Goal: Information Seeking & Learning: Find specific fact

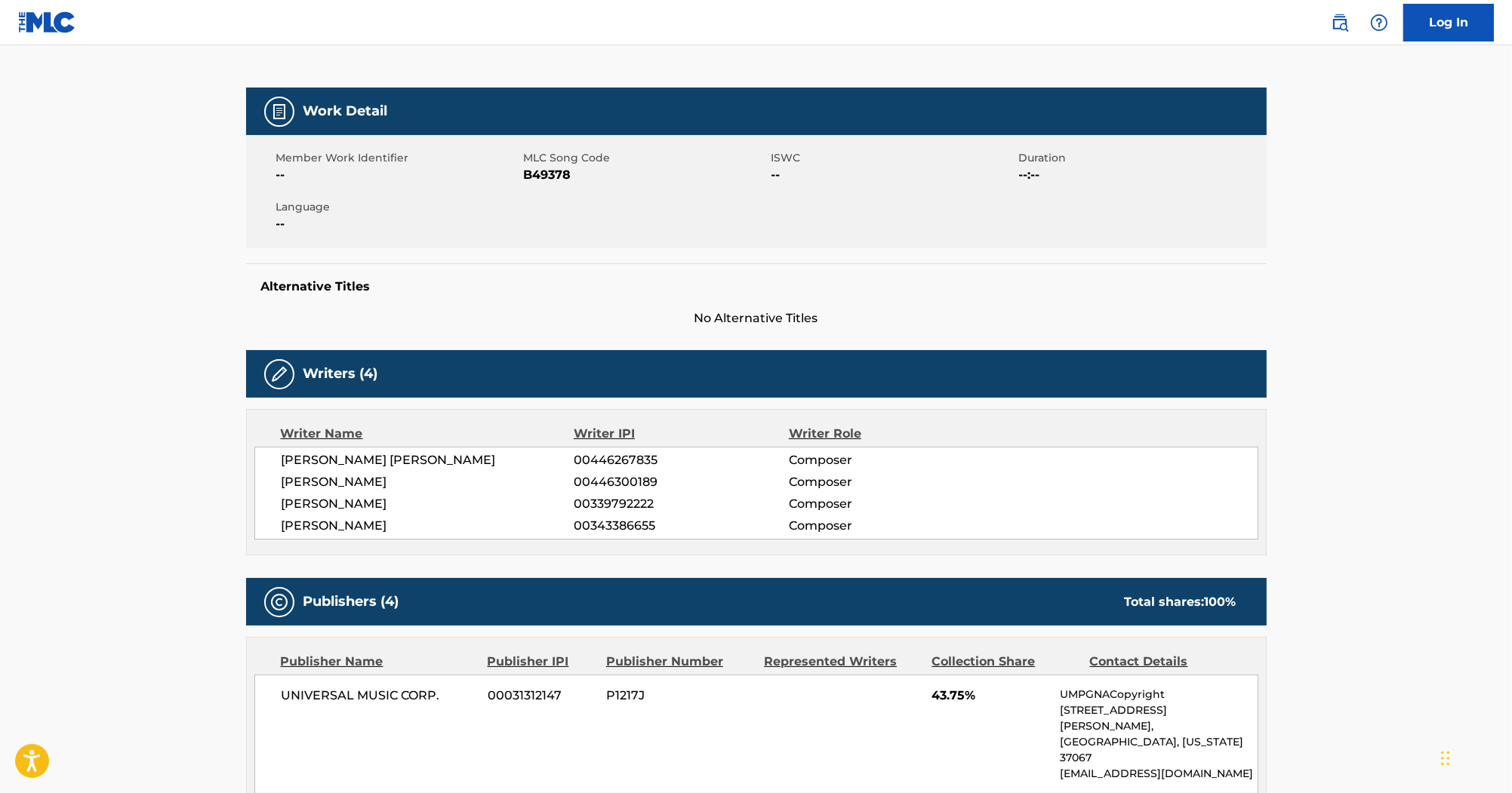
click at [715, 114] on div "Work Detail" at bounding box center [756, 112] width 1021 height 48
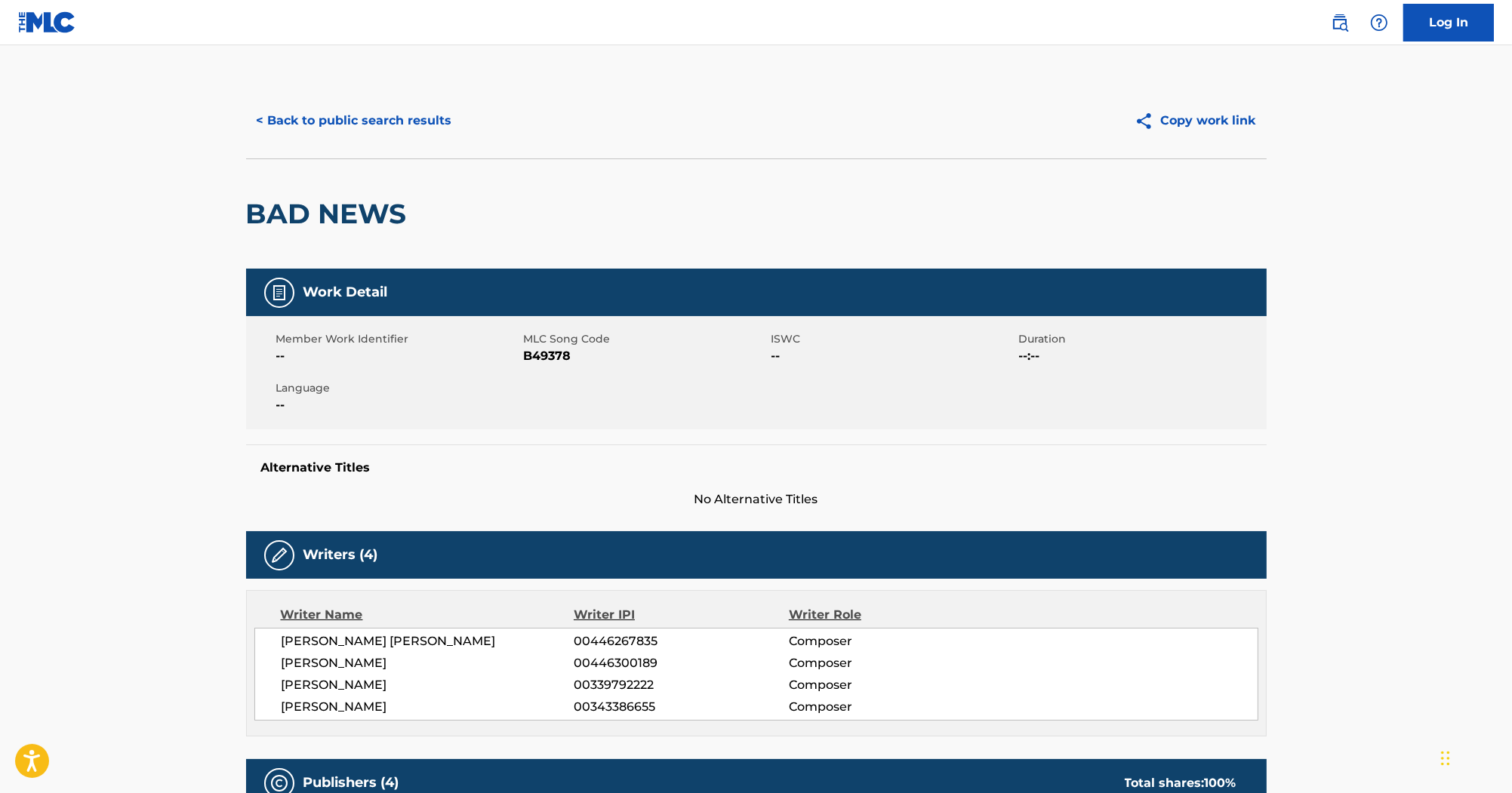
scroll to position [61, 0]
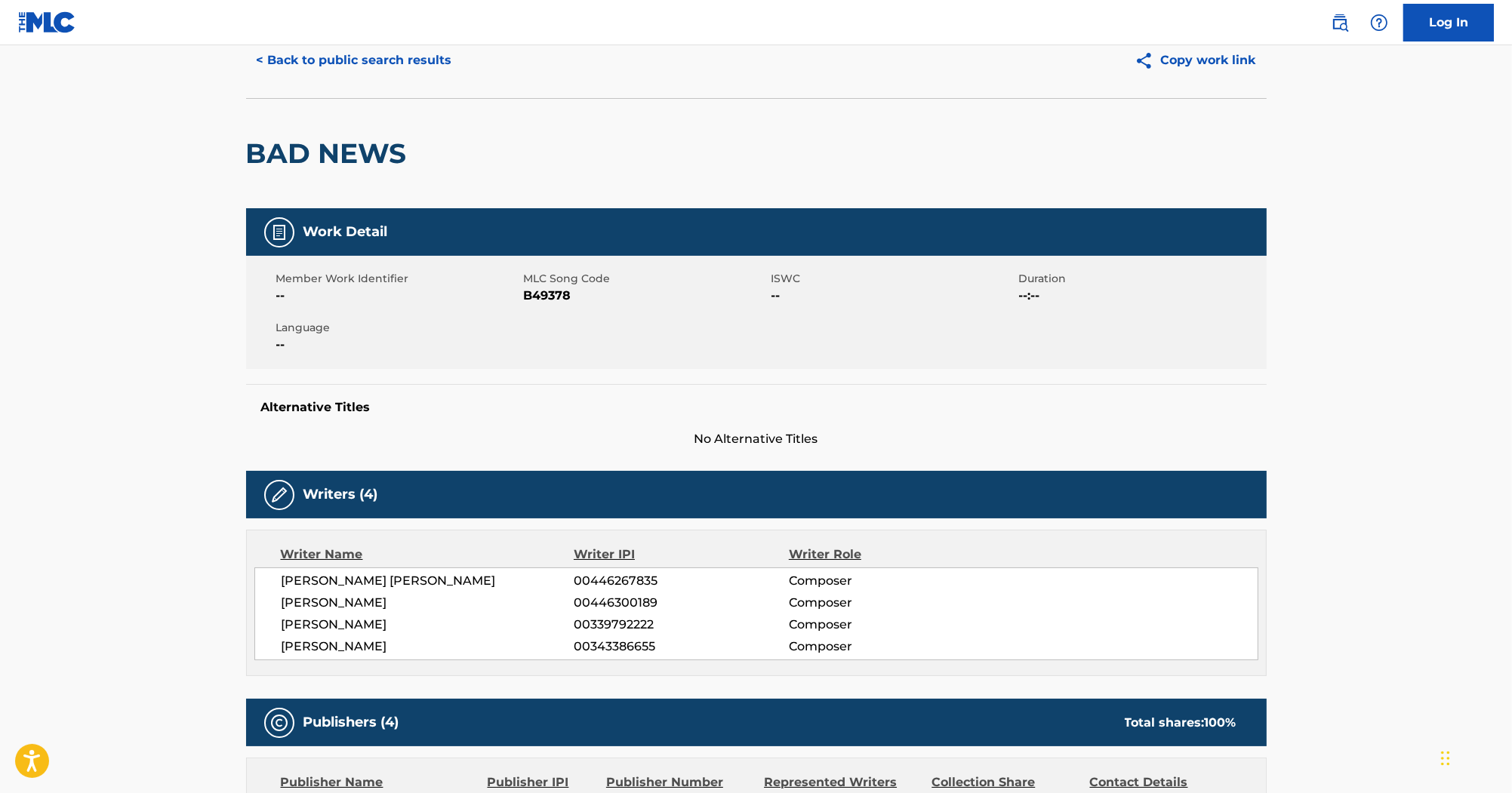
click at [429, 67] on button "< Back to public search results" at bounding box center [354, 61] width 217 height 38
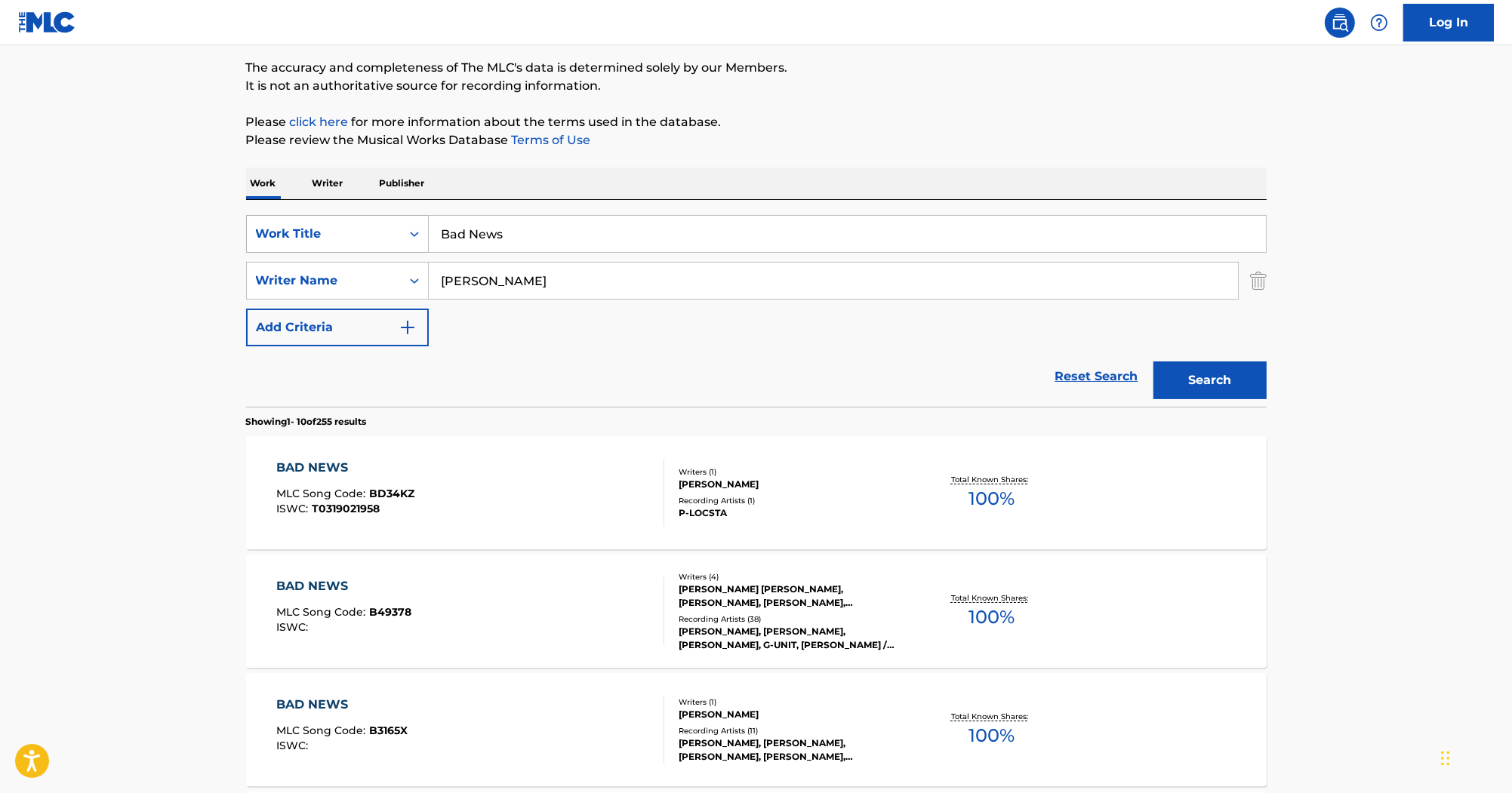
drag, startPoint x: 543, startPoint y: 231, endPoint x: 337, endPoint y: 231, distance: 206.0
click at [337, 231] on div "SearchWithCriteria80247811-60e0-4ad0-9adc-cc5c04fb7cd7 Work Title Bad News" at bounding box center [756, 234] width 1021 height 38
paste input "Just Chill"
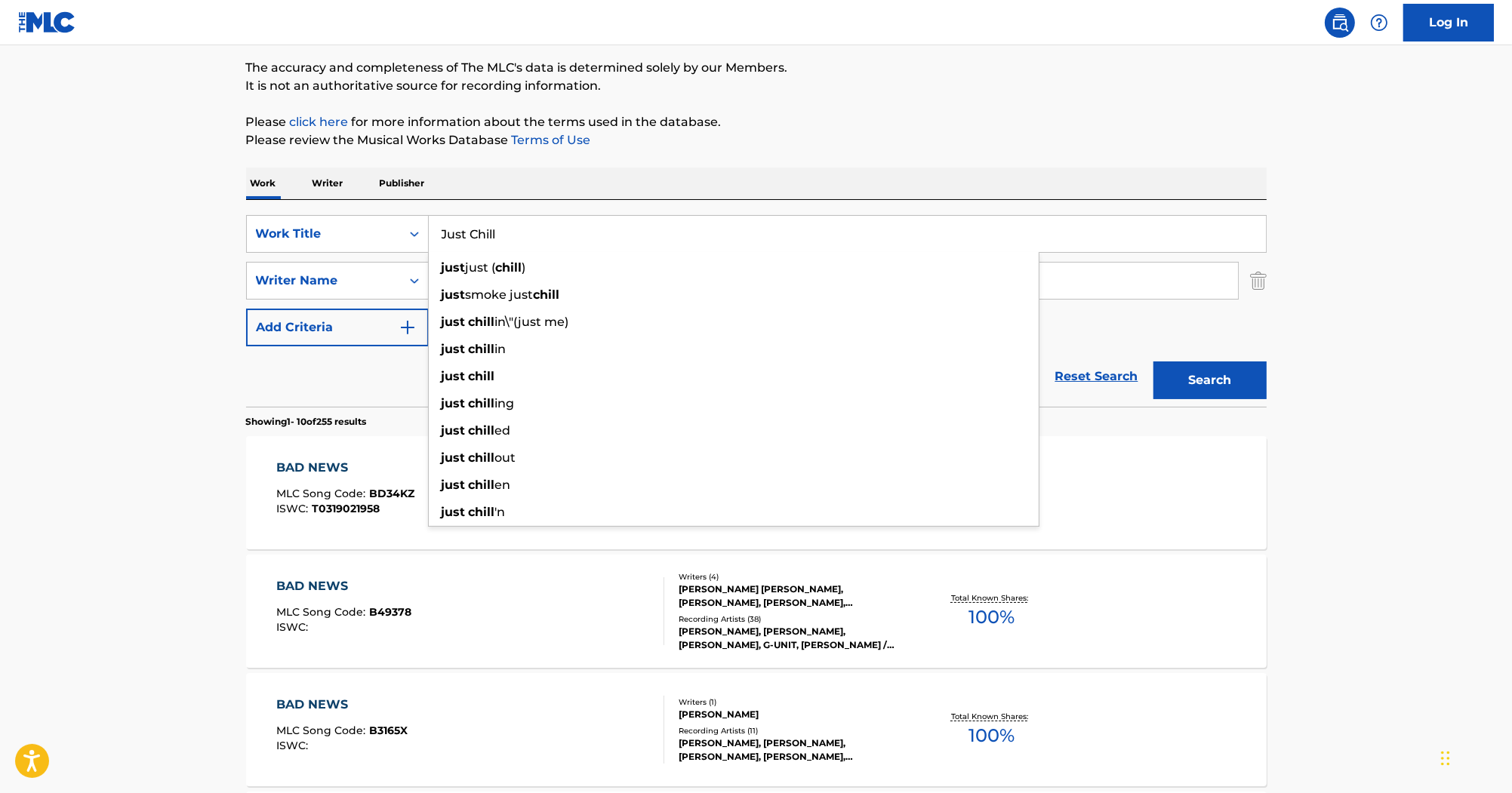
type input "Just Chill"
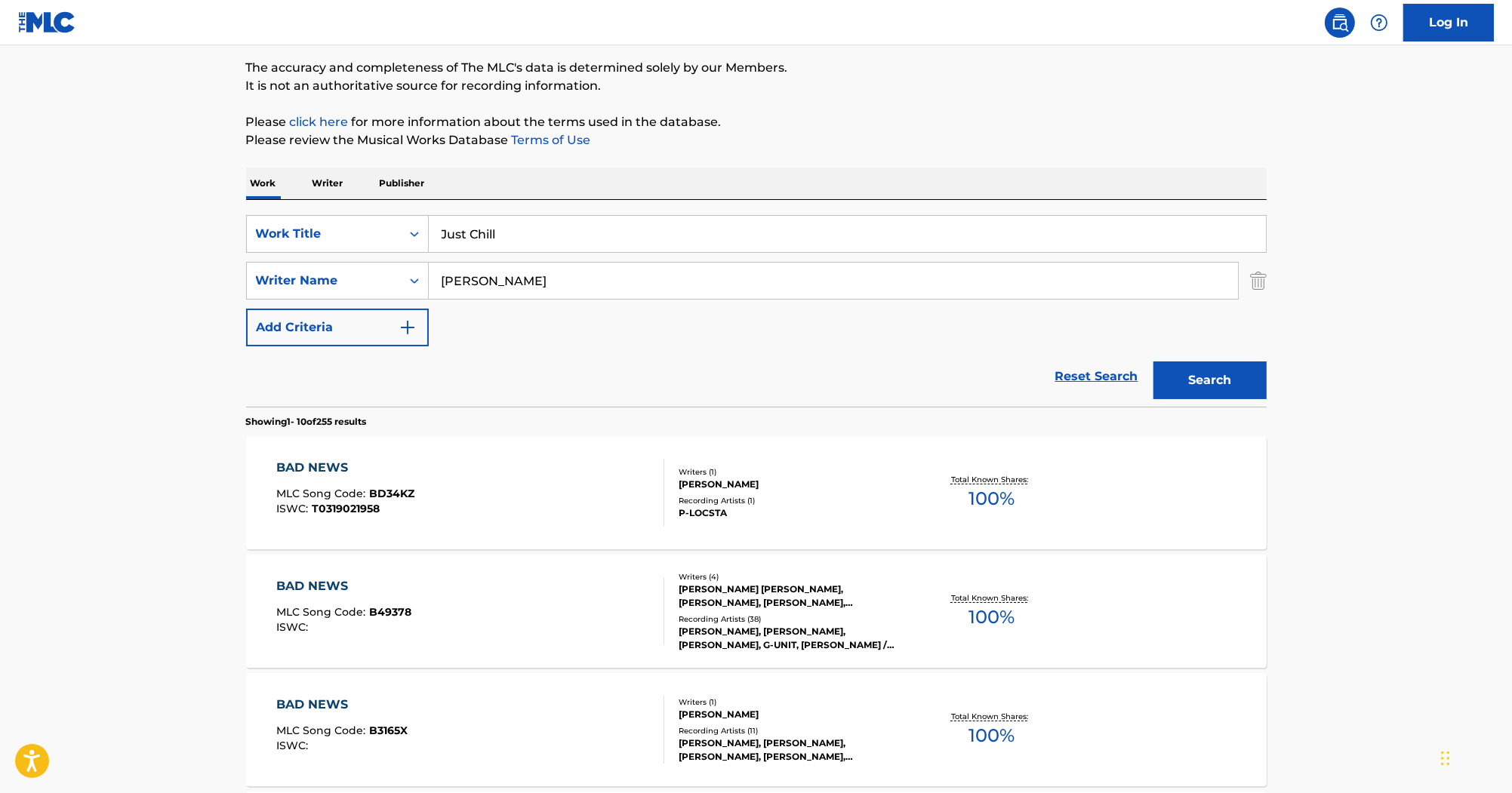
click at [784, 129] on p "Please click here for more information about the terms used in the database." at bounding box center [756, 122] width 1021 height 18
drag, startPoint x: 535, startPoint y: 268, endPoint x: 280, endPoint y: 235, distance: 257.1
click at [280, 235] on div "SearchWithCriteria80247811-60e0-4ad0-9adc-cc5c04fb7cd7 Work Title Just Chill Se…" at bounding box center [756, 281] width 1021 height 132
paste input "FISHER"
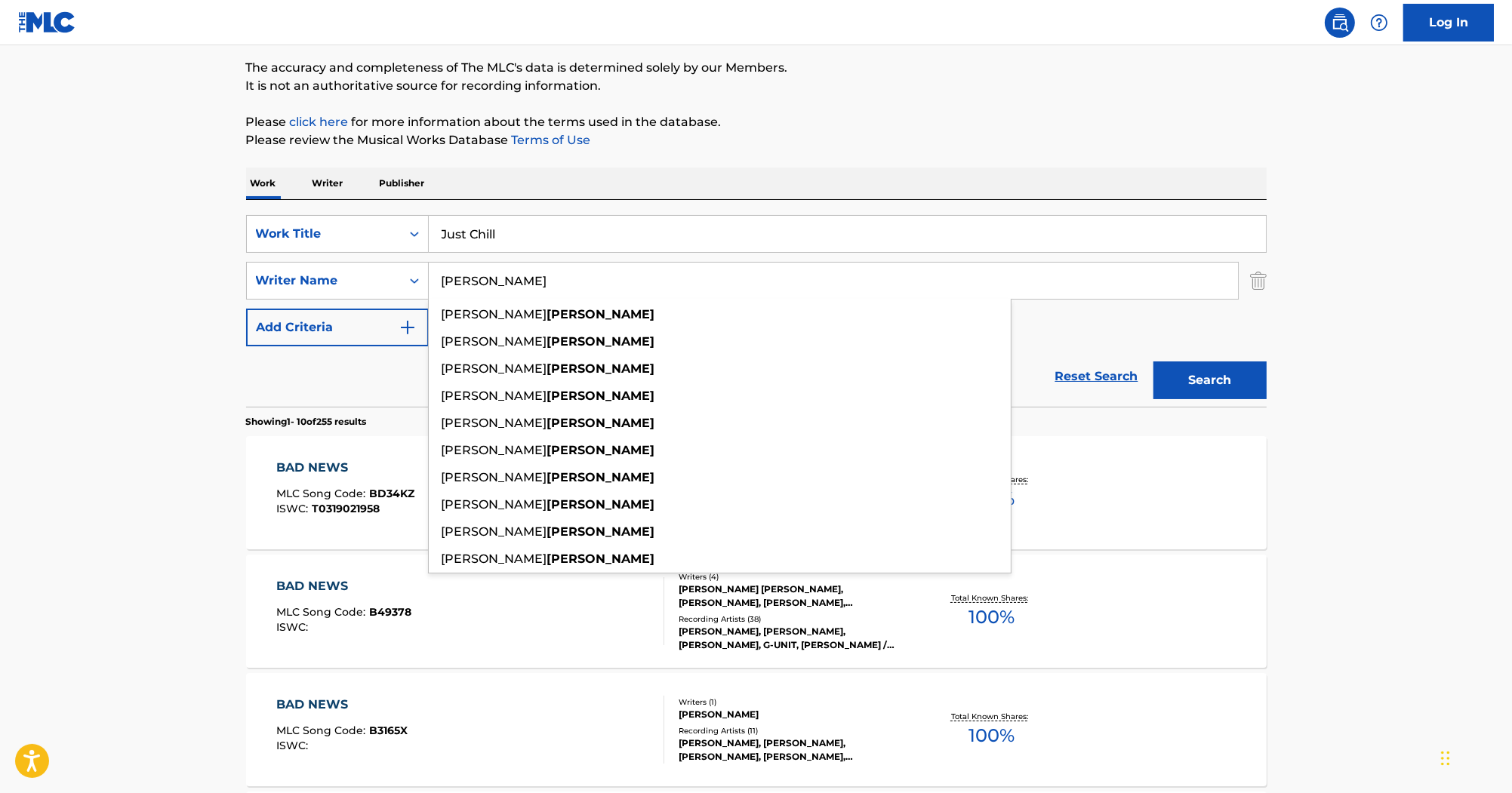
type input "FISHER"
click at [1178, 378] on button "Search" at bounding box center [1210, 380] width 113 height 38
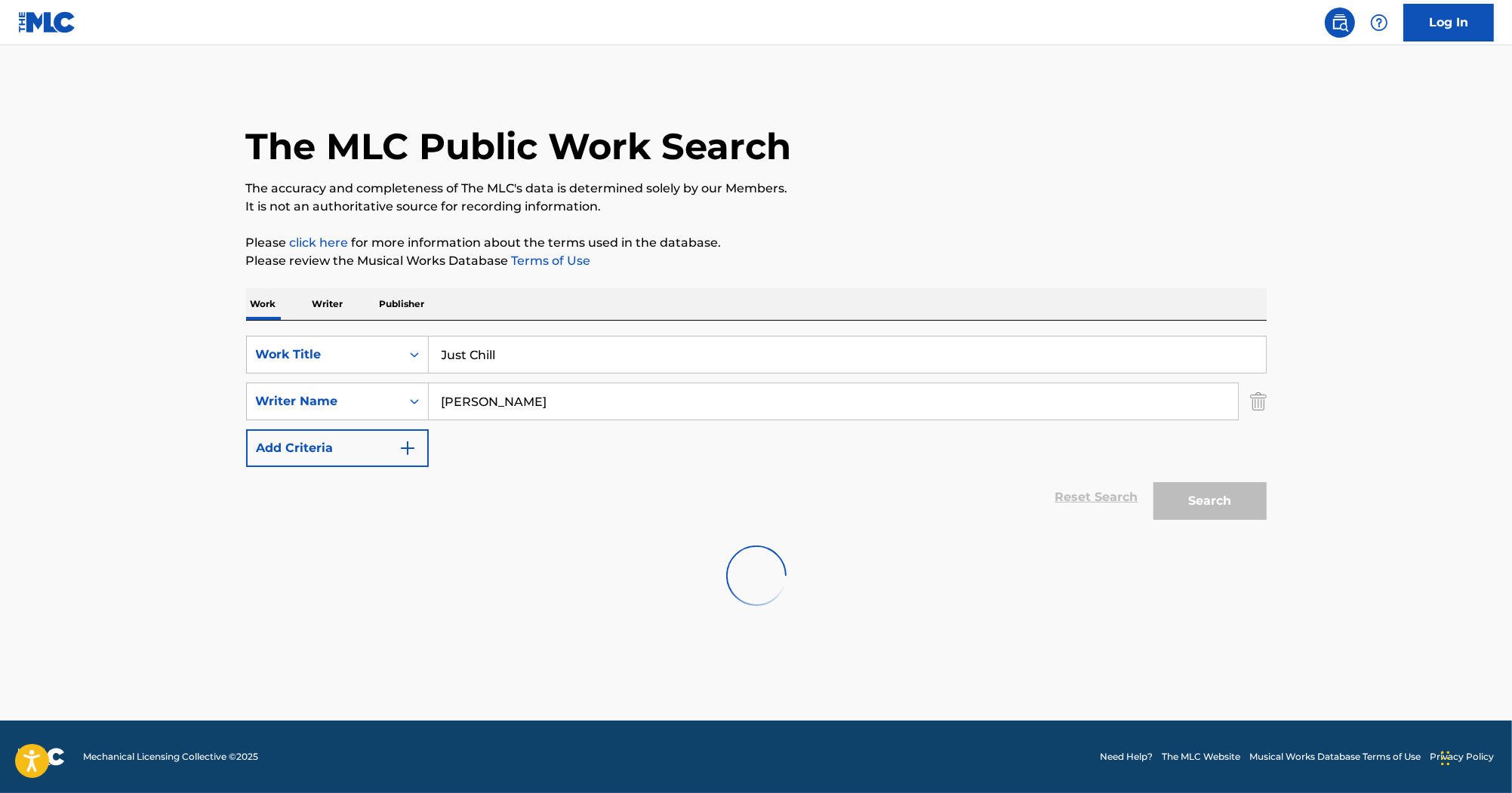
scroll to position [0, 0]
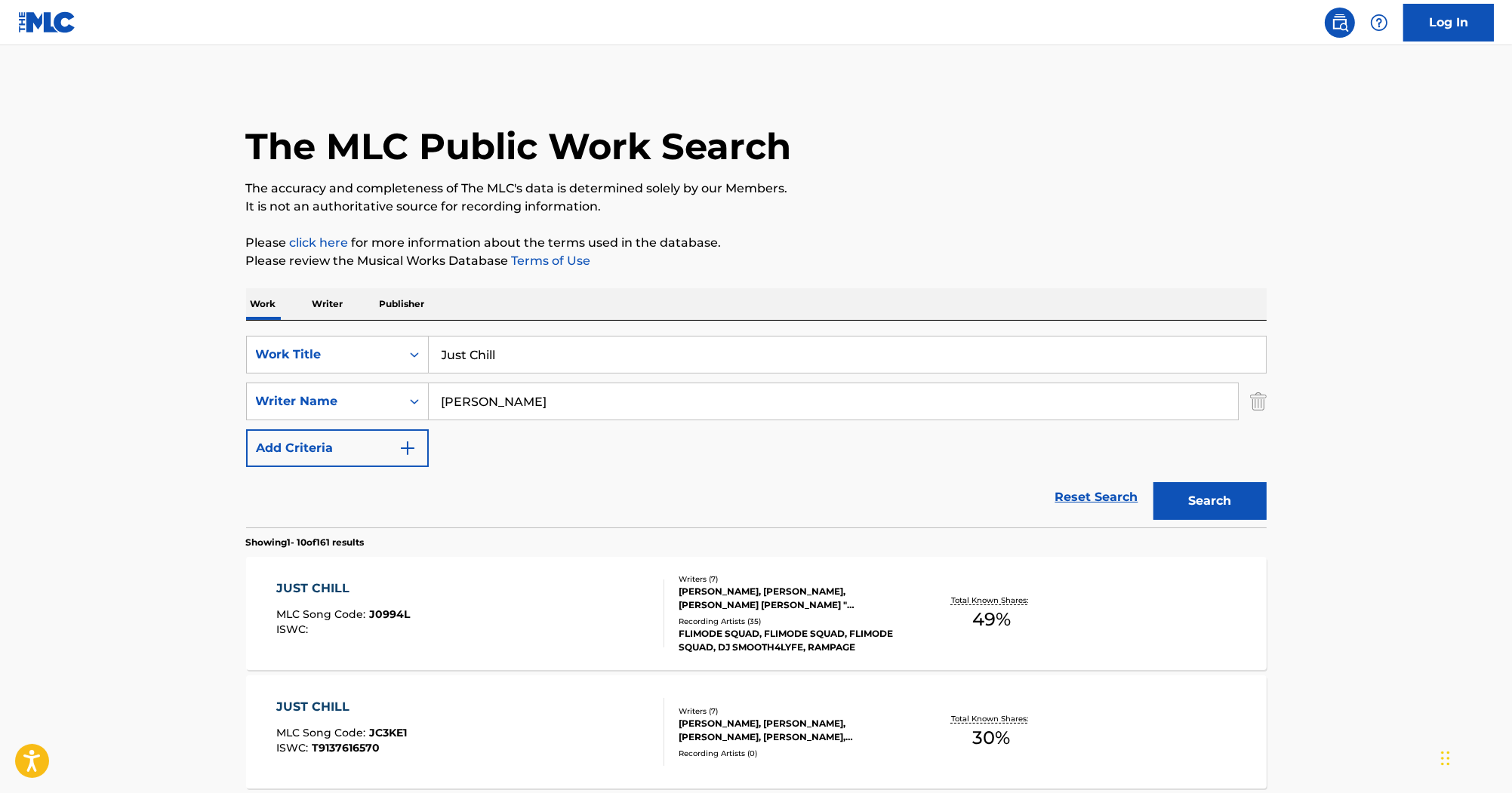
click at [323, 589] on div "JUST CHILL" at bounding box center [343, 589] width 134 height 18
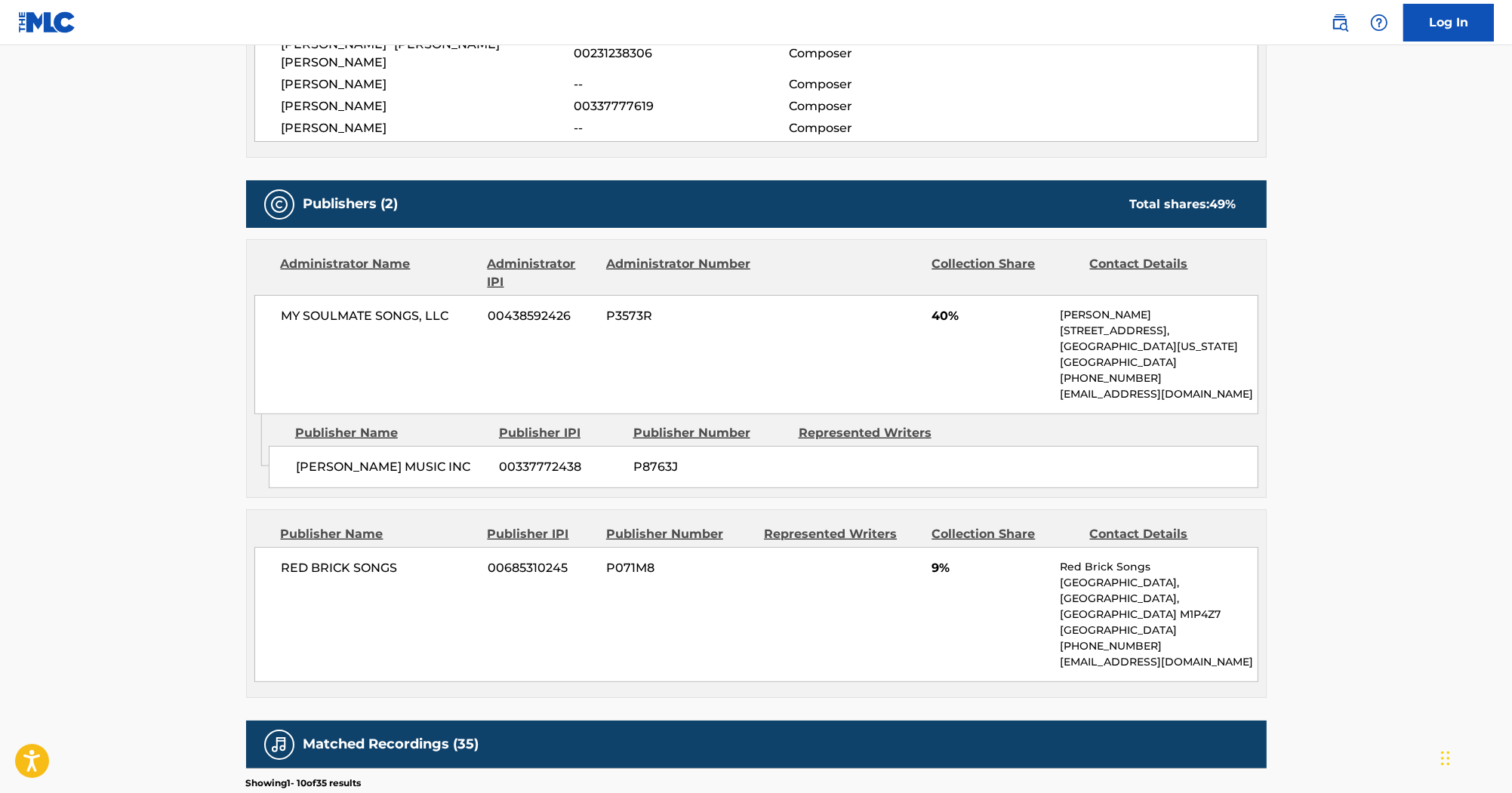
scroll to position [664, 0]
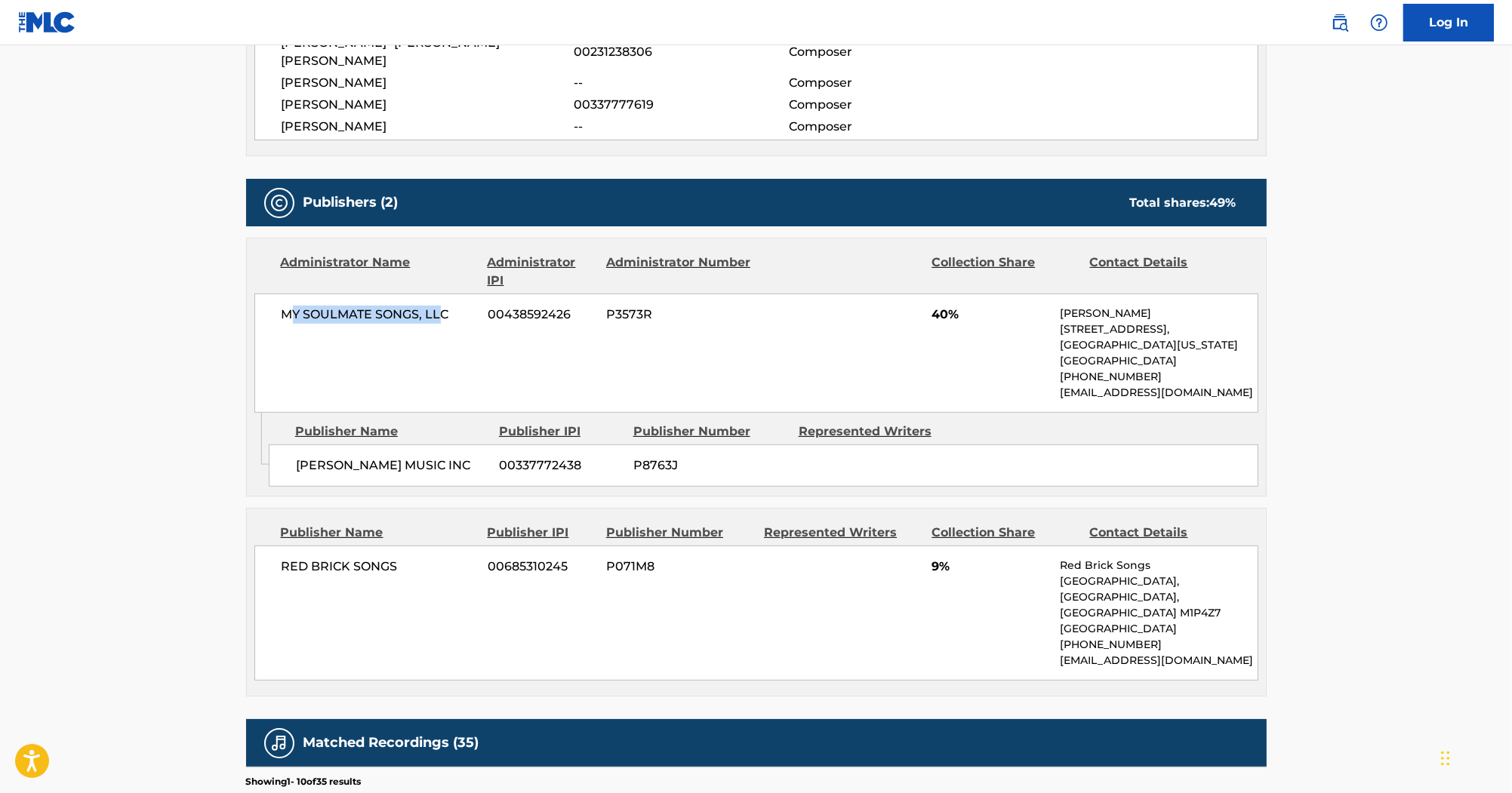
drag, startPoint x: 286, startPoint y: 296, endPoint x: 445, endPoint y: 292, distance: 159.1
click at [445, 305] on span "MY SOULMATE SONGS, LLC" at bounding box center [379, 314] width 196 height 18
drag, startPoint x: 288, startPoint y: 292, endPoint x: 452, endPoint y: 293, distance: 164.0
click at [452, 293] on div "MY SOULMATE SONGS, LLC 00438592426 P3573R 40% John Benitez 3015 North Ocean Bou…" at bounding box center [756, 353] width 1004 height 120
copy span "MY SOULMATE SONGS, LLC"
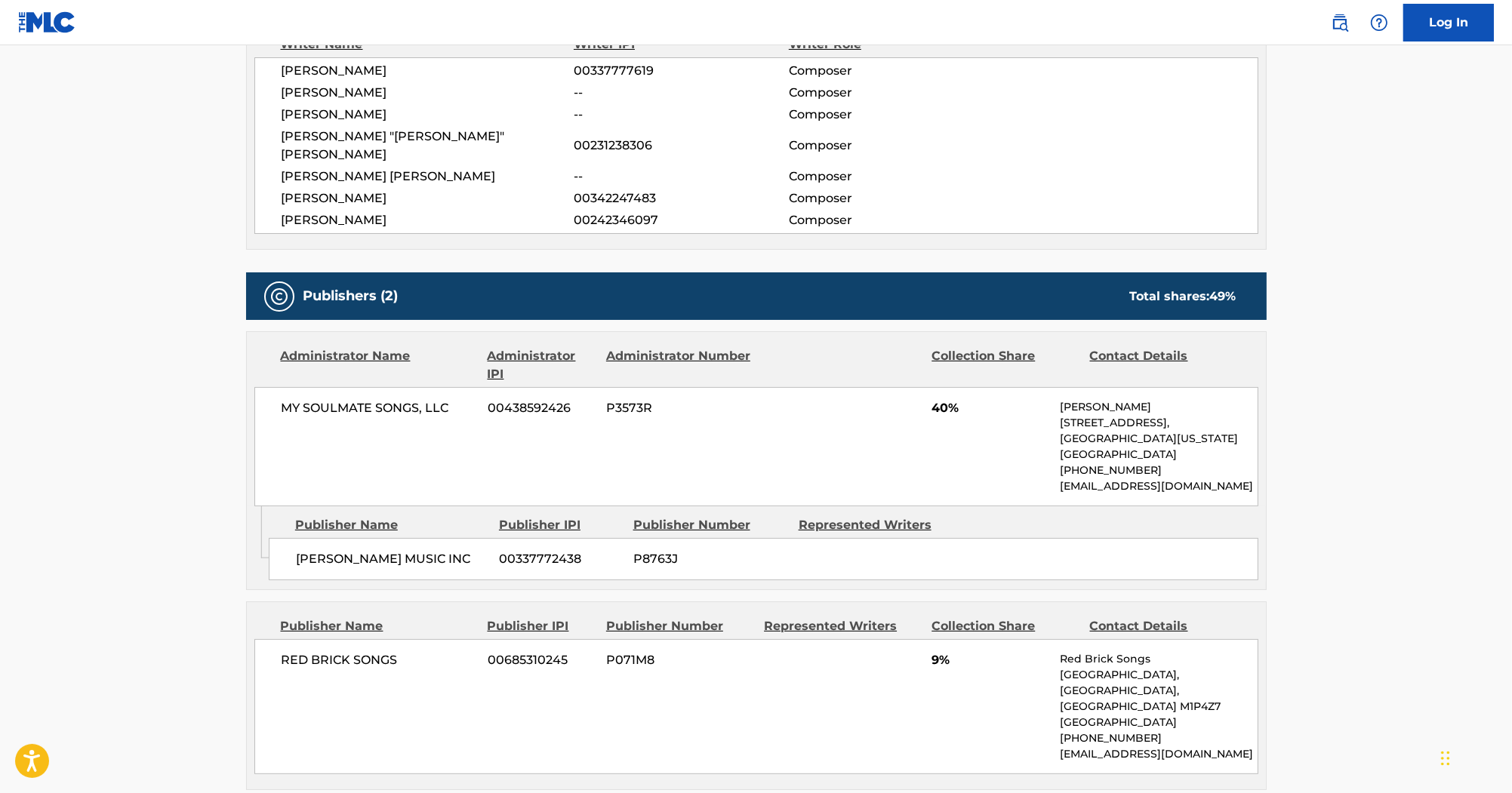
scroll to position [785, 0]
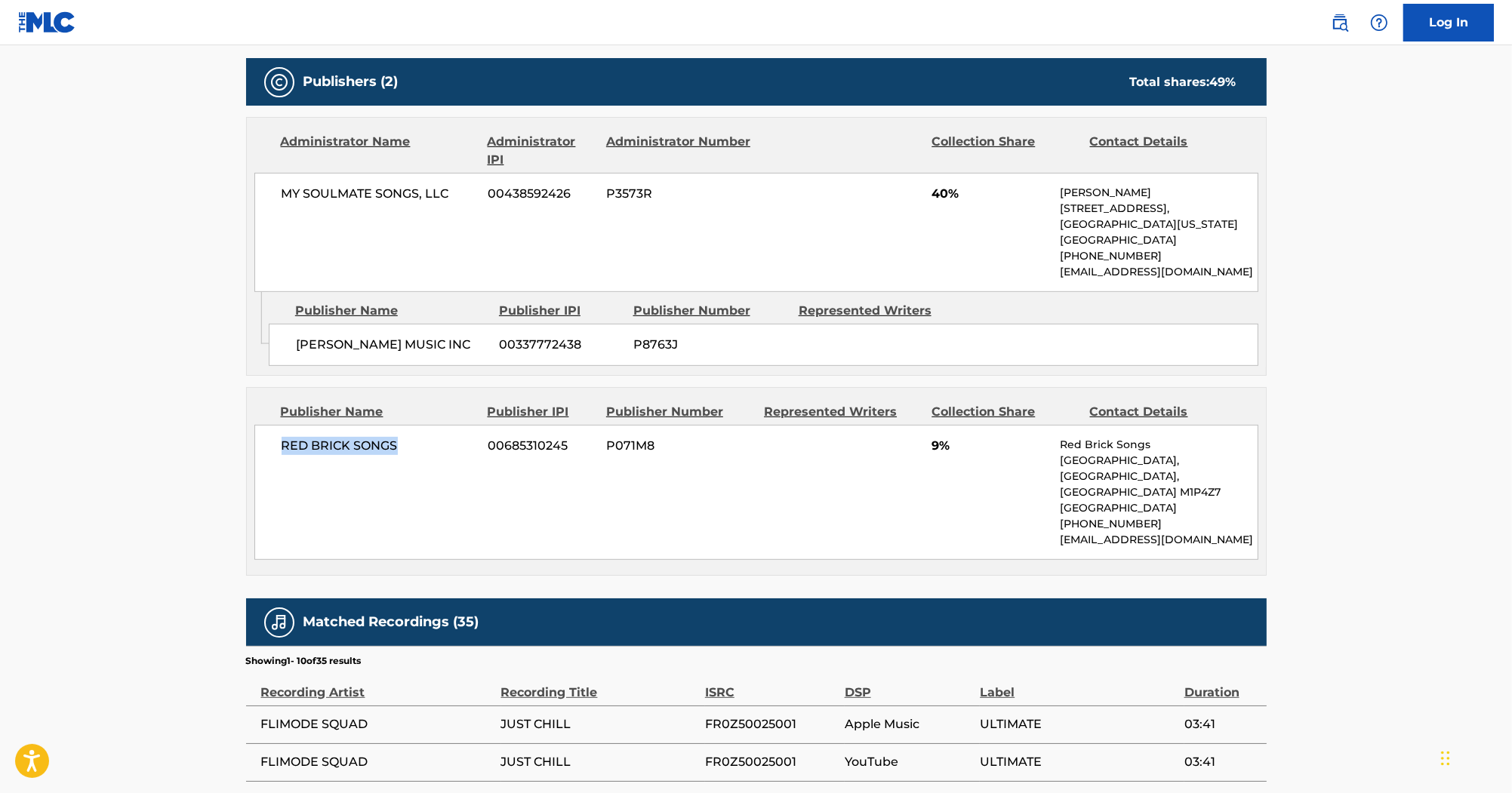
drag, startPoint x: 414, startPoint y: 444, endPoint x: 280, endPoint y: 448, distance: 134.1
click at [281, 448] on span "RED BRICK SONGS" at bounding box center [379, 446] width 196 height 18
copy span "RED BRICK SONGS"
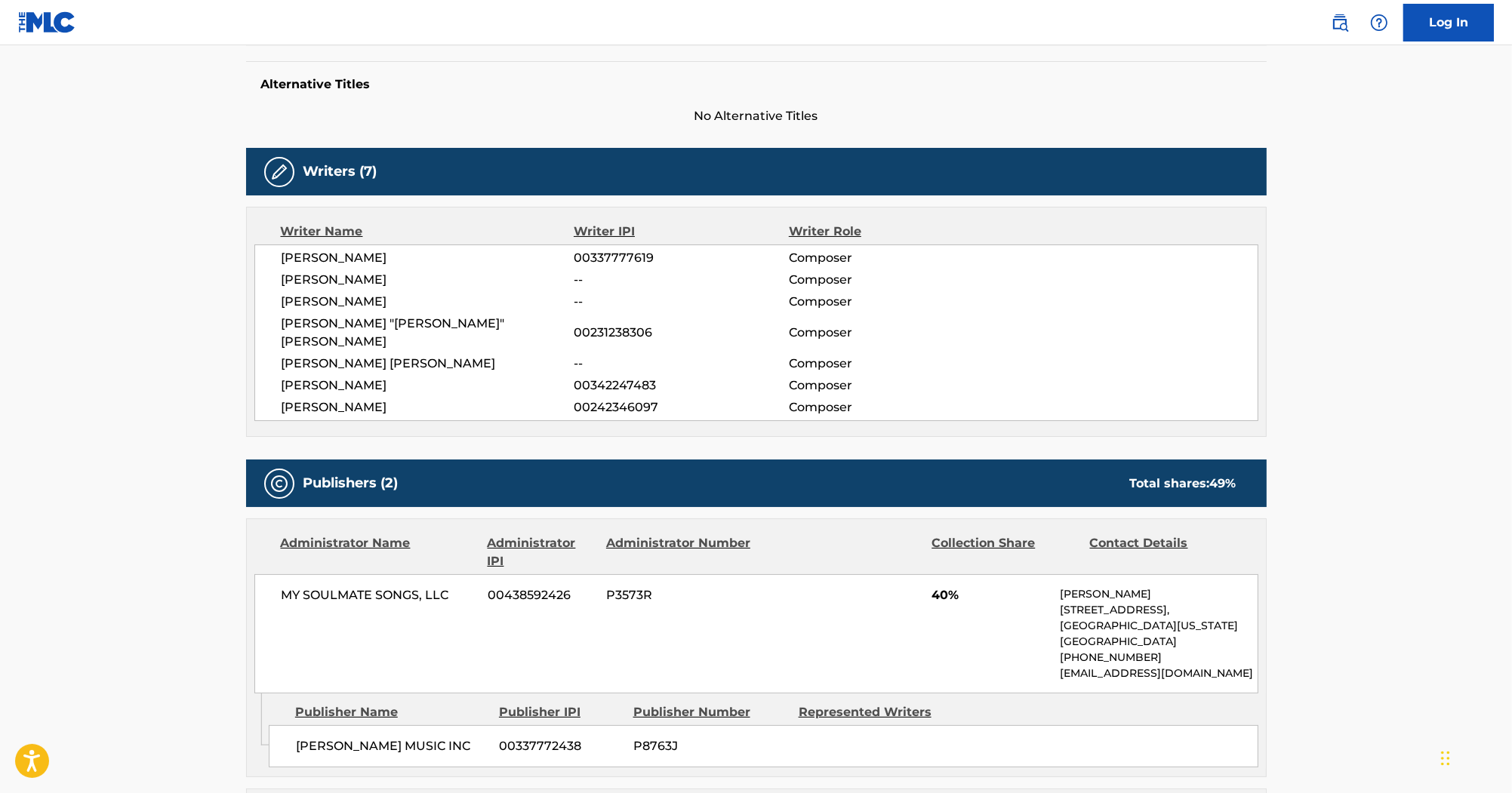
scroll to position [362, 0]
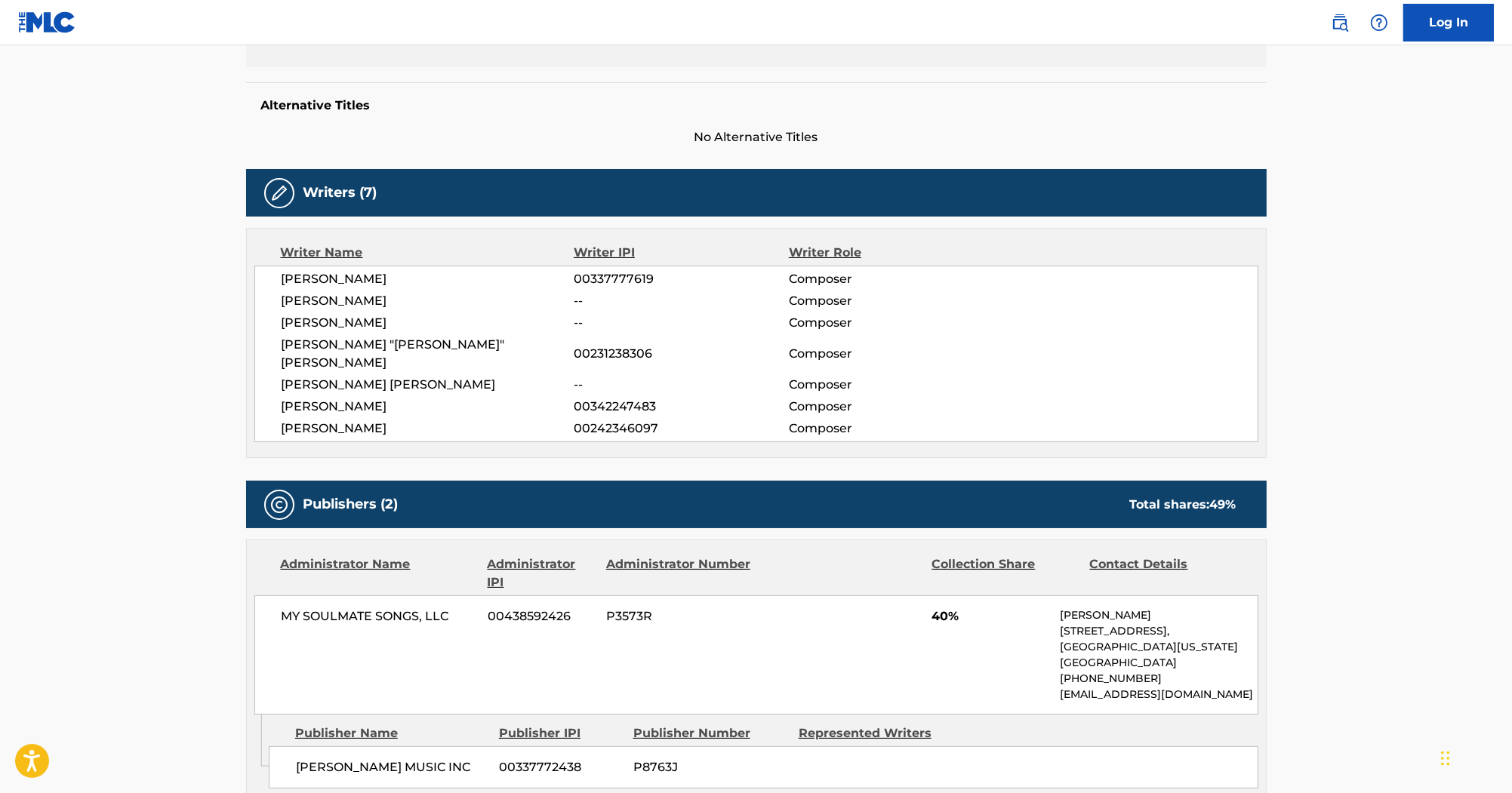
drag, startPoint x: 436, startPoint y: 280, endPoint x: 280, endPoint y: 277, distance: 156.0
click at [280, 277] on div "RASHIA TASHAN FISHER 00337777619 Composer WILLIAM A LEWIS -- Composer KEITH WIL…" at bounding box center [756, 353] width 1004 height 177
copy span "RASHIA TASHAN FISHER"
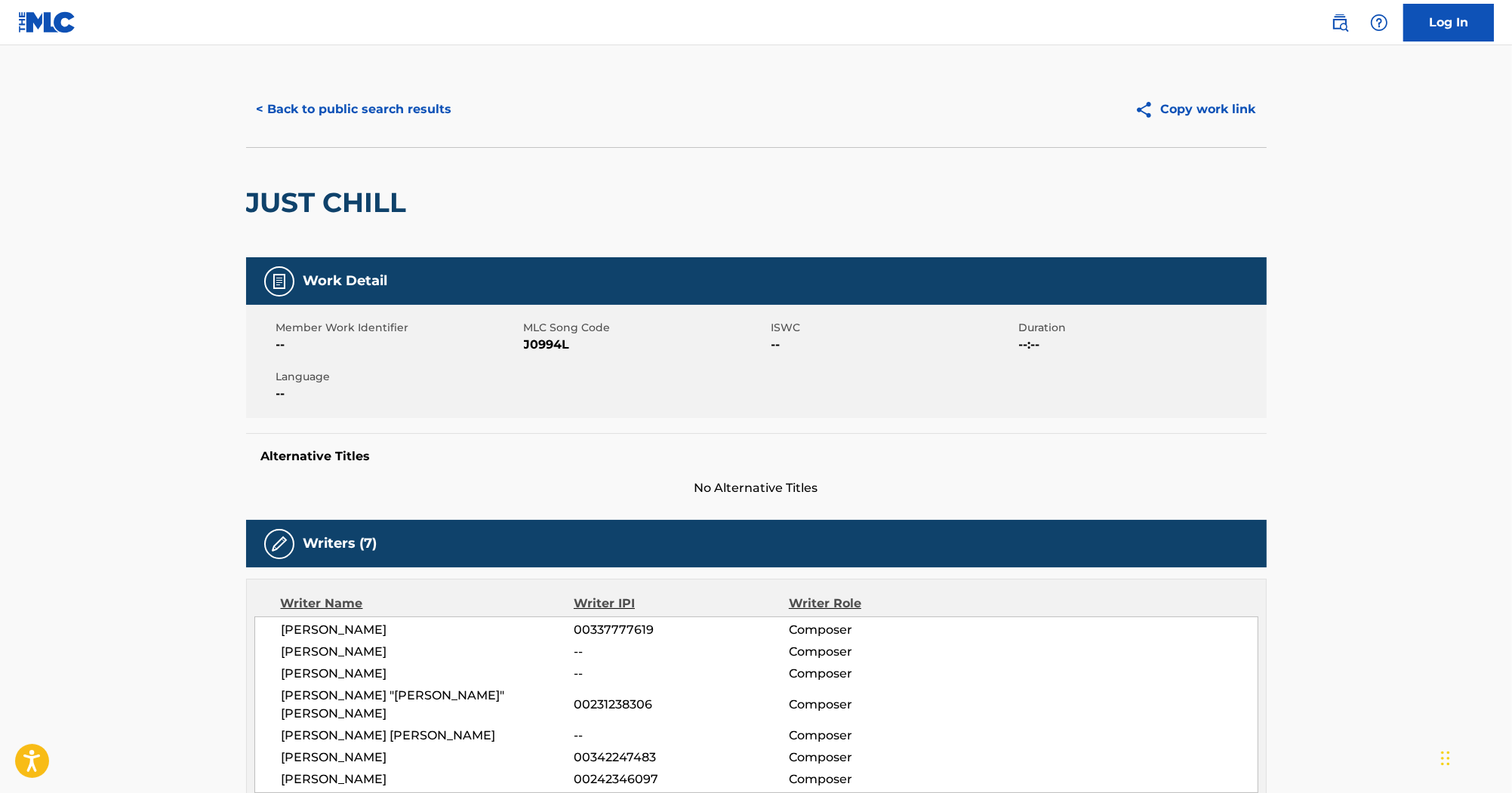
scroll to position [0, 0]
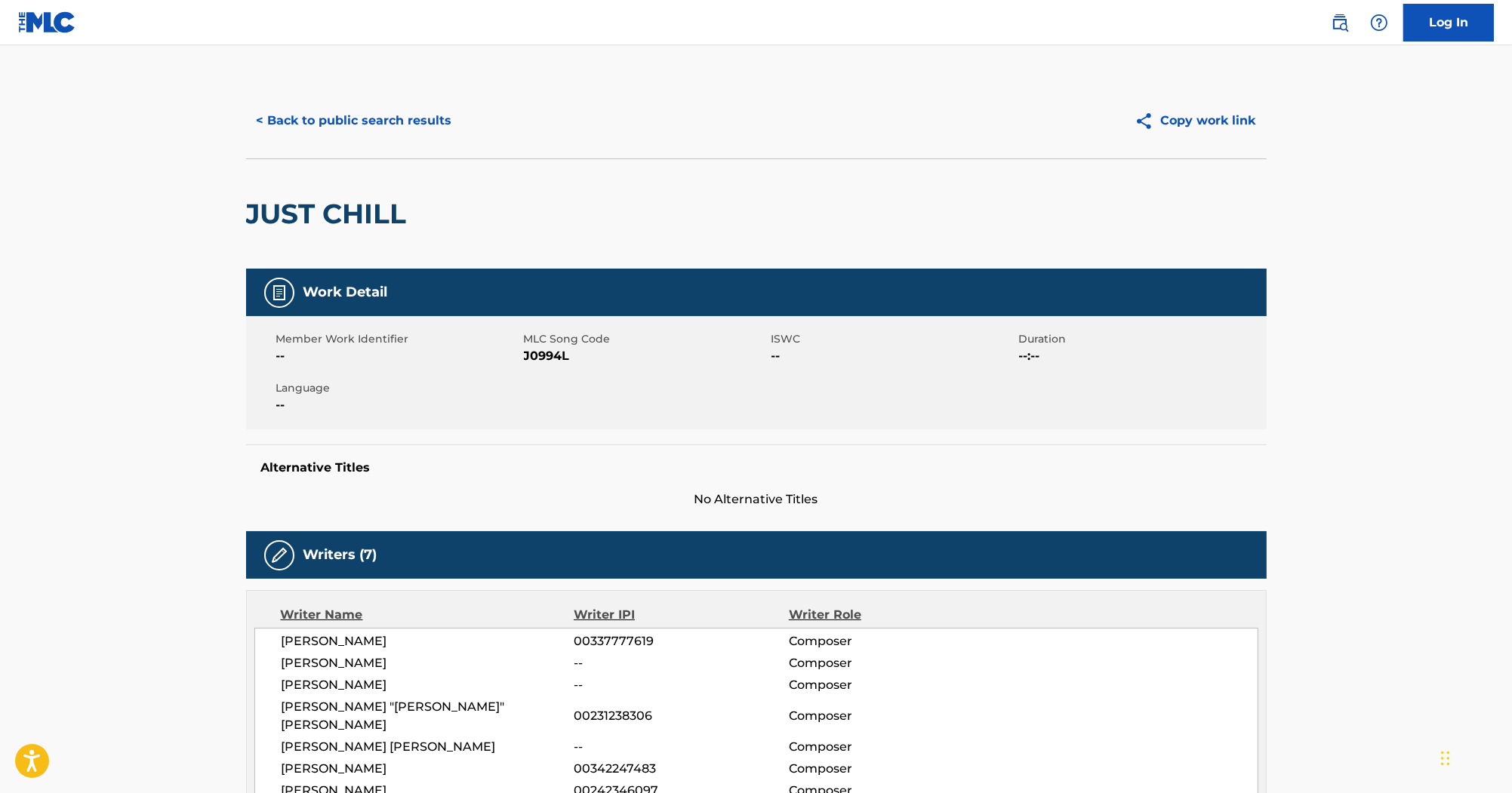
click at [536, 359] on span "J0994L" at bounding box center [646, 356] width 244 height 18
copy span "J0994L"
click at [368, 107] on button "< Back to public search results" at bounding box center [354, 121] width 217 height 38
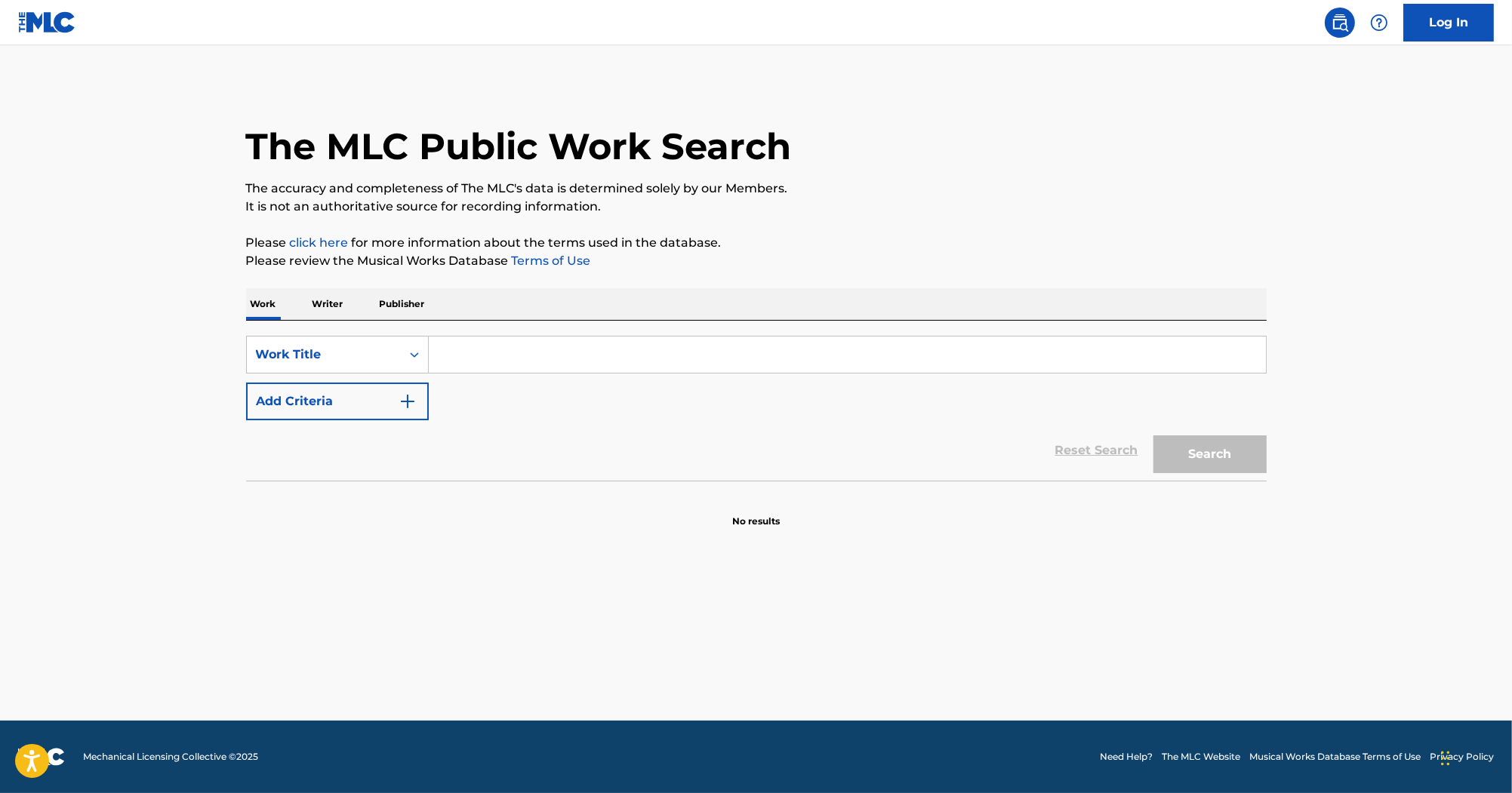
drag, startPoint x: 541, startPoint y: 352, endPoint x: 556, endPoint y: 308, distance: 46.5
click at [541, 352] on input "Search Form" at bounding box center [847, 354] width 837 height 36
paste input "Wonderful World"
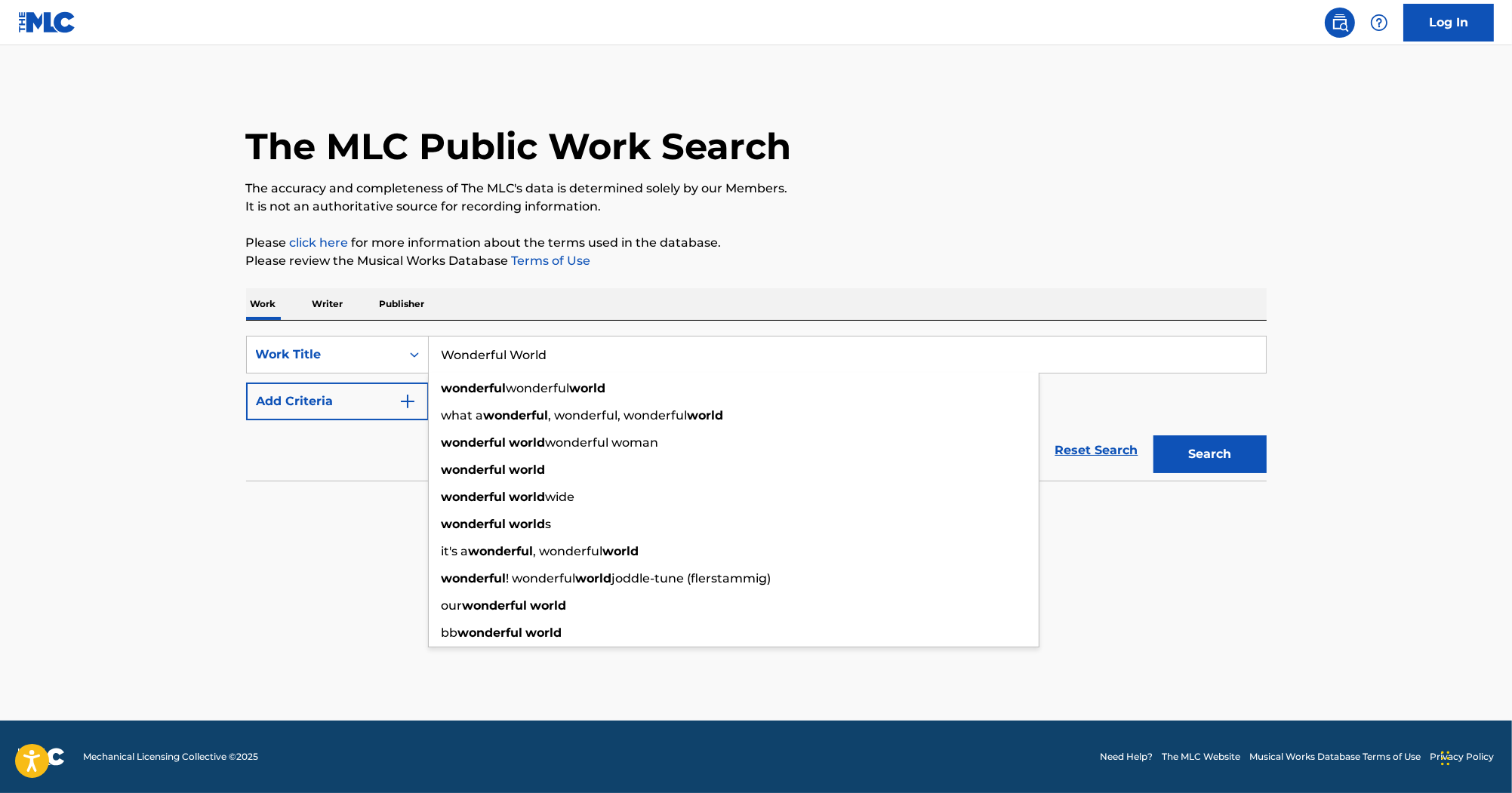
click at [583, 369] on input "Wonderful World" at bounding box center [847, 354] width 837 height 36
paste input "Krayzie B.O.N.E."
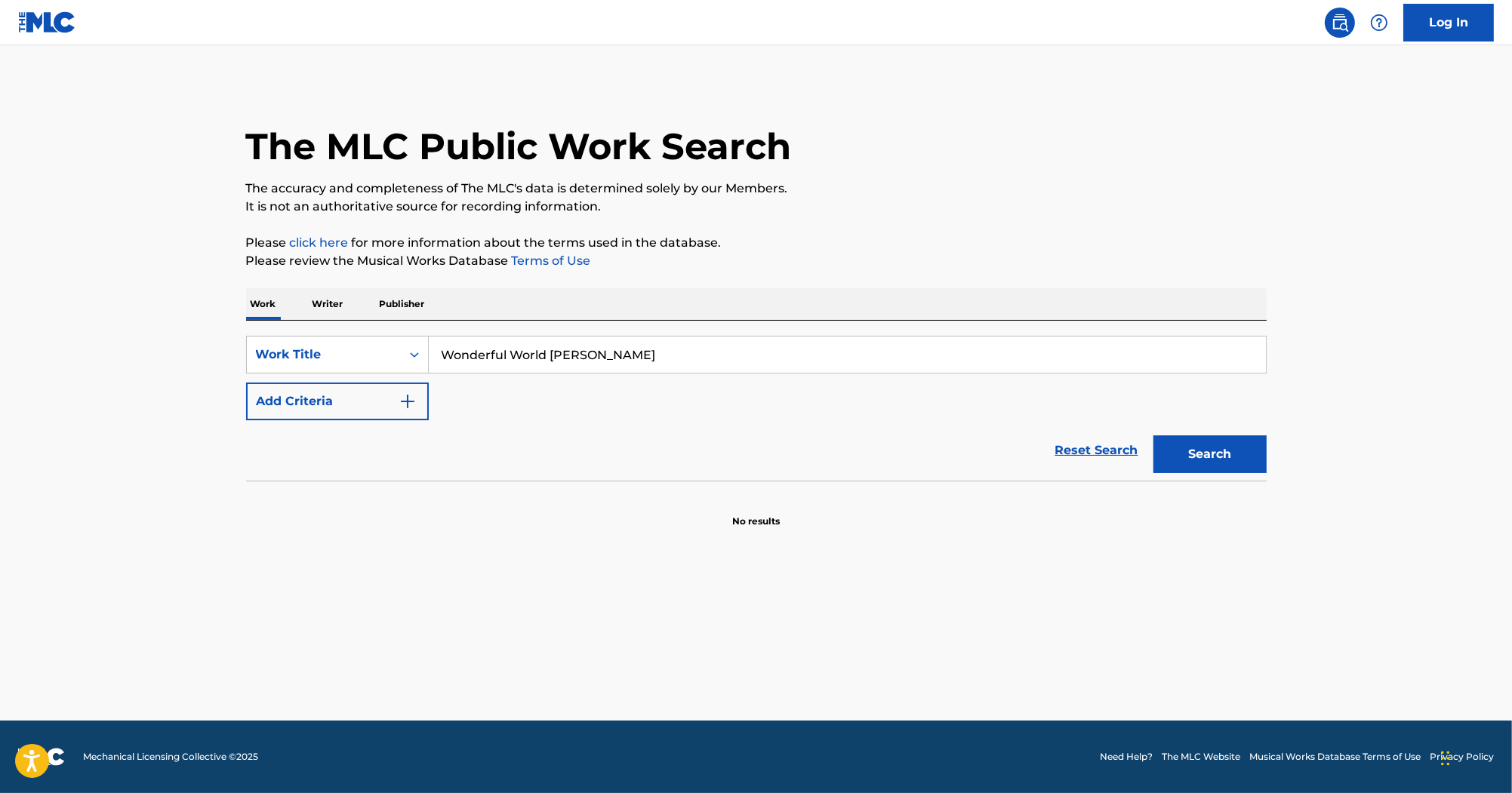
drag, startPoint x: 656, startPoint y: 351, endPoint x: 209, endPoint y: 345, distance: 447.0
click at [209, 345] on main "The MLC Public Work Search The accuracy and completeness of The MLC's data is d…" at bounding box center [756, 382] width 1512 height 675
click at [706, 346] on input "Wonderful World Krayzie B.O.N.E." at bounding box center [847, 354] width 837 height 36
drag, startPoint x: 704, startPoint y: 353, endPoint x: 544, endPoint y: 359, distance: 160.1
click at [544, 359] on input "Wonderful World Krayzie B.O.N.E." at bounding box center [847, 354] width 837 height 36
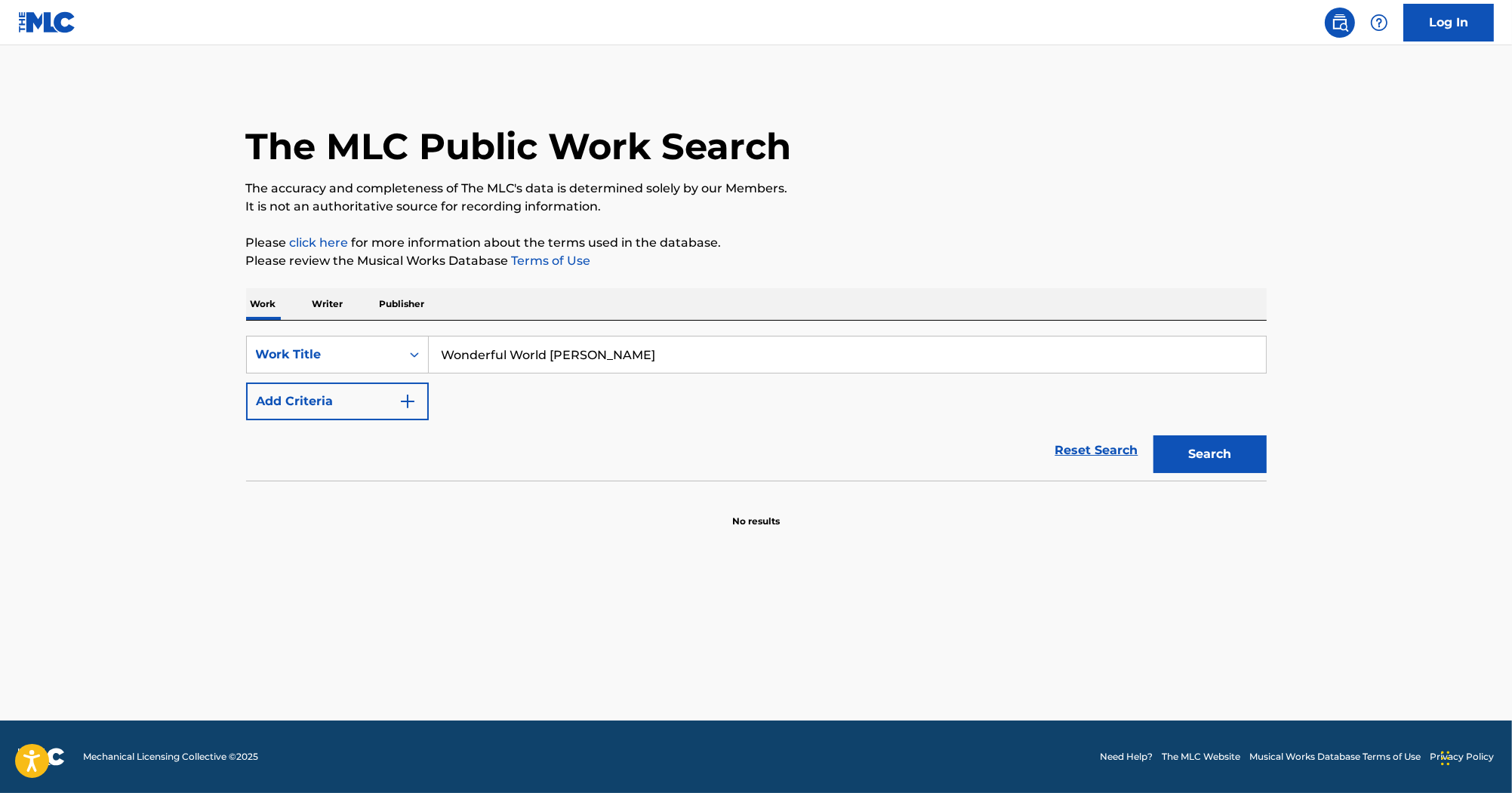
type input "Wonderful World"
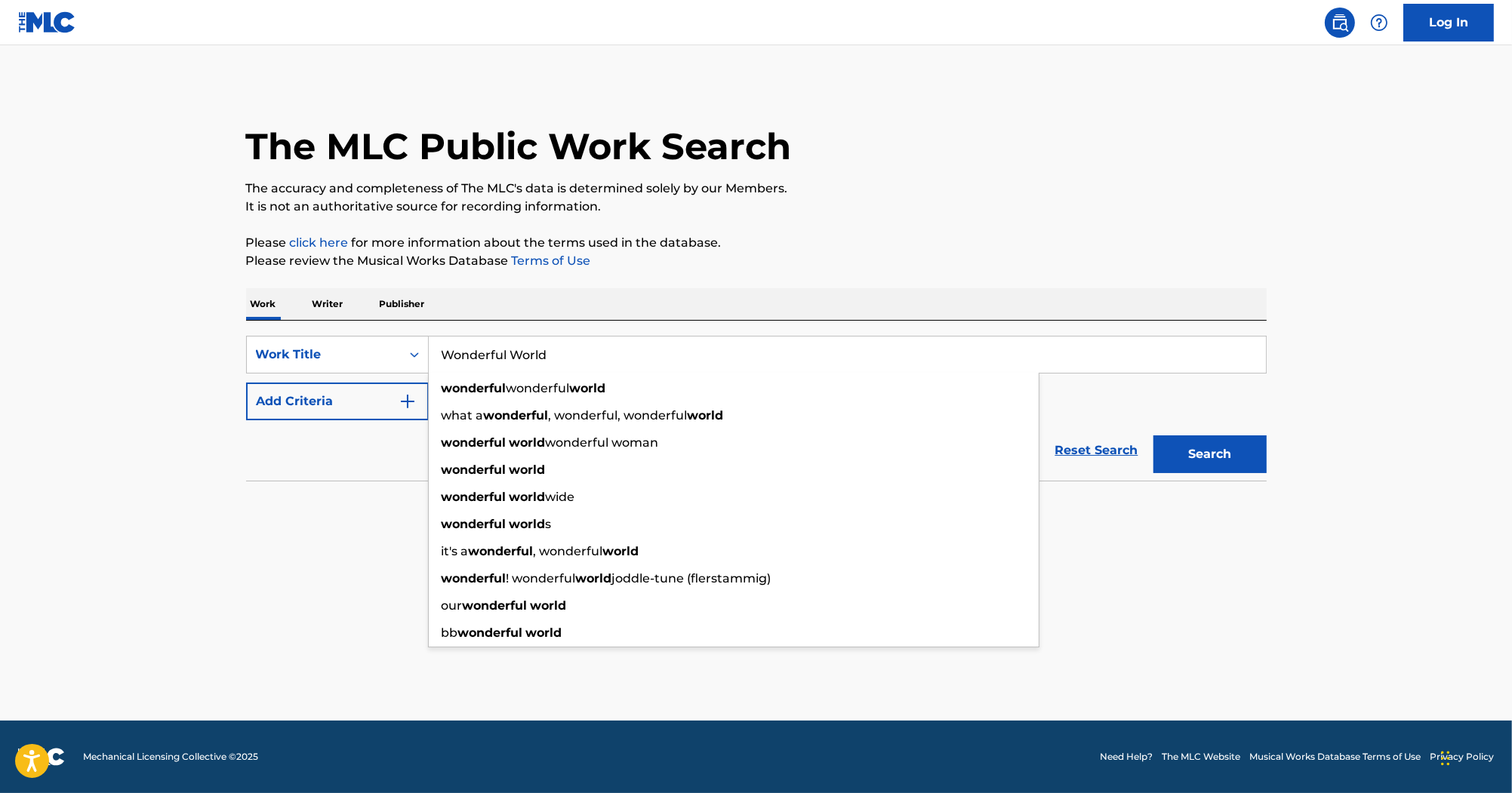
click at [721, 234] on p "Please click here for more information about the terms used in the database." at bounding box center [756, 242] width 1021 height 18
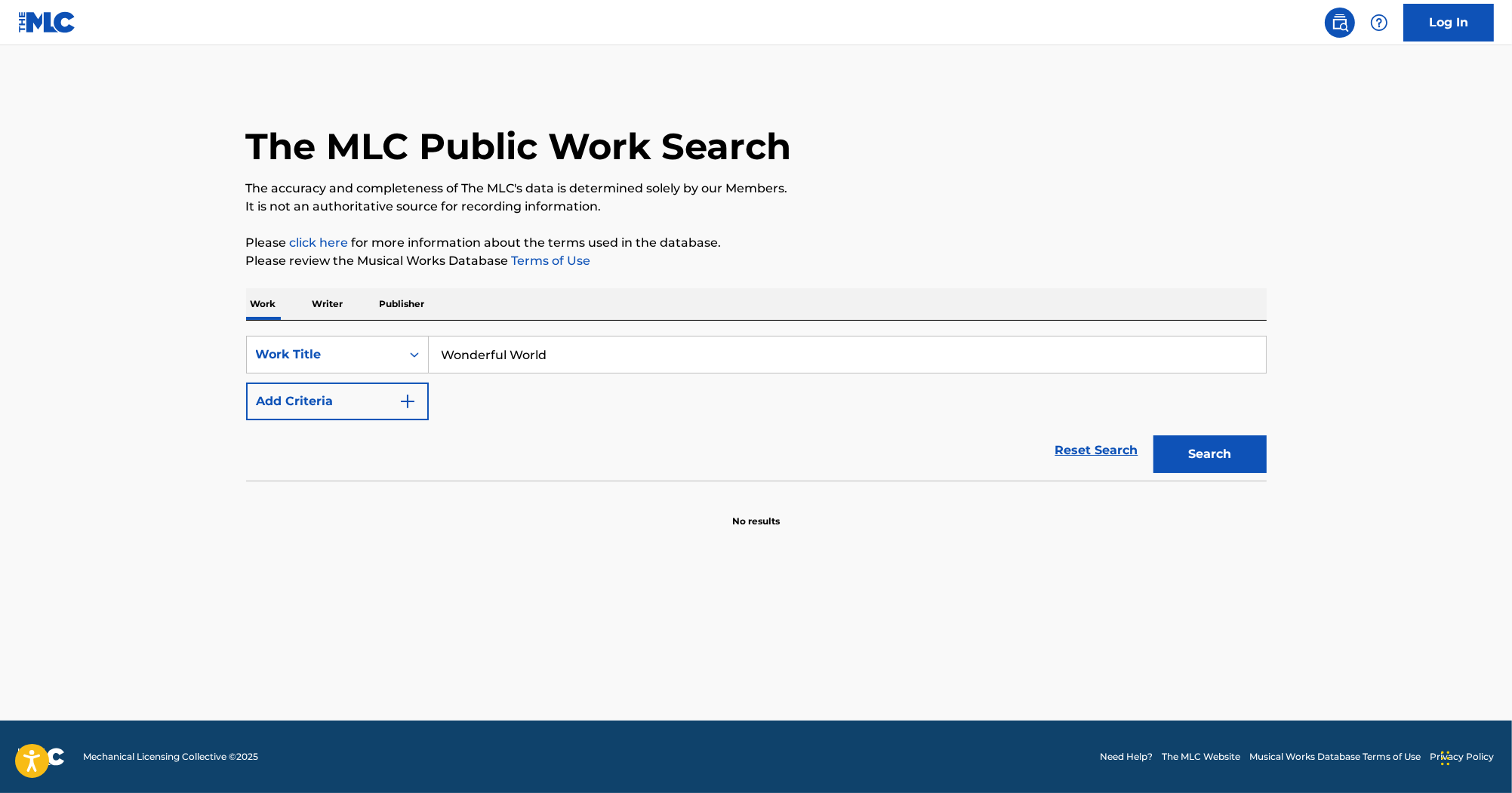
click at [410, 406] on img "Search Form" at bounding box center [407, 401] width 18 height 18
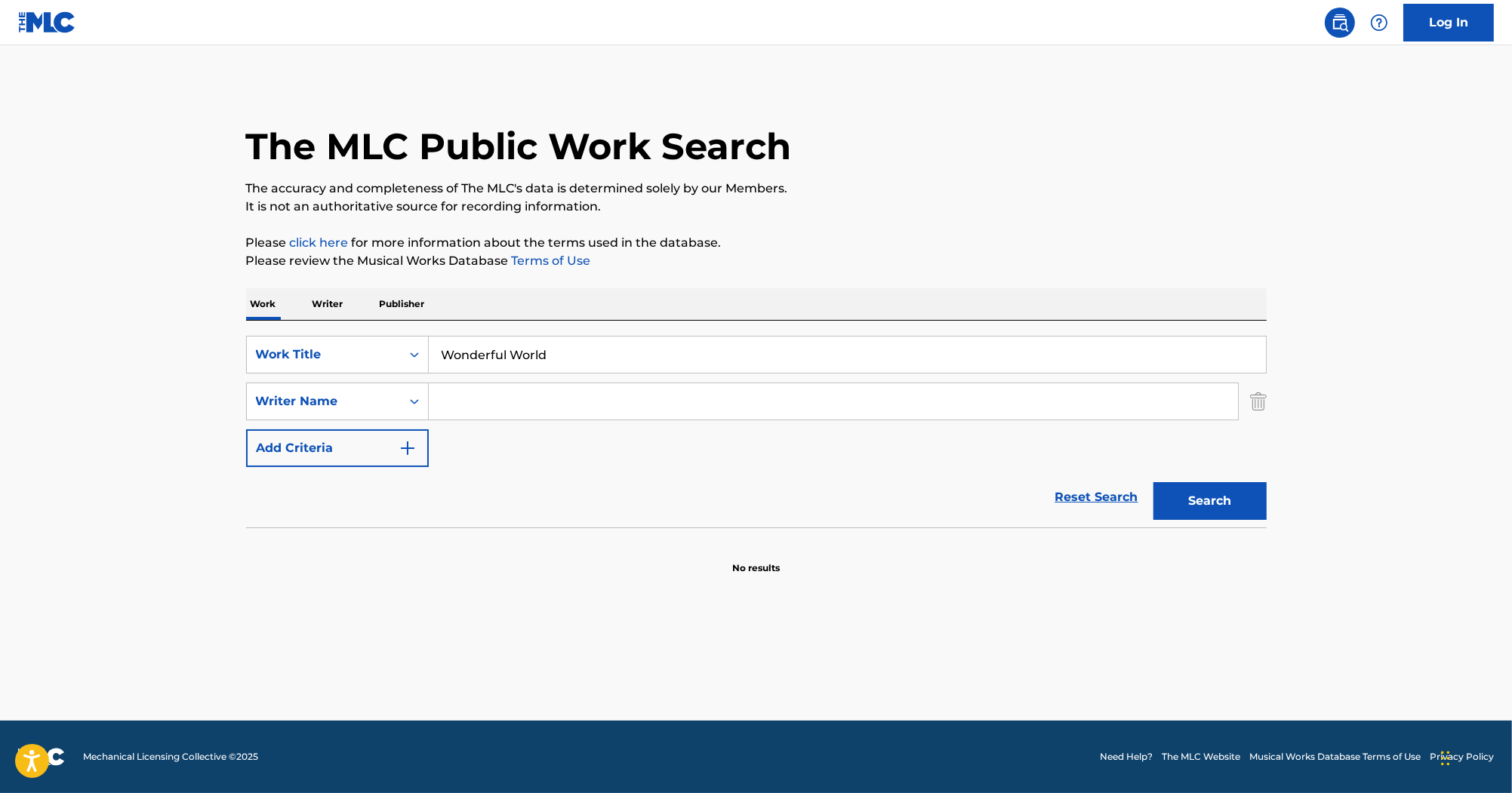
click at [551, 404] on input "Search Form" at bounding box center [833, 401] width 809 height 36
paste input "Fredwreck Nassar"
drag, startPoint x: 513, startPoint y: 398, endPoint x: 283, endPoint y: 398, distance: 230.0
click at [283, 398] on div "SearchWithCriteria8f890d7d-1d26-4f8e-8b55-32a6de25070a Writer Name Fredwreck Na…" at bounding box center [756, 402] width 1021 height 38
type input "Nassar"
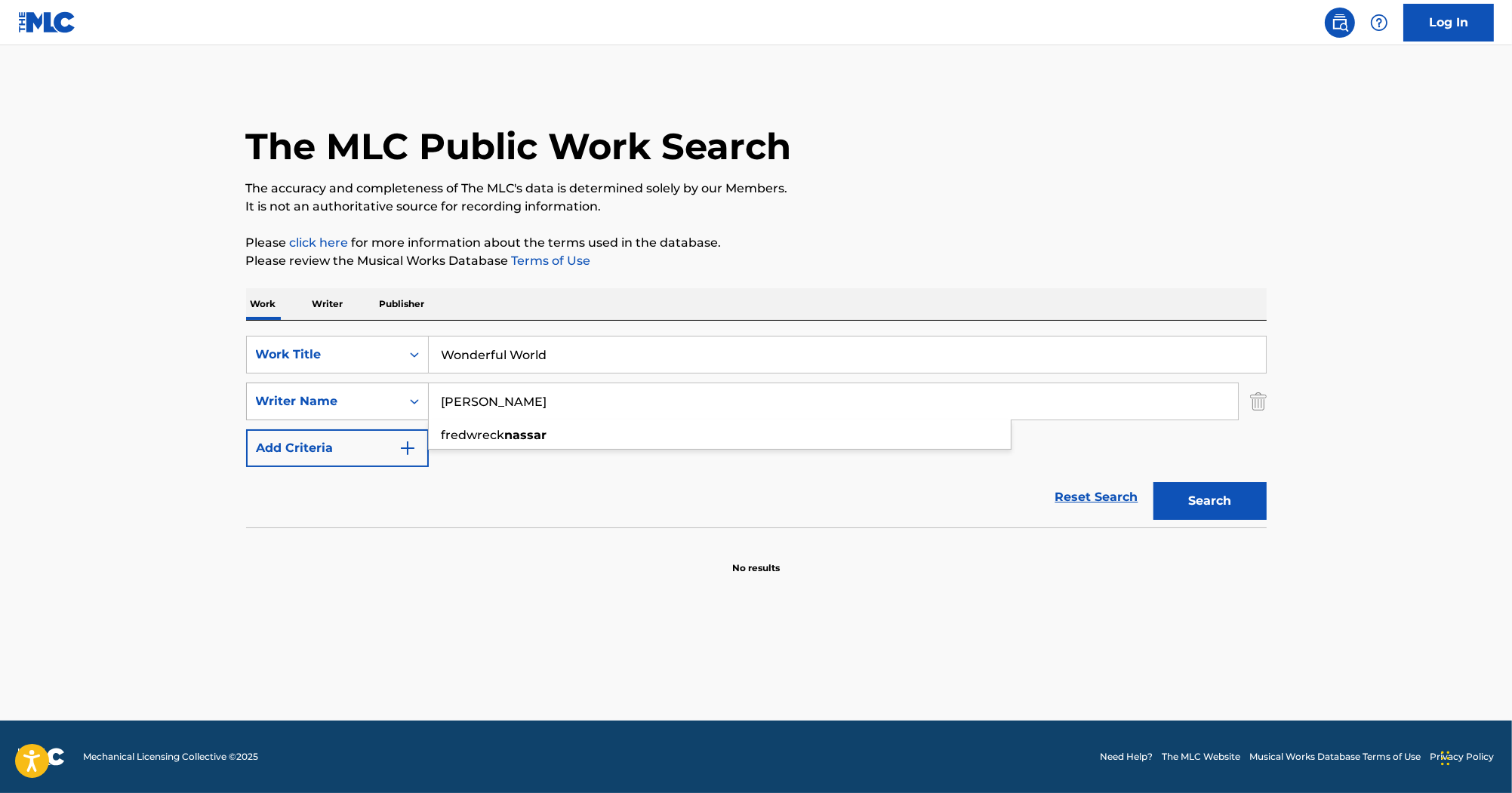
click at [1154, 482] on button "Search" at bounding box center [1210, 501] width 113 height 38
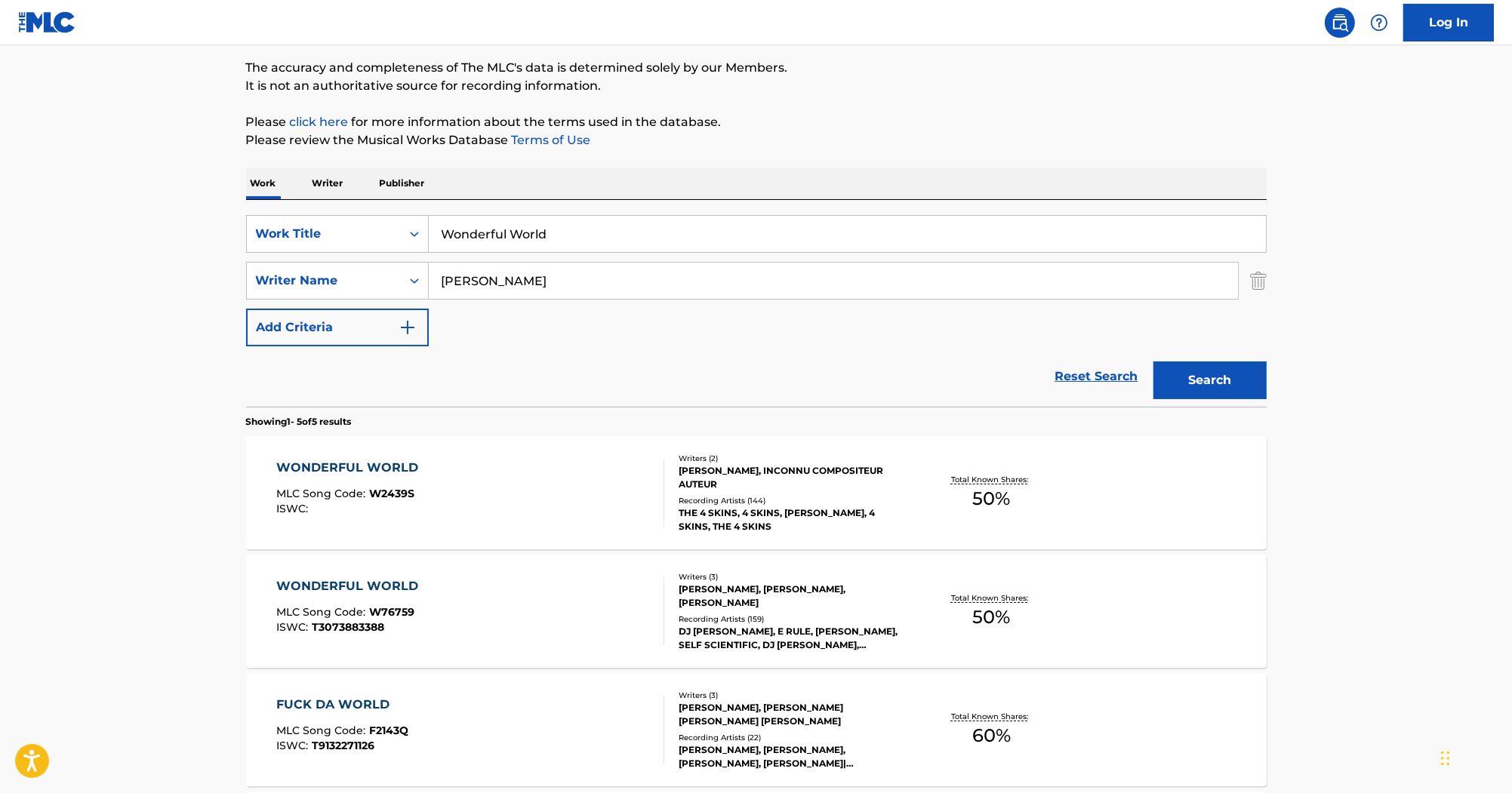
scroll to position [182, 0]
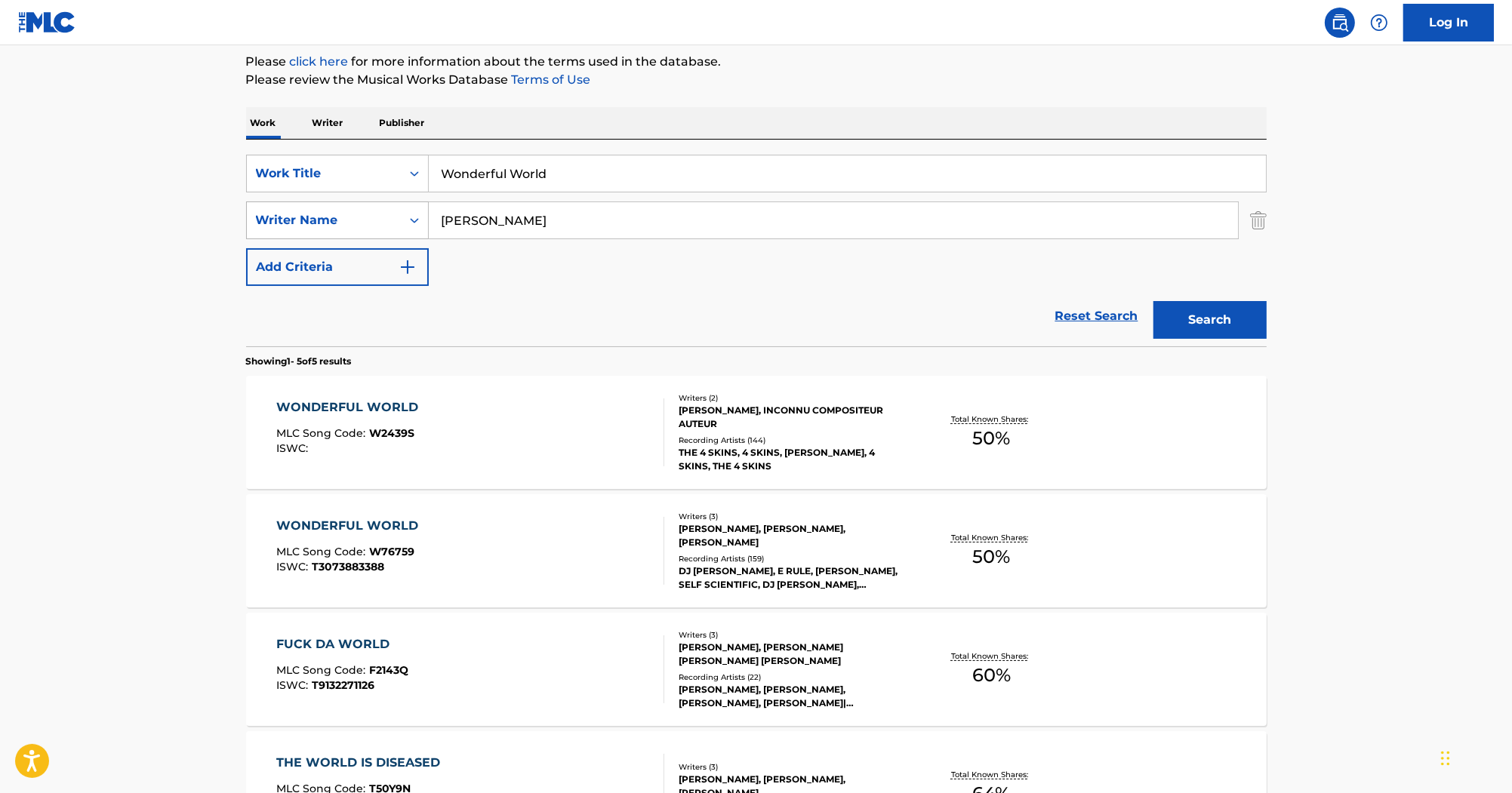
drag, startPoint x: 487, startPoint y: 218, endPoint x: 389, endPoint y: 202, distance: 99.3
click at [389, 202] on div "SearchWithCriteria8f890d7d-1d26-4f8e-8b55-32a6de25070a Writer Name Nassar" at bounding box center [756, 220] width 1021 height 38
drag, startPoint x: 615, startPoint y: 163, endPoint x: 296, endPoint y: 164, distance: 319.0
click at [296, 164] on div "SearchWithCriteria80247811-60e0-4ad0-9adc-cc5c04fb7cd7 Work Title Wonderful Wor…" at bounding box center [756, 174] width 1021 height 38
paste input "Hang On Sloopy"
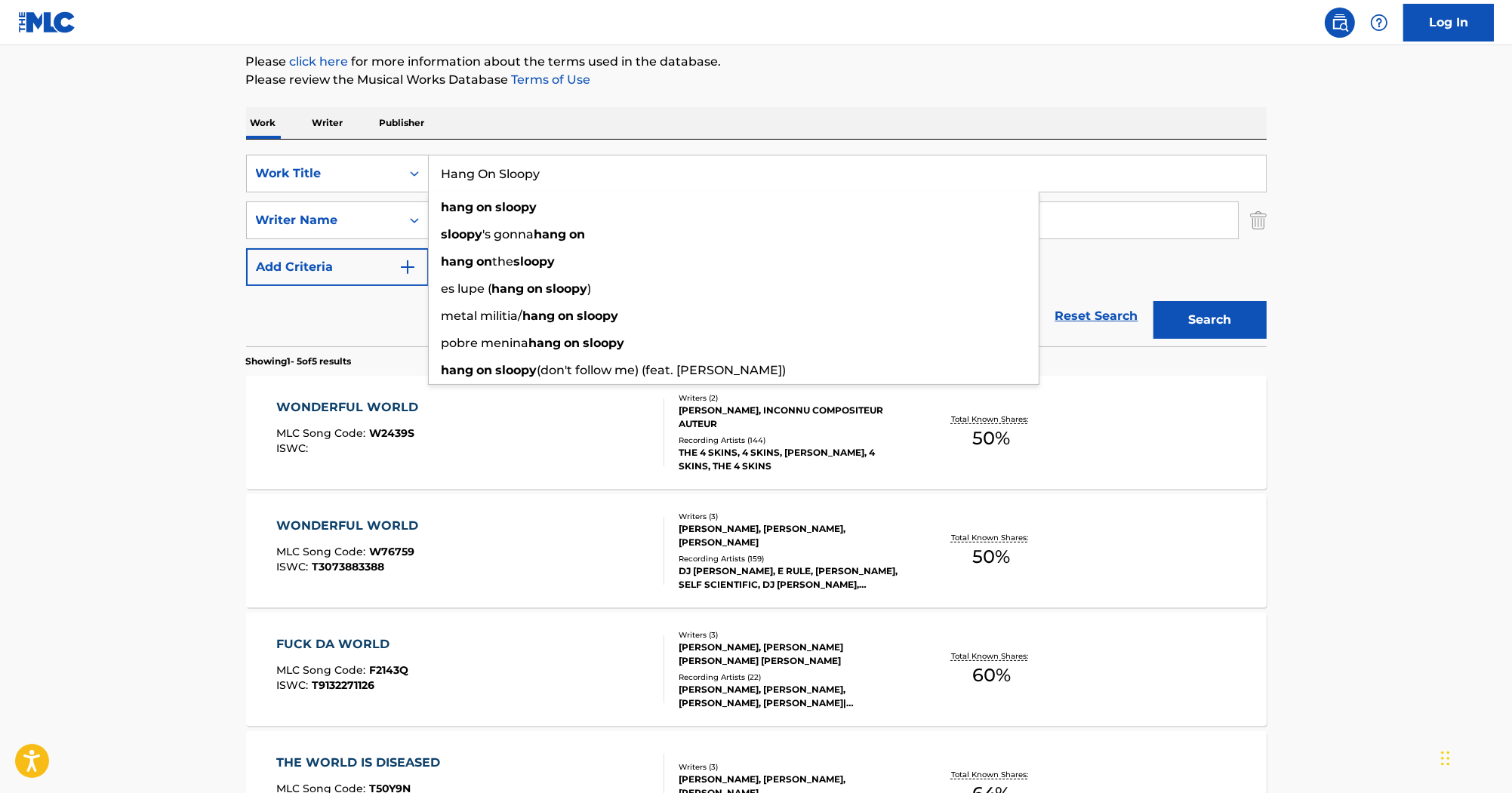
type input "Hang On Sloopy"
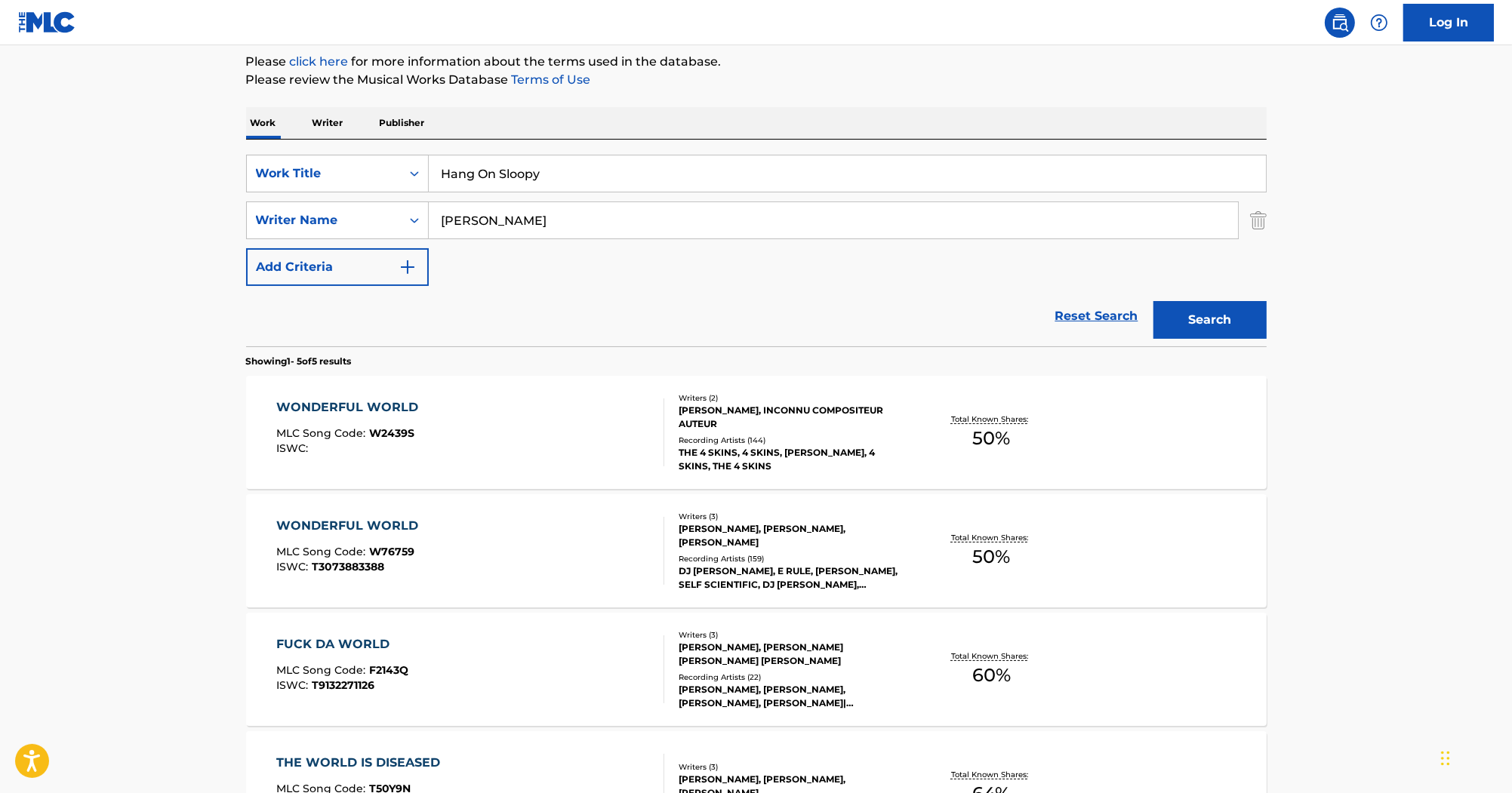
drag, startPoint x: 1242, startPoint y: 3, endPoint x: 1258, endPoint y: 63, distance: 62.1
click at [1260, 61] on p "Please click here for more information about the terms used in the database." at bounding box center [756, 62] width 1021 height 18
drag, startPoint x: 531, startPoint y: 227, endPoint x: 398, endPoint y: 199, distance: 135.9
click at [331, 201] on div "SearchWithCriteria8f890d7d-1d26-4f8e-8b55-32a6de25070a Writer Name Nassar" at bounding box center [756, 220] width 1021 height 38
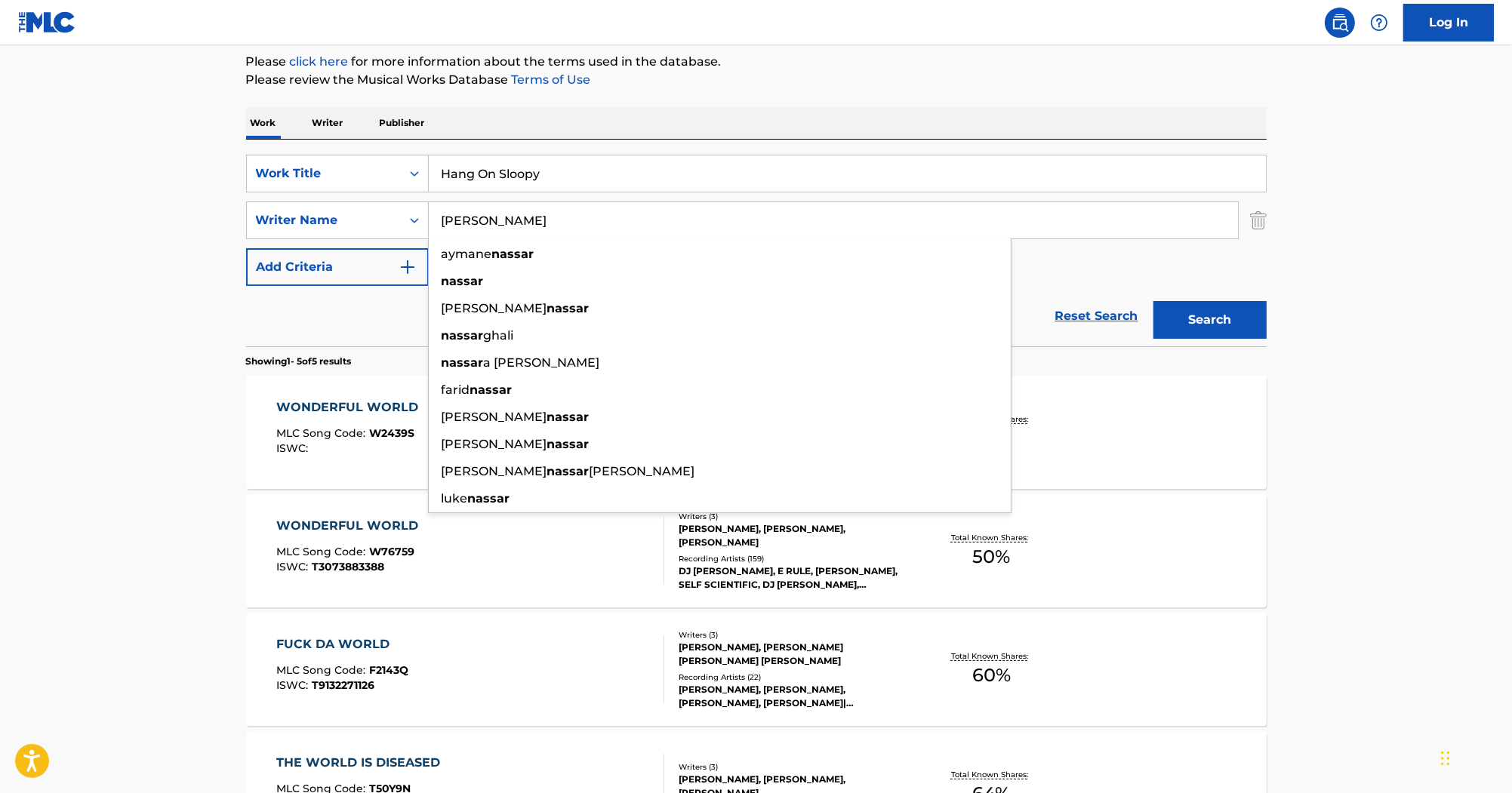
paste input "Derringe"
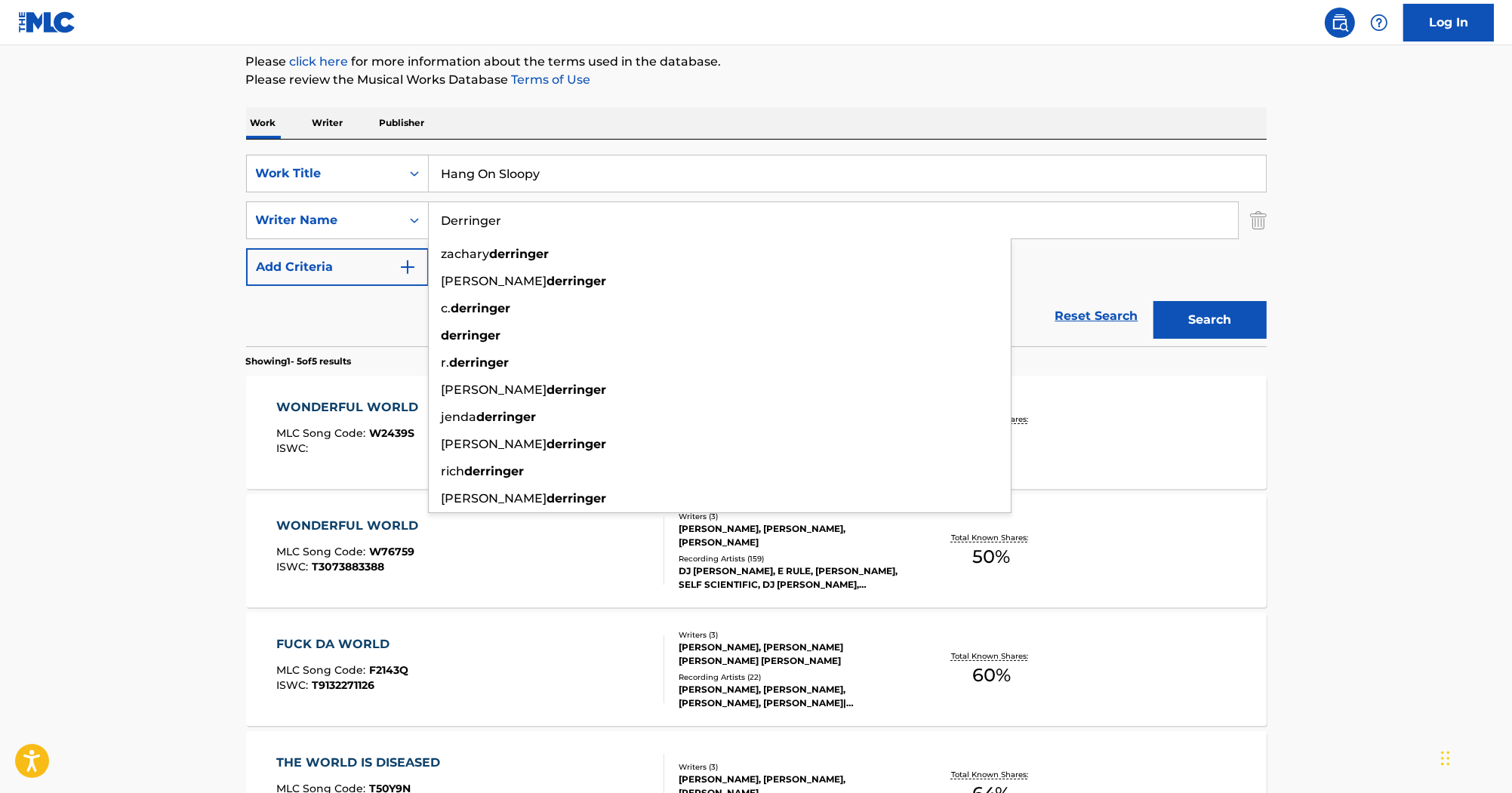
type input "Derringer"
click at [1246, 310] on button "Search" at bounding box center [1210, 320] width 113 height 38
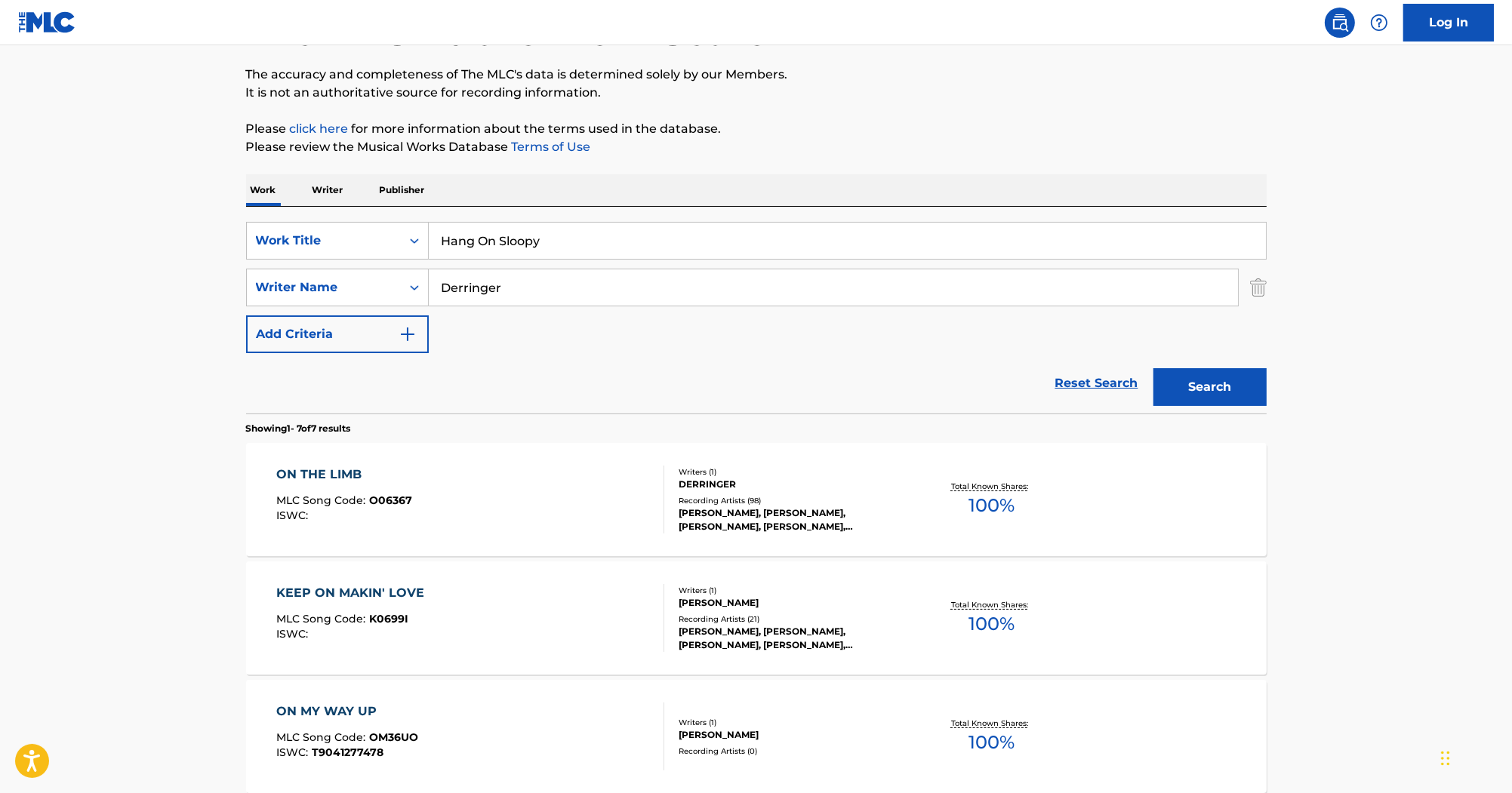
scroll to position [0, 0]
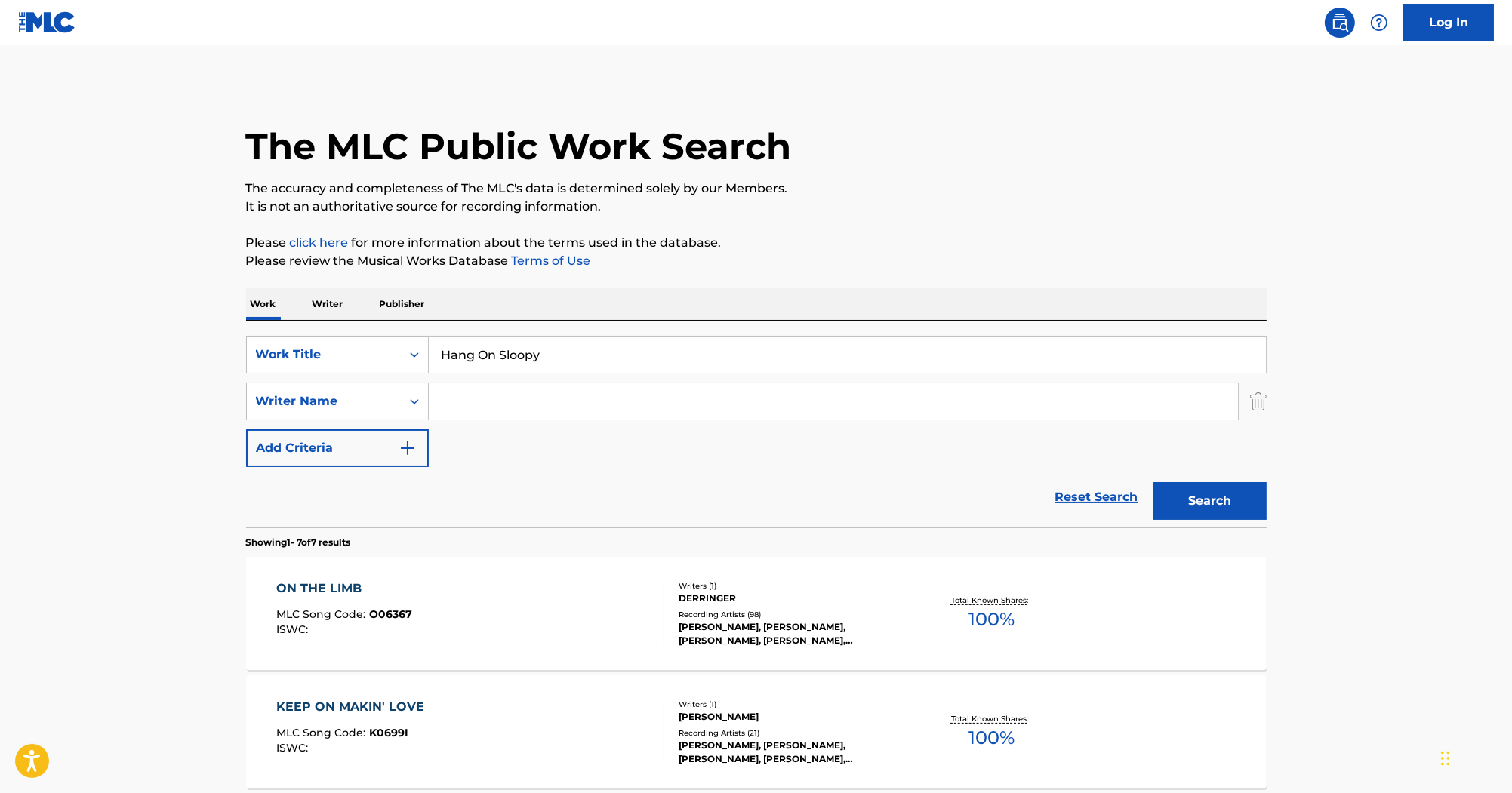
drag, startPoint x: 651, startPoint y: 410, endPoint x: 3, endPoint y: 345, distance: 651.3
click at [3, 345] on main "The MLC Public Work Search The accuracy and completeness of The MLC's data is d…" at bounding box center [756, 752] width 1512 height 1414
click at [1154, 482] on button "Search" at bounding box center [1210, 501] width 113 height 38
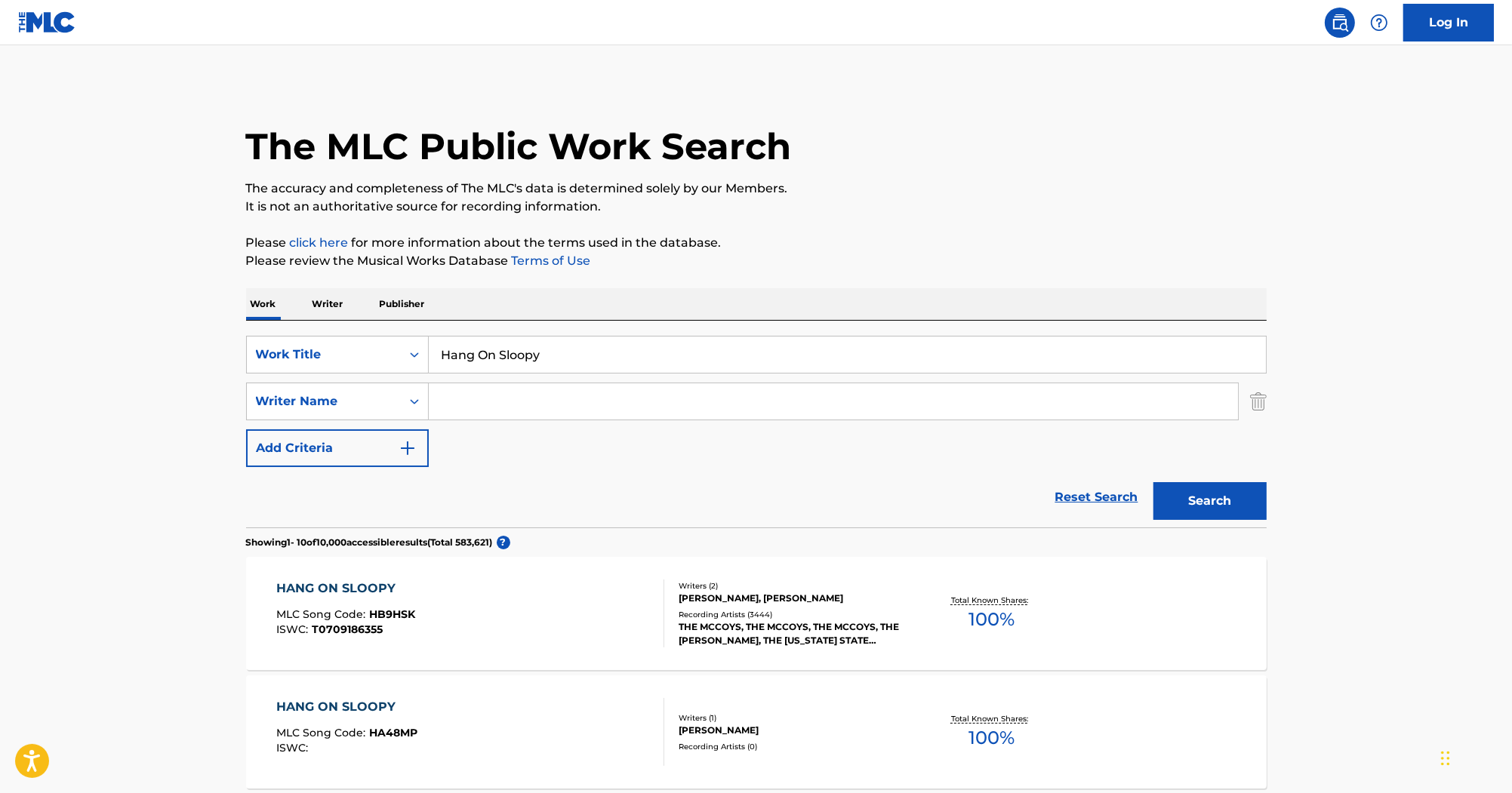
click at [506, 411] on input "Search Form" at bounding box center [833, 401] width 809 height 36
paste input "Aretha Franklin"
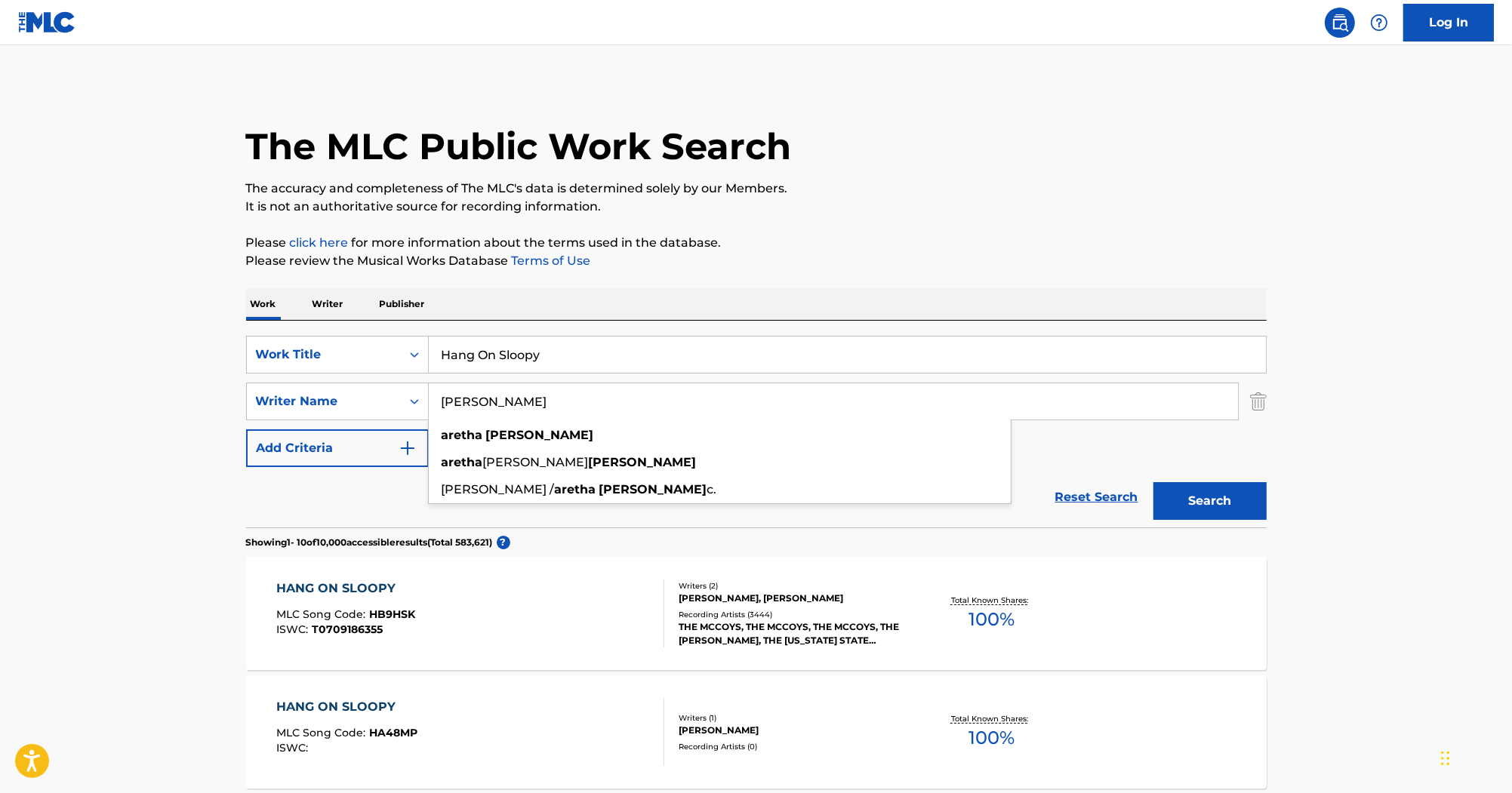
drag, startPoint x: 486, startPoint y: 401, endPoint x: 166, endPoint y: 407, distance: 320.1
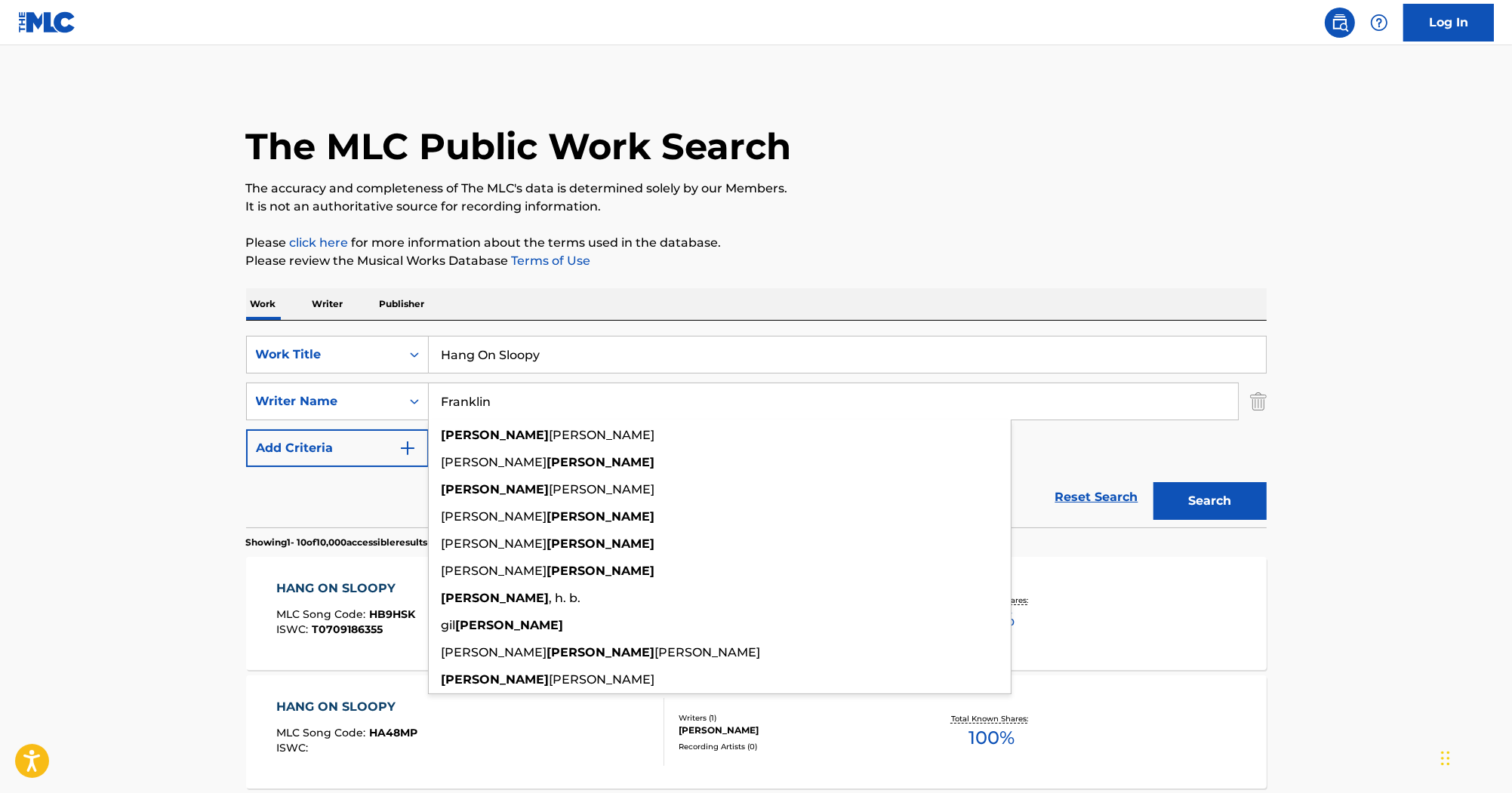
type input "Franklin"
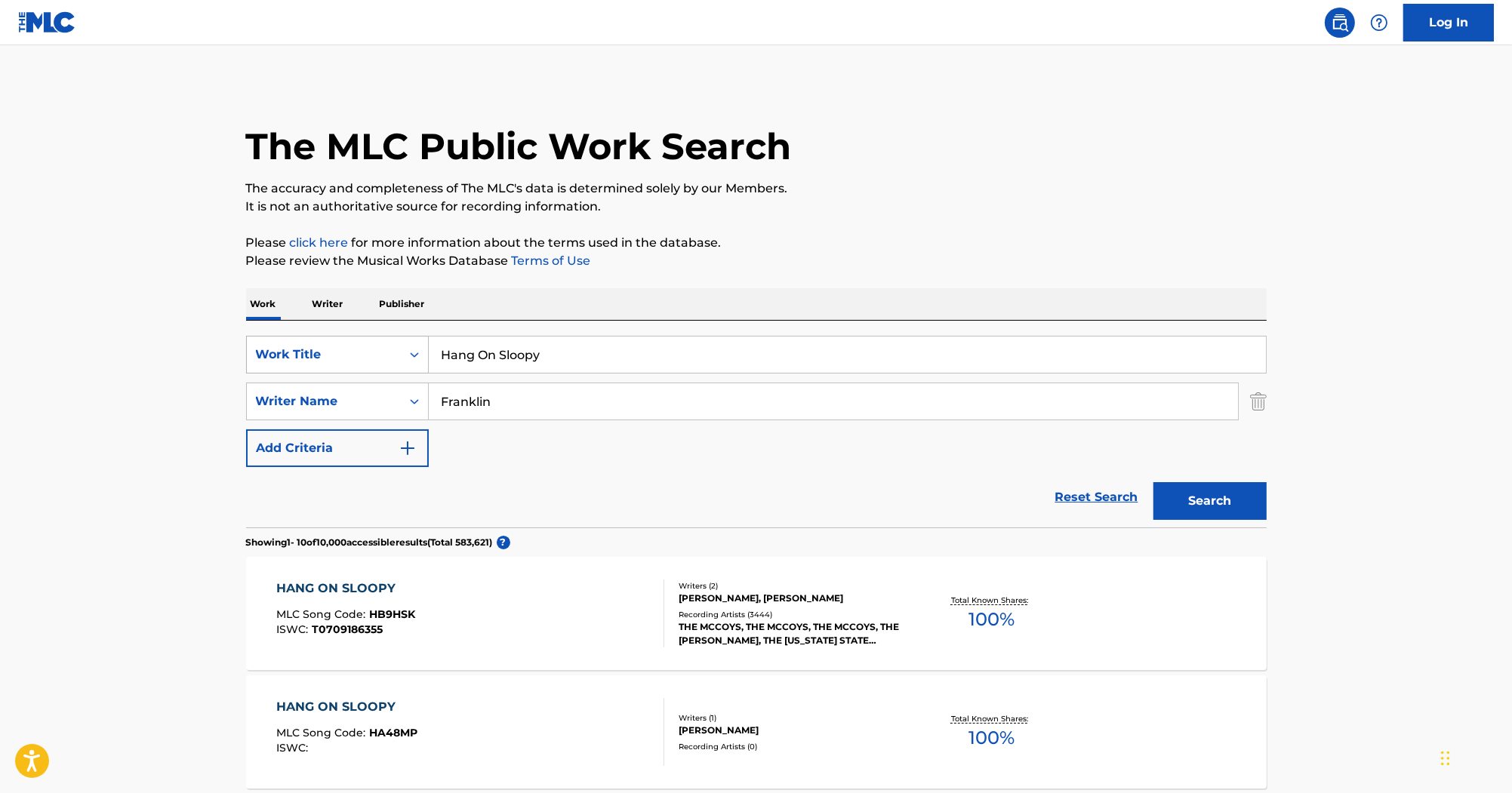
drag, startPoint x: 567, startPoint y: 350, endPoint x: 400, endPoint y: 337, distance: 167.5
click at [400, 337] on div "SearchWithCriteria80247811-60e0-4ad0-9adc-cc5c04fb7cd7 Work Title Hang On Sloopy" at bounding box center [756, 355] width 1021 height 38
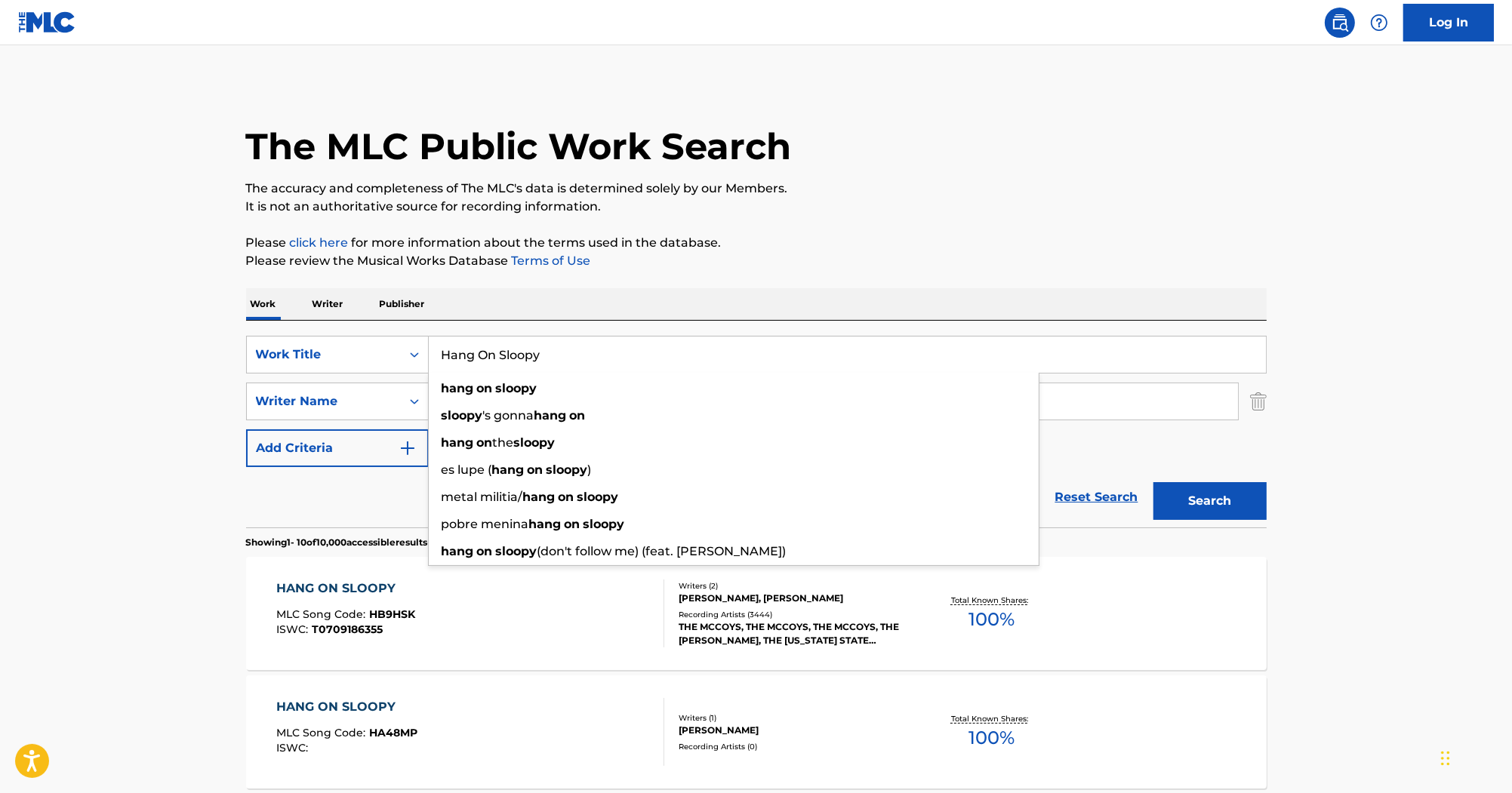
paste input "Think"
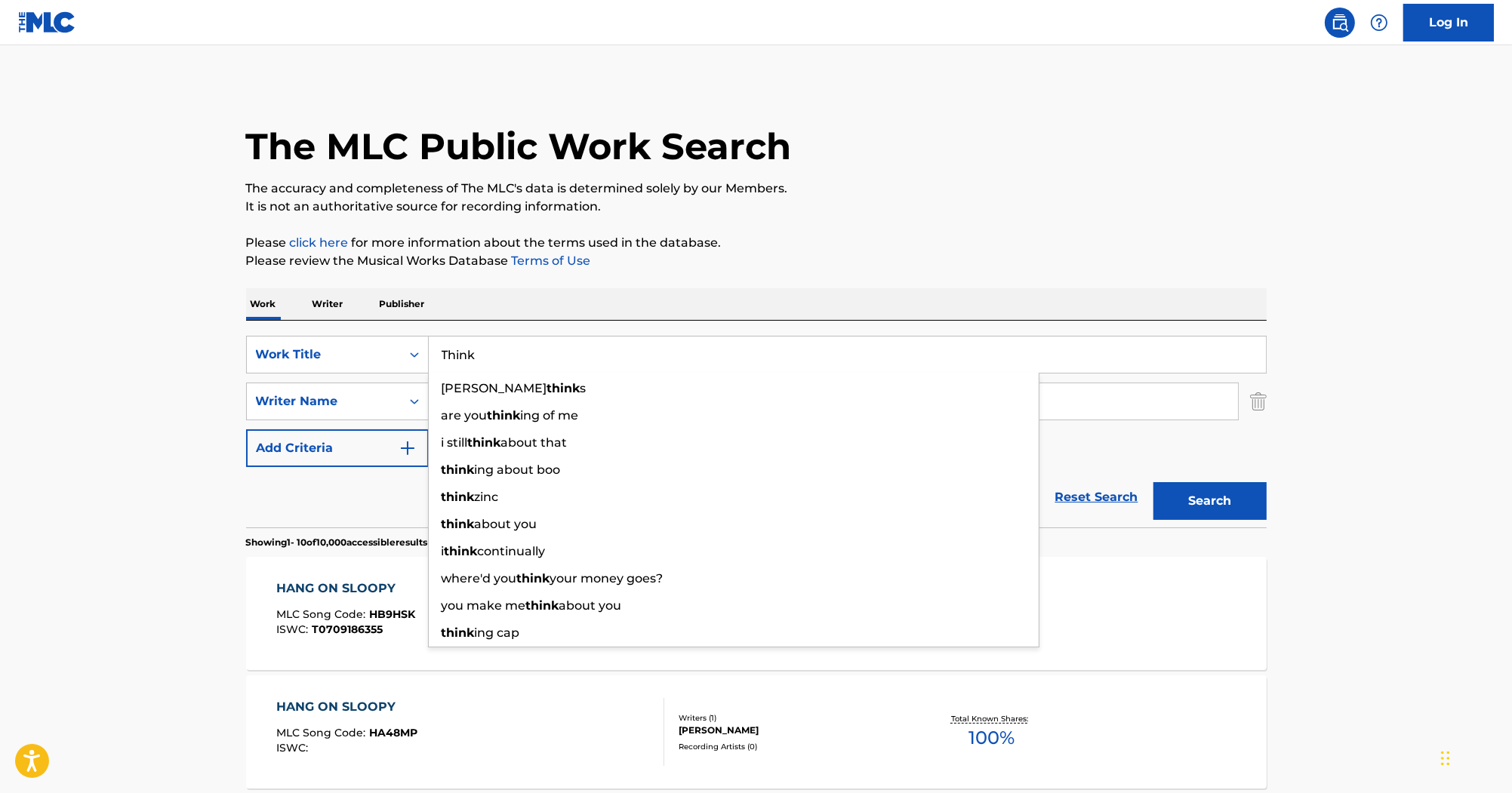
type input "Think"
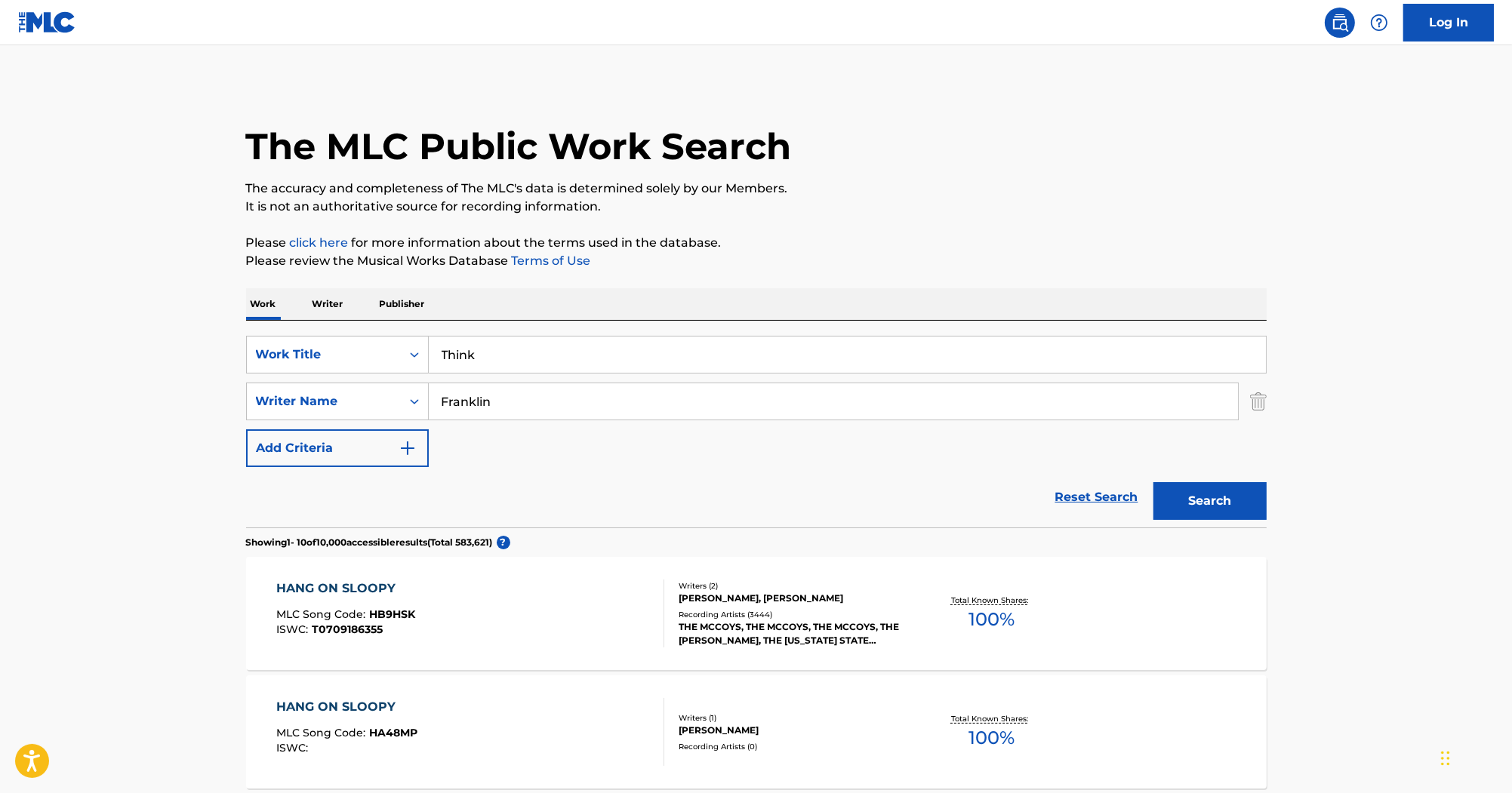
click at [1230, 501] on button "Search" at bounding box center [1210, 501] width 113 height 38
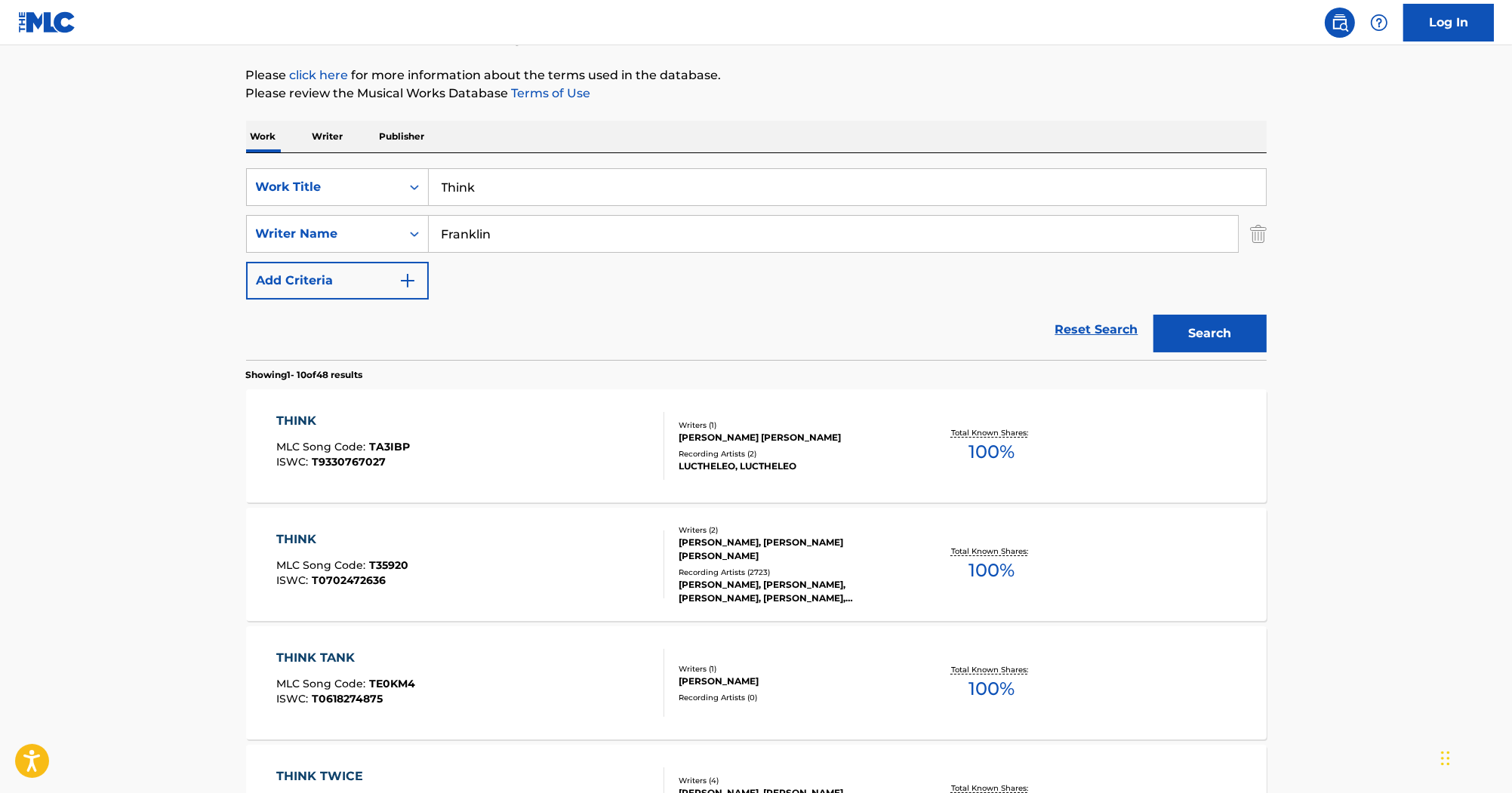
scroll to position [182, 0]
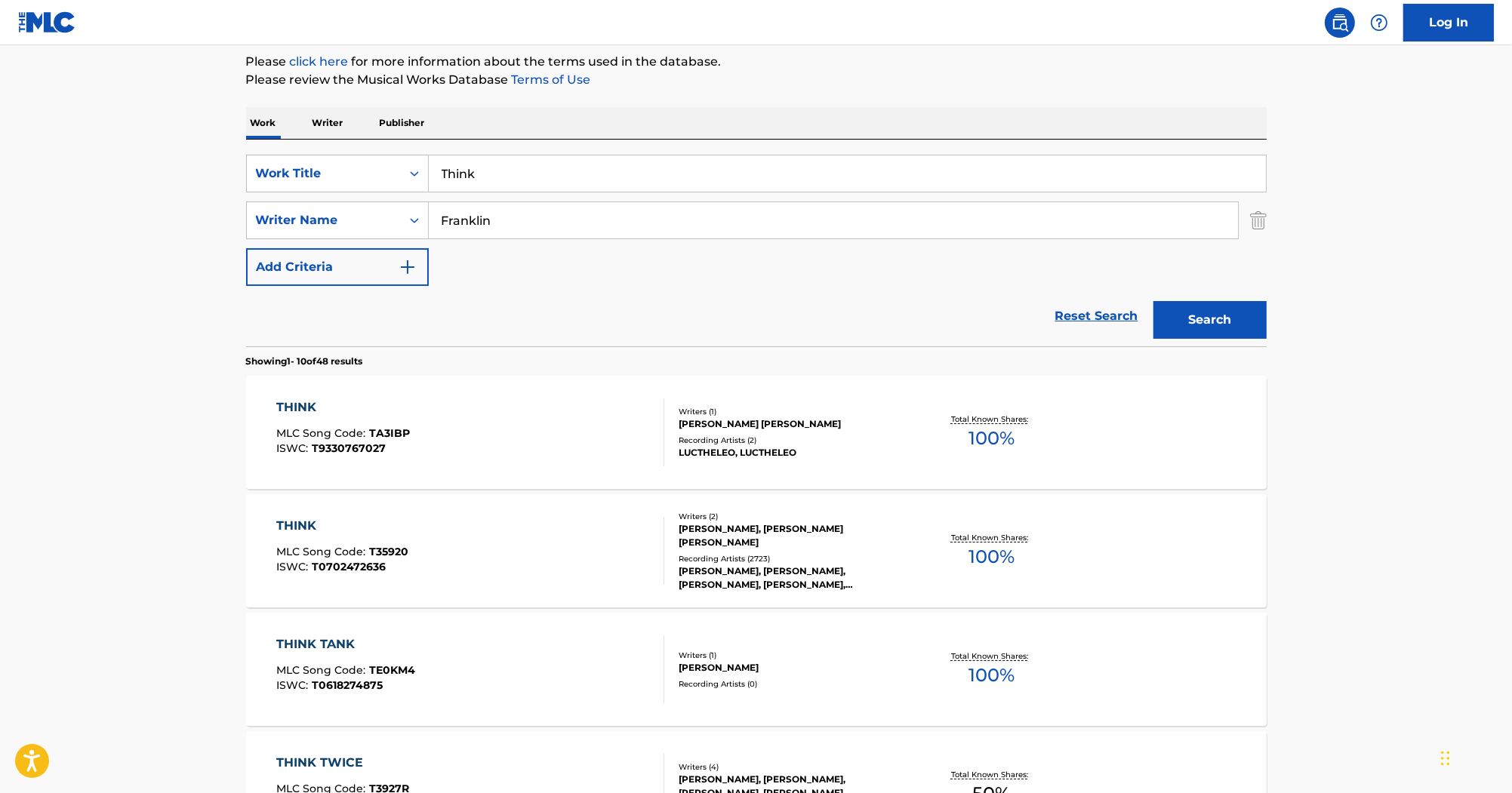
click at [291, 519] on div "THINK" at bounding box center [342, 526] width 132 height 18
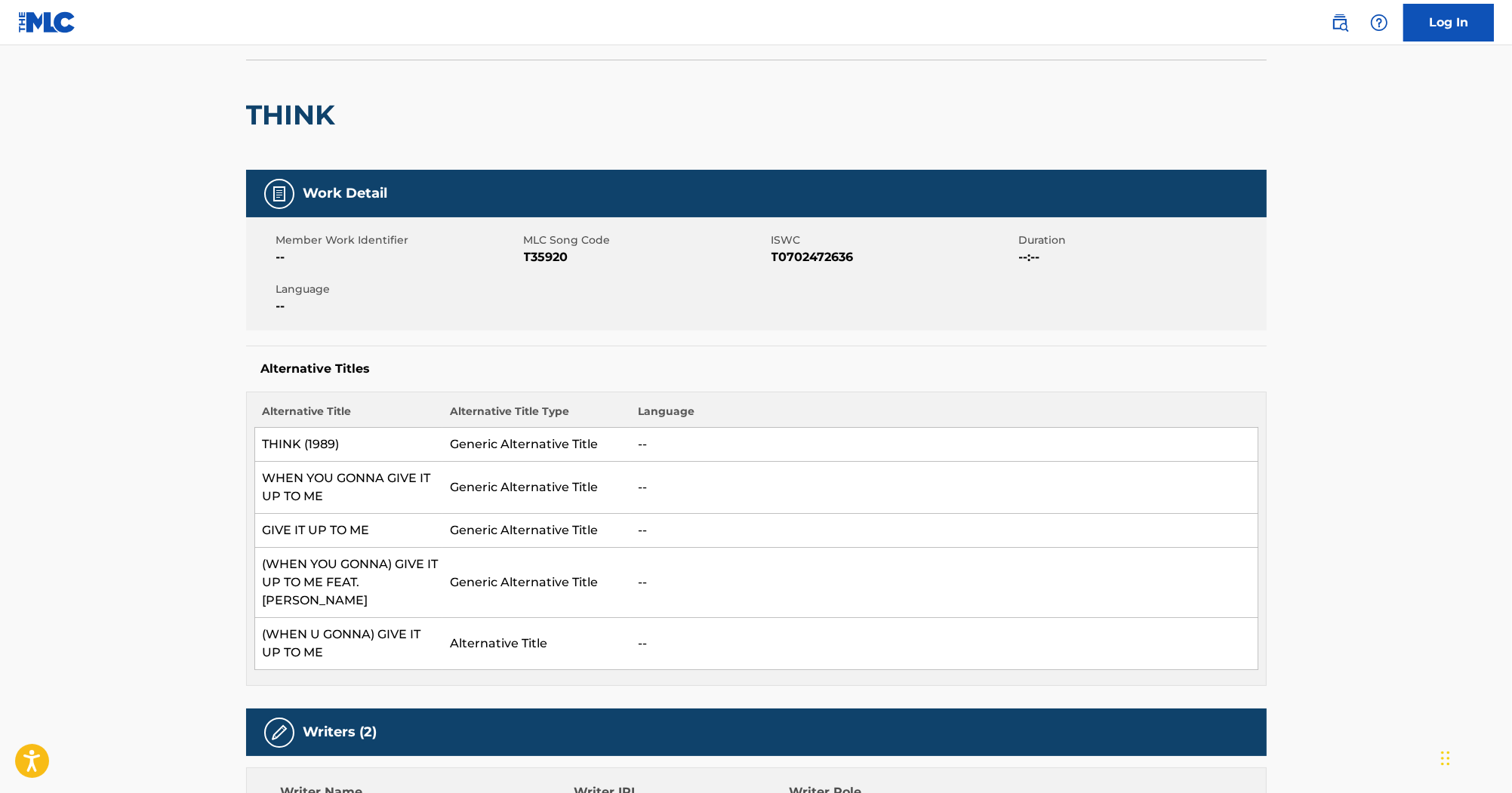
scroll to position [61, 0]
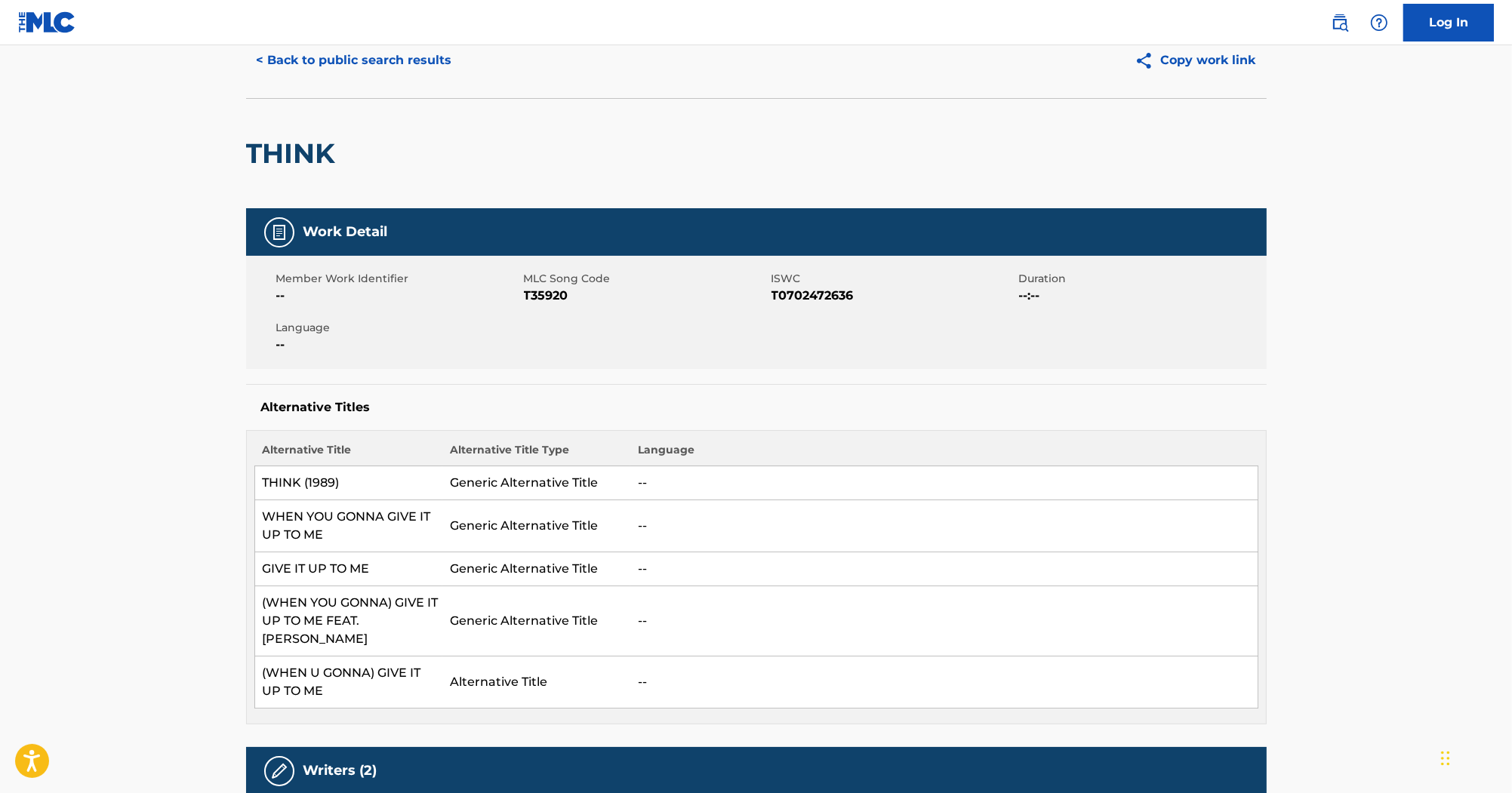
click at [562, 300] on span "T35920" at bounding box center [646, 295] width 244 height 18
copy span "T35920"
click at [827, 298] on span "T0702472636" at bounding box center [893, 295] width 244 height 18
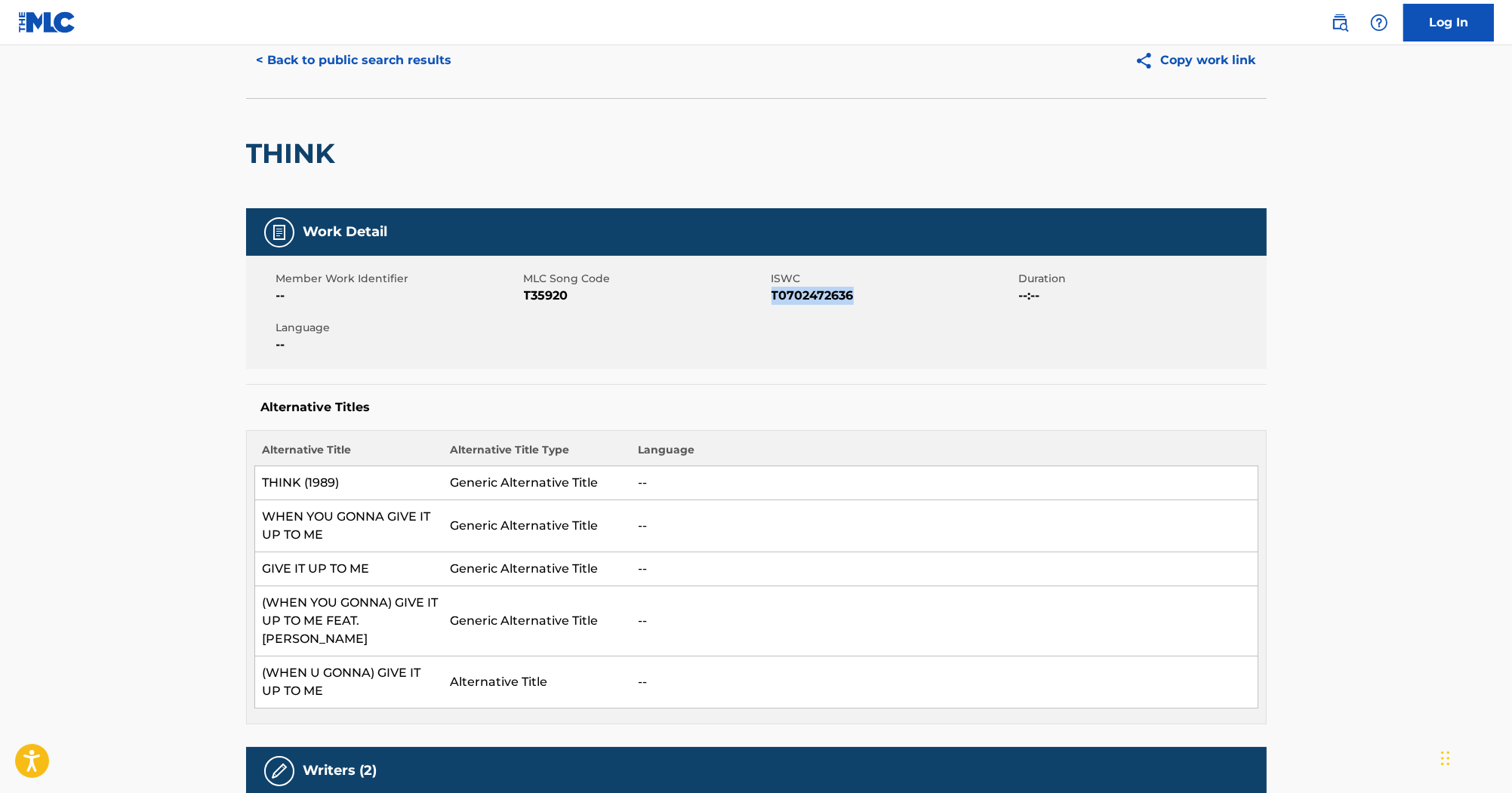
copy span "T0702472636"
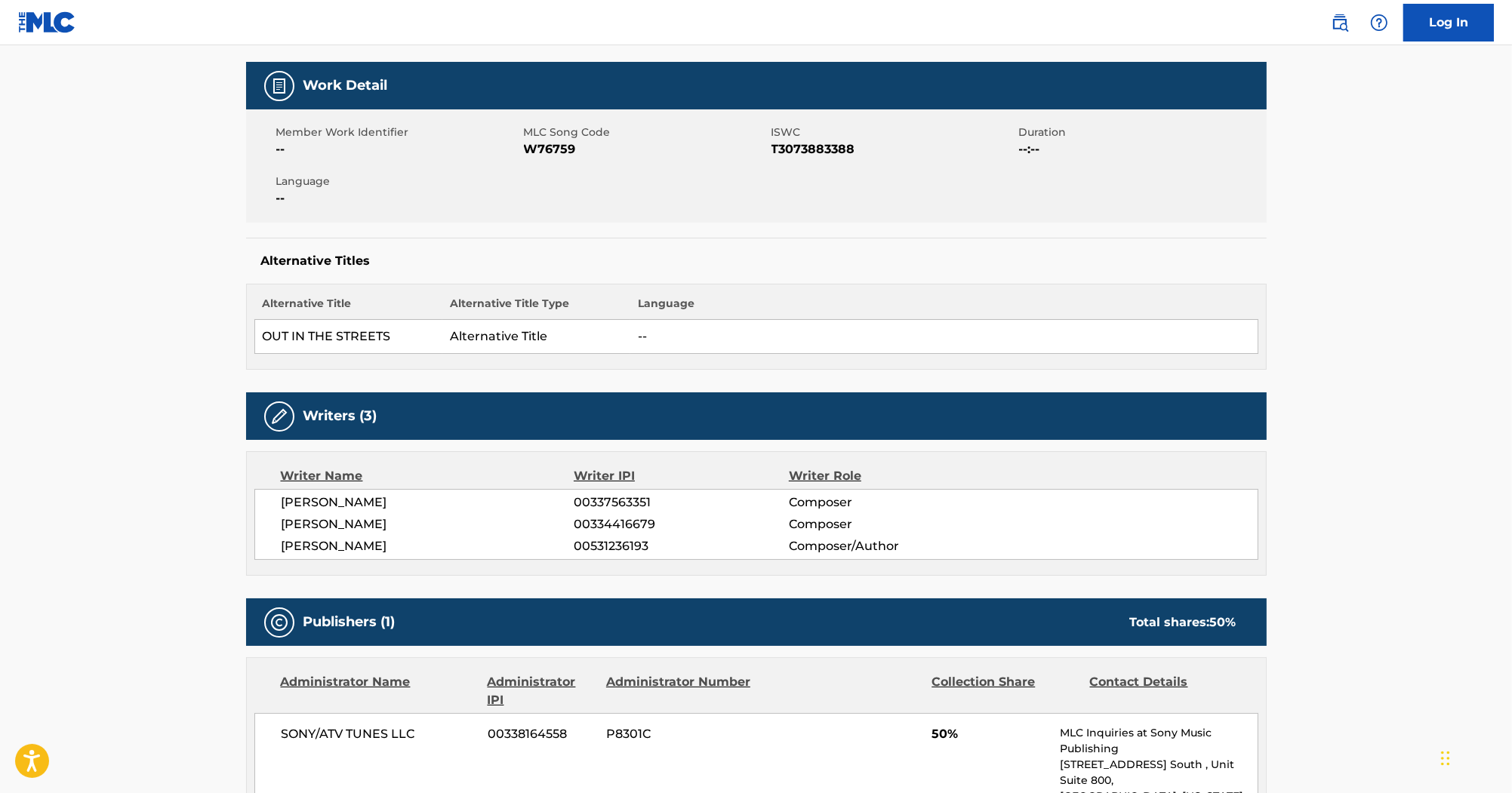
scroll to position [241, 0]
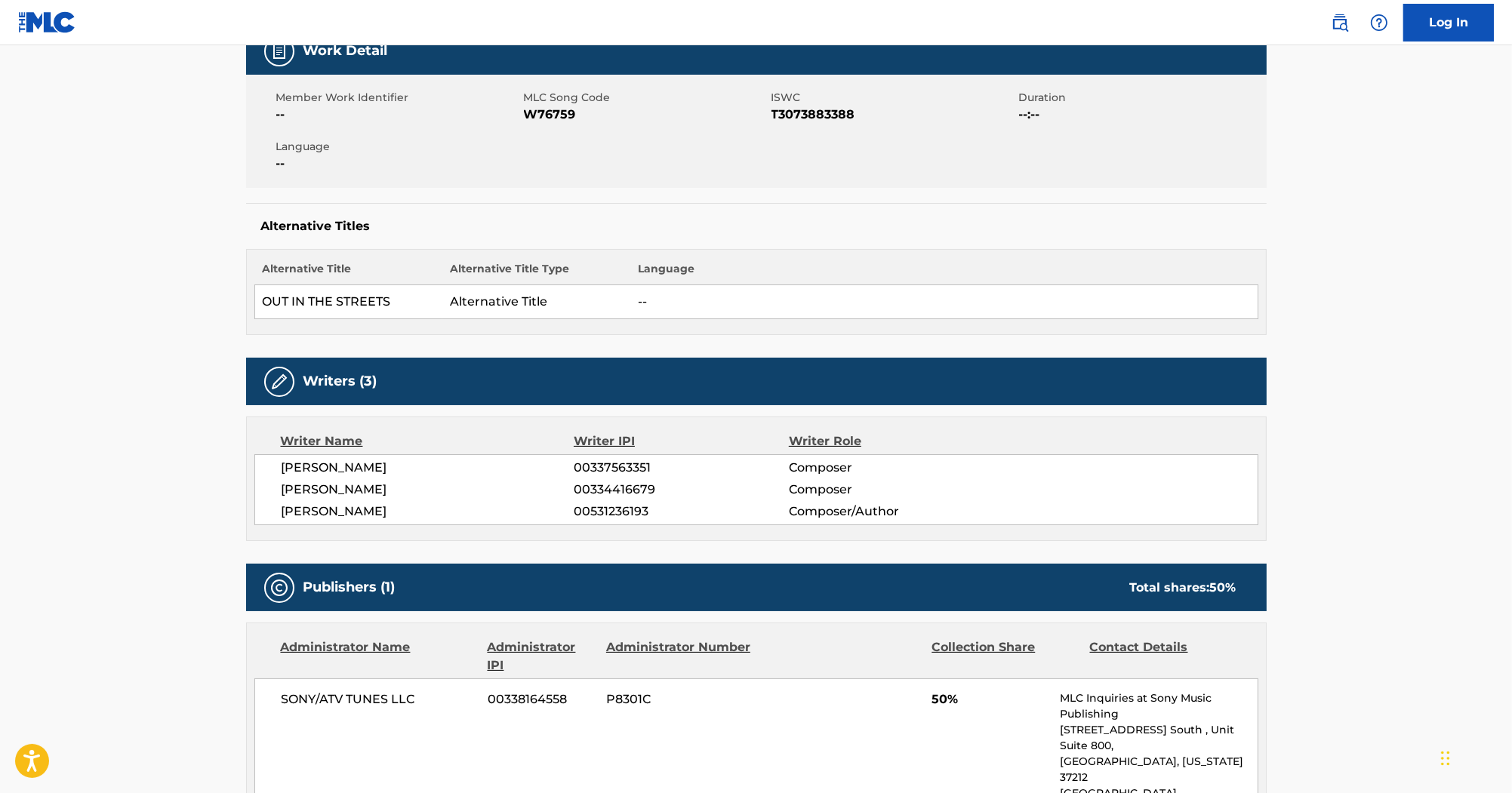
drag, startPoint x: 504, startPoint y: 718, endPoint x: 416, endPoint y: 754, distance: 95.1
drag, startPoint x: 416, startPoint y: 754, endPoint x: 622, endPoint y: 384, distance: 423.5
click at [622, 384] on div "Writers (3)" at bounding box center [756, 382] width 1021 height 48
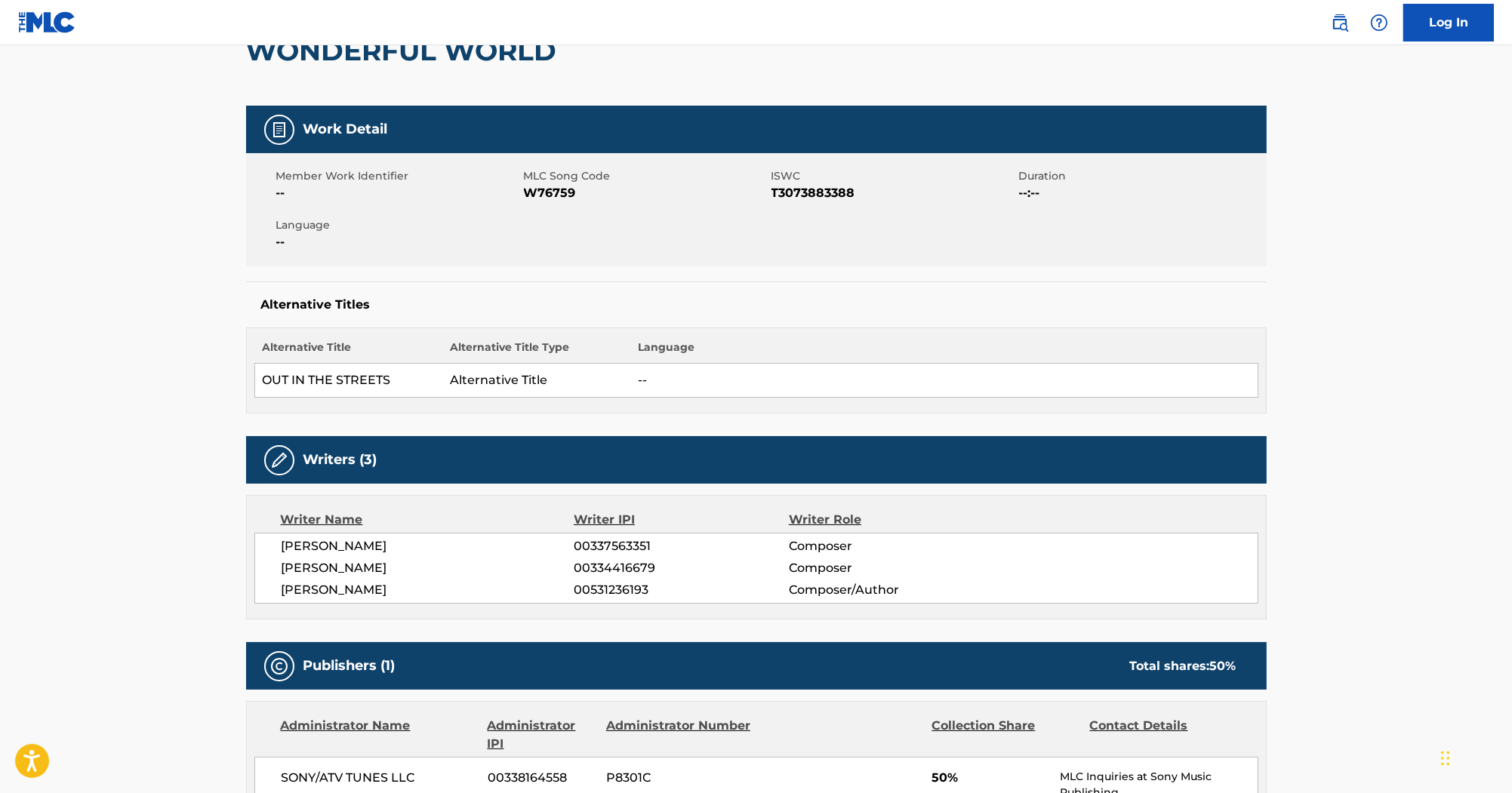
scroll to position [121, 0]
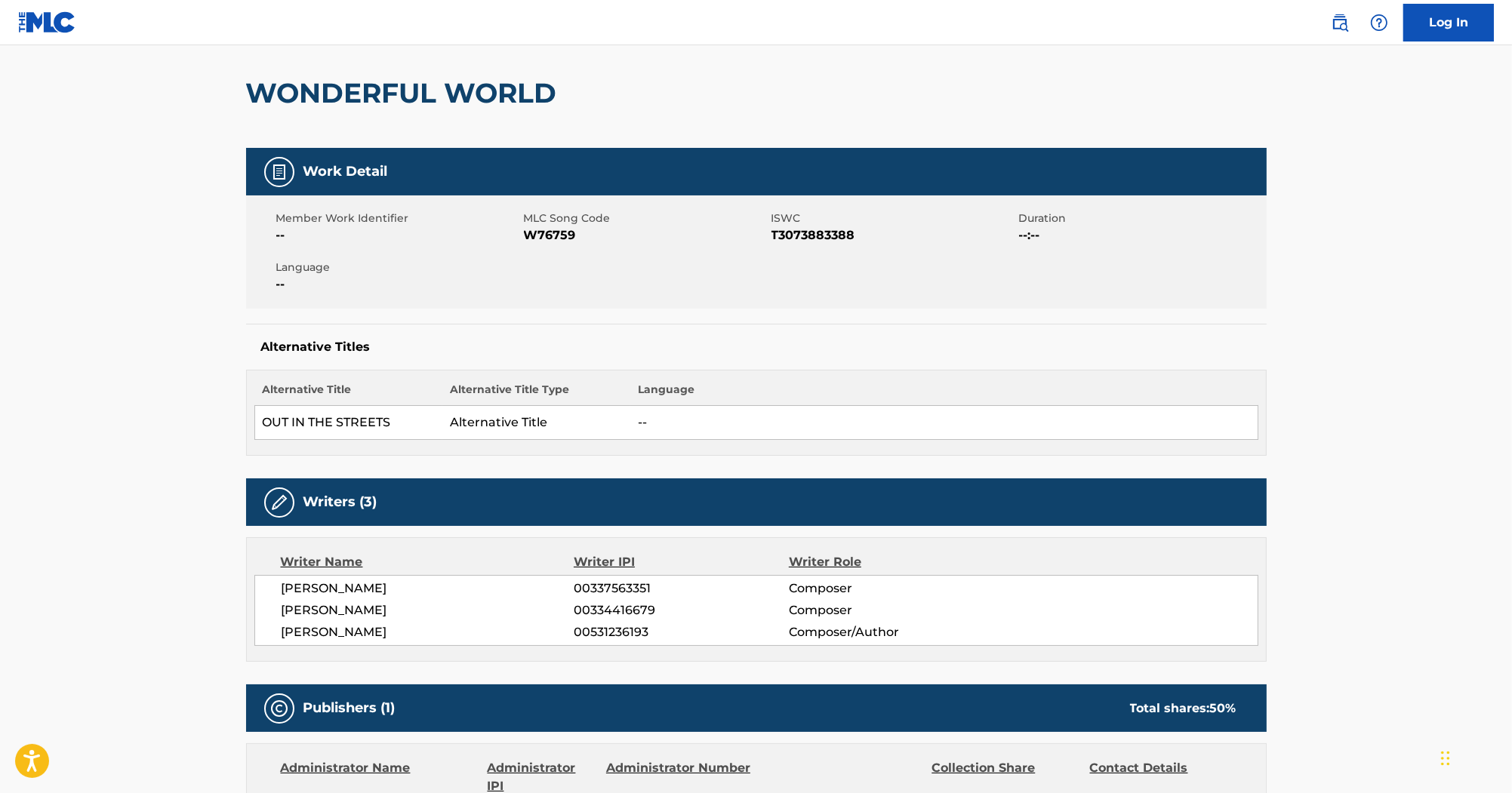
drag, startPoint x: 273, startPoint y: 85, endPoint x: 280, endPoint y: 81, distance: 8.1
click at [280, 81] on h2 "WONDERFUL WORLD" at bounding box center [405, 93] width 318 height 34
drag, startPoint x: 253, startPoint y: 82, endPoint x: 563, endPoint y: 68, distance: 310.3
click at [563, 68] on div "WONDERFUL WORLD" at bounding box center [405, 94] width 318 height 110
copy h2 "WONDERFUL WORLD"
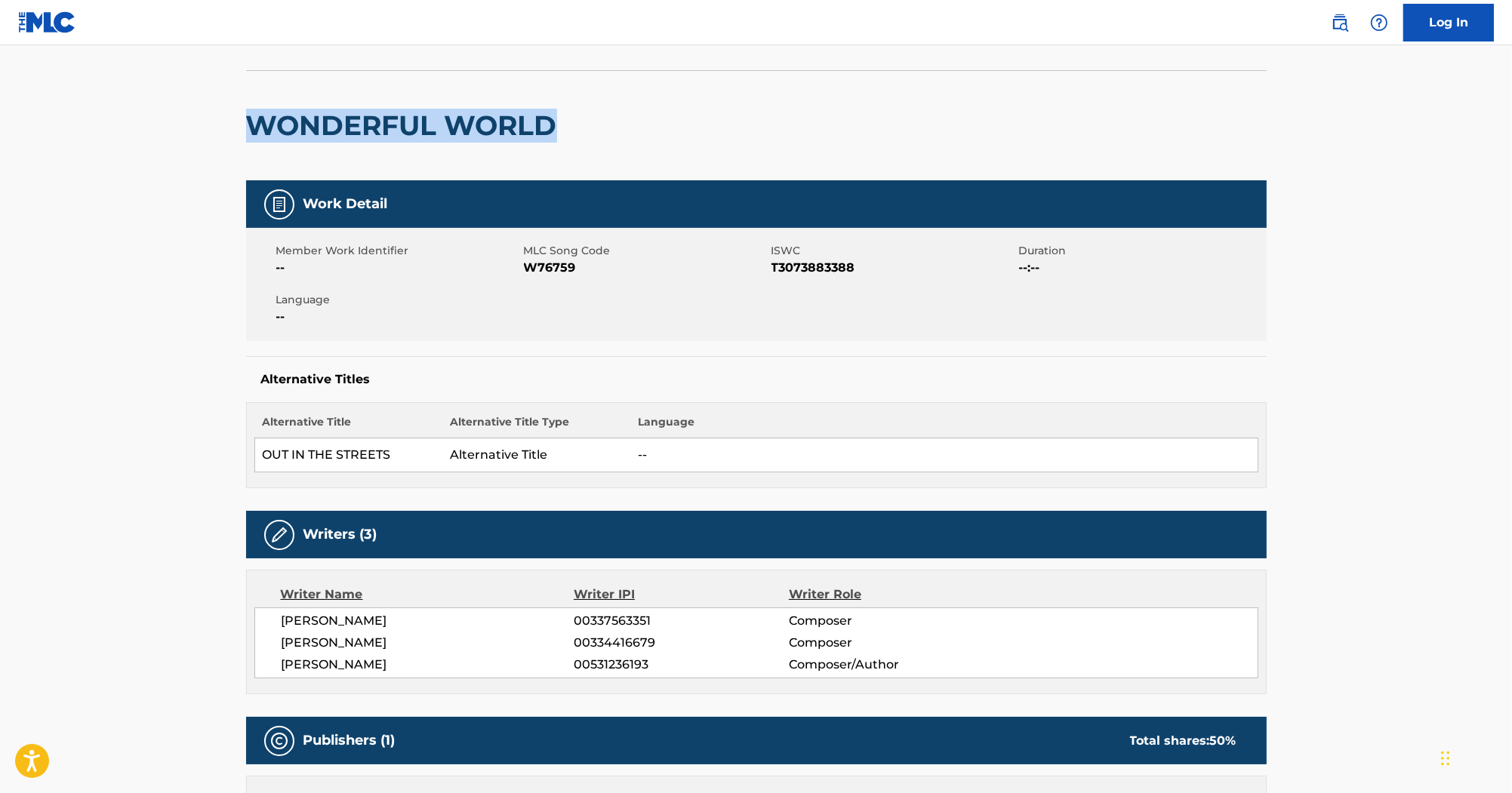
scroll to position [241, 0]
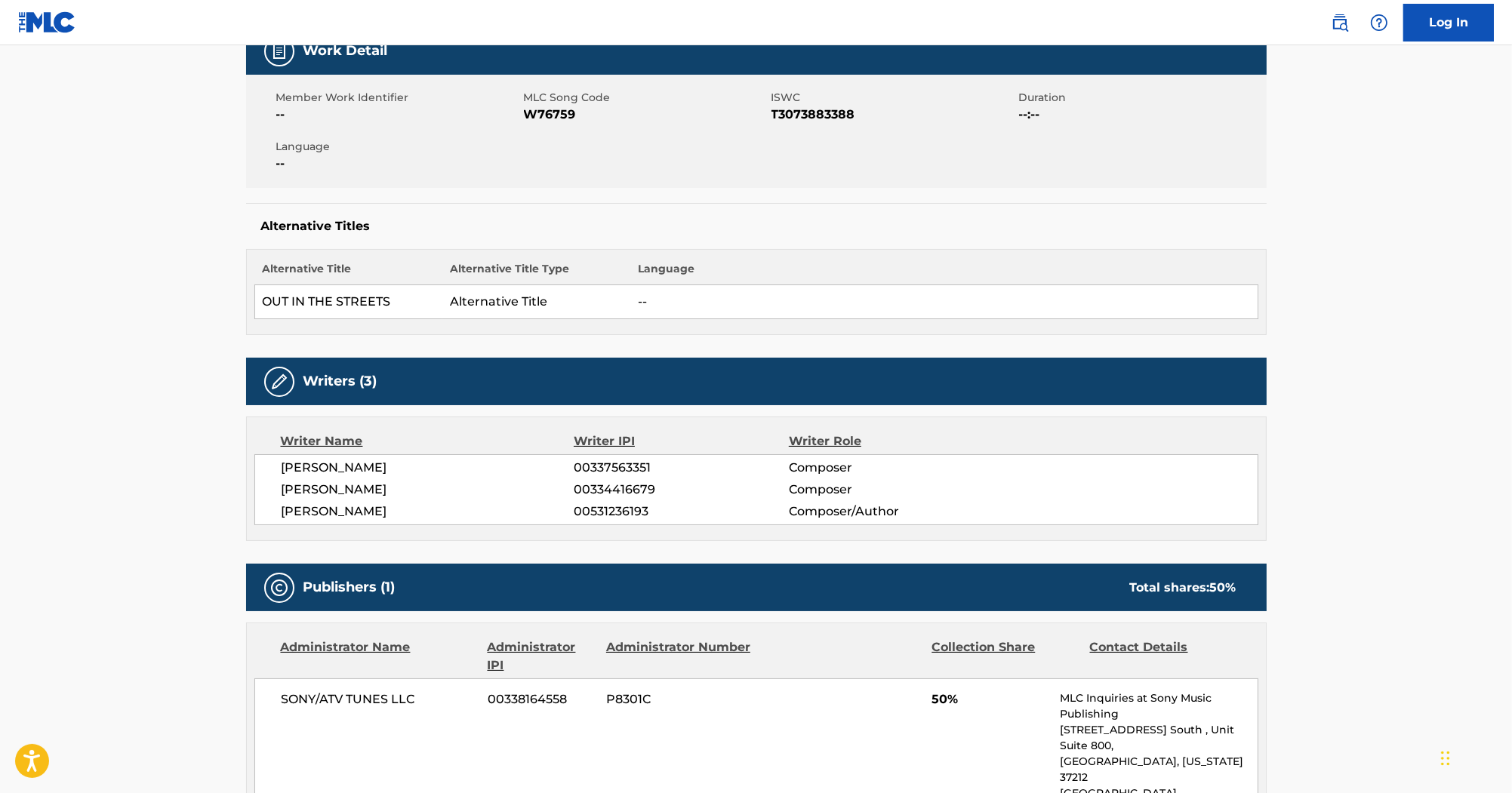
click at [370, 469] on span "ANTHONY HENDERSON" at bounding box center [427, 468] width 292 height 18
copy span "HENDERSON"
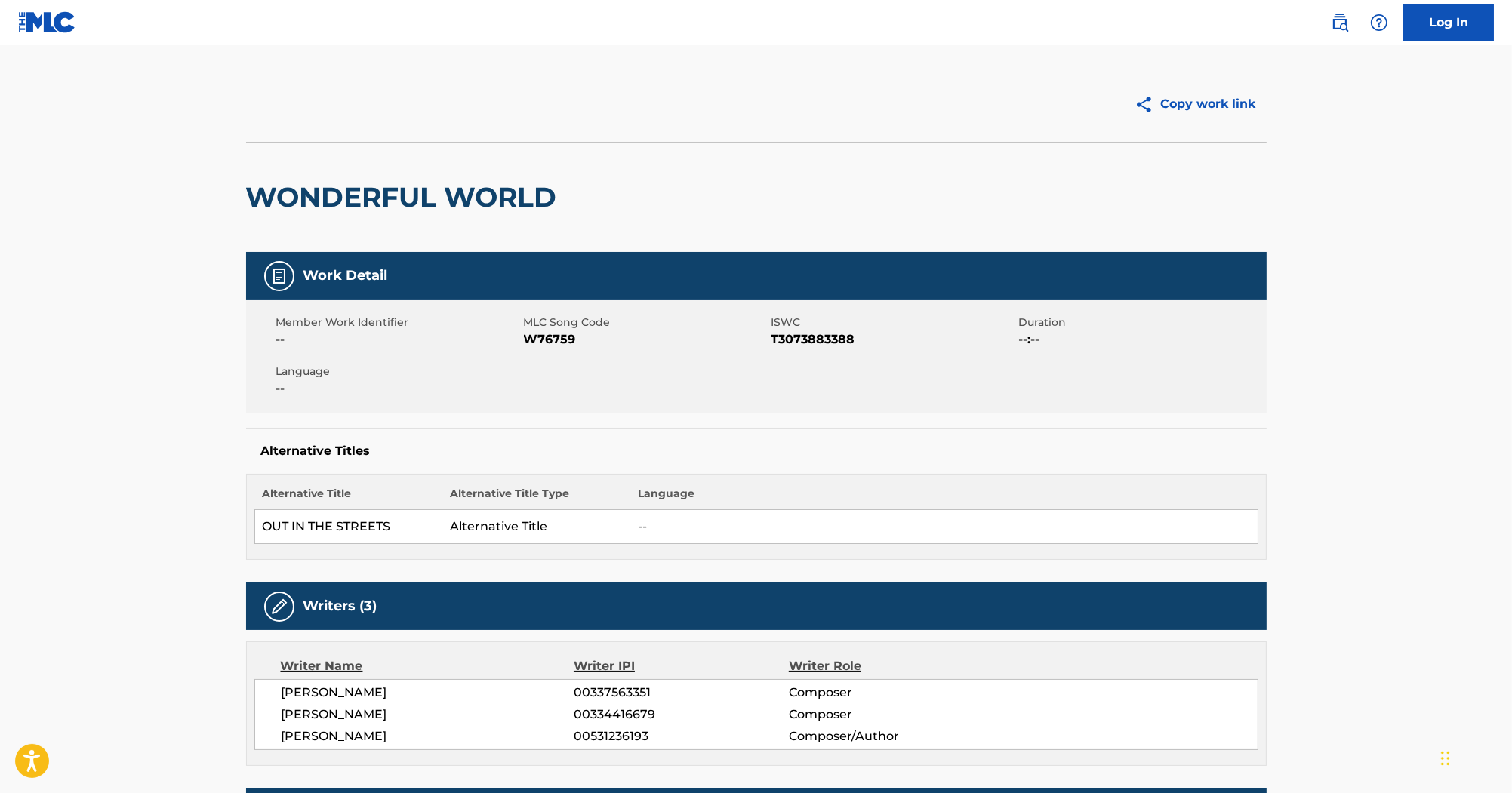
scroll to position [0, 0]
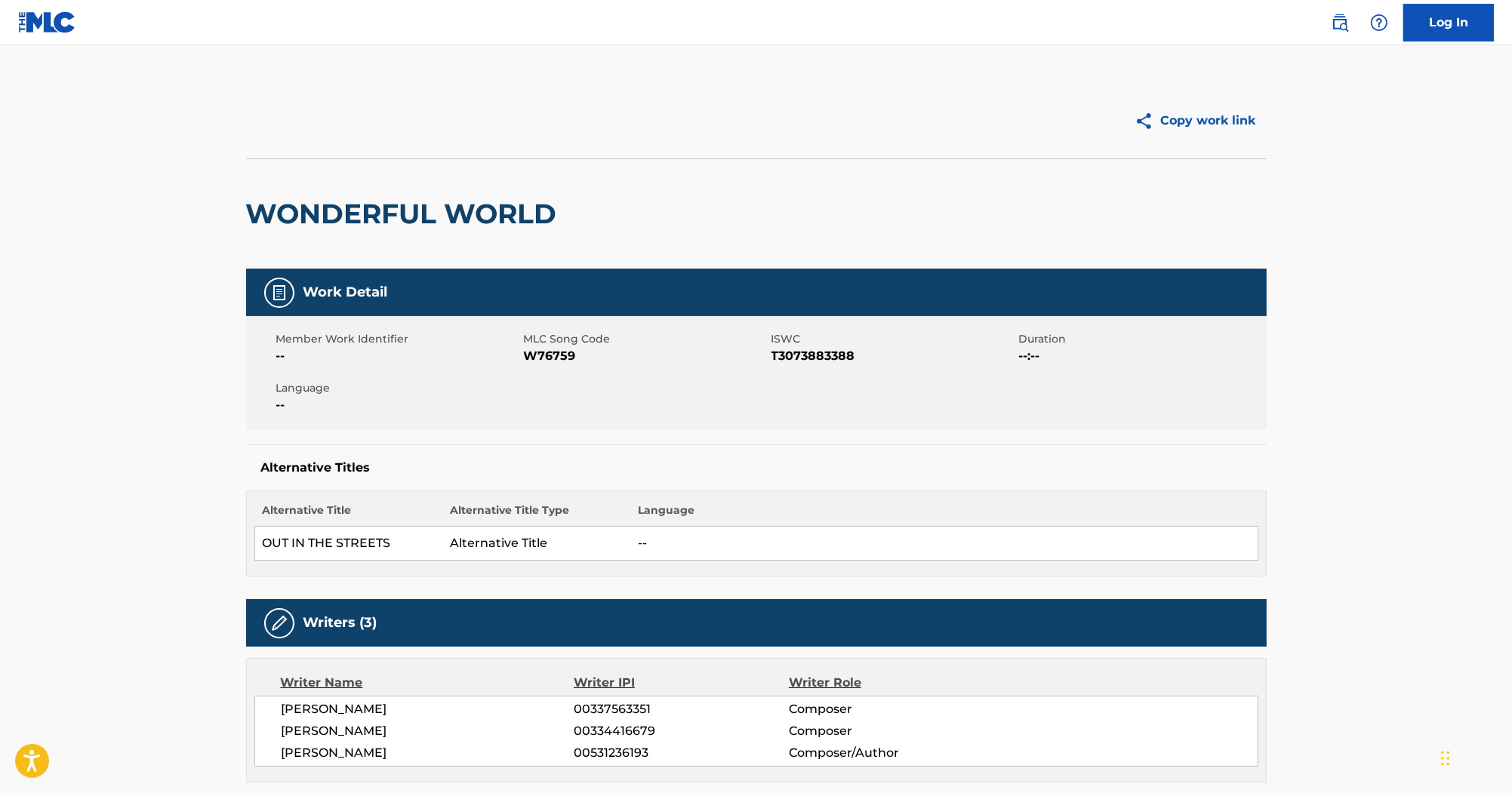
drag, startPoint x: 550, startPoint y: 355, endPoint x: 549, endPoint y: 367, distance: 12.0
click at [549, 367] on div "Member Work Identifier -- MLC Song Code W76759 ISWC T3073883388 Duration --:-- …" at bounding box center [756, 372] width 1021 height 113
click at [552, 352] on span "W76759" at bounding box center [646, 356] width 244 height 18
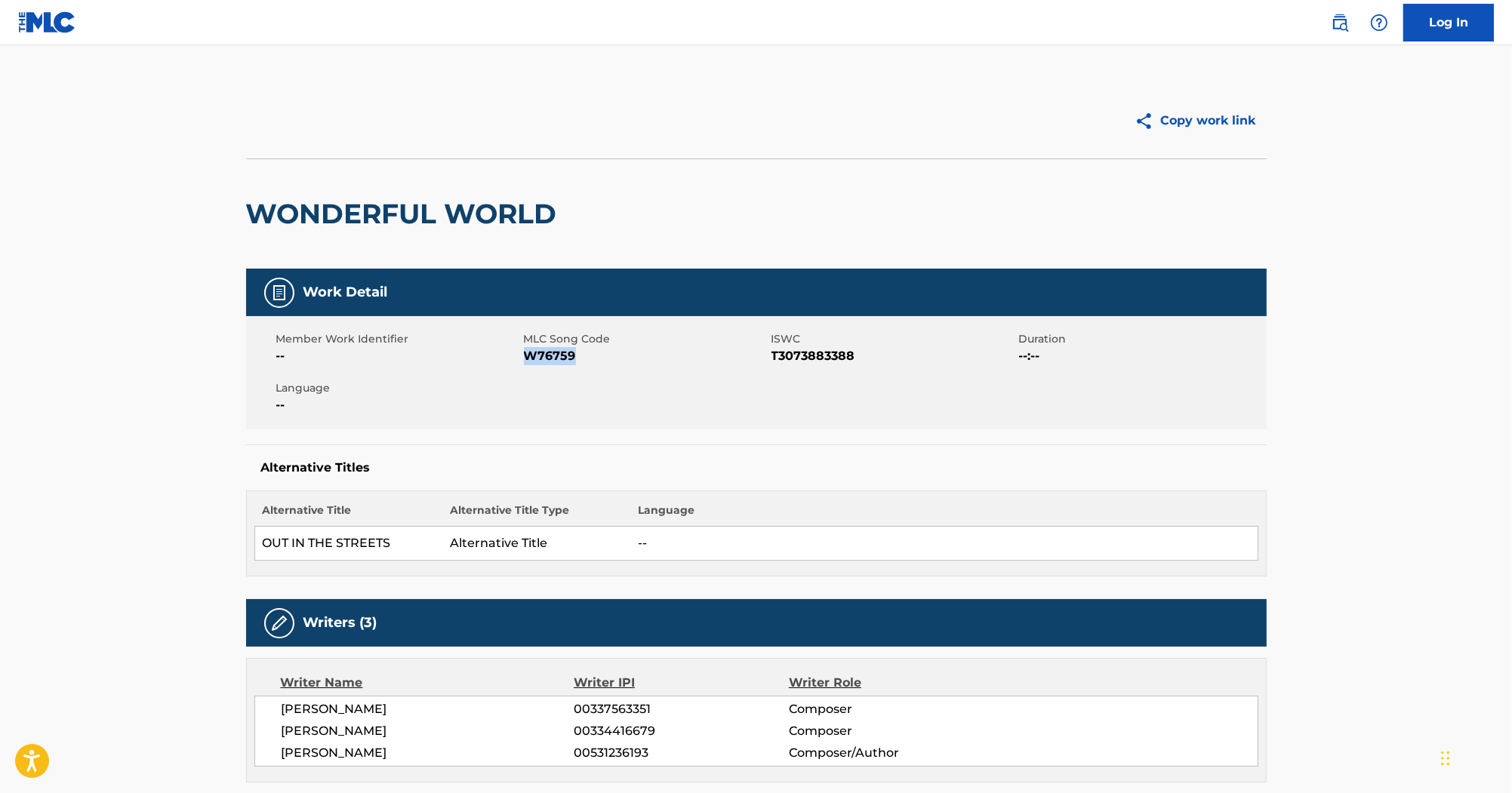
copy span "W76759"
click at [838, 358] on span "T3073883388" at bounding box center [893, 356] width 244 height 18
copy span "T3073883388"
click at [491, 384] on span "Language" at bounding box center [398, 388] width 244 height 16
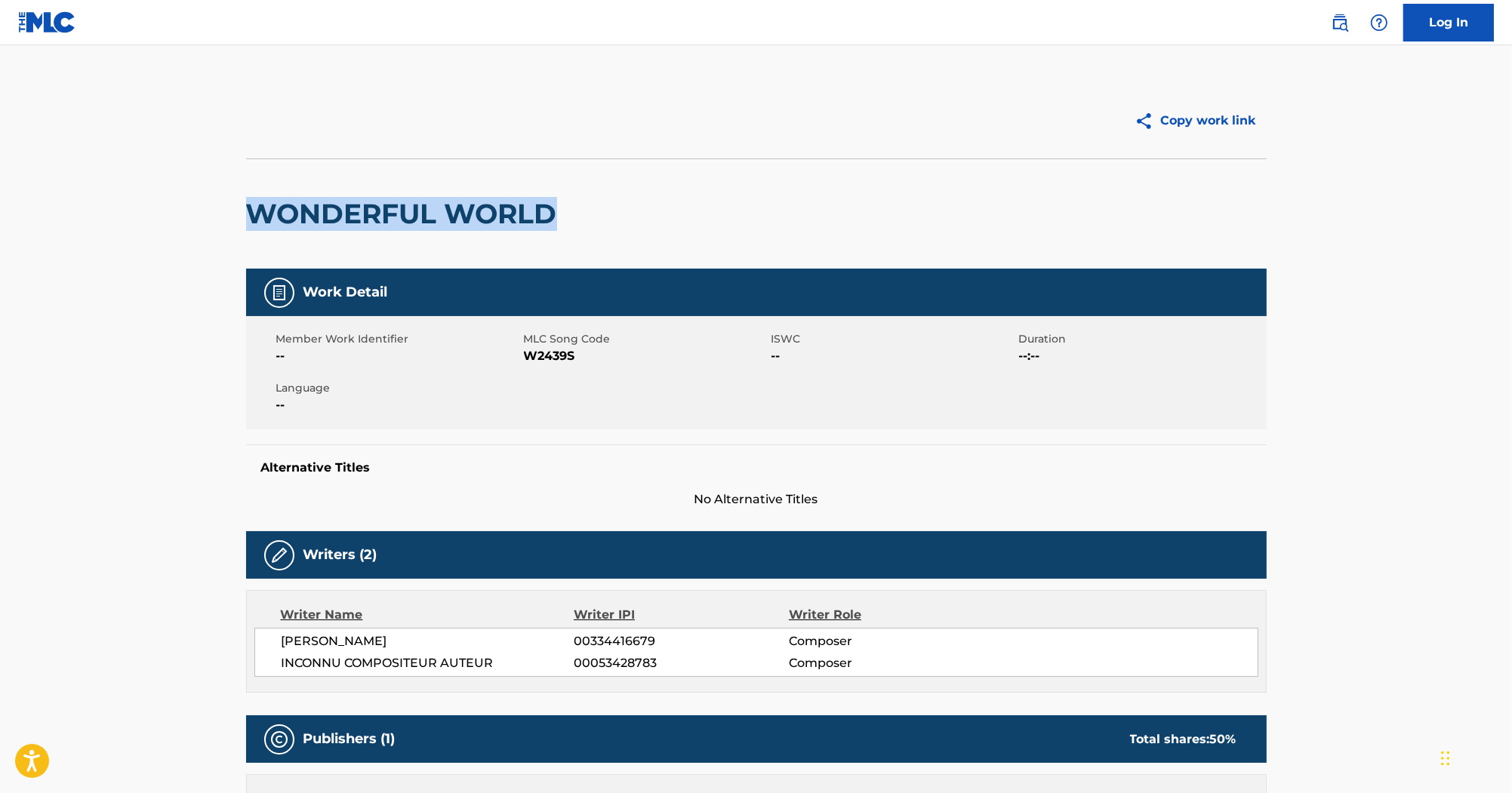
drag, startPoint x: 580, startPoint y: 223, endPoint x: 226, endPoint y: 209, distance: 354.3
copy h2 "WONDERFUL WORLD"
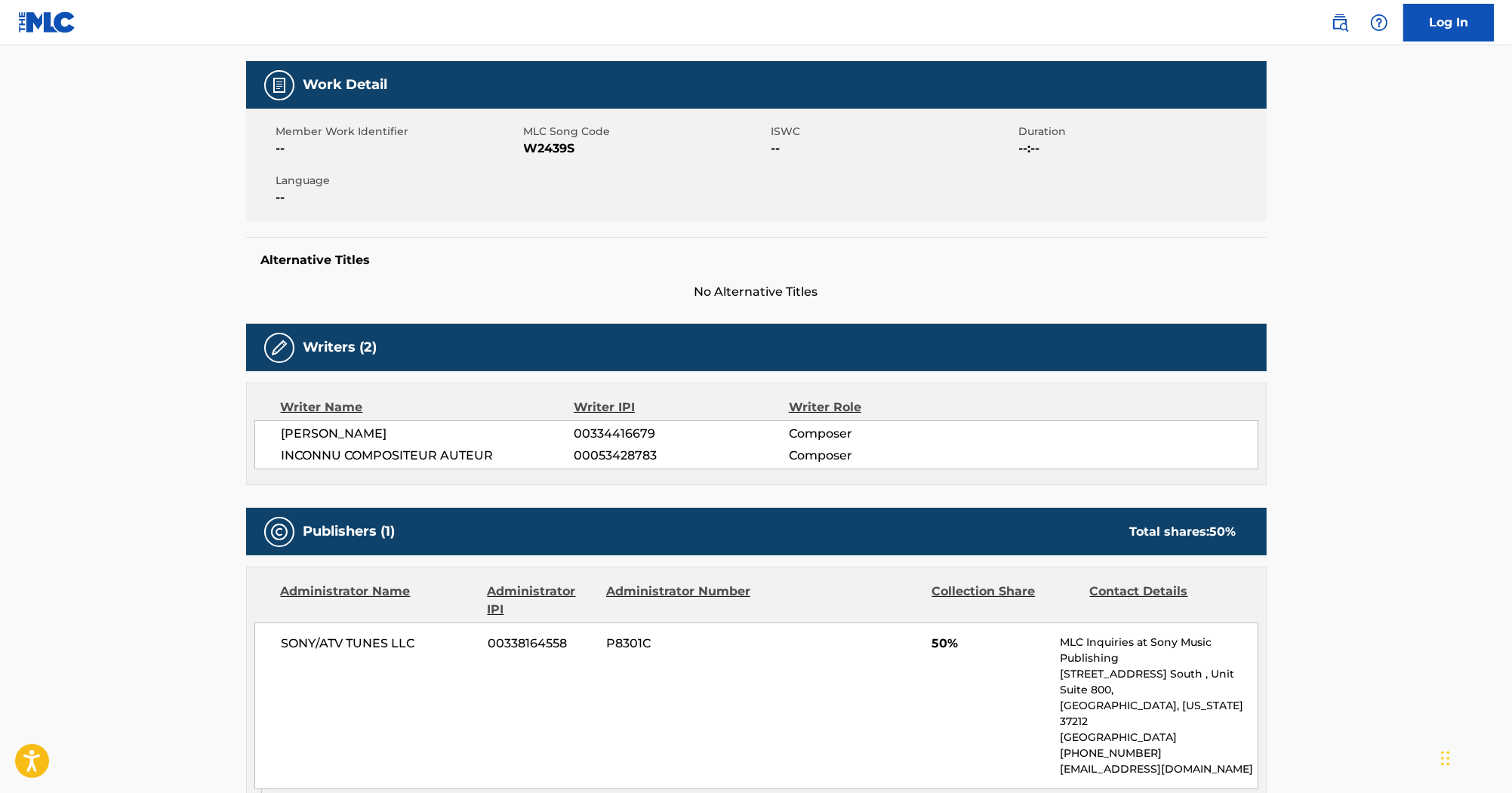
scroll to position [121, 0]
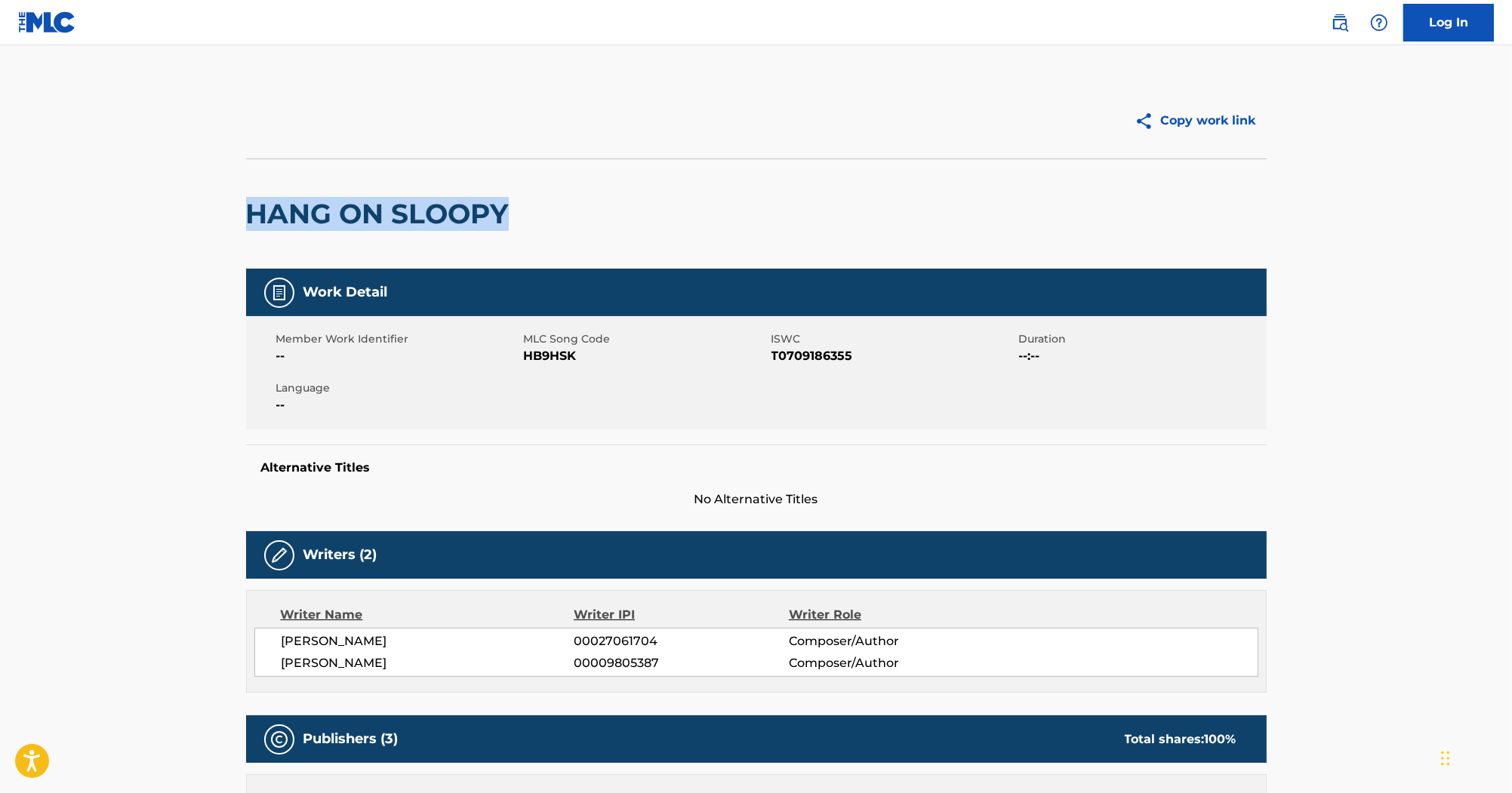
drag, startPoint x: 494, startPoint y: 224, endPoint x: 241, endPoint y: 220, distance: 253.0
copy h2 "HANG ON SLOOPY"
click at [549, 359] on span "HB9HSK" at bounding box center [646, 356] width 244 height 18
click at [541, 359] on span "HB9HSK" at bounding box center [646, 356] width 244 height 18
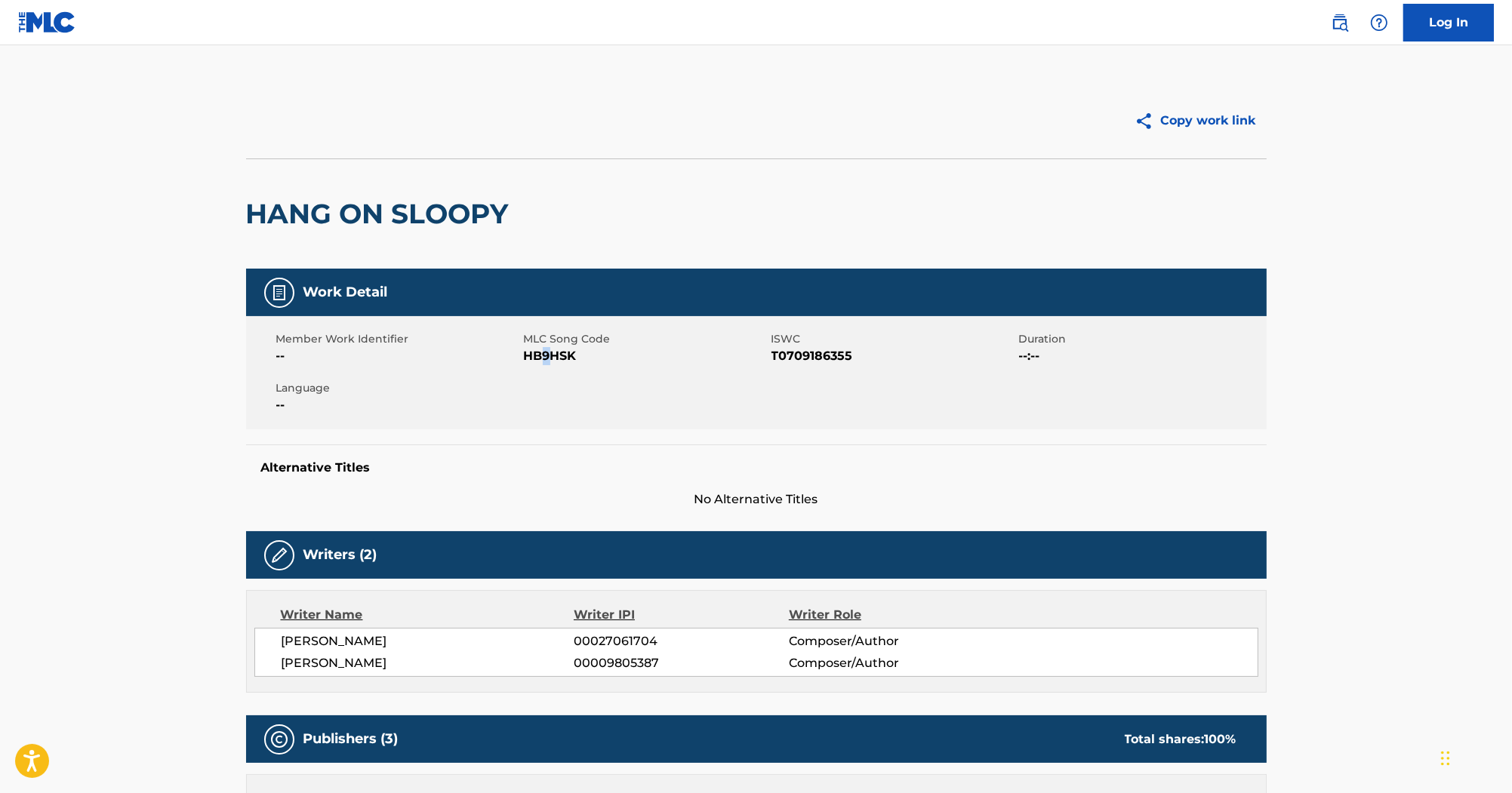
click at [542, 356] on span "HB9HSK" at bounding box center [646, 356] width 244 height 18
click at [794, 359] on span "T0709186355" at bounding box center [893, 356] width 244 height 18
copy span "T0709186355"
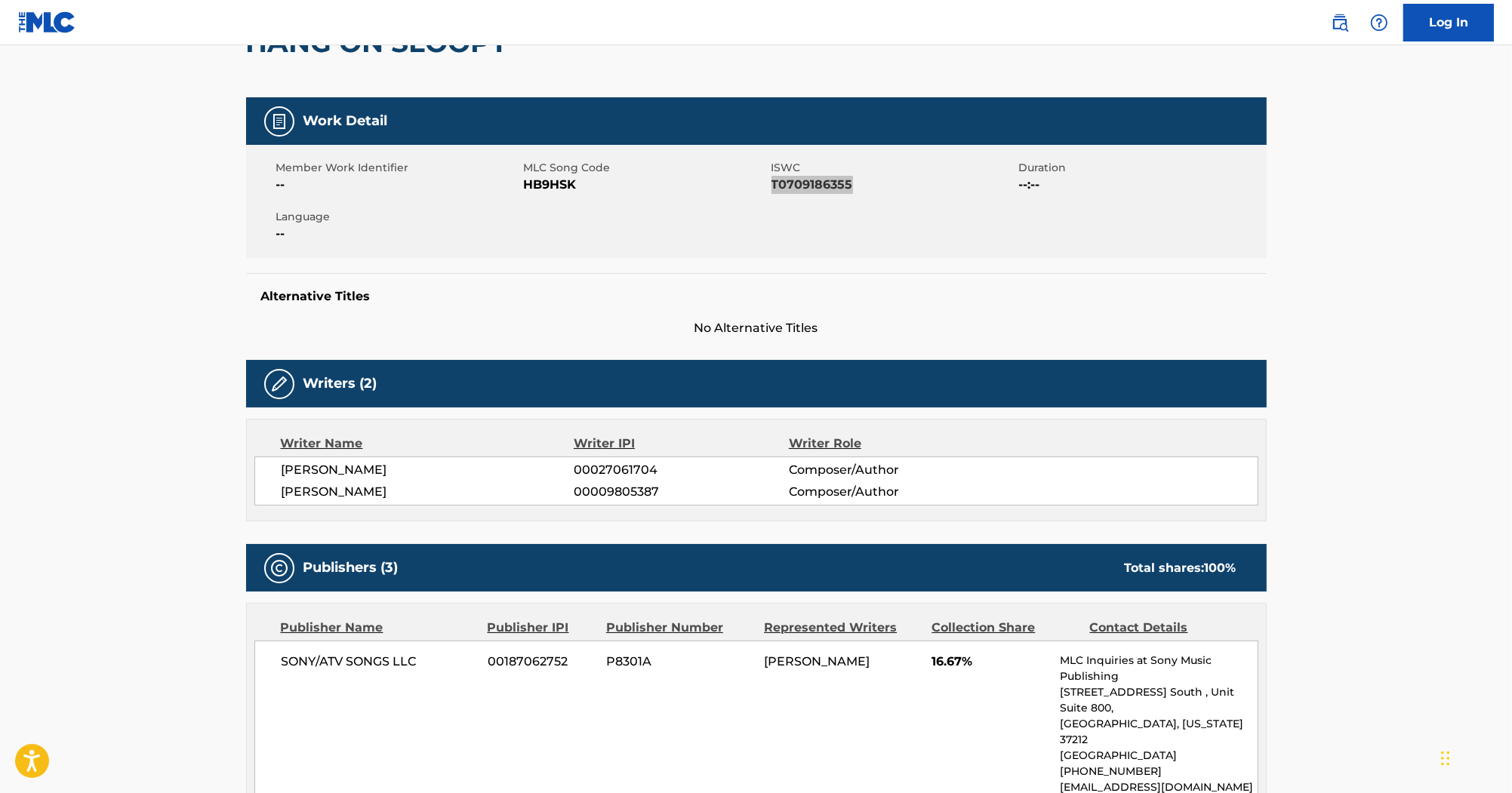
scroll to position [362, 0]
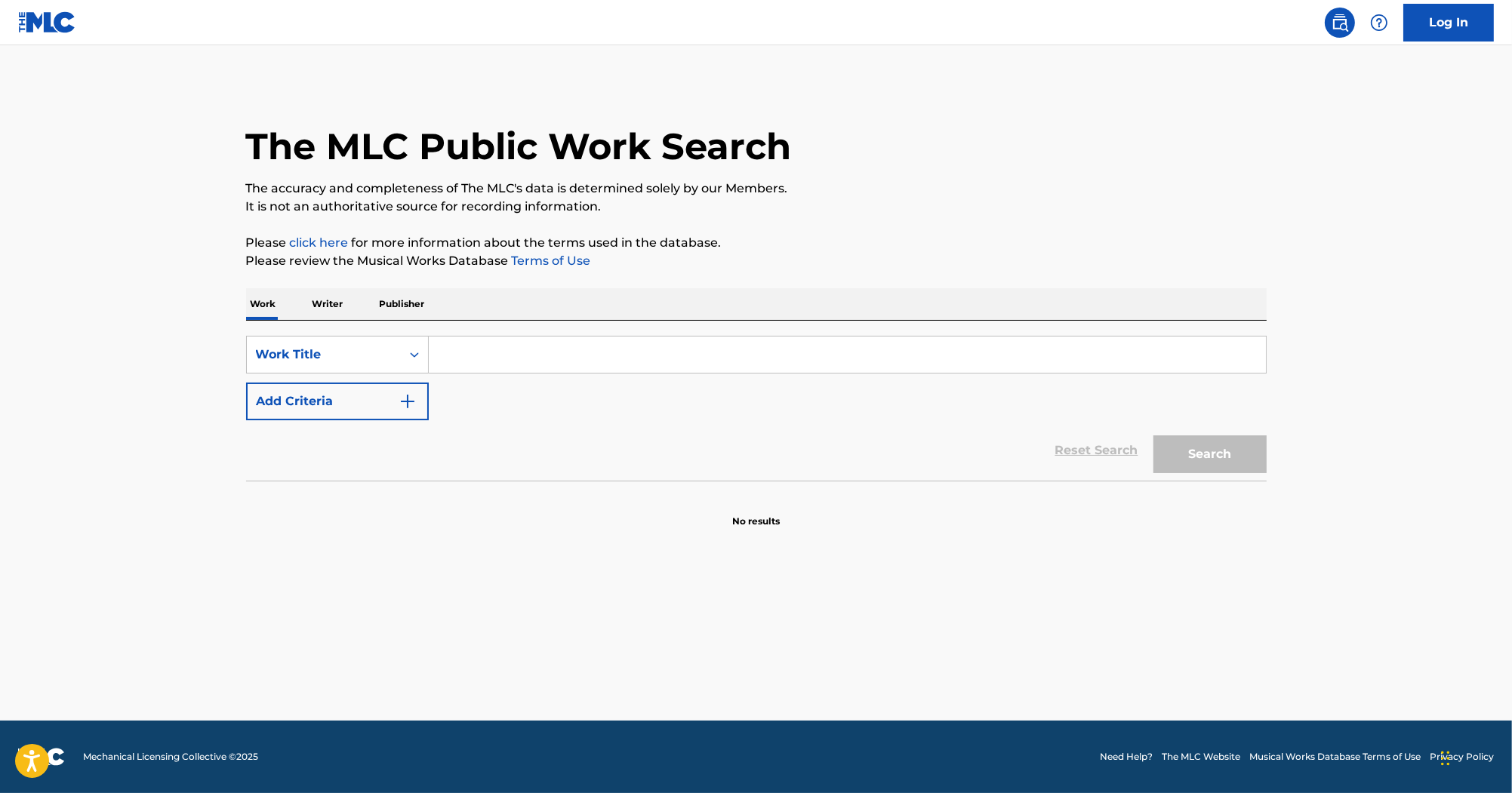
click at [351, 414] on button "Add Criteria" at bounding box center [337, 402] width 183 height 38
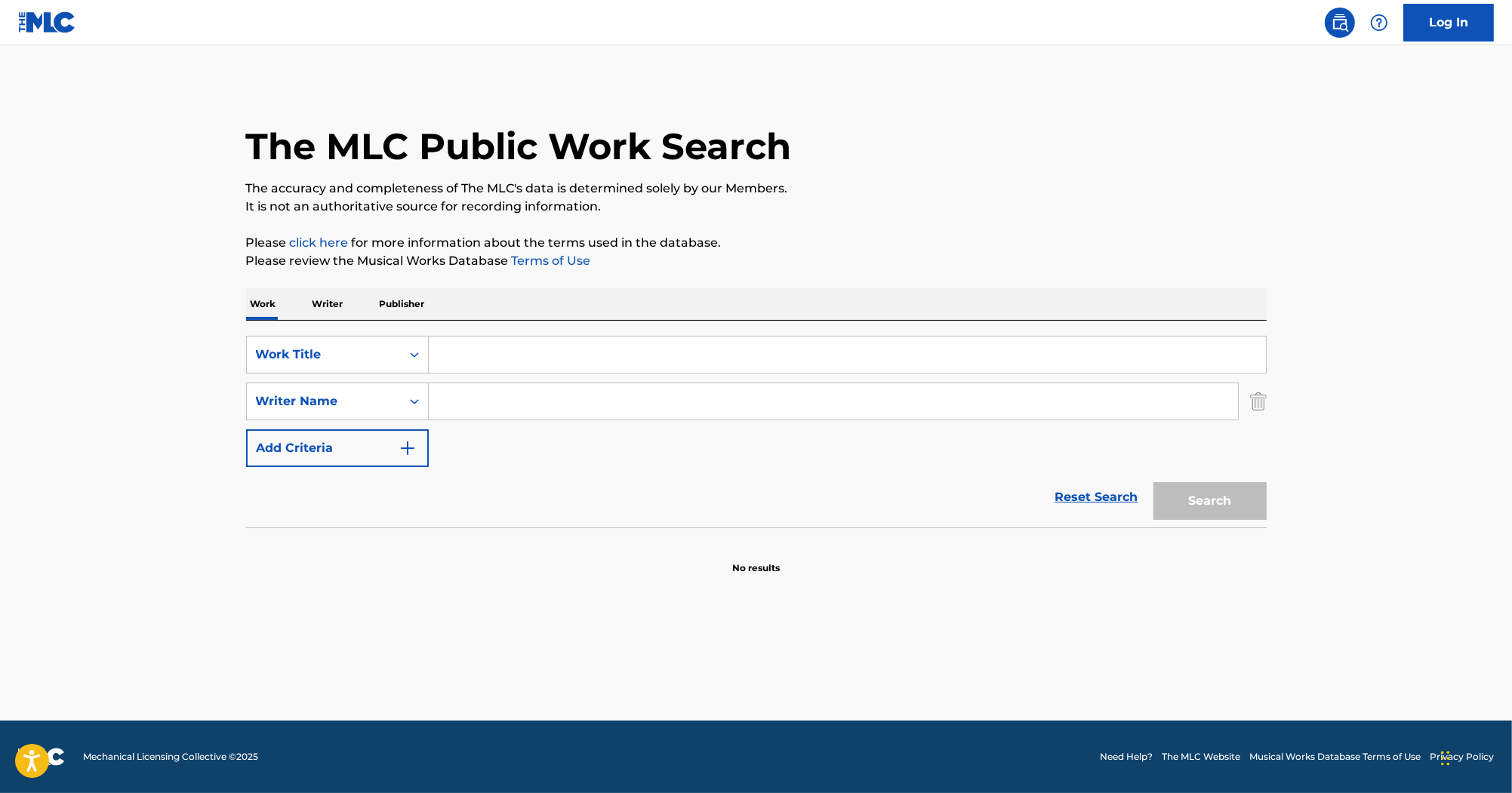
click at [488, 392] on input "Search Form" at bounding box center [833, 401] width 809 height 36
paste input "[PERSON_NAME]"
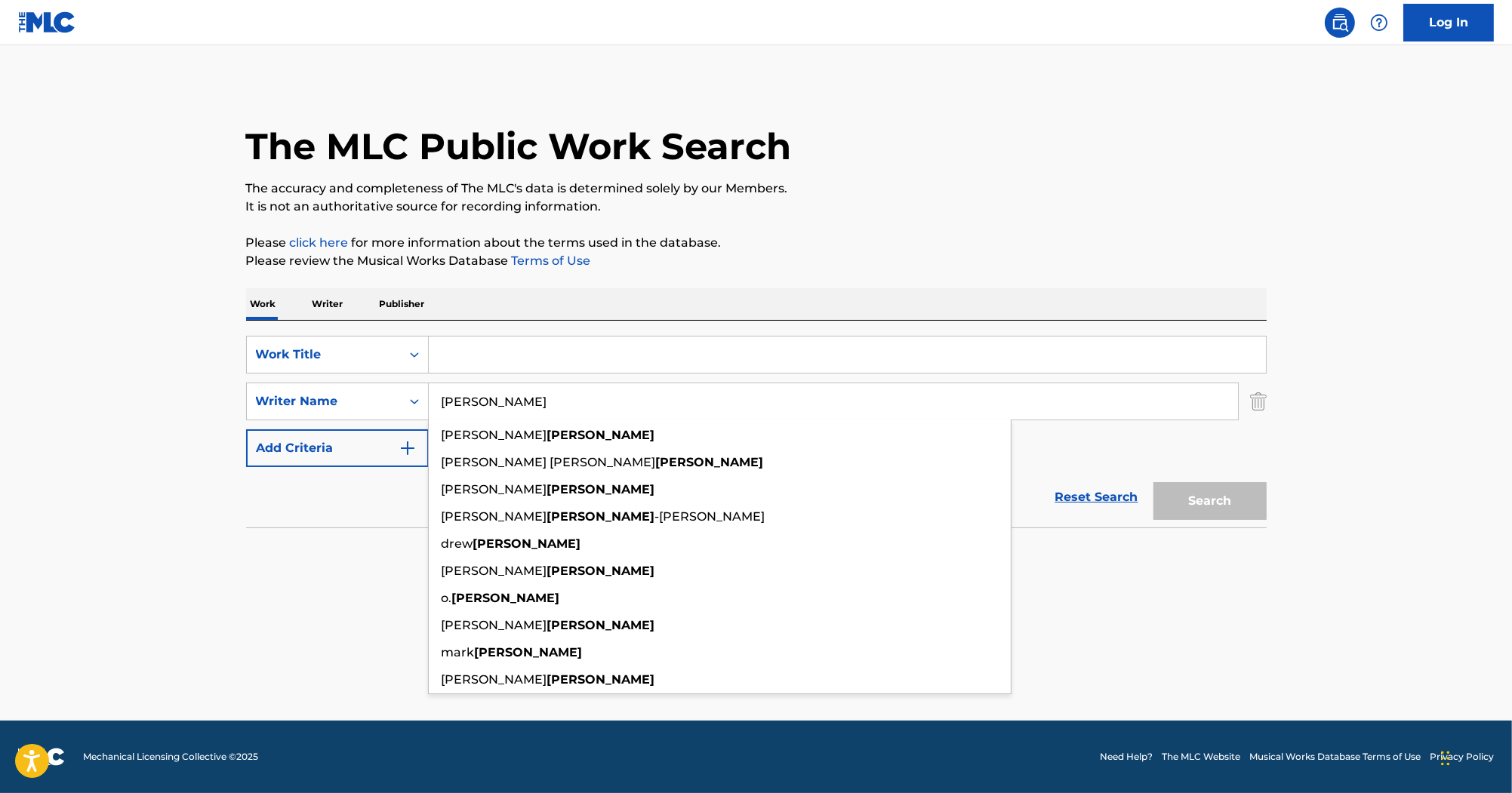
type input "[PERSON_NAME]"
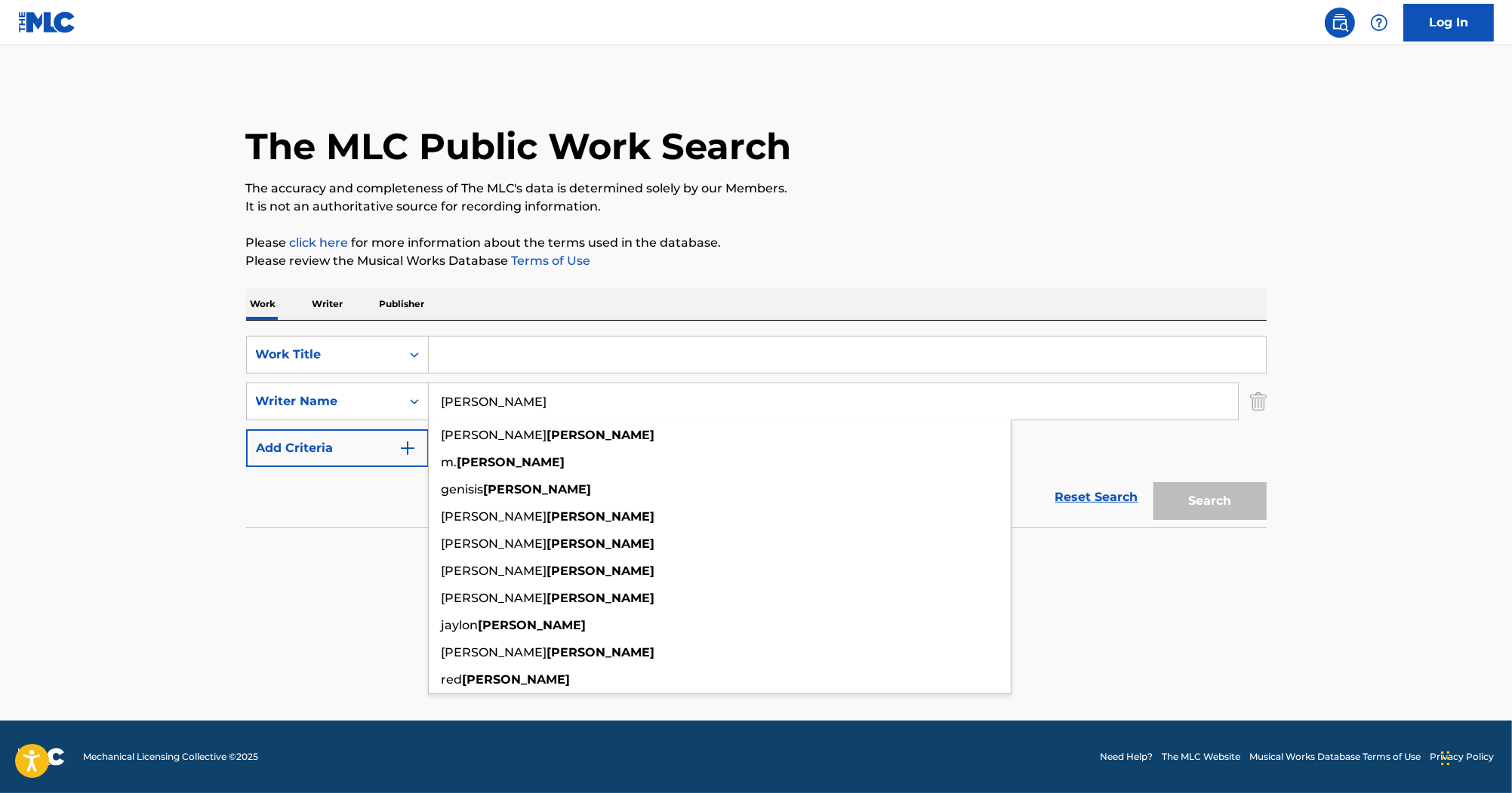
click at [563, 351] on input "Search Form" at bounding box center [847, 354] width 837 height 36
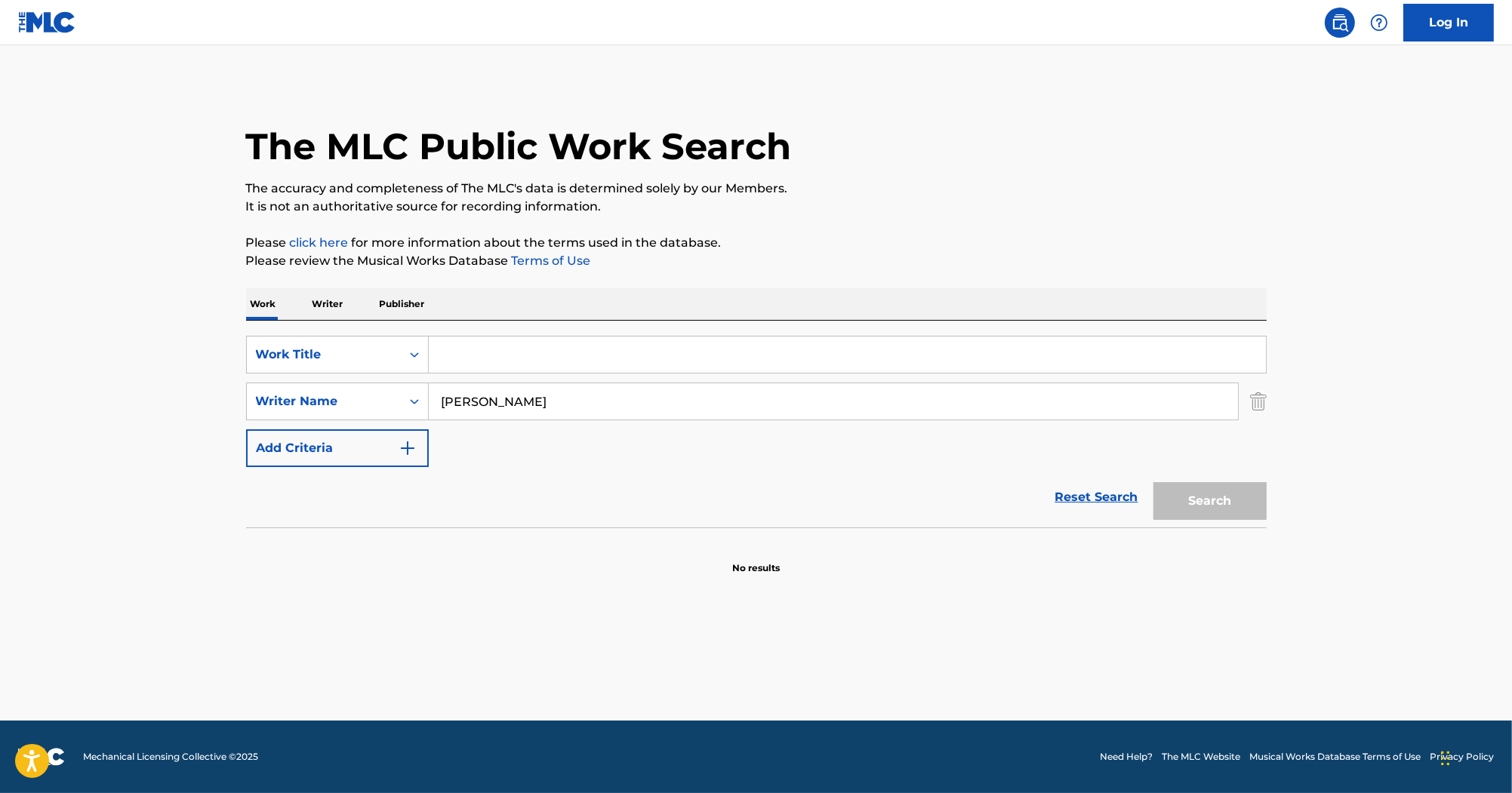
paste input "Save Me"
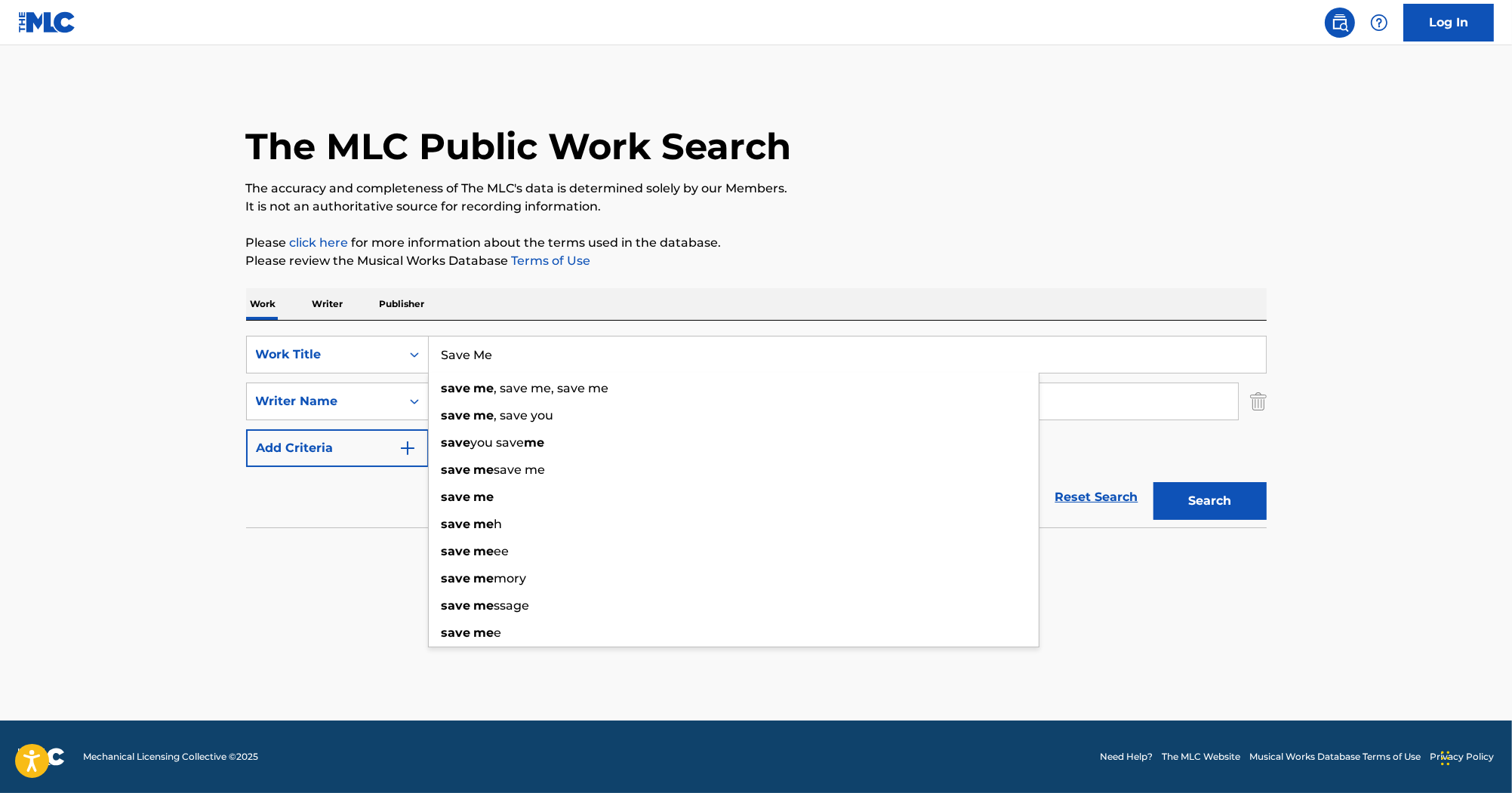
click at [1199, 517] on button "Search" at bounding box center [1210, 501] width 113 height 38
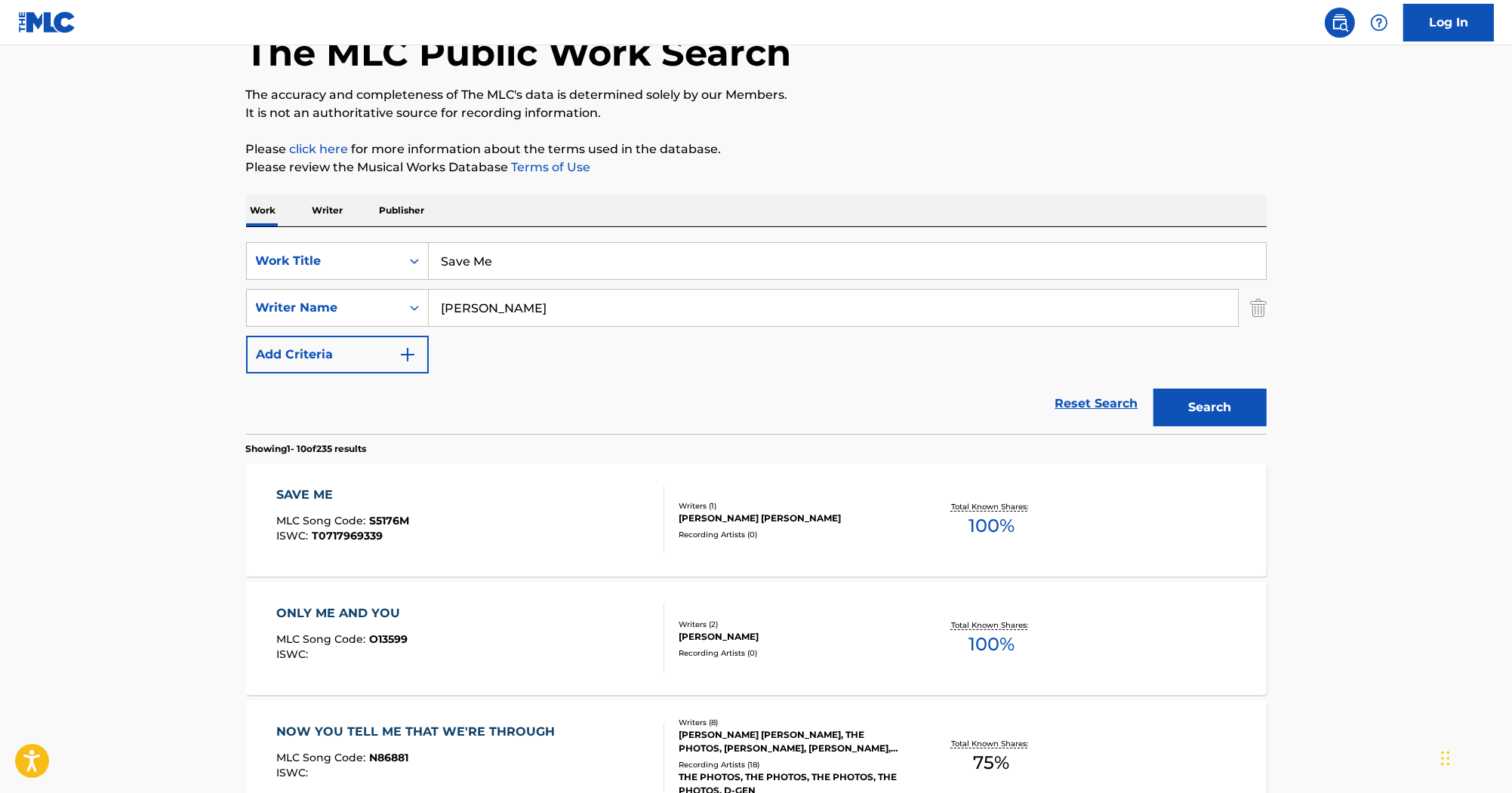
scroll to position [90, 0]
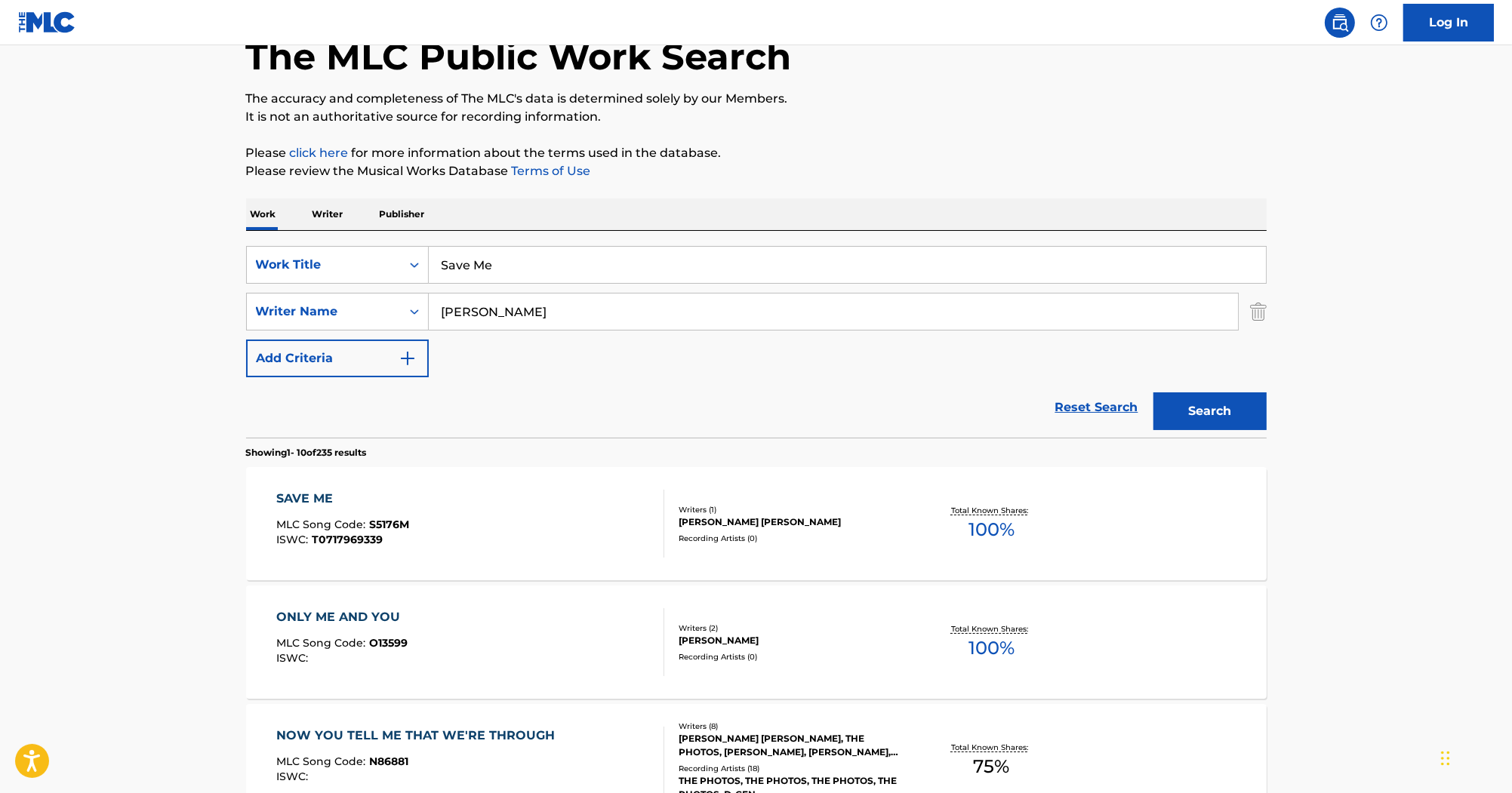
drag, startPoint x: 568, startPoint y: 271, endPoint x: 347, endPoint y: 199, distance: 232.4
click at [404, 237] on div "SearchWithCriteria87ed258a-a9c6-4aa4-bf54-5a7e4bb7dbd8 Work Title Save Me Searc…" at bounding box center [756, 333] width 1021 height 206
paste input "Get Ready"
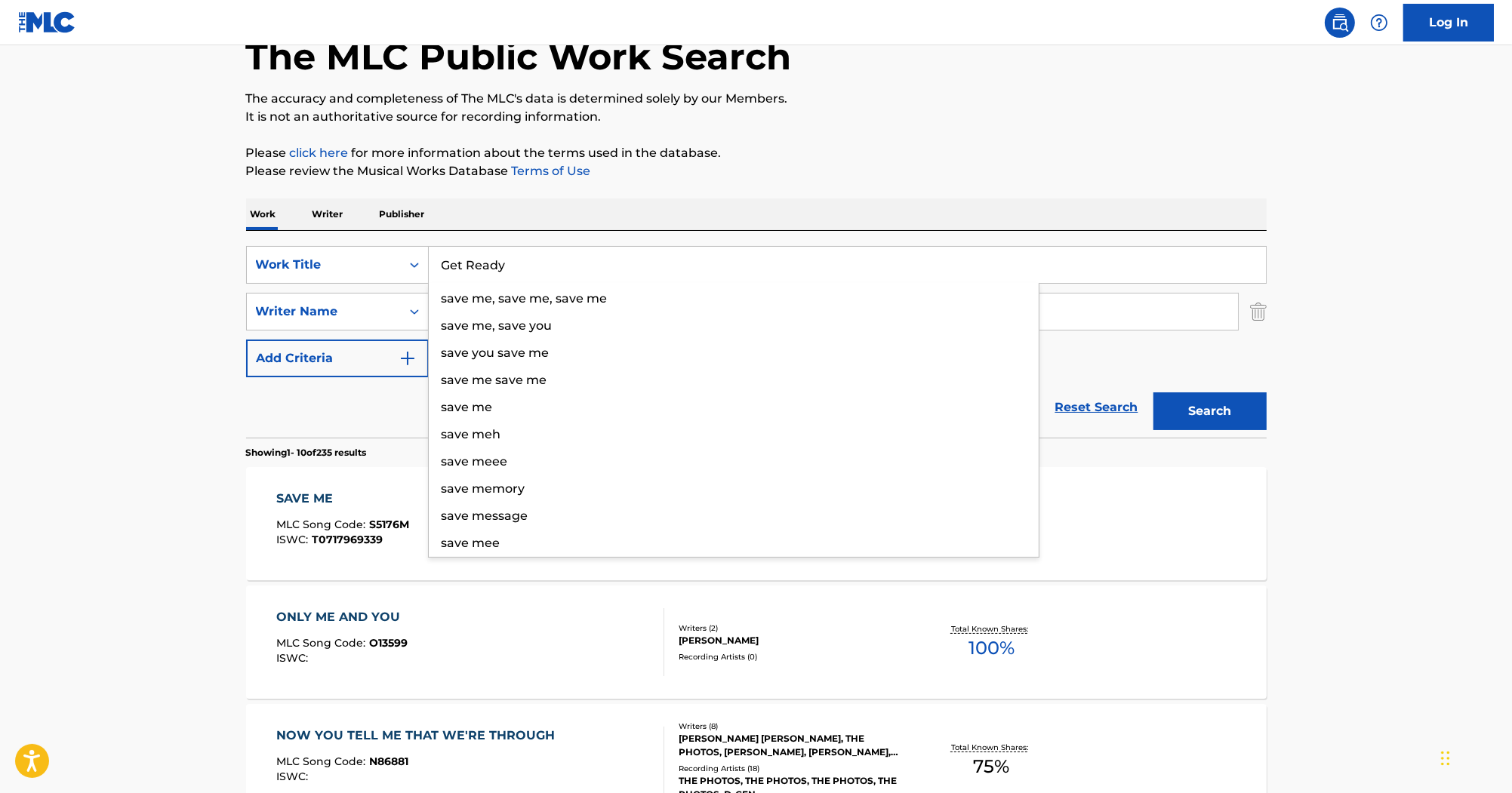
type input "Get Ready"
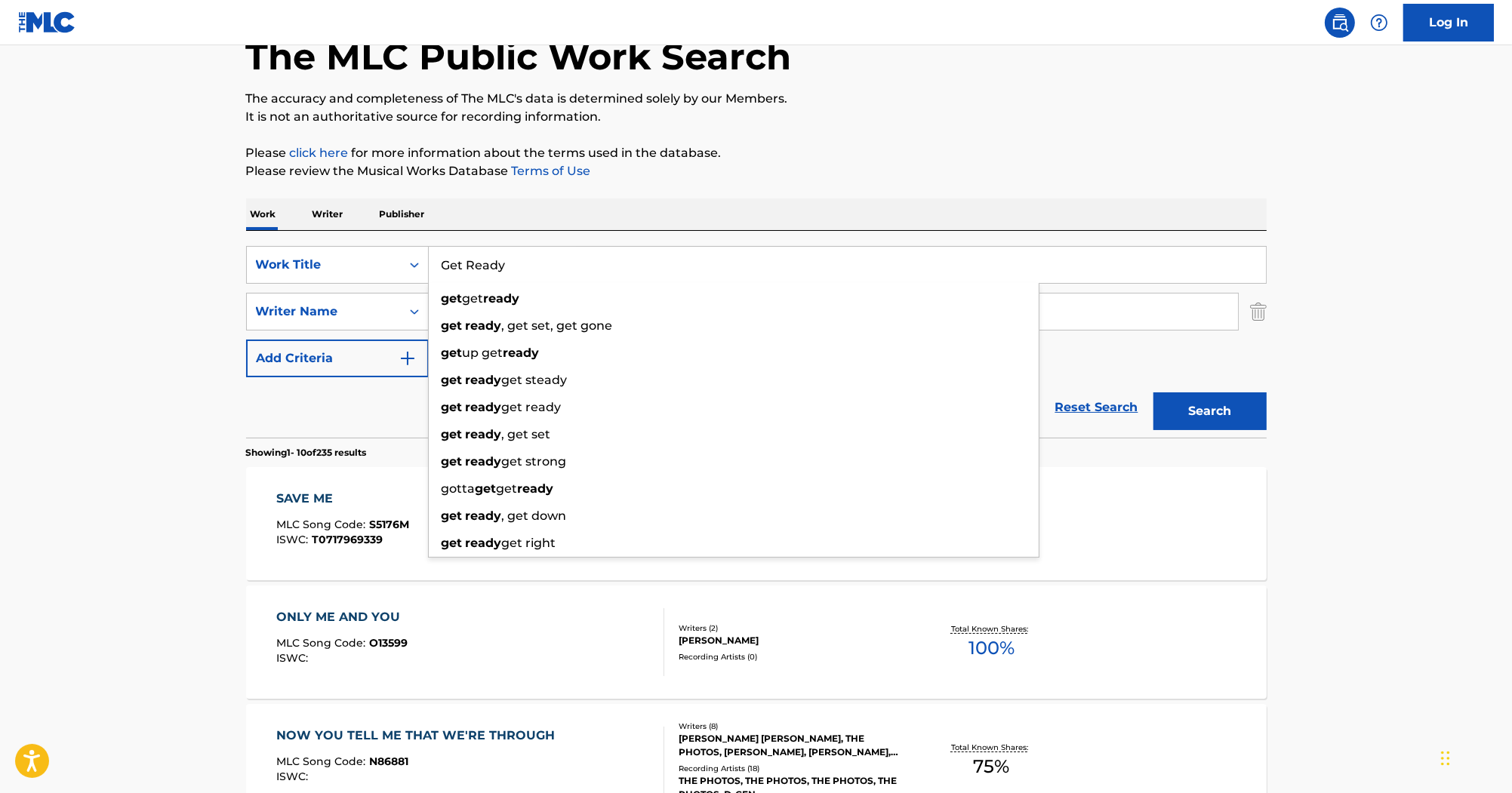
click at [676, 160] on p "Please click here for more information about the terms used in the database." at bounding box center [756, 153] width 1021 height 18
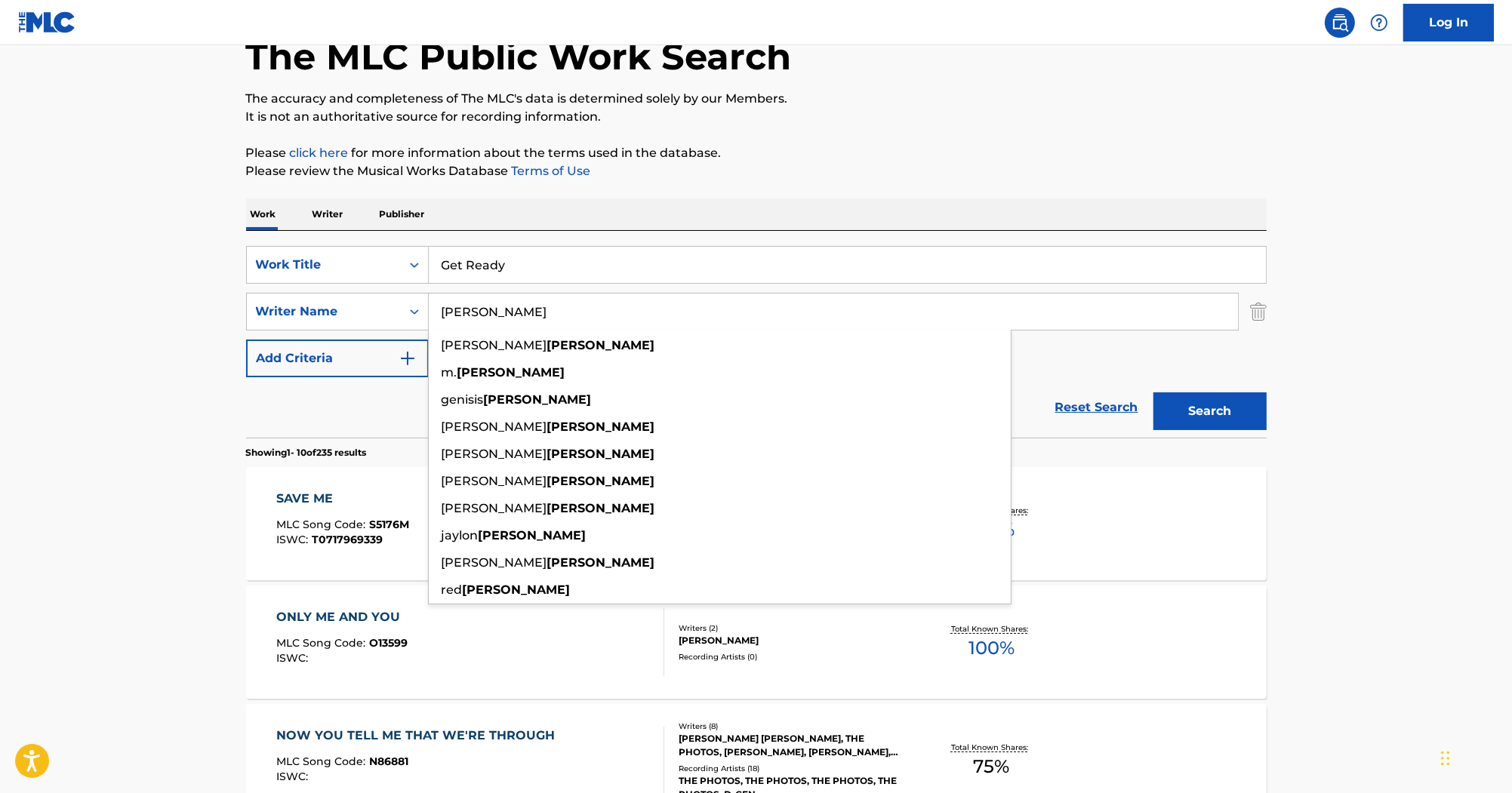
drag, startPoint x: 544, startPoint y: 308, endPoint x: 206, endPoint y: 304, distance: 338.0
paste input "[PERSON_NAME]"
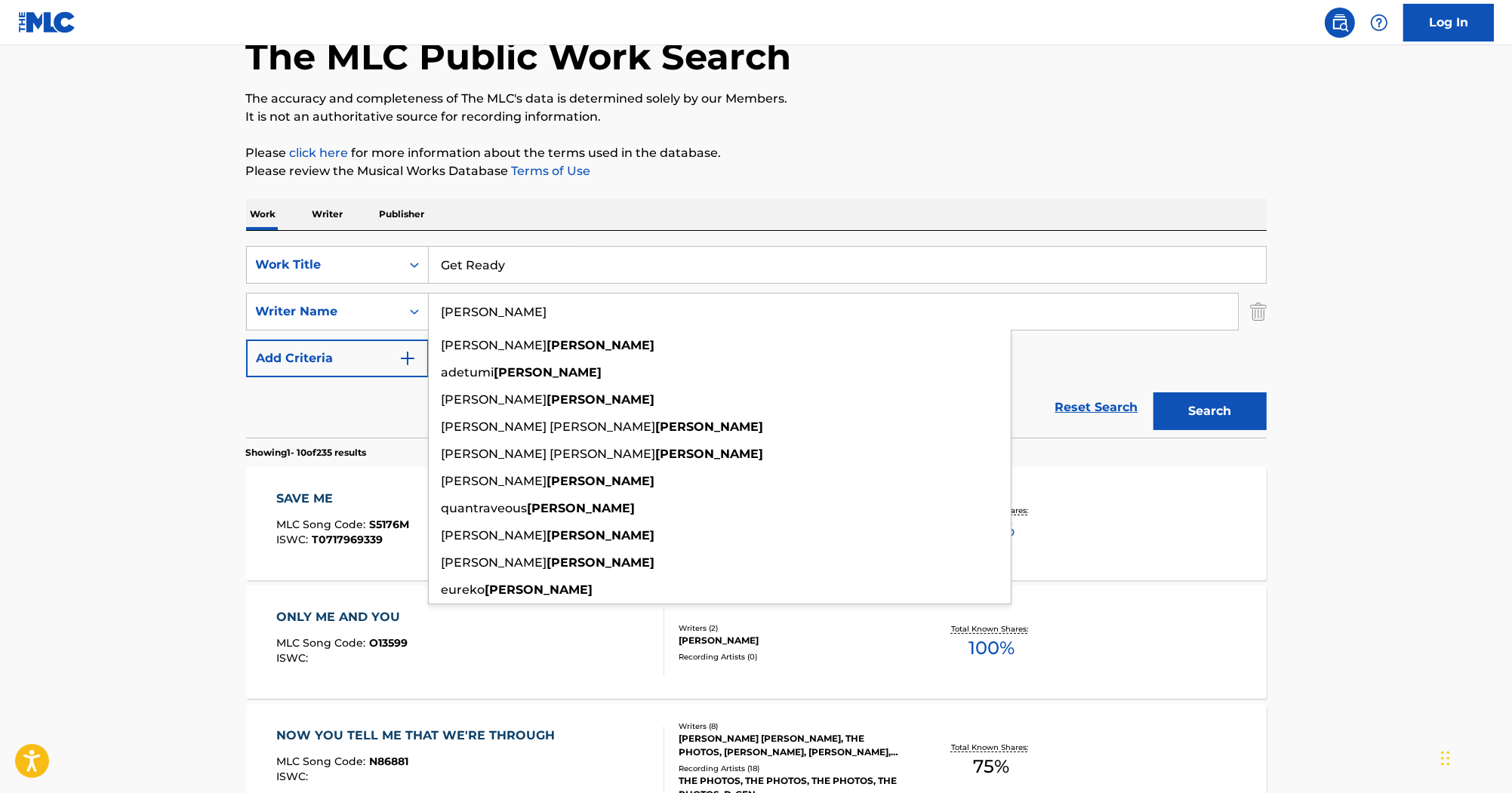
click at [1222, 389] on div "Search" at bounding box center [1206, 407] width 121 height 61
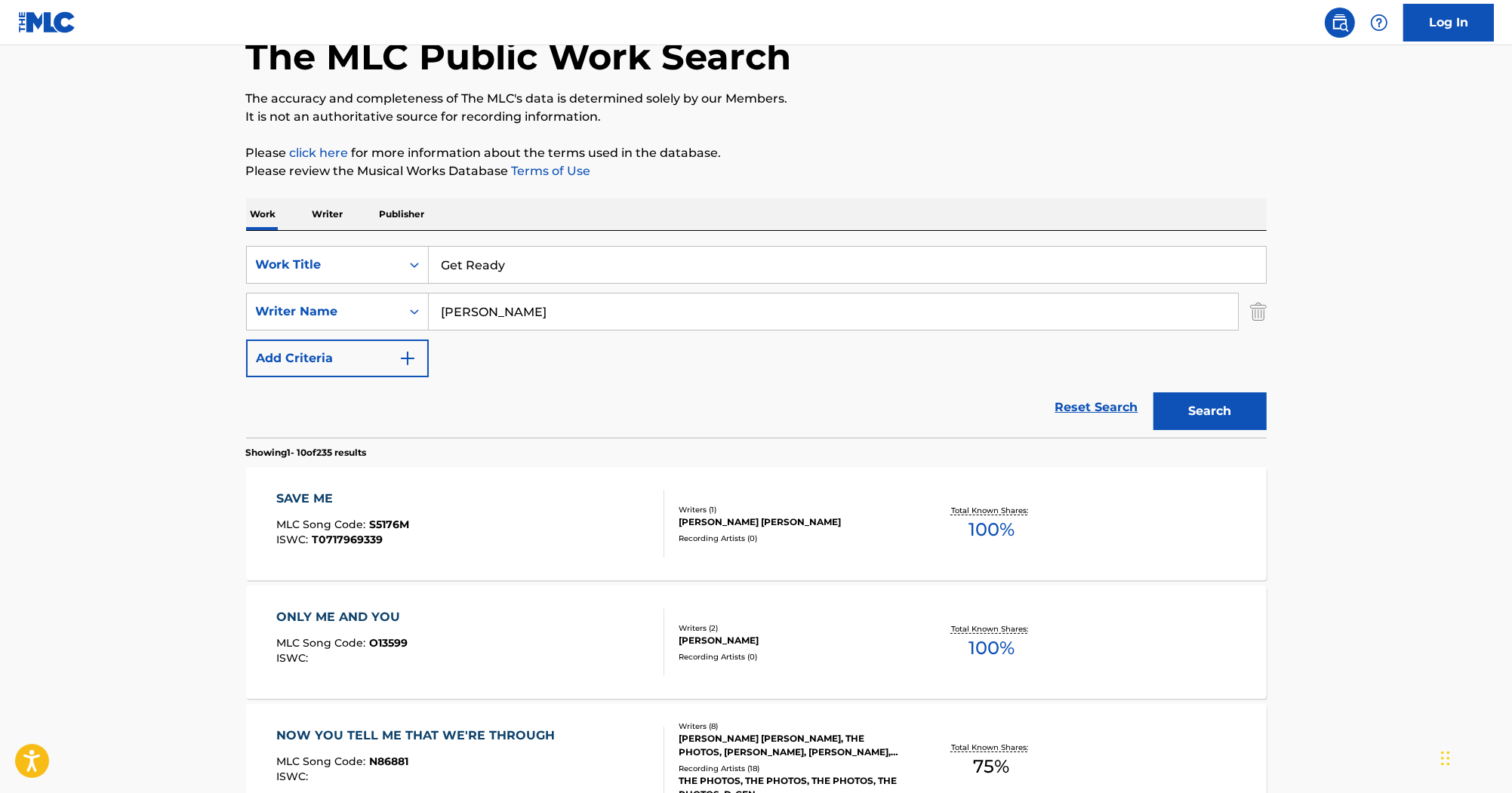
click at [1215, 402] on button "Search" at bounding box center [1210, 411] width 113 height 38
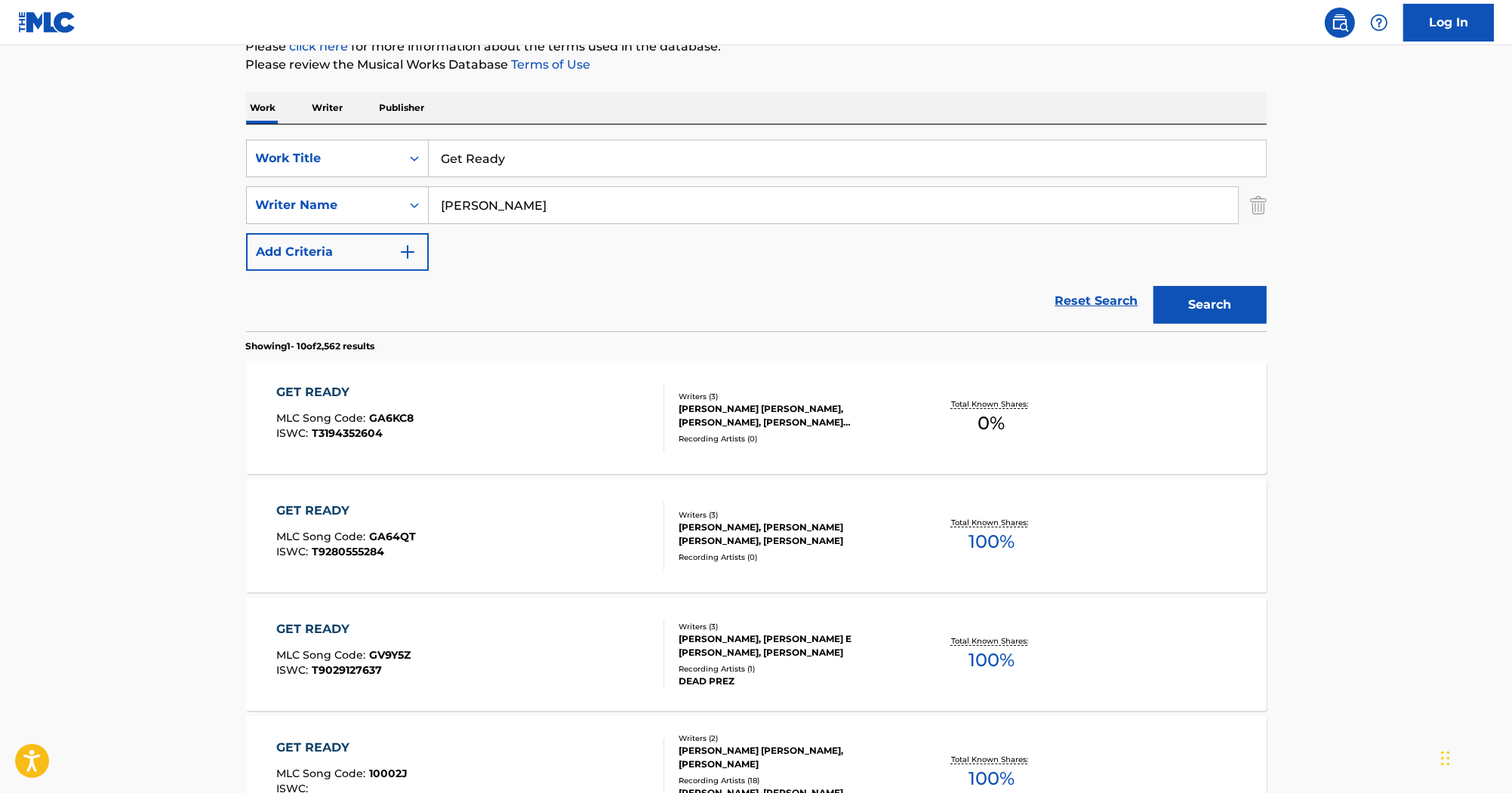
scroll to position [121, 0]
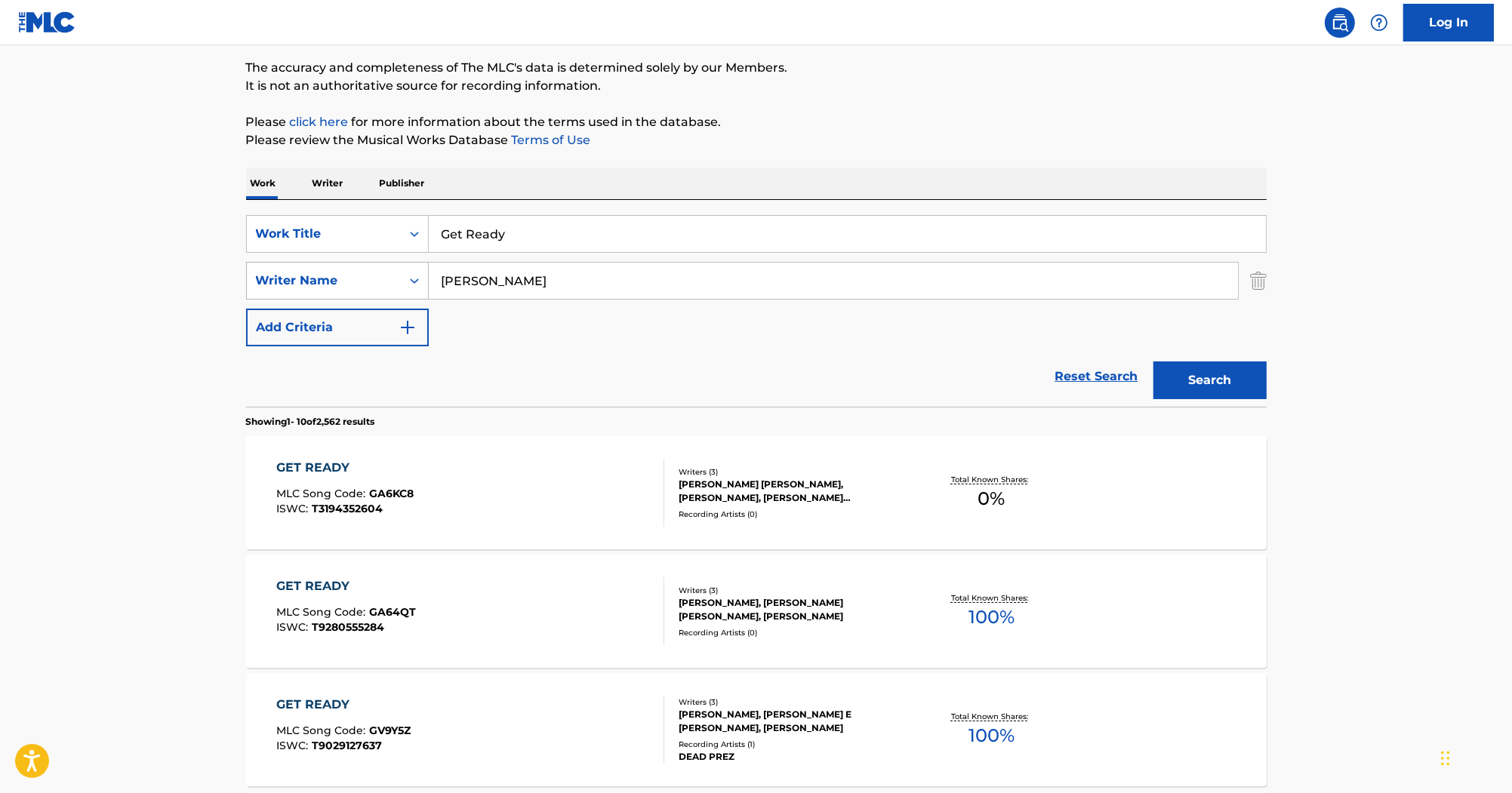
drag, startPoint x: 594, startPoint y: 286, endPoint x: 404, endPoint y: 274, distance: 190.4
click at [406, 274] on div "SearchWithCriteriab7ef6c63-9bf0-41a1-98ac-a2c5937f3347 Writer Name Williams" at bounding box center [756, 280] width 1021 height 38
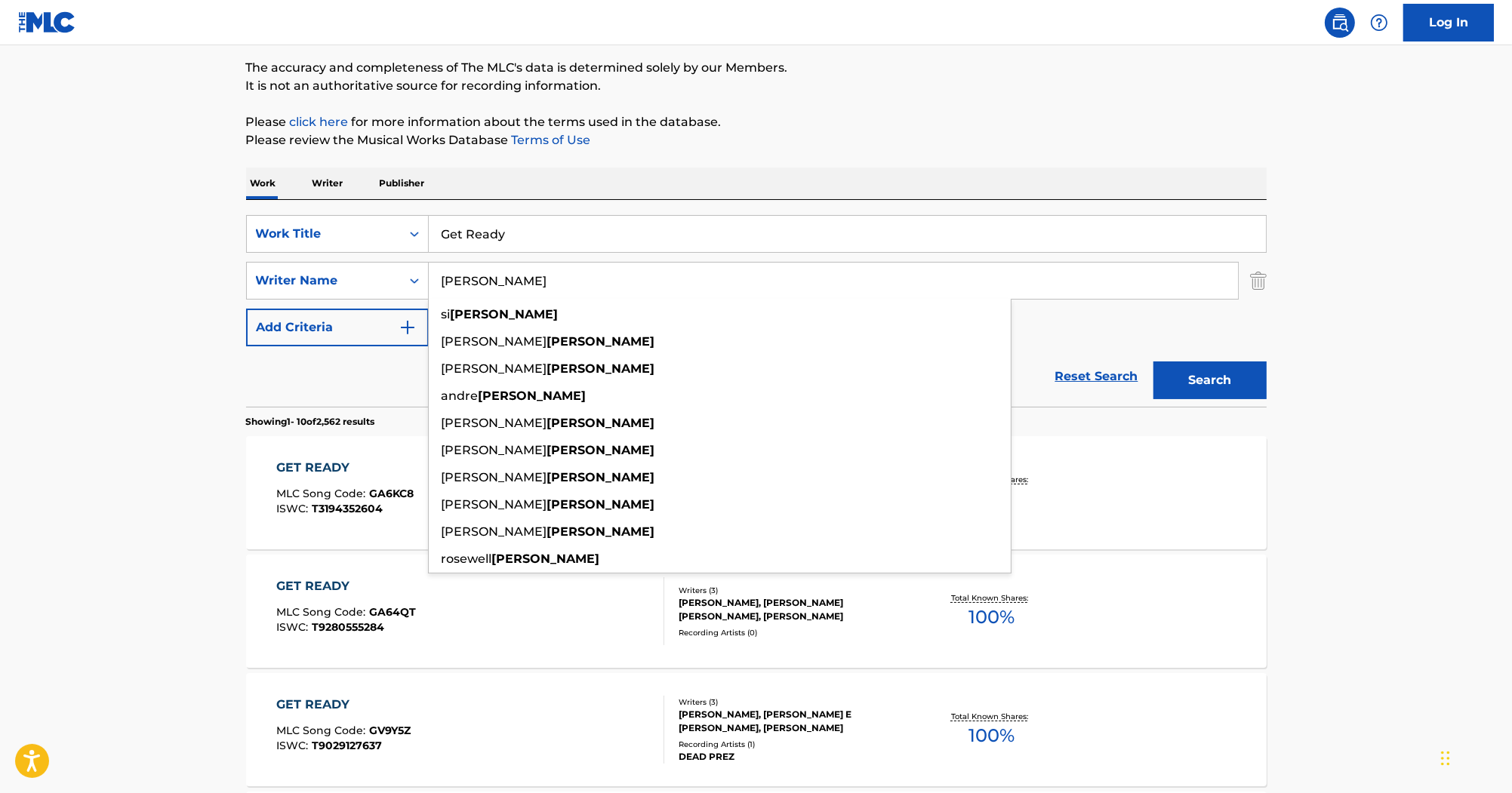
click at [1239, 368] on button "Search" at bounding box center [1210, 380] width 113 height 38
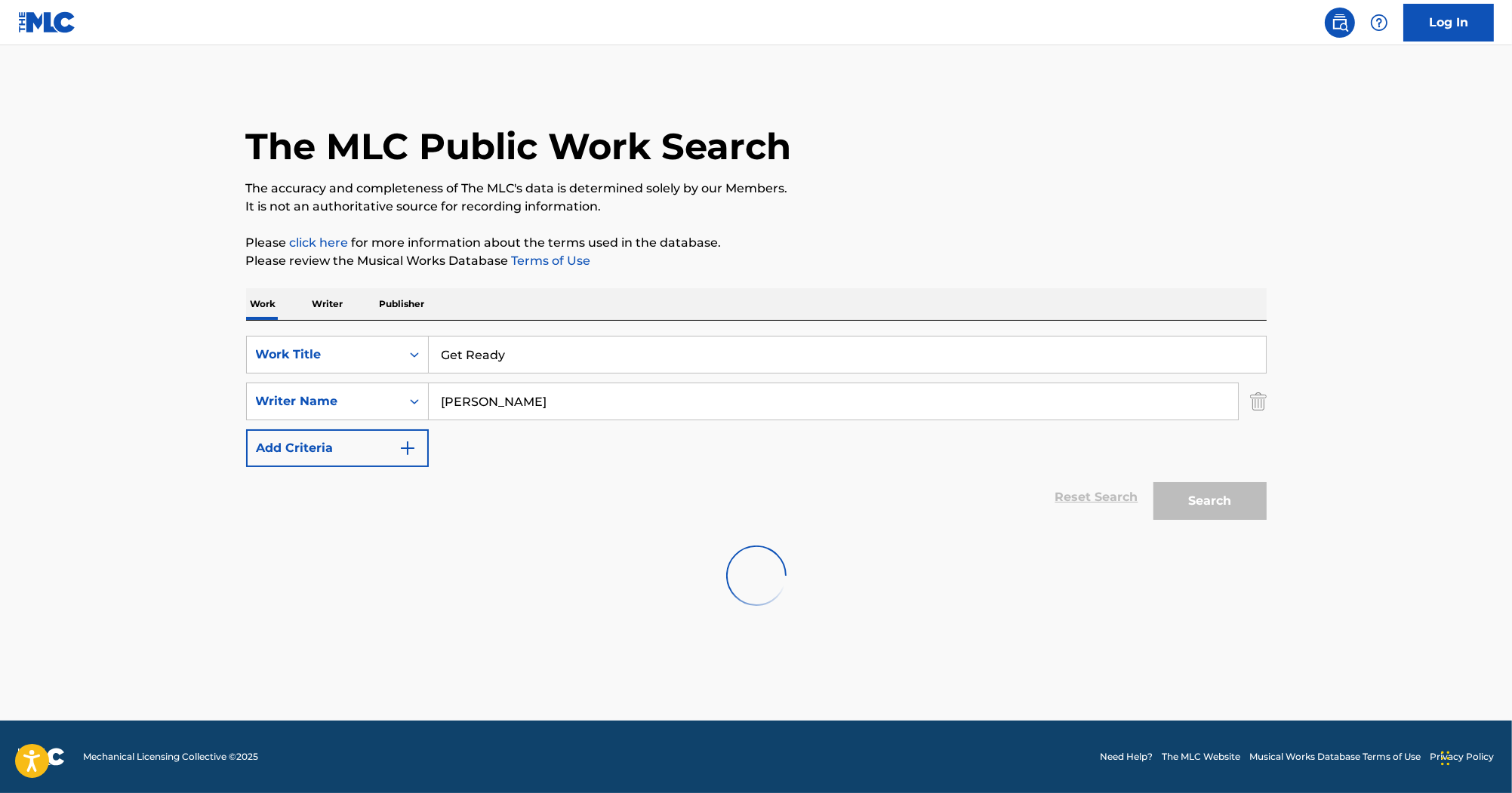
scroll to position [0, 0]
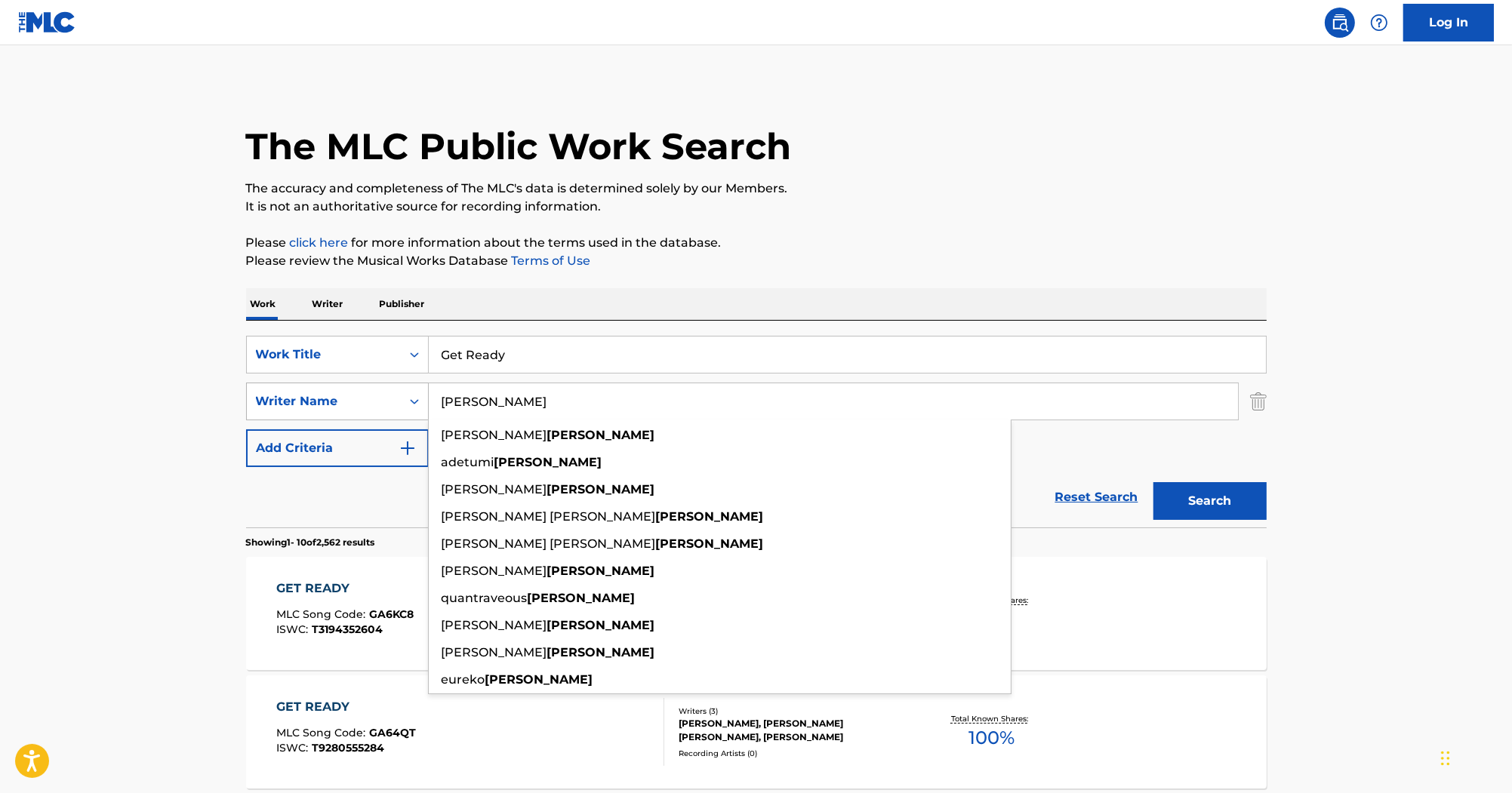
drag, startPoint x: 527, startPoint y: 420, endPoint x: 265, endPoint y: 414, distance: 262.1
click at [268, 414] on div "SearchWithCriteriab7ef6c63-9bf0-41a1-98ac-a2c5937f3347 Writer Name Williams jac…" at bounding box center [756, 402] width 1021 height 38
paste input "Roscoe"
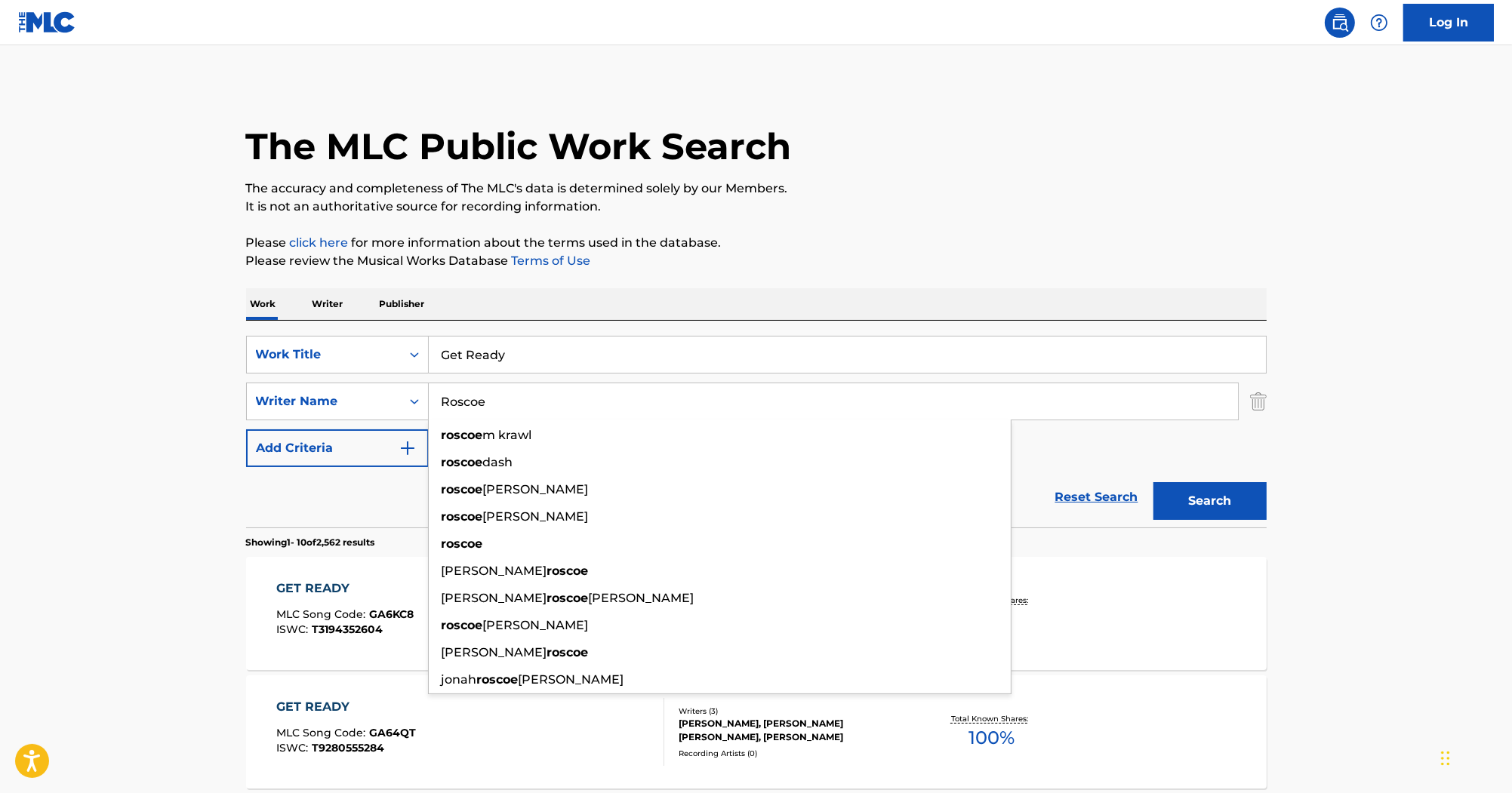
drag, startPoint x: 1224, startPoint y: 488, endPoint x: 1214, endPoint y: 471, distance: 19.7
click at [1224, 489] on button "Search" at bounding box center [1210, 501] width 113 height 38
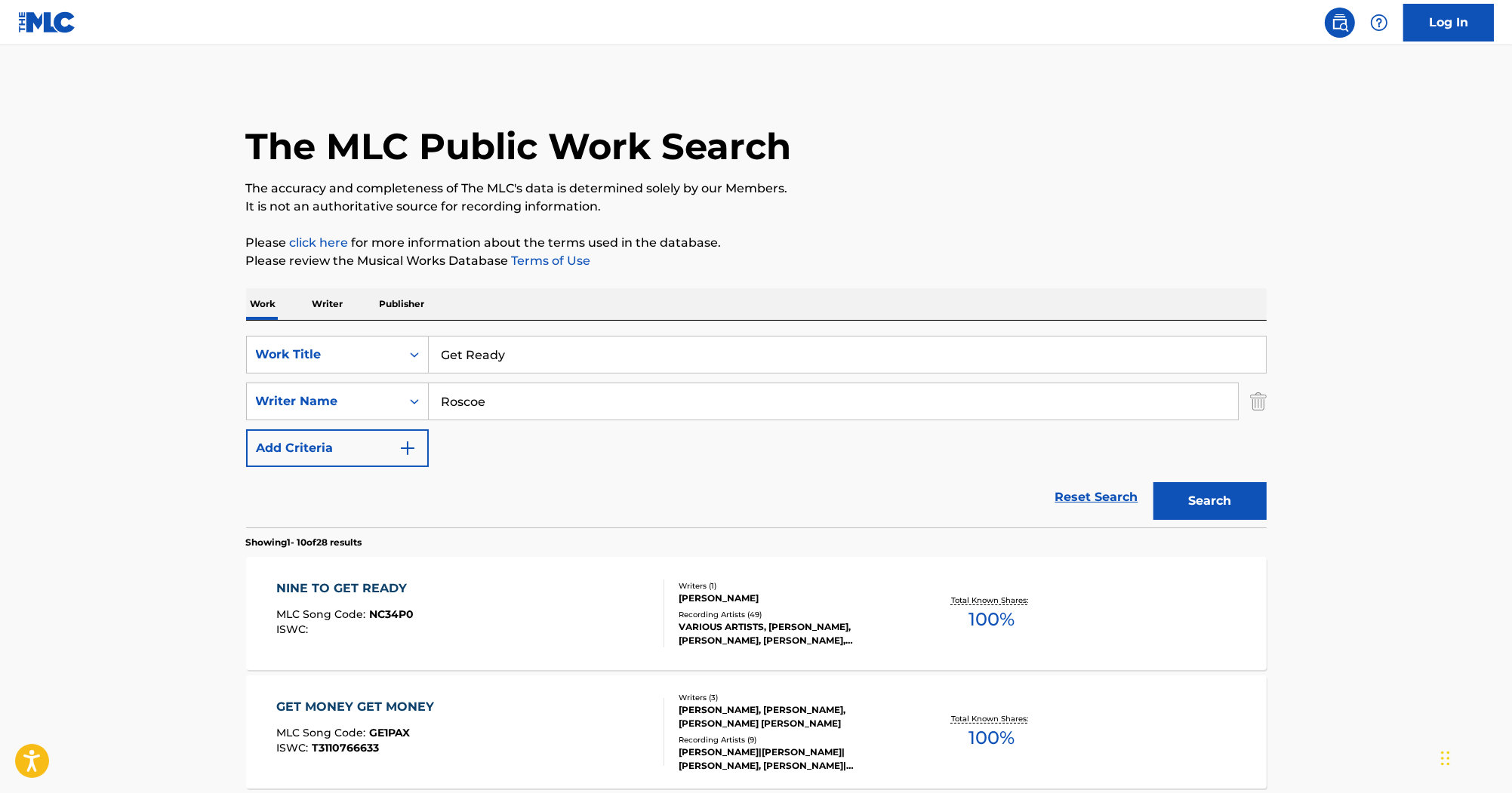
drag, startPoint x: 556, startPoint y: 411, endPoint x: 238, endPoint y: 410, distance: 318.0
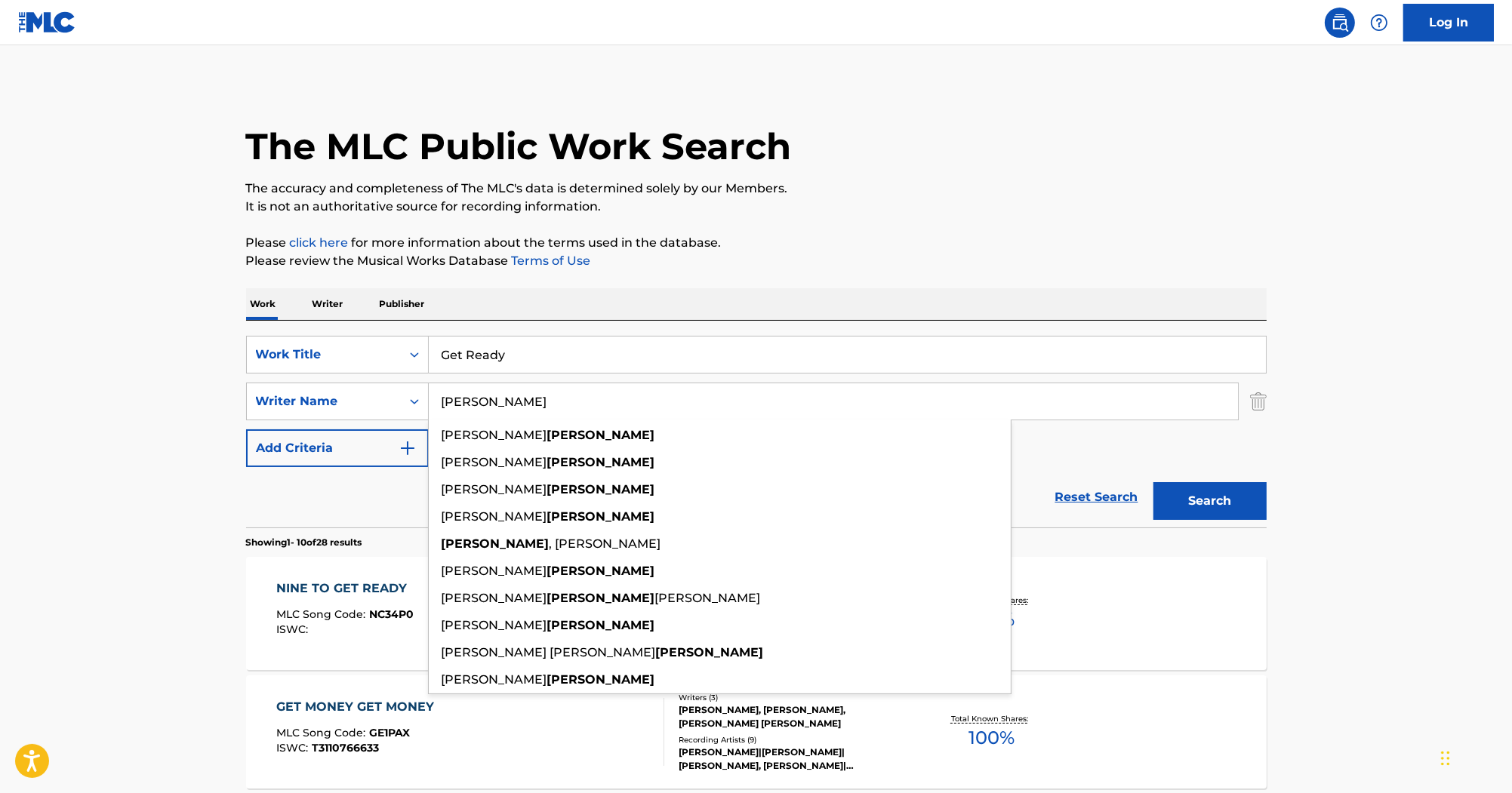
type input "Hogan"
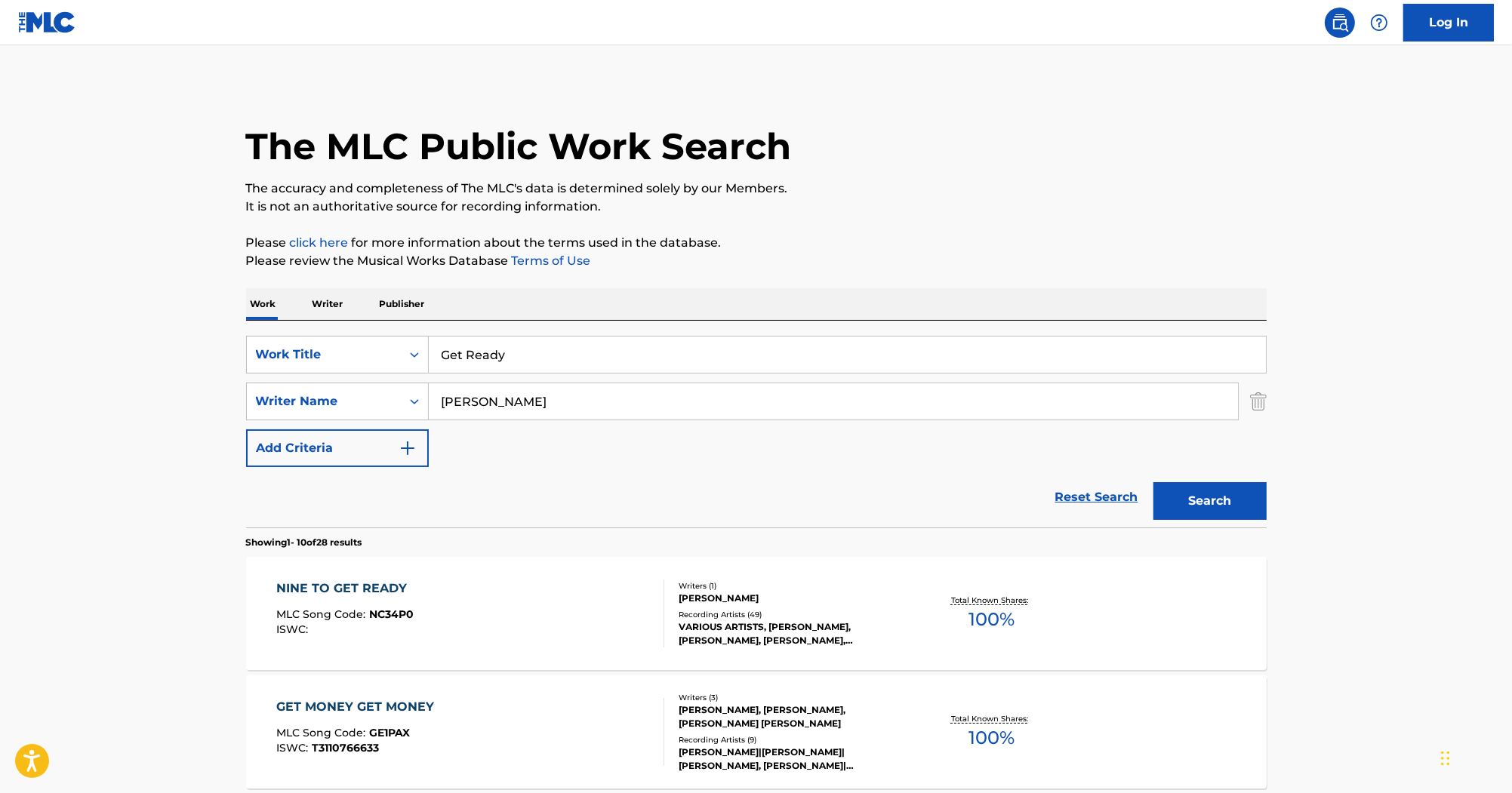
click at [1203, 515] on button "Search" at bounding box center [1210, 501] width 113 height 38
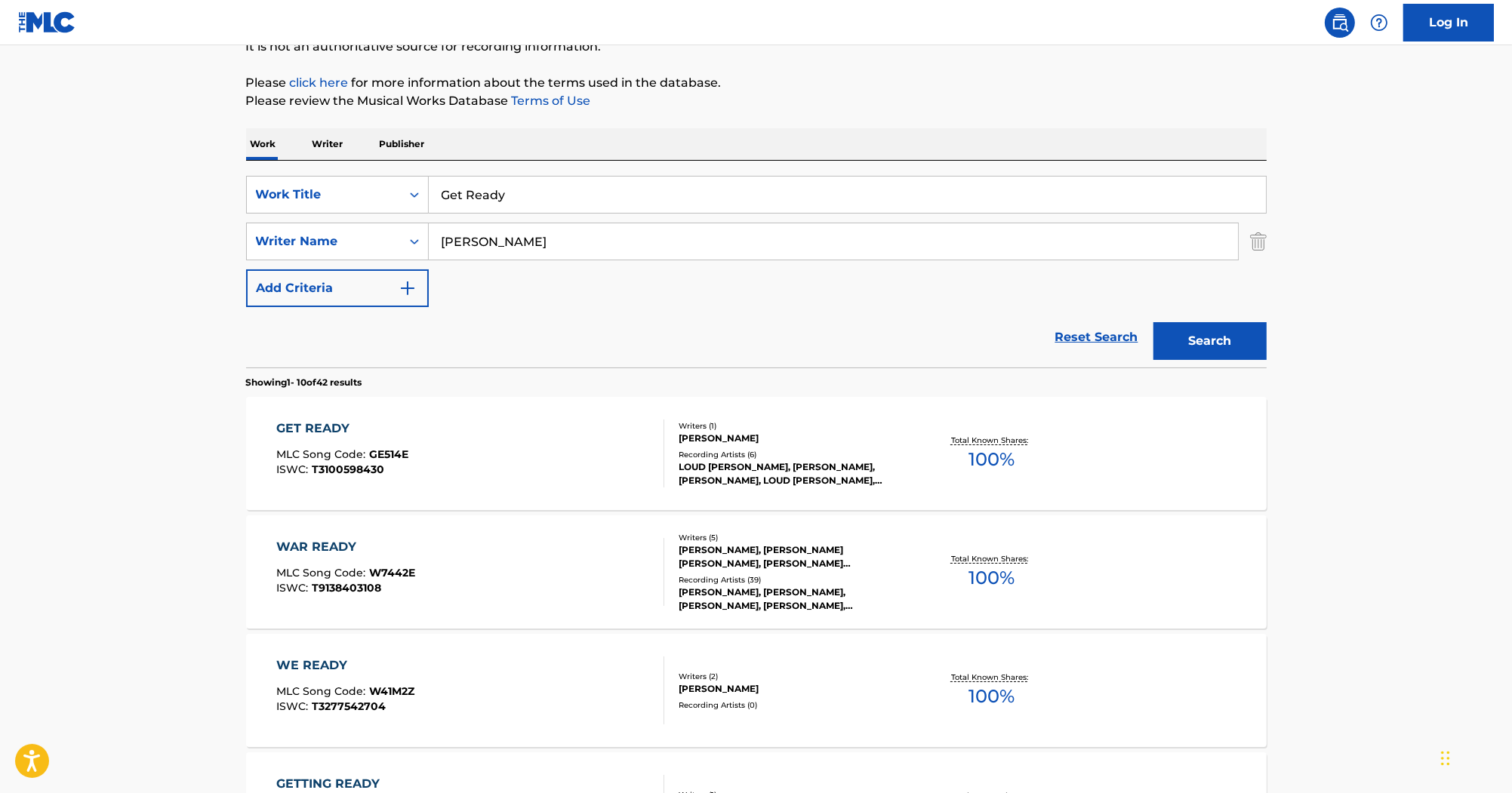
scroll to position [182, 0]
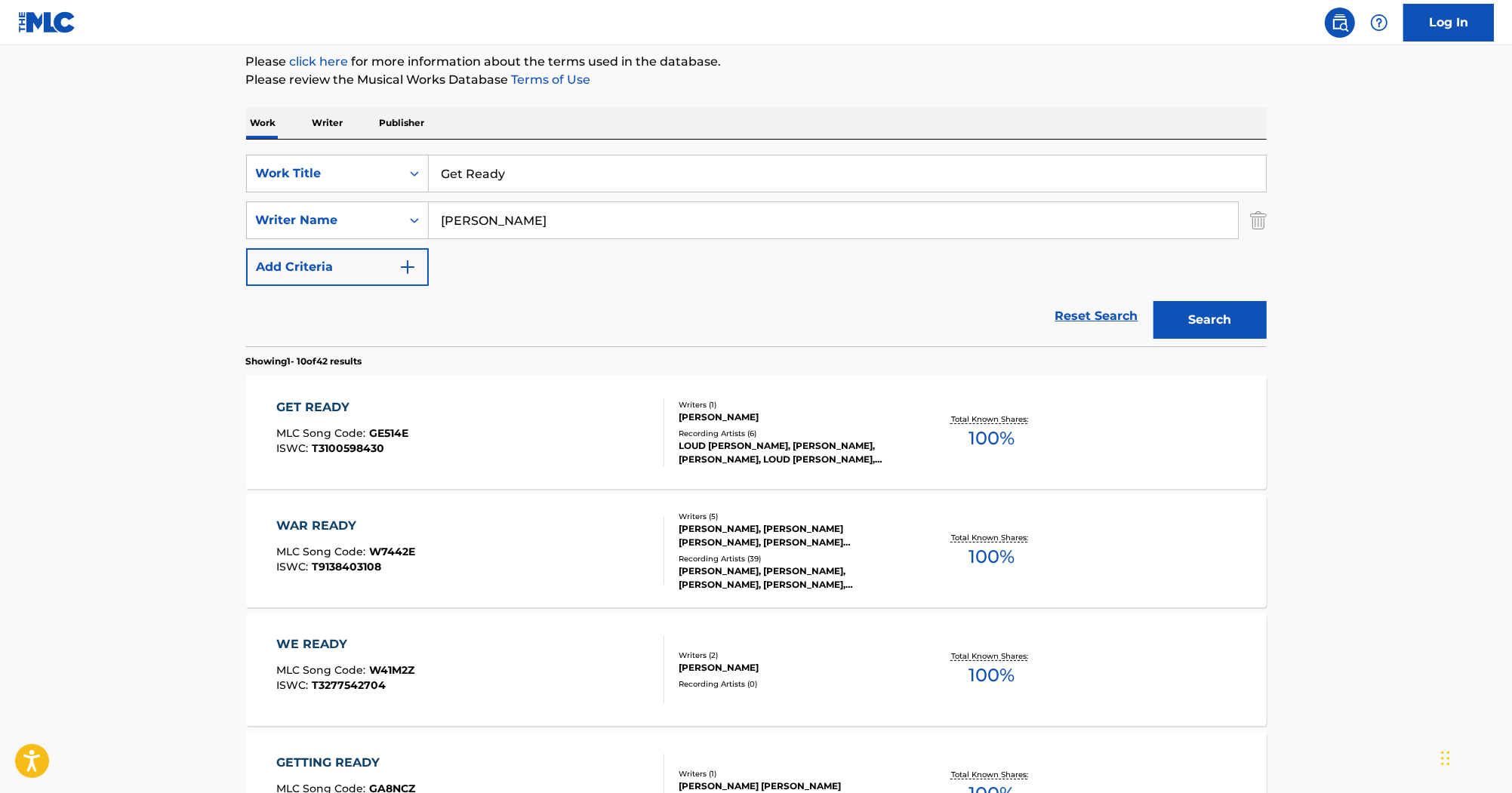
click at [302, 407] on div "GET READY" at bounding box center [342, 407] width 132 height 18
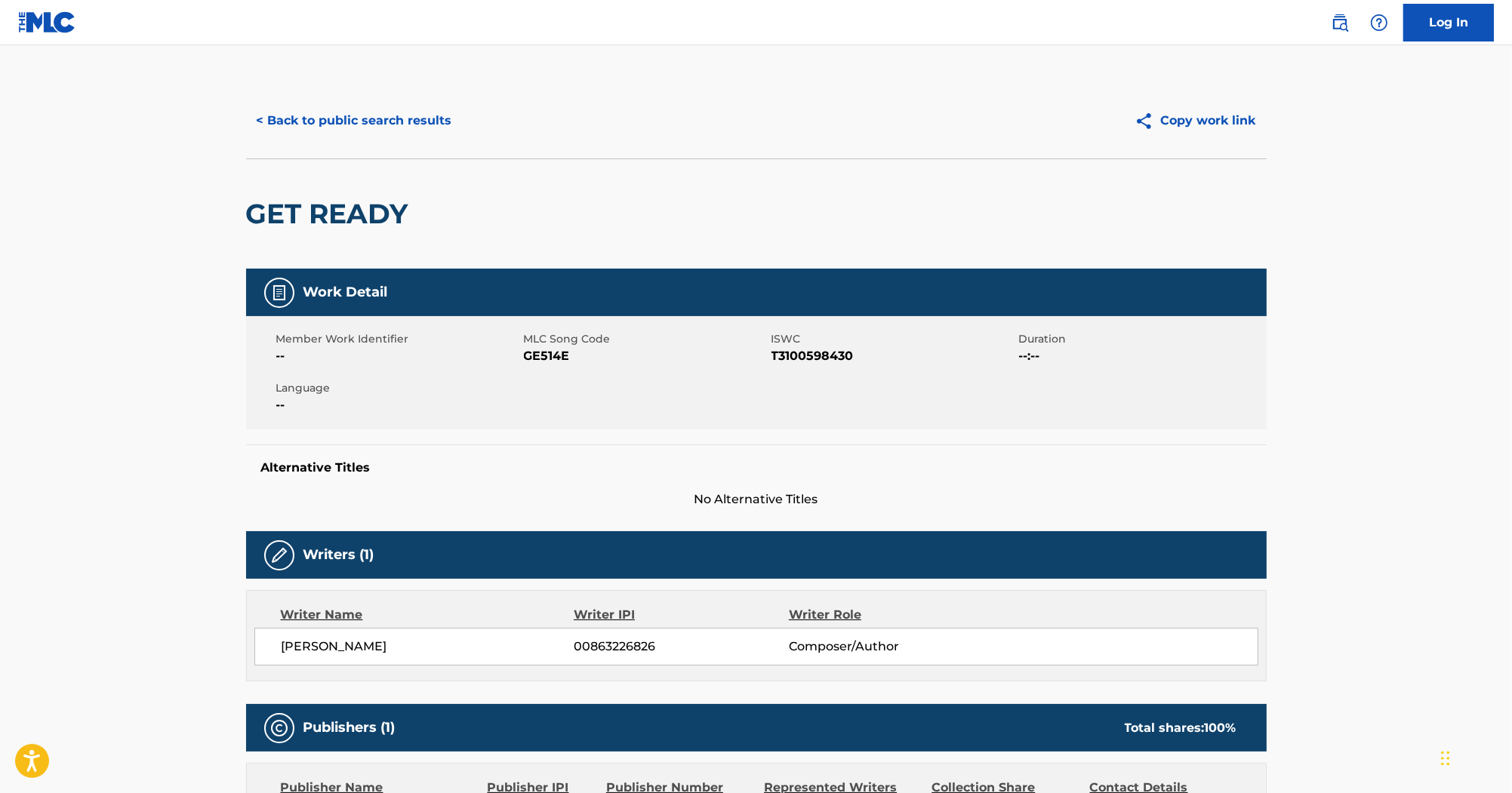
click at [439, 122] on button "< Back to public search results" at bounding box center [354, 121] width 217 height 38
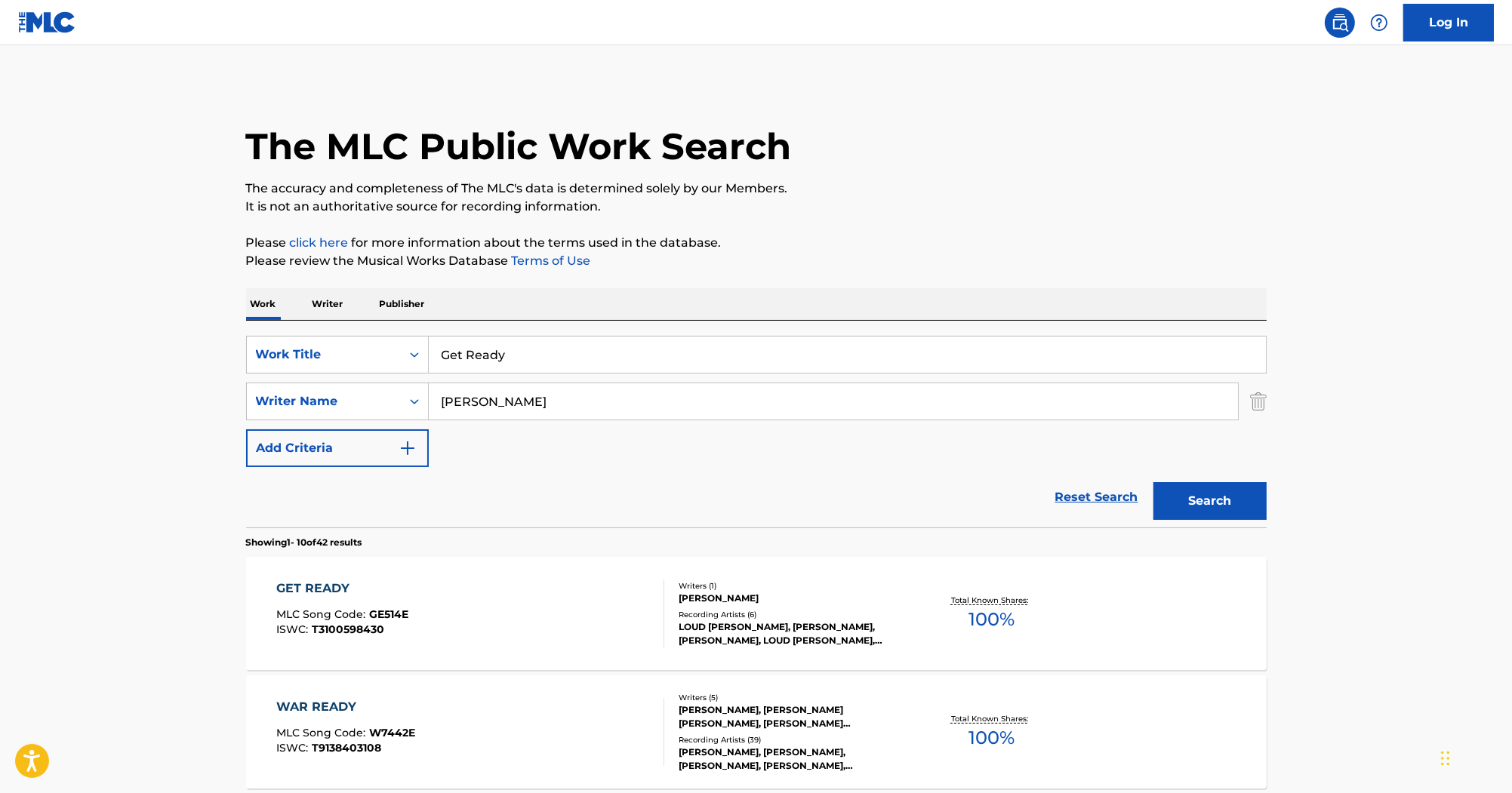
scroll to position [182, 0]
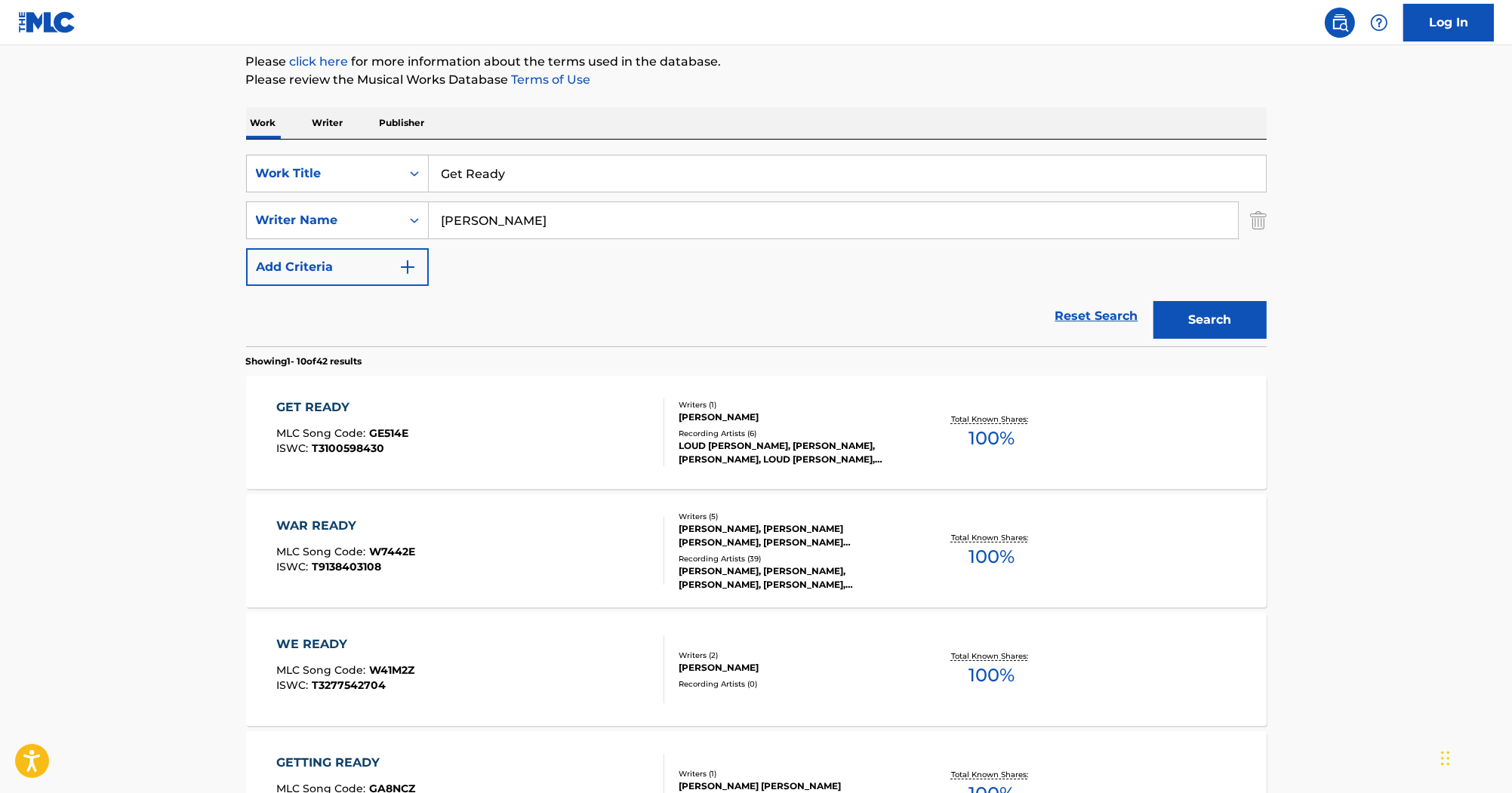
drag, startPoint x: 541, startPoint y: 175, endPoint x: 278, endPoint y: 80, distance: 279.6
click at [279, 89] on div "The MLC Public Work Search The accuracy and completeness of The MLC's data is d…" at bounding box center [756, 767] width 1057 height 1731
paste input "High Times"
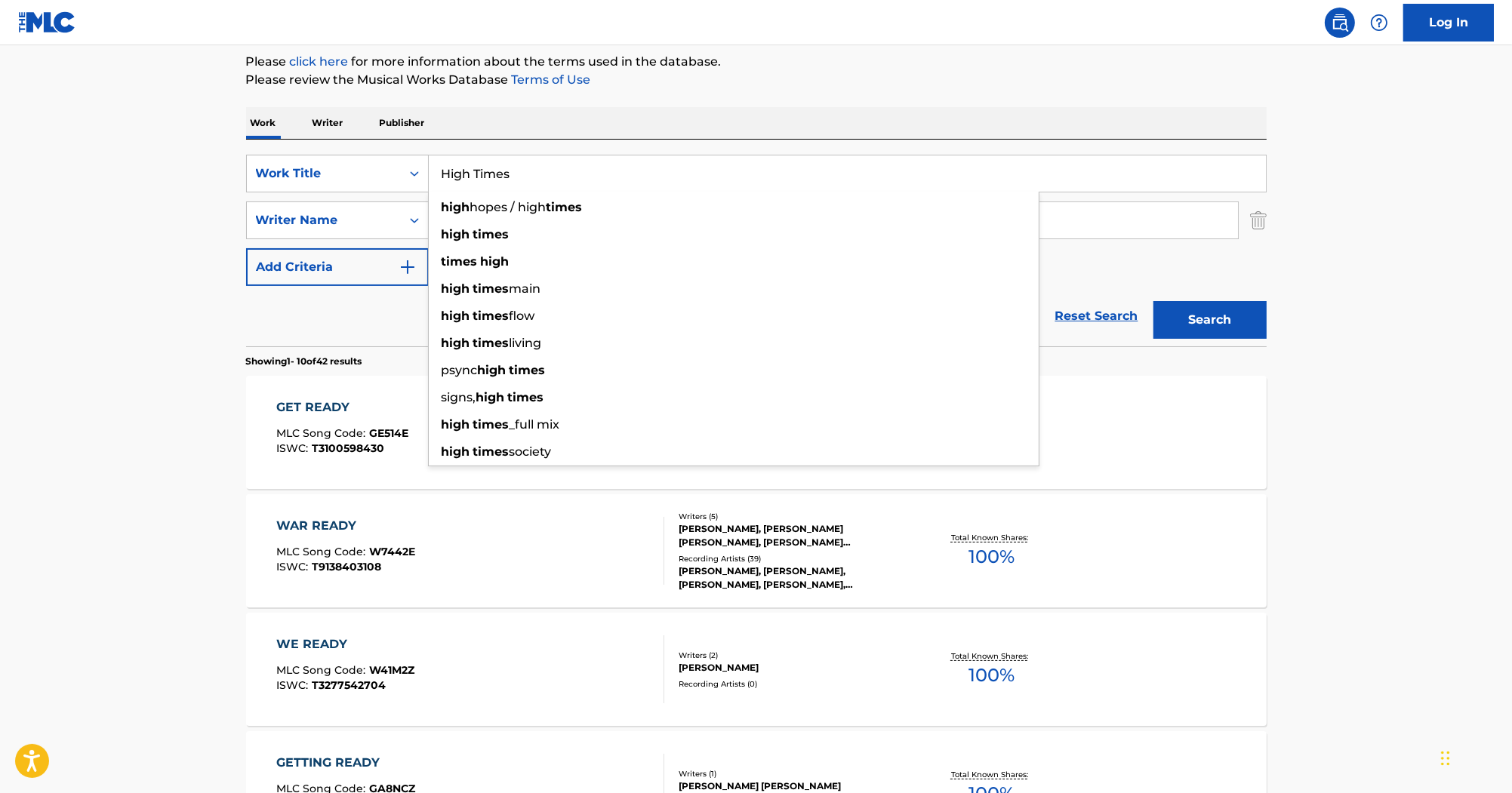
type input "High Times"
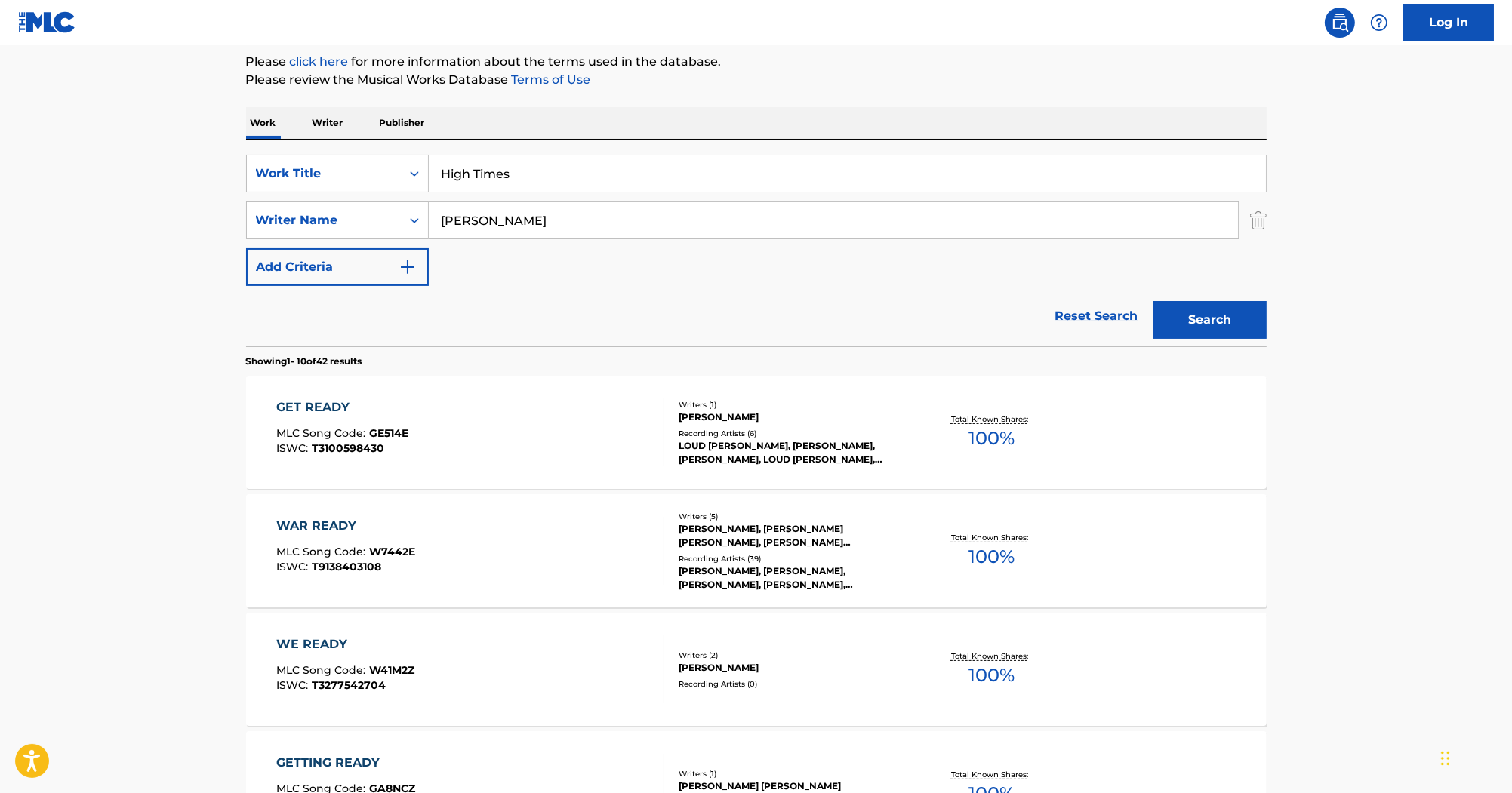
click at [750, 34] on nav "Log In" at bounding box center [756, 22] width 1512 height 45
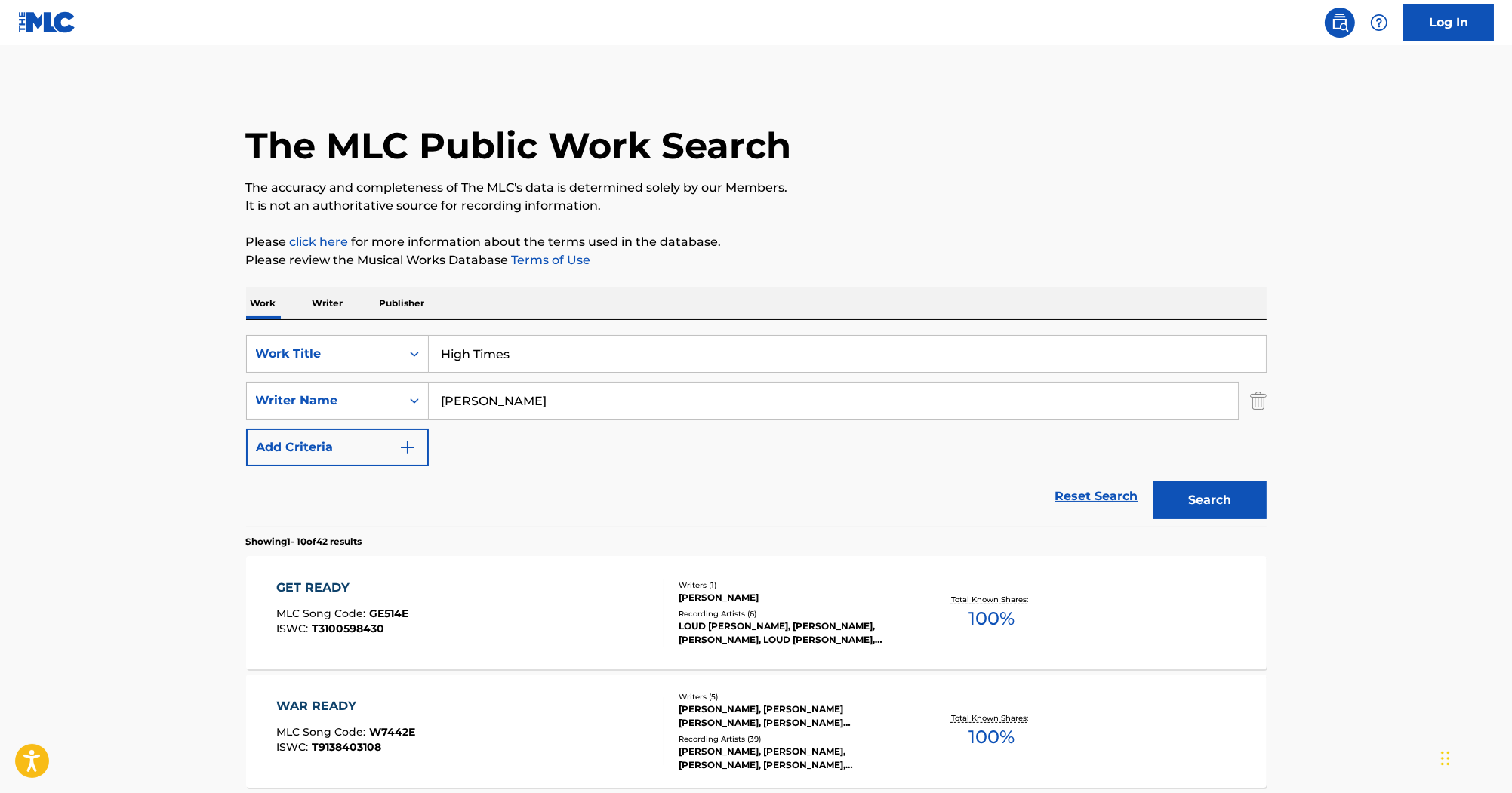
scroll to position [0, 0]
drag, startPoint x: 438, startPoint y: 390, endPoint x: 423, endPoint y: 360, distance: 33.5
click at [406, 385] on div "SearchWithCriteriab7ef6c63-9bf0-41a1-98ac-a2c5937f3347 Writer Name Hogan" at bounding box center [756, 402] width 1021 height 38
paste input "Morris"
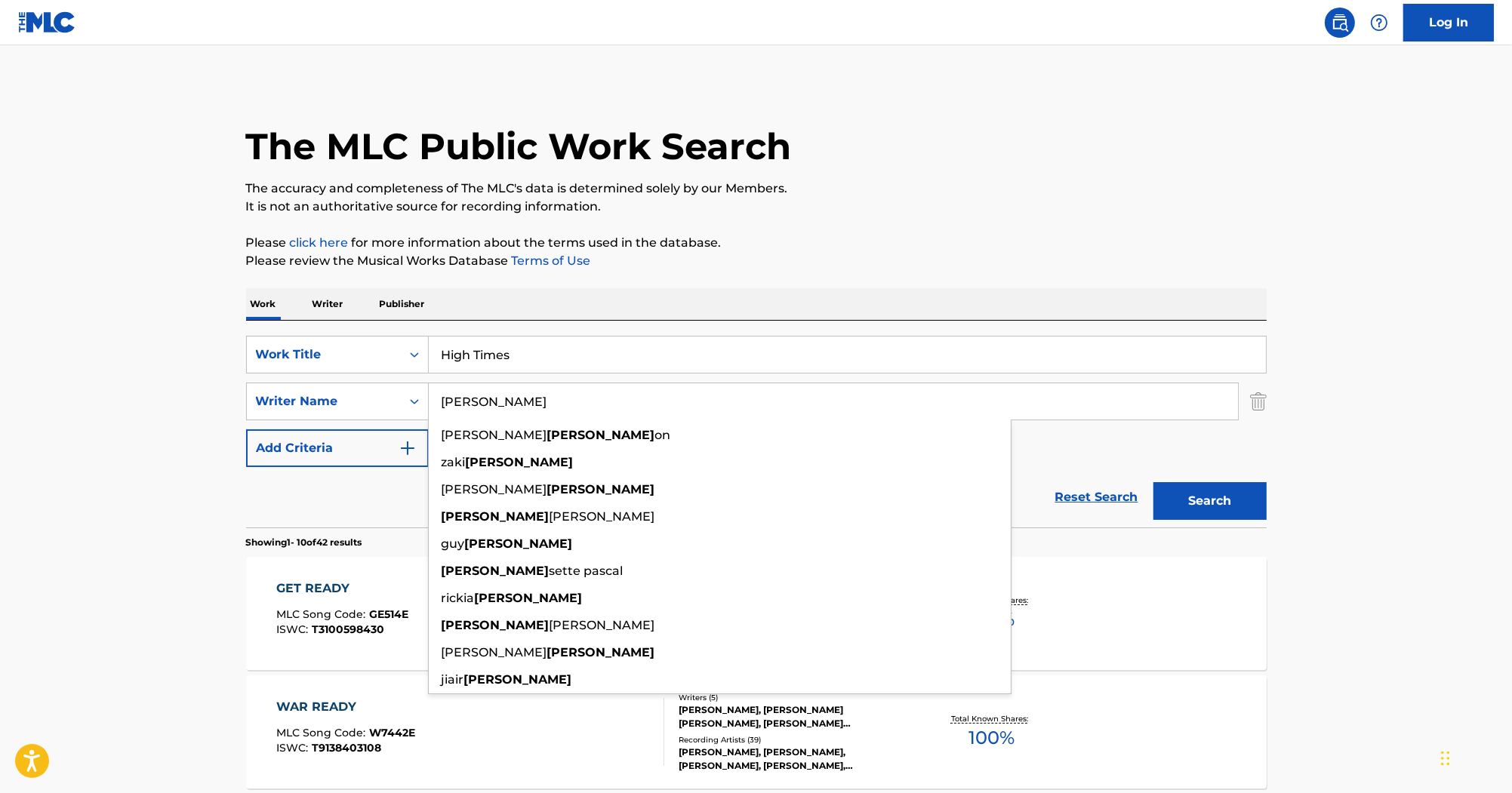
click at [1179, 498] on button "Search" at bounding box center [1210, 501] width 113 height 38
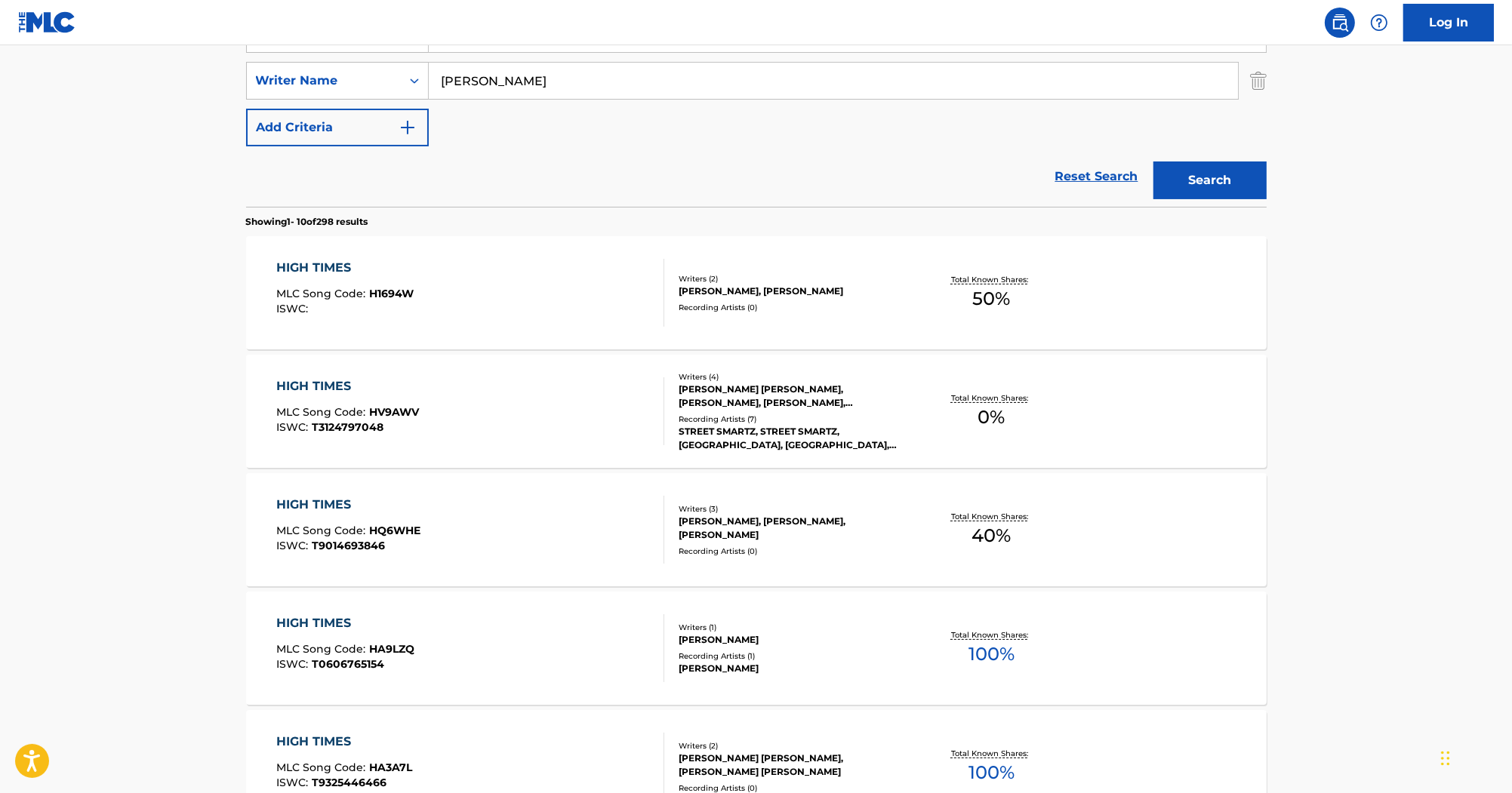
scroll to position [302, 0]
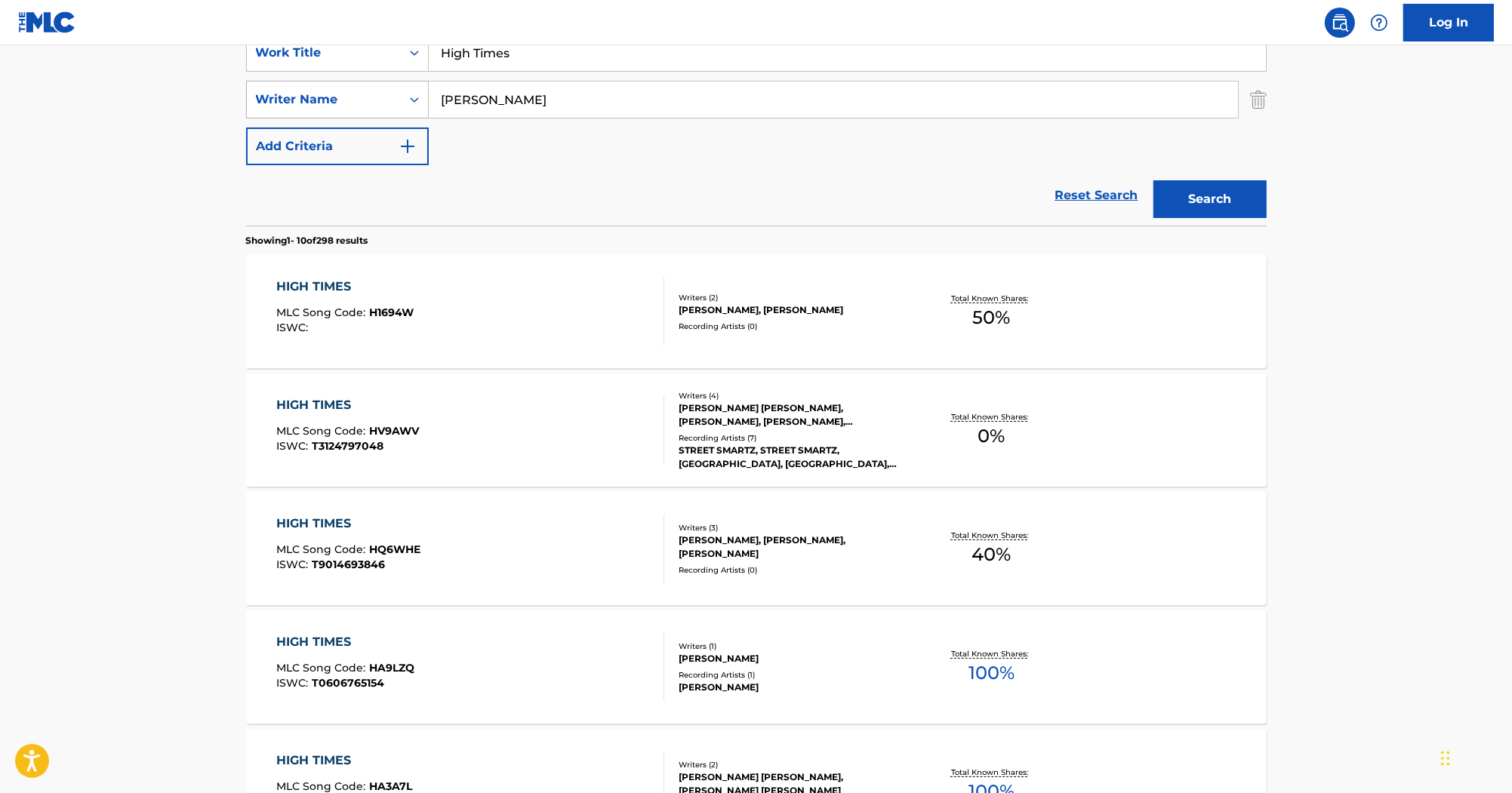
drag, startPoint x: 529, startPoint y: 89, endPoint x: 340, endPoint y: 92, distance: 189.0
click at [344, 93] on div "SearchWithCriteriab7ef6c63-9bf0-41a1-98ac-a2c5937f3347 Writer Name Morris" at bounding box center [756, 100] width 1021 height 38
paste input "Fredwreck Nassar"
type input "Fredwreck Nassar"
click at [1238, 199] on button "Search" at bounding box center [1210, 199] width 113 height 38
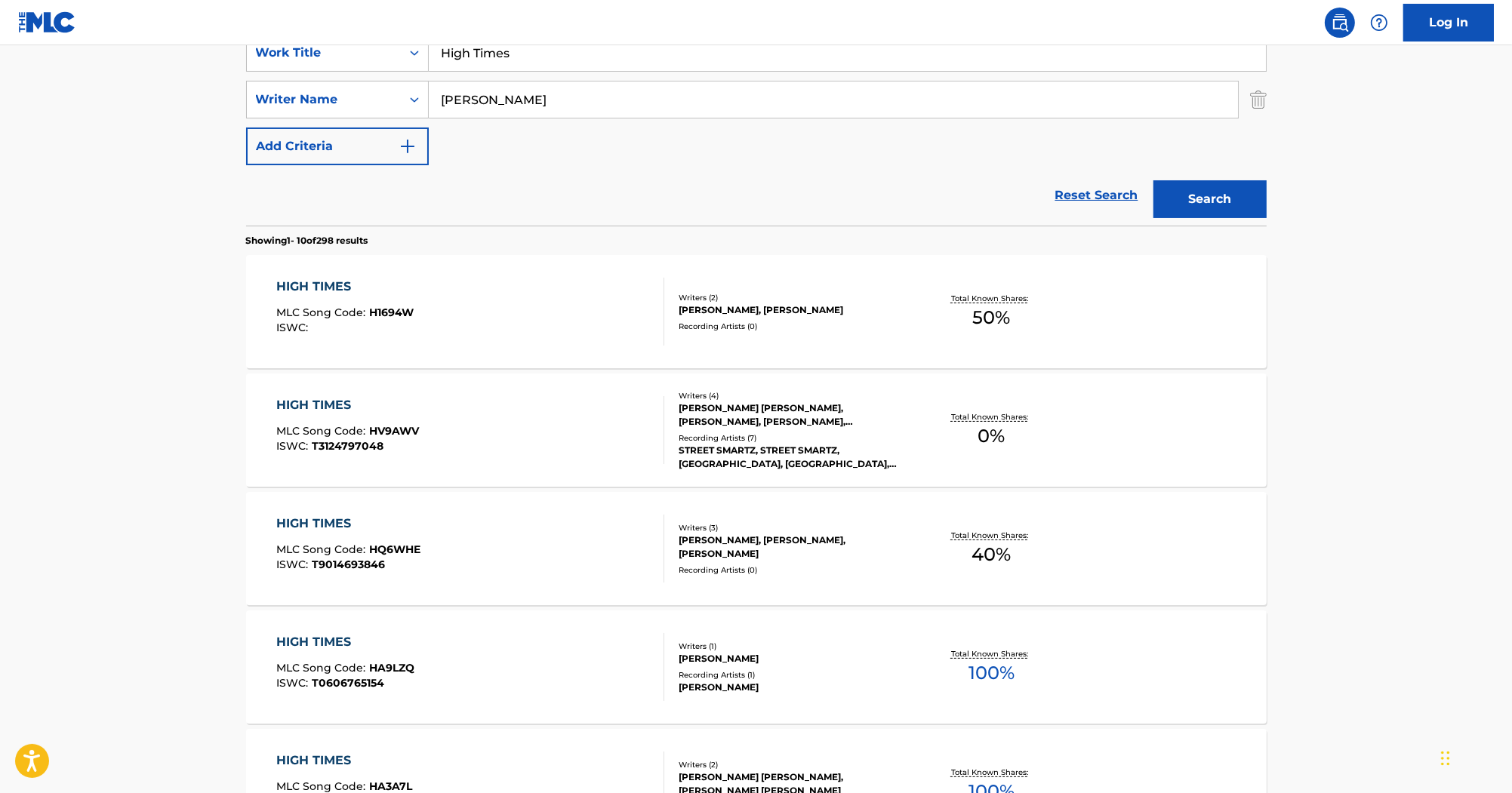
scroll to position [0, 0]
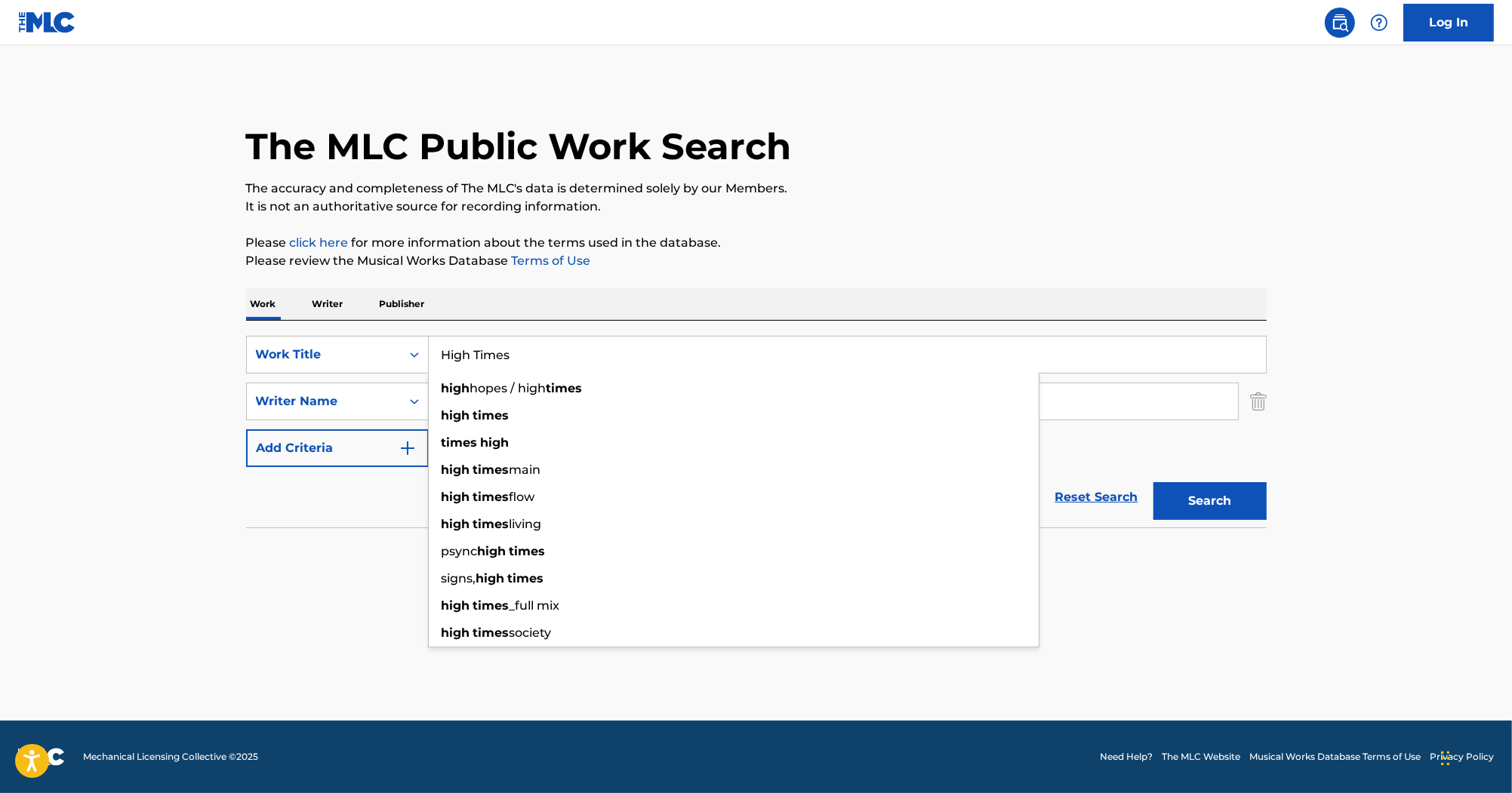
drag, startPoint x: 556, startPoint y: 345, endPoint x: 250, endPoint y: 310, distance: 308.0
click at [250, 310] on div "Work Writer Publisher SearchWithCriteria87ed258a-a9c6-4aa4-bf54-5a7e4bb7dbd8 Wo…" at bounding box center [756, 431] width 1021 height 286
paste input "Mardi Gra"
type input "Mardi Gras"
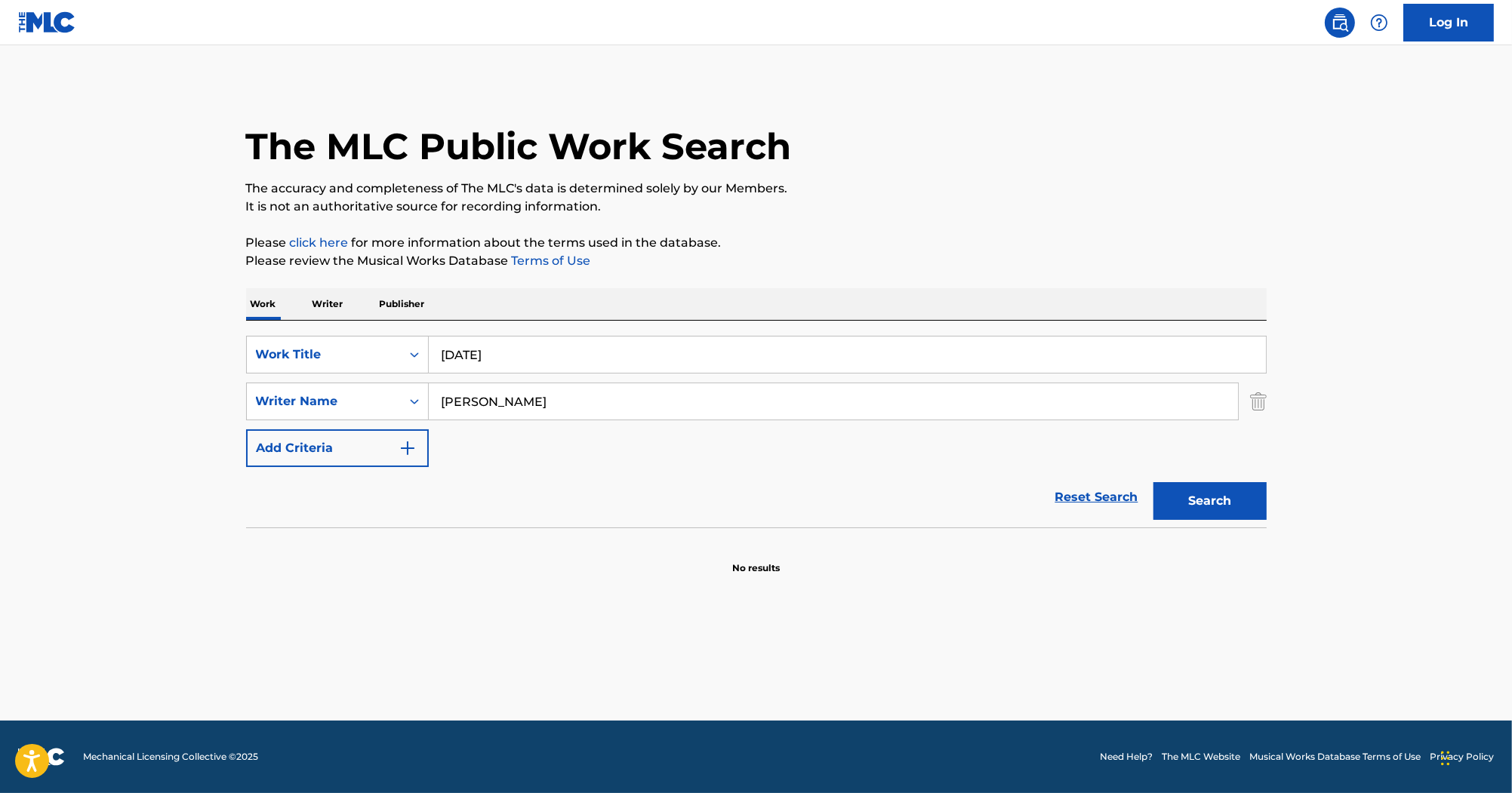
drag, startPoint x: 794, startPoint y: 269, endPoint x: 731, endPoint y: 358, distance: 109.0
click at [794, 269] on p "Please review the Musical Works Database Terms of Use" at bounding box center [756, 261] width 1021 height 18
drag, startPoint x: 608, startPoint y: 403, endPoint x: 210, endPoint y: 324, distance: 405.8
click at [210, 324] on main "The MLC Public Work Search The accuracy and completeness of The MLC's data is d…" at bounding box center [756, 382] width 1512 height 675
paste input "Stinson"
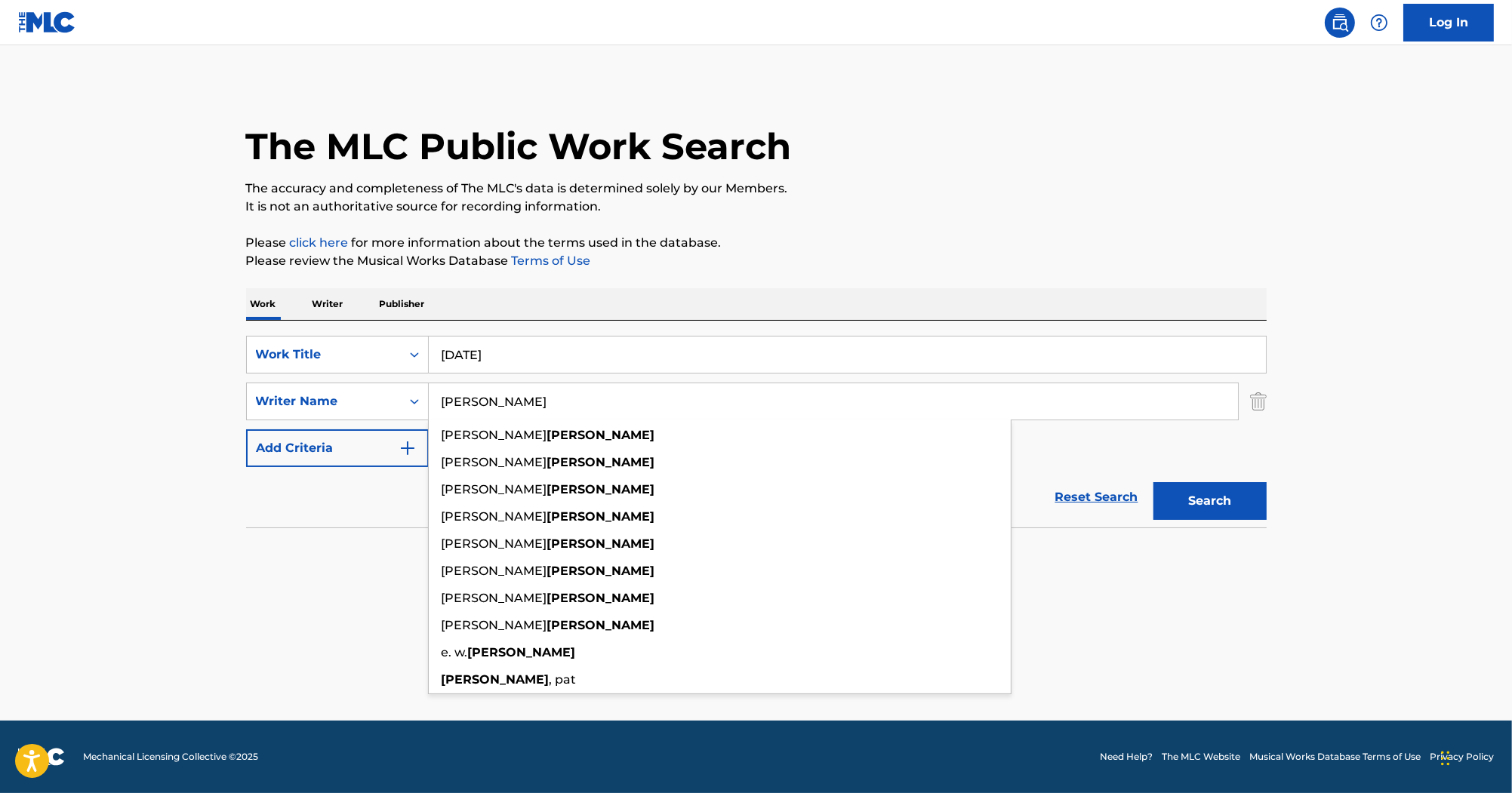
type input "Stinson"
click at [1235, 489] on button "Search" at bounding box center [1210, 501] width 113 height 38
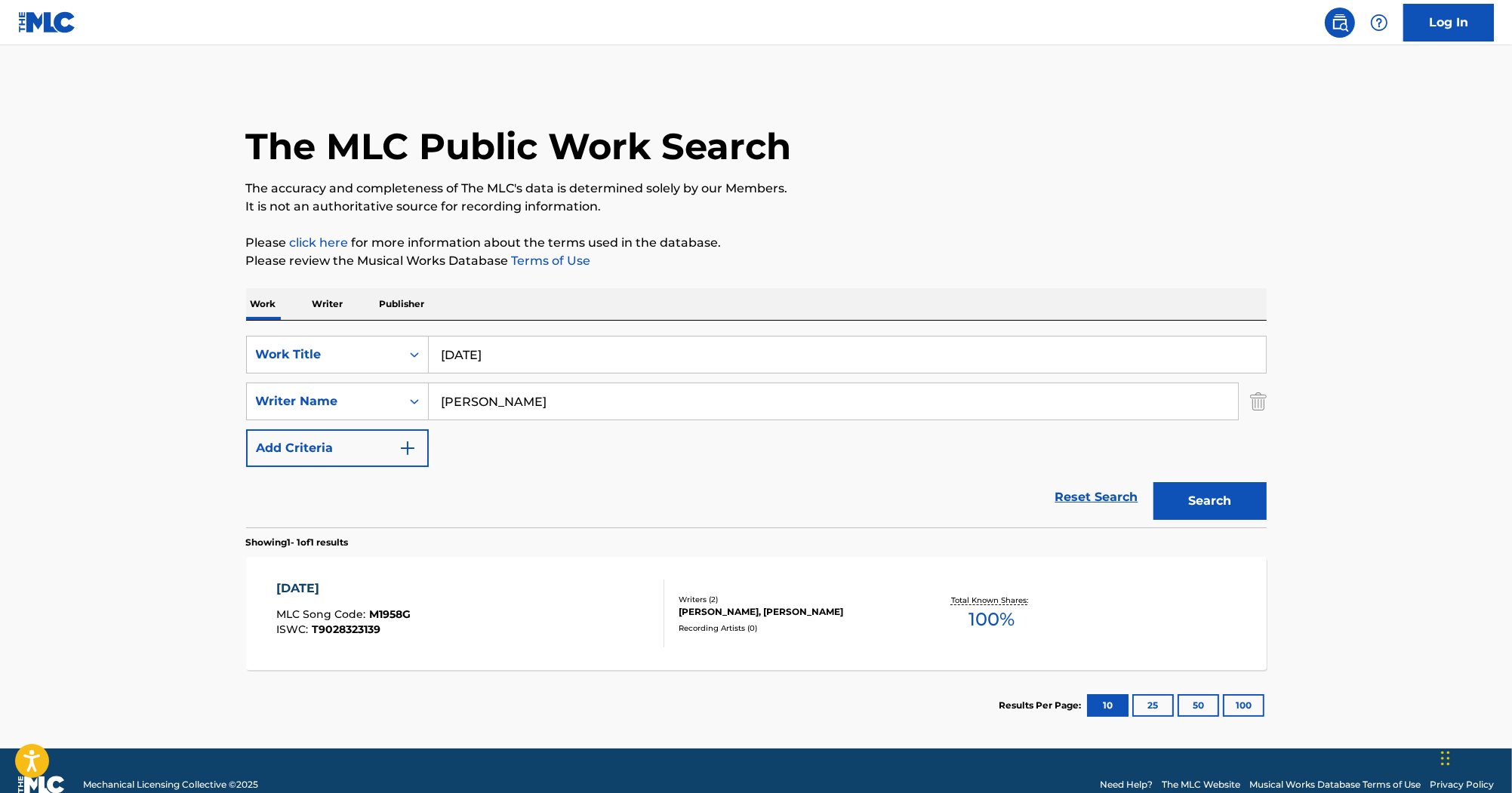
click at [320, 579] on div "MARDI GRAS MLC Song Code : M1958G ISWC : T9028323139 Writers ( 2 ) DESMOND DOUG…" at bounding box center [756, 612] width 1021 height 113
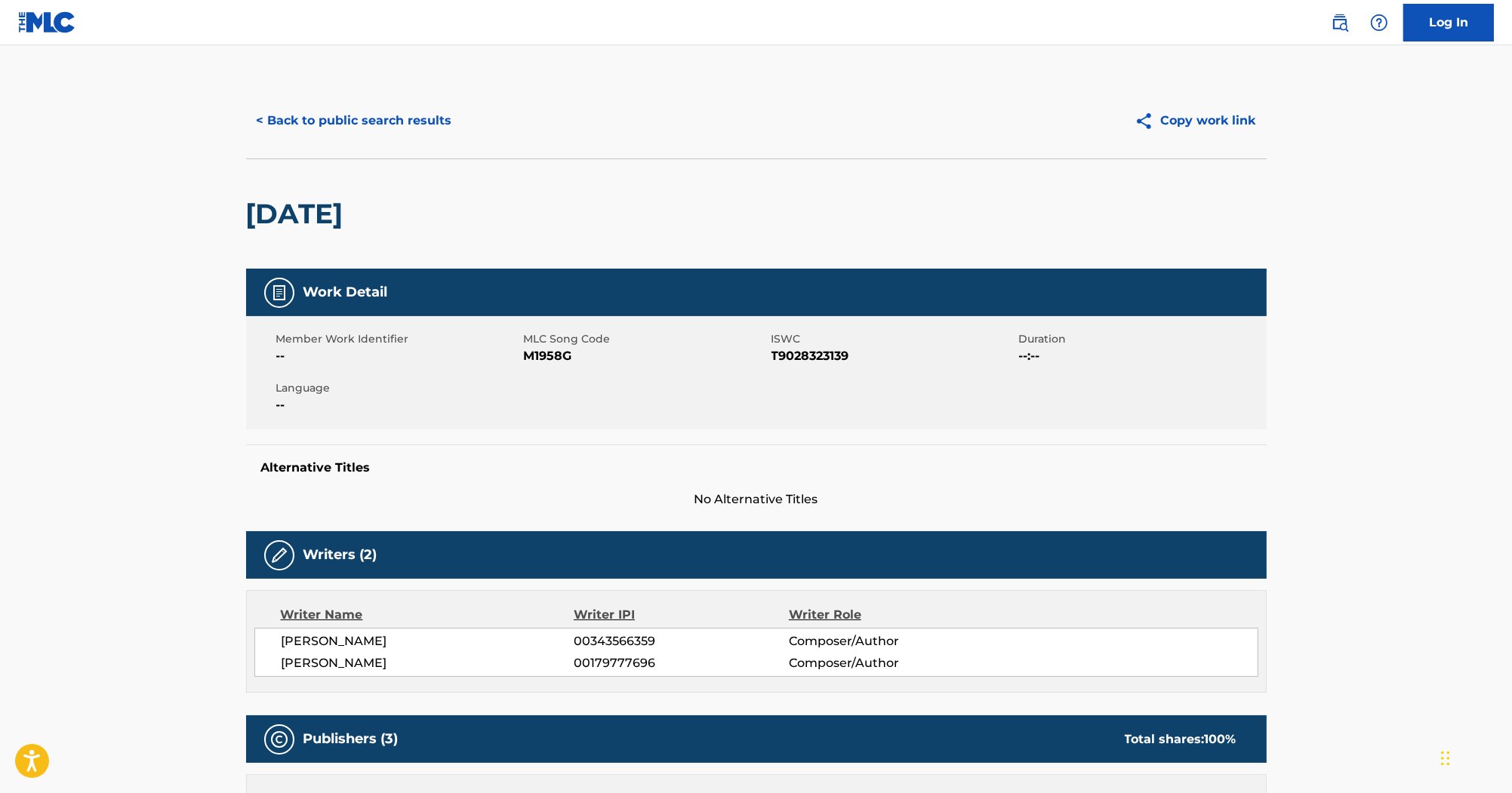
drag, startPoint x: 439, startPoint y: 210, endPoint x: 221, endPoint y: 211, distance: 218.0
click at [221, 211] on main "< Back to public search results Copy work link MARDI GRAS Work Detail Member Wo…" at bounding box center [756, 696] width 1512 height 1303
copy h2 "MARDI GRAS"
click at [351, 664] on span "DANA STINSON" at bounding box center [427, 663] width 292 height 18
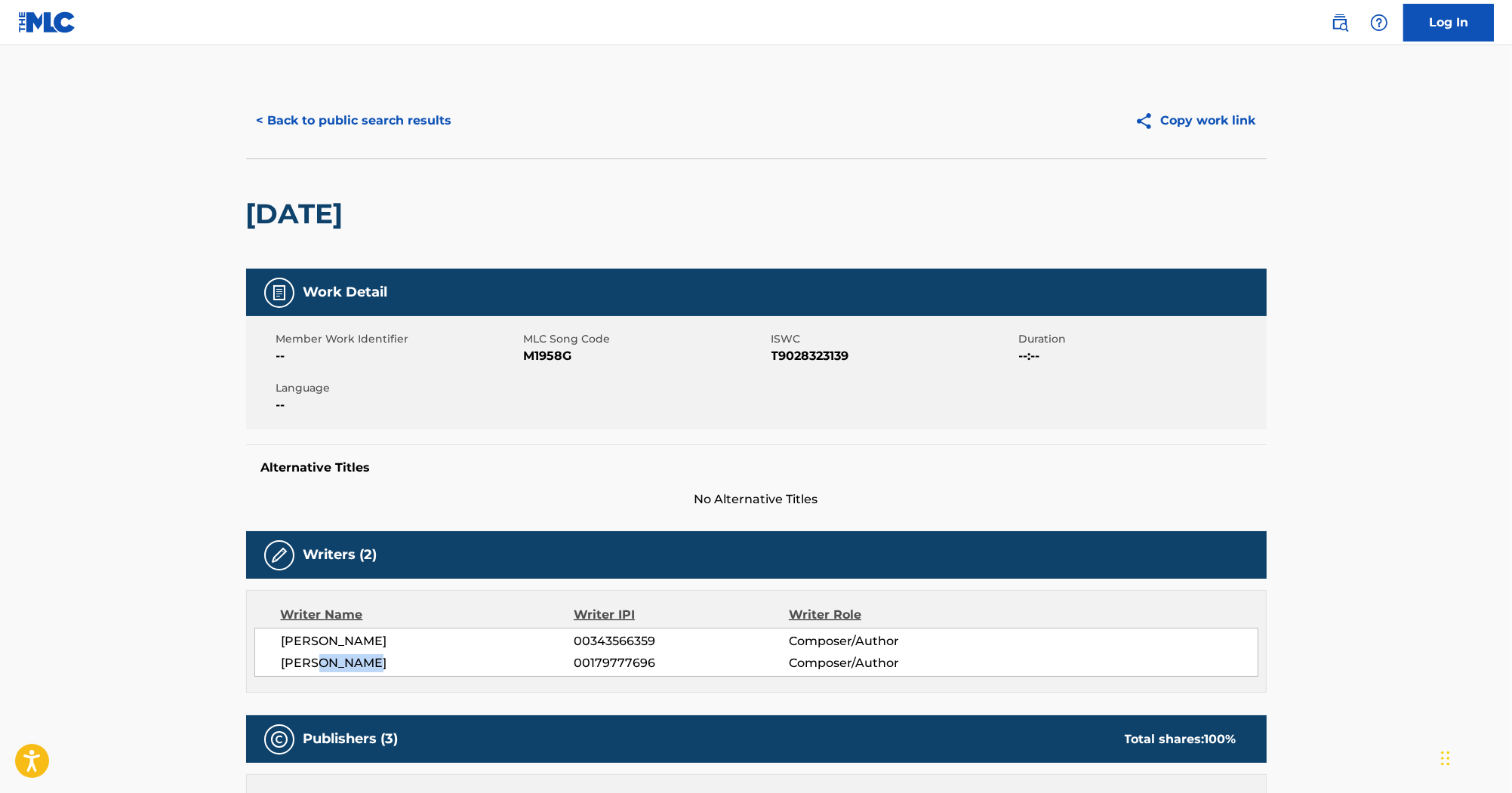
copy span "STINSON"
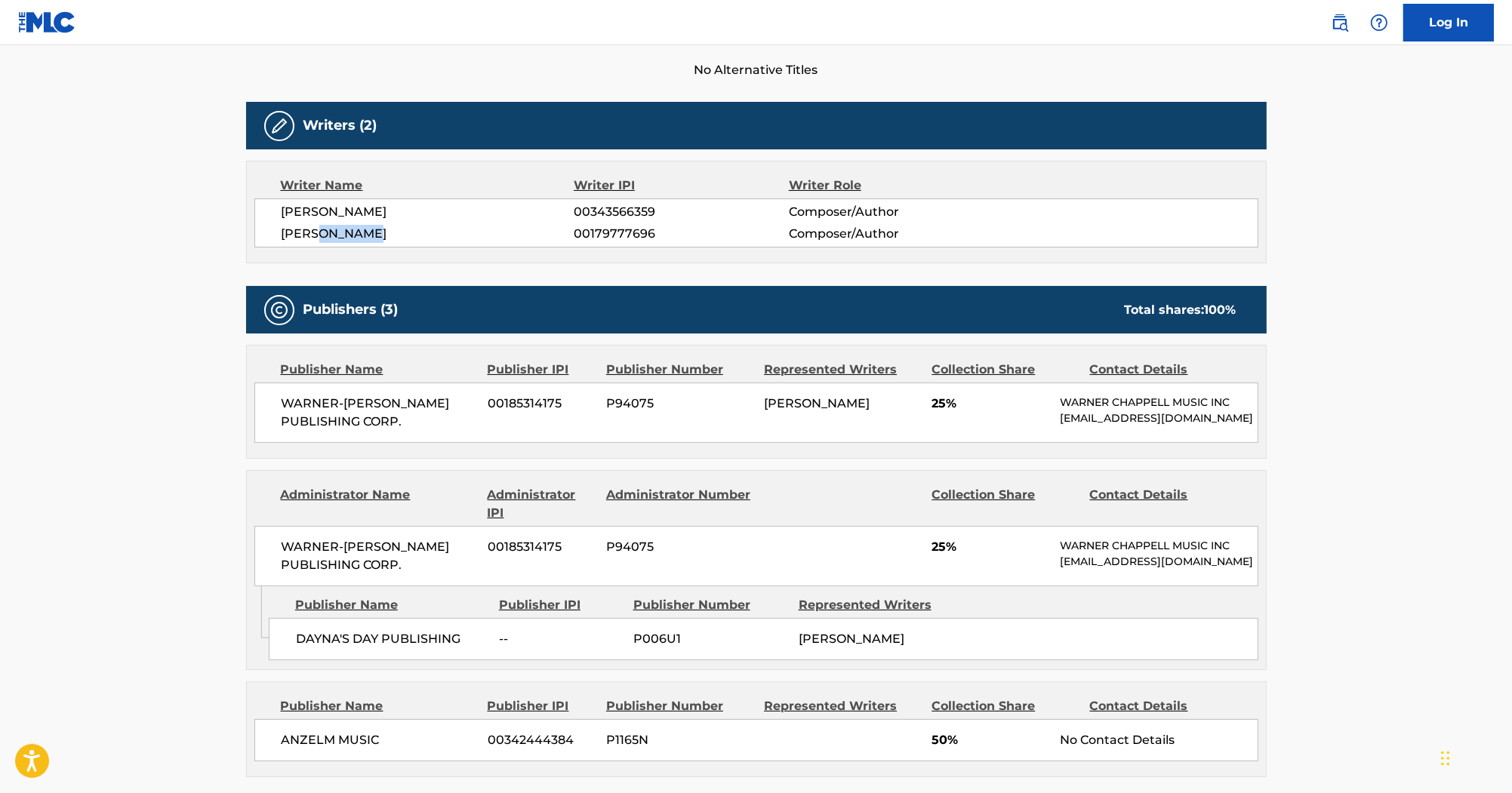
scroll to position [544, 0]
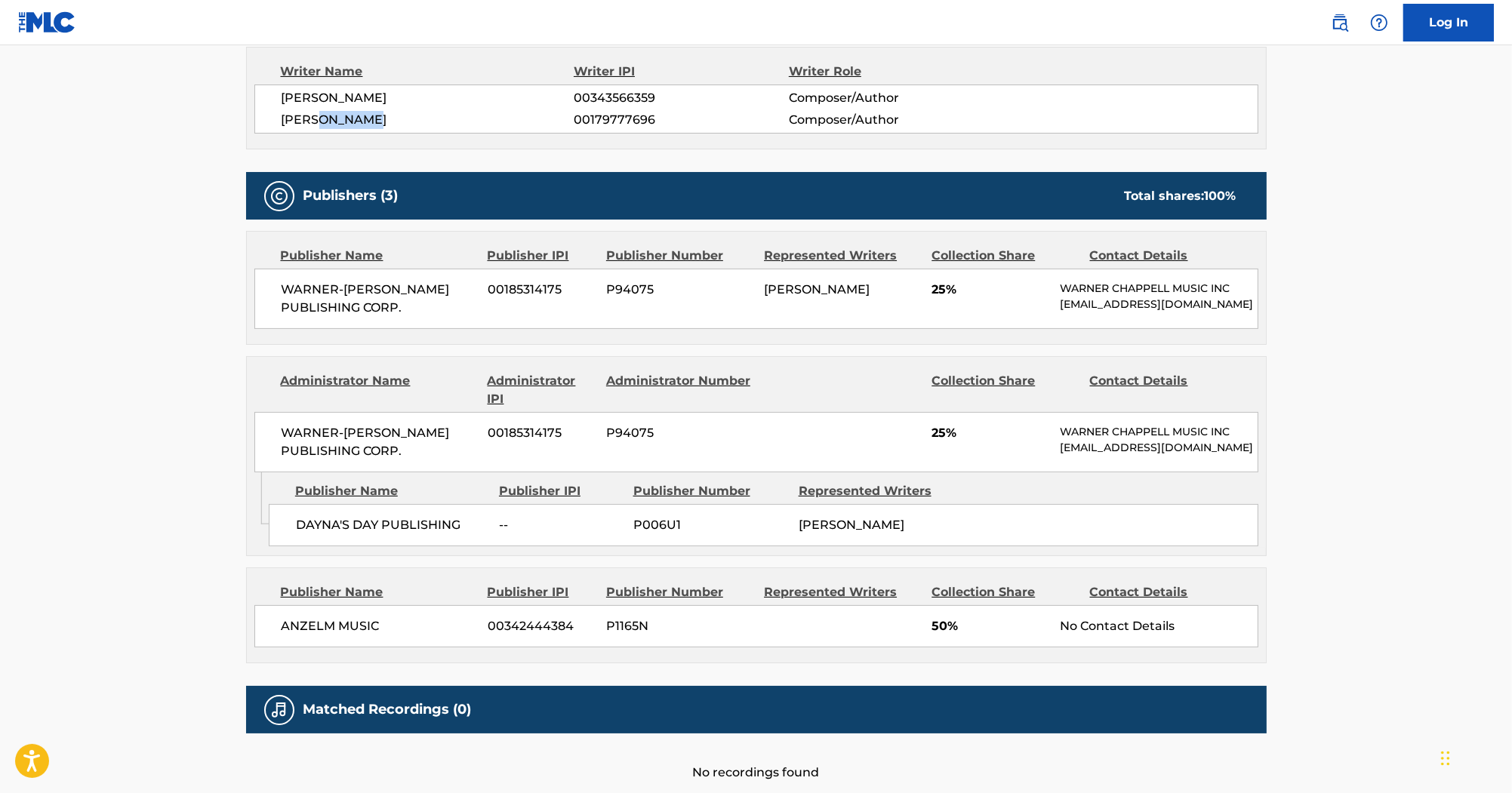
drag, startPoint x: 281, startPoint y: 95, endPoint x: 413, endPoint y: 100, distance: 132.1
click at [413, 100] on span "DESMOND DOUGLAS" at bounding box center [427, 98] width 292 height 18
click at [383, 100] on span "DESMOND DOUGLAS" at bounding box center [427, 98] width 292 height 18
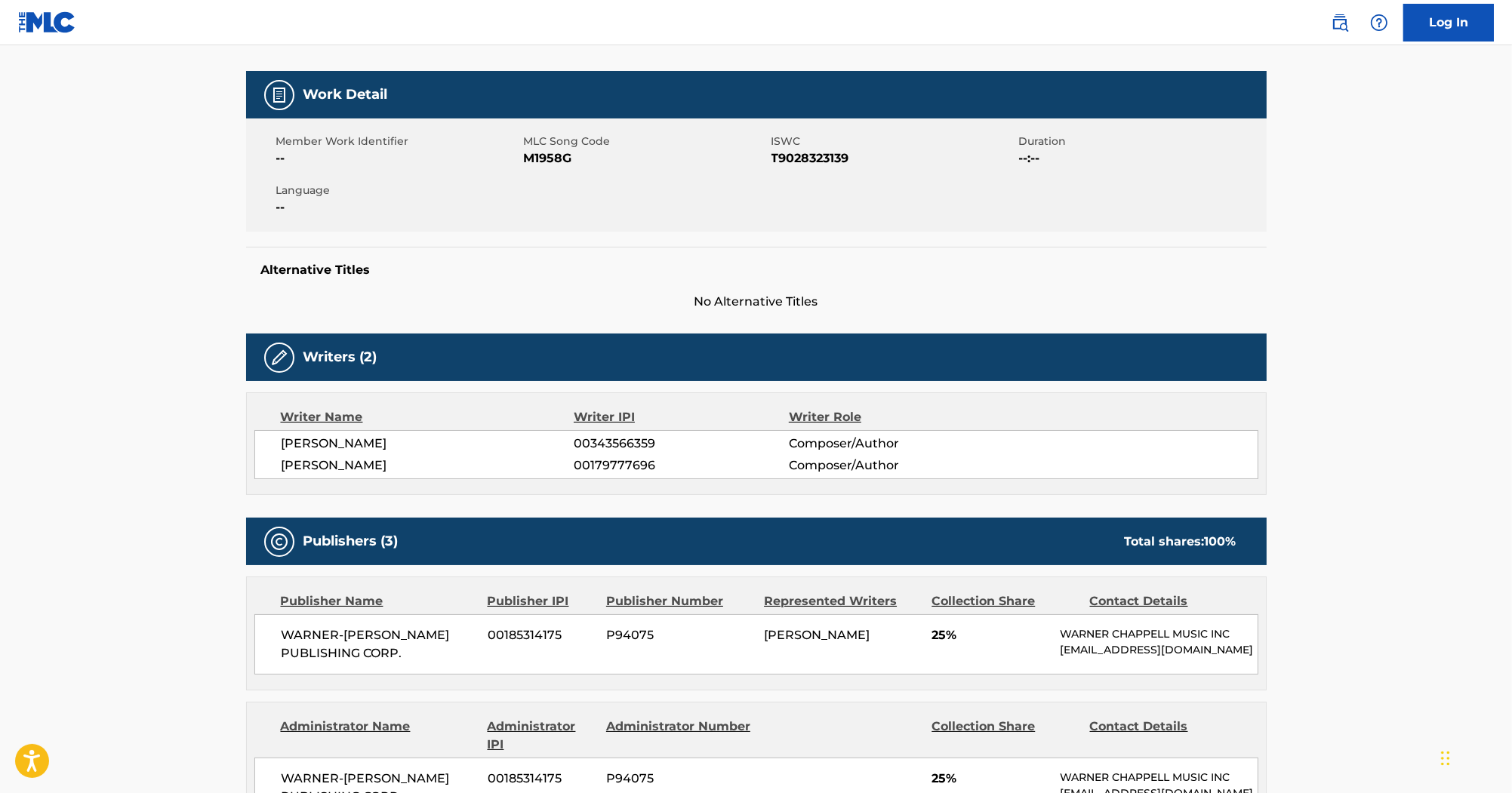
scroll to position [182, 0]
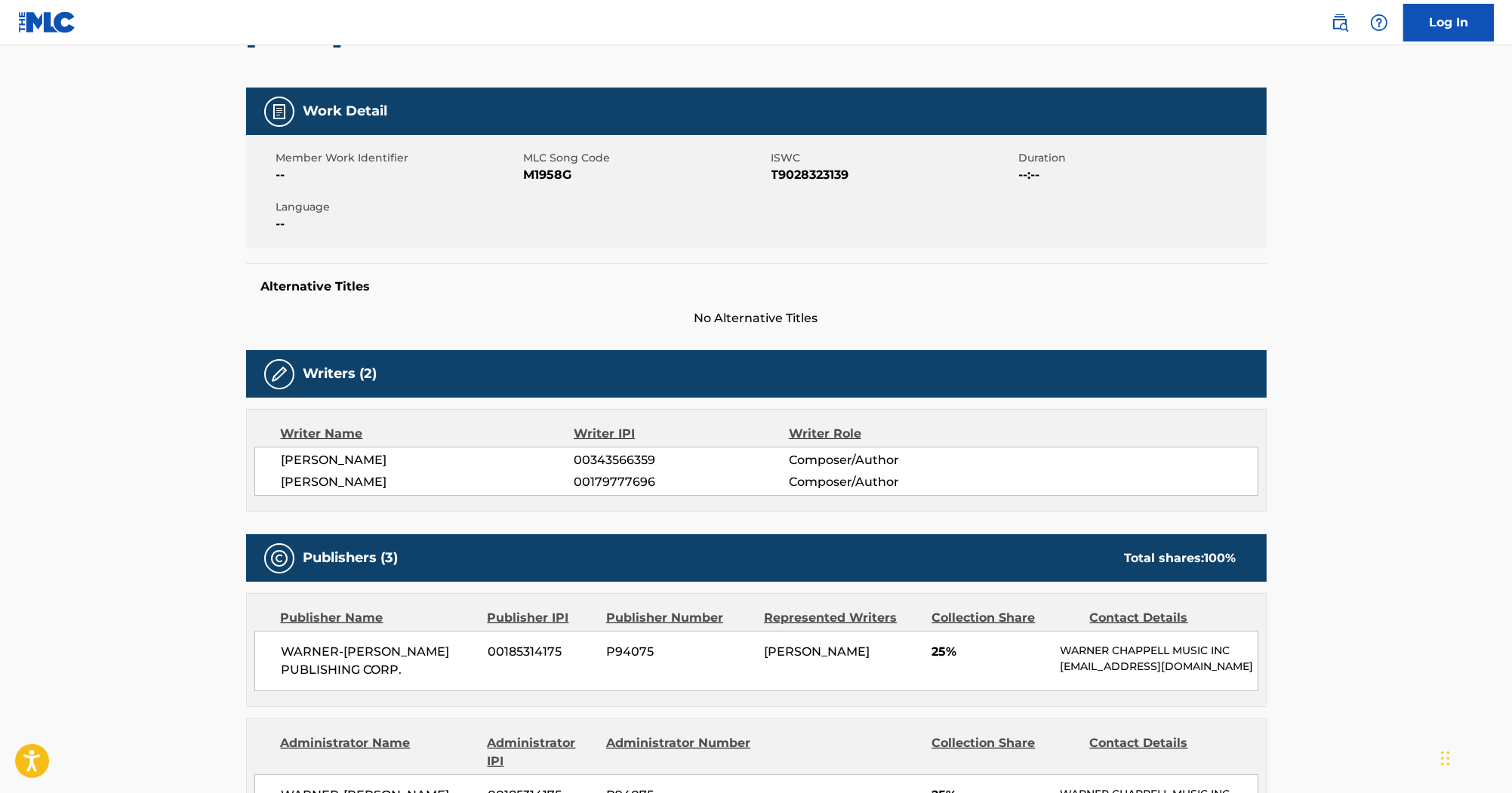
click at [549, 173] on span "M1958G" at bounding box center [646, 175] width 244 height 18
copy span "M1958G"
click at [823, 172] on span "T9028323139" at bounding box center [893, 175] width 244 height 18
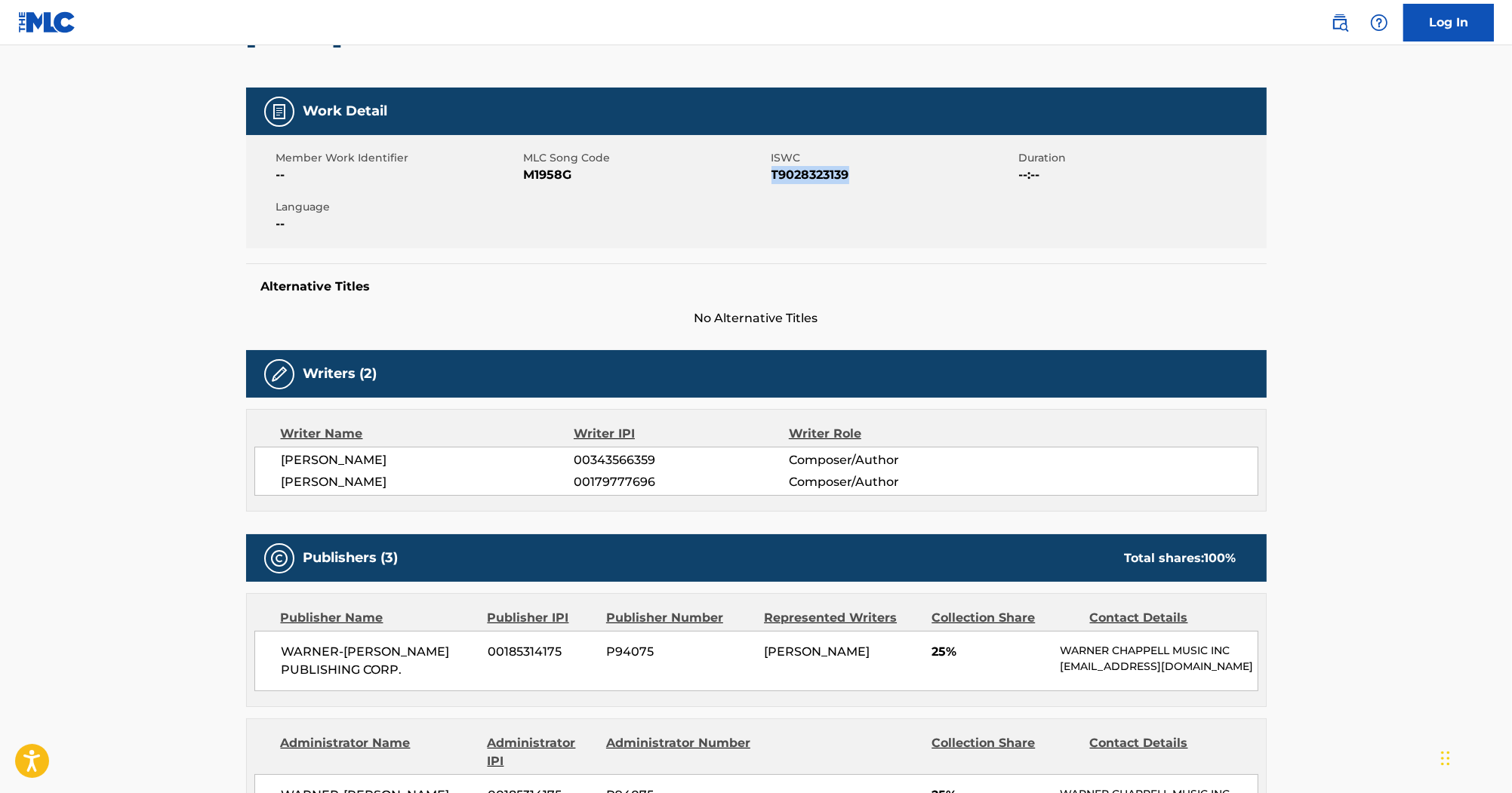
copy span "T9028323139"
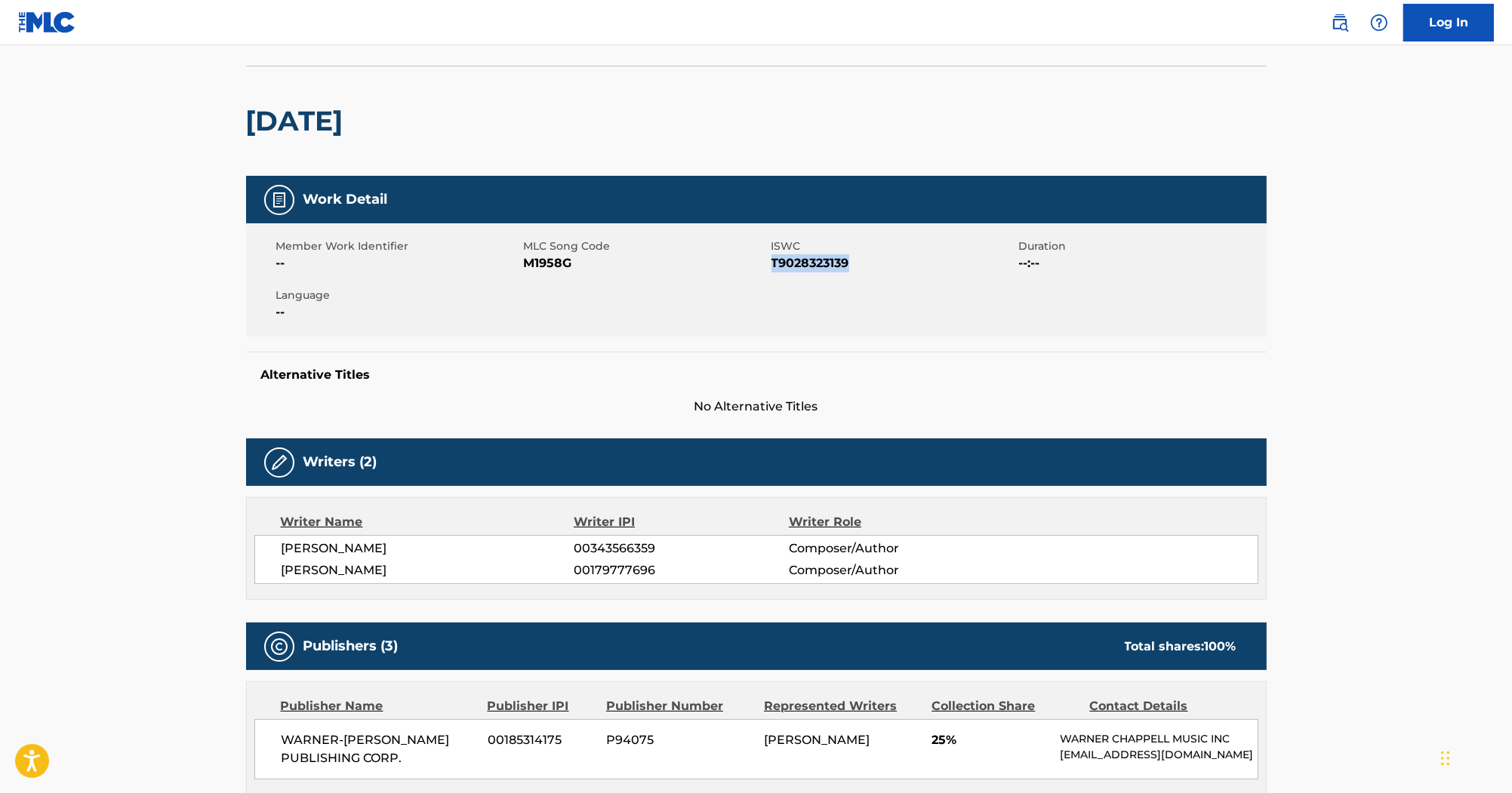
scroll to position [0, 0]
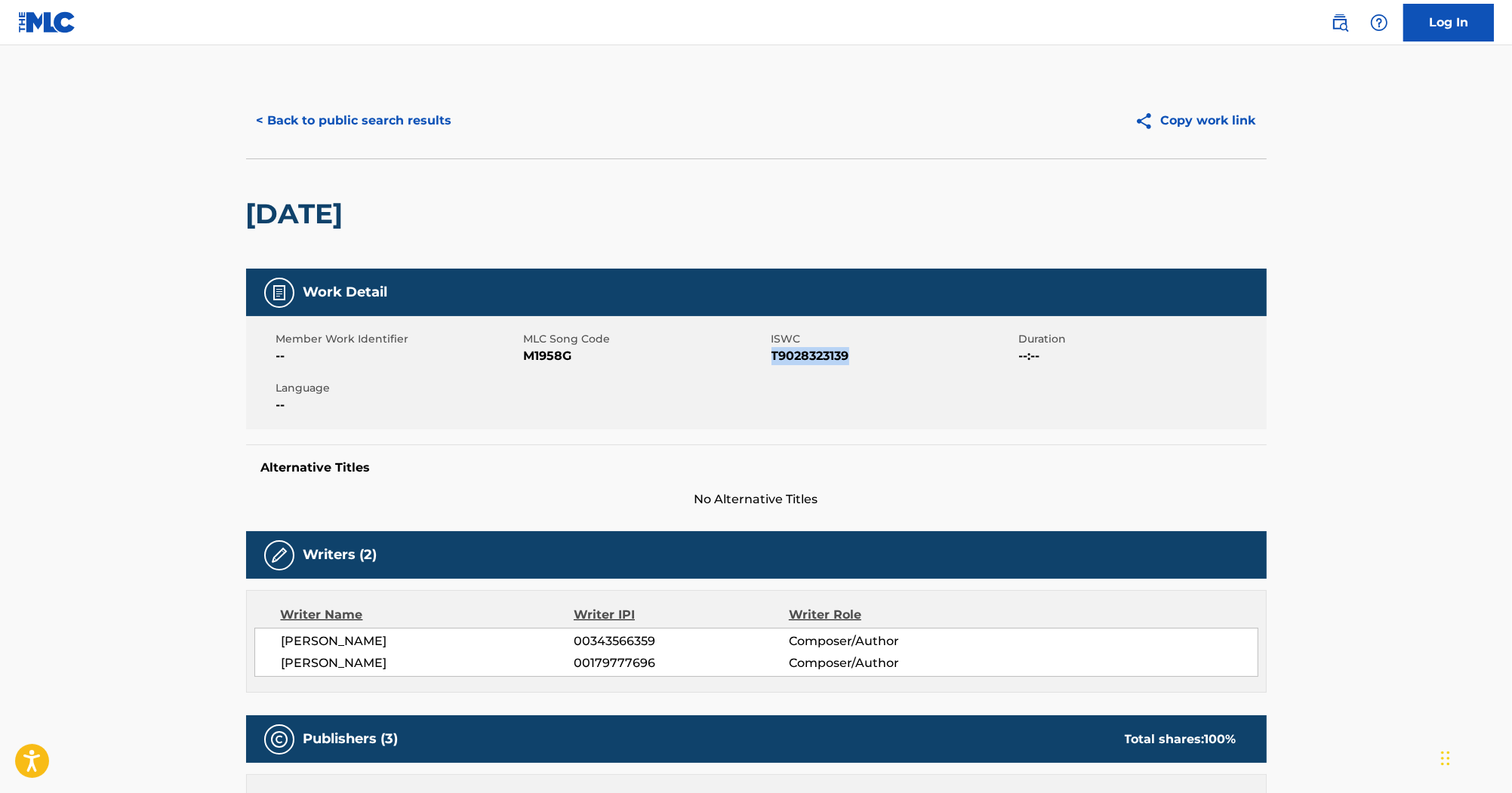
click at [422, 126] on button "< Back to public search results" at bounding box center [354, 121] width 217 height 38
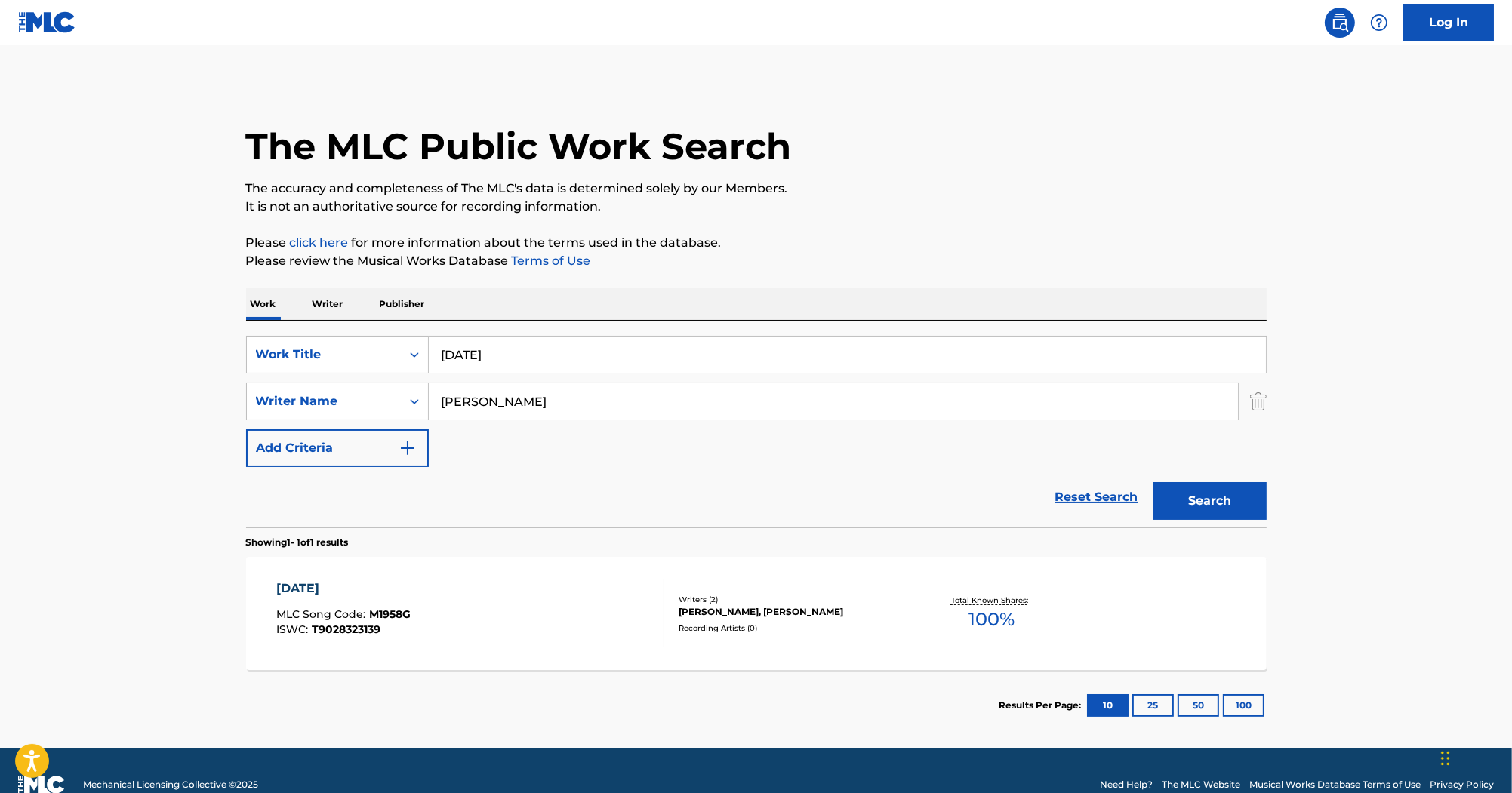
drag, startPoint x: 532, startPoint y: 351, endPoint x: 283, endPoint y: 198, distance: 292.2
click at [336, 289] on div "Work Writer Publisher SearchWithCriteria87ed258a-a9c6-4aa4-bf54-5a7e4bb7dbd8 Wo…" at bounding box center [756, 515] width 1021 height 453
paste input "Starlight"
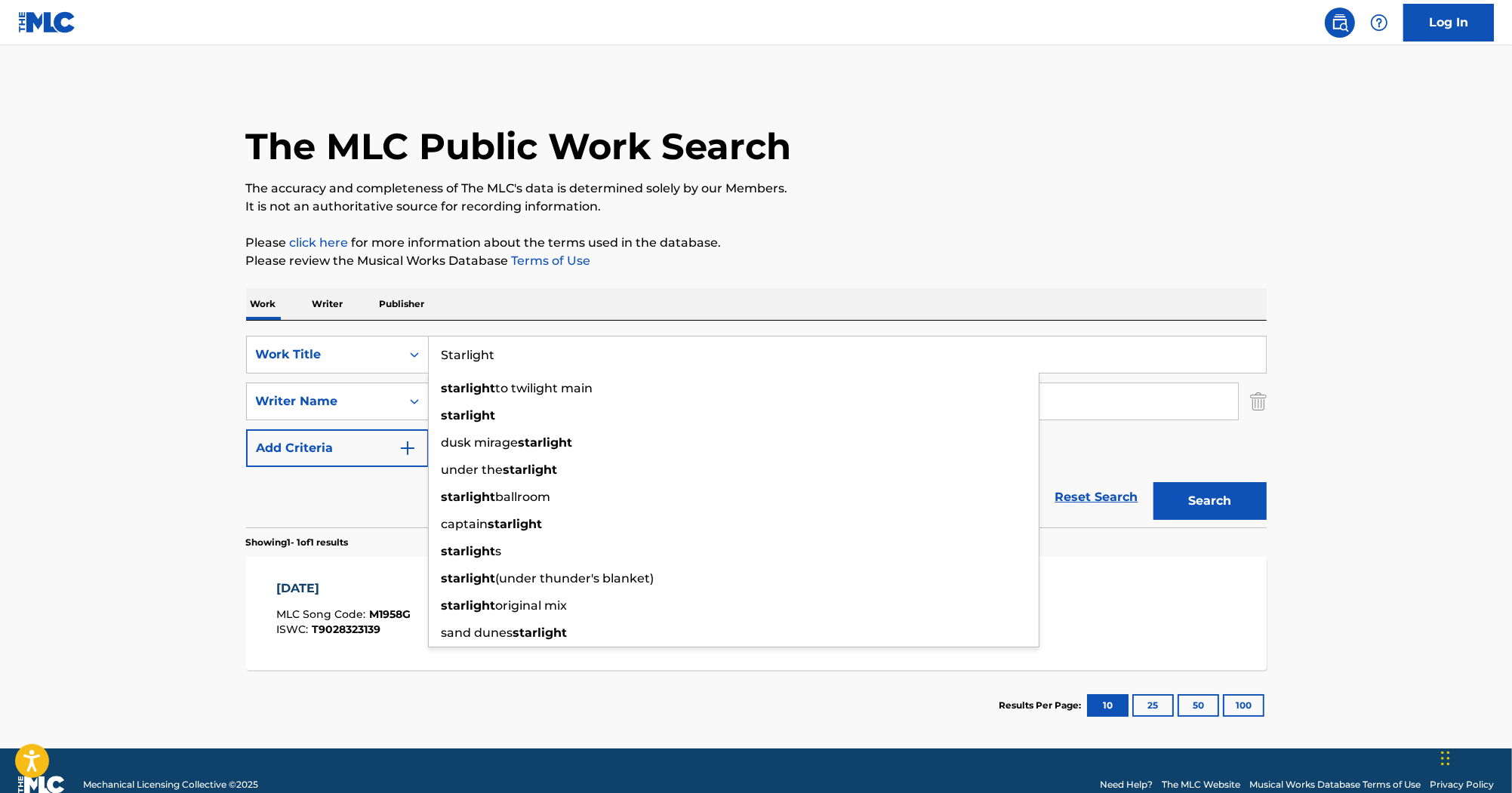
click at [573, 355] on input "Starlight" at bounding box center [847, 354] width 837 height 36
paste input "Zed"
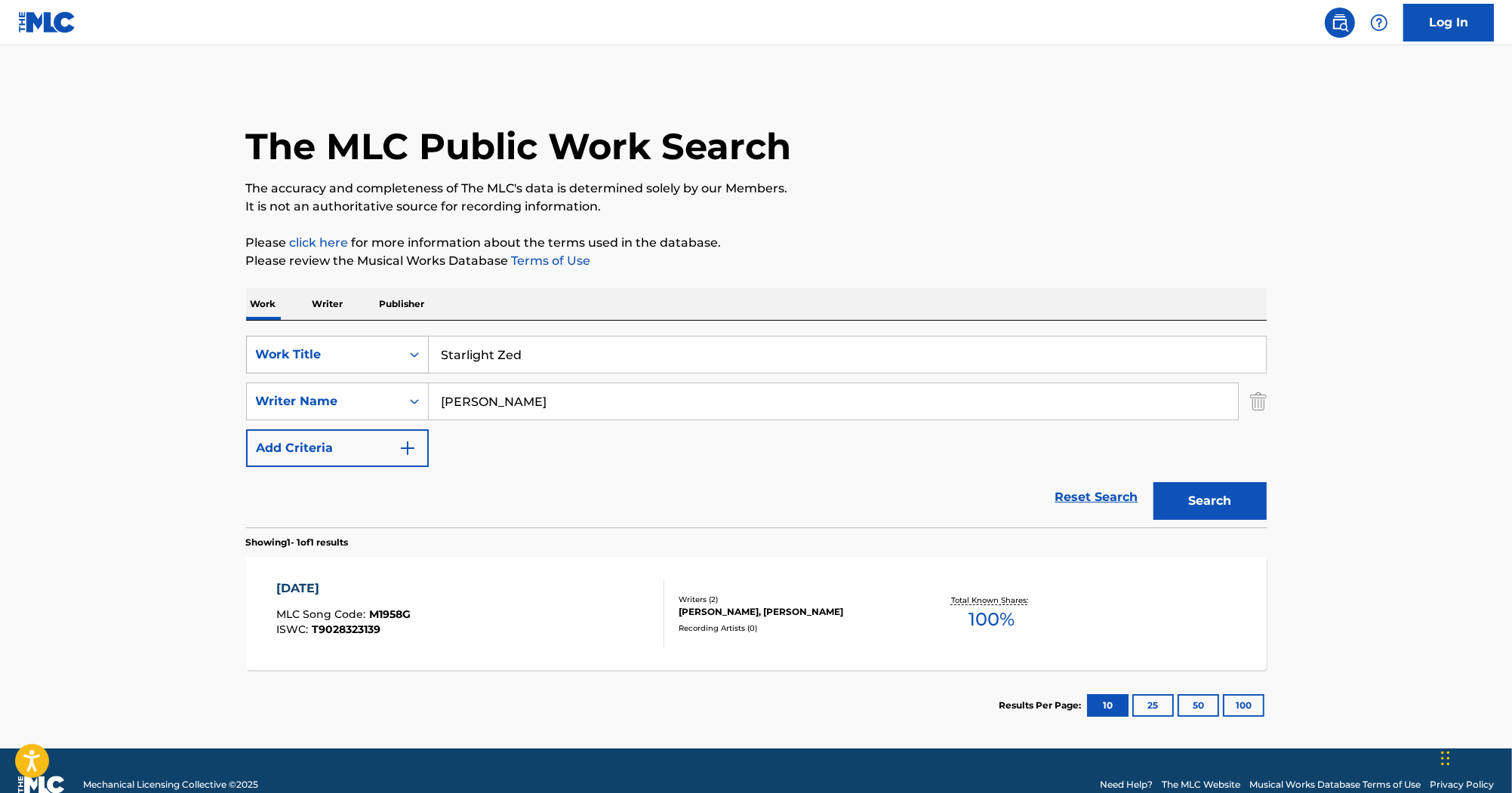
drag, startPoint x: 573, startPoint y: 355, endPoint x: 314, endPoint y: 337, distance: 259.6
click at [314, 337] on div "SearchWithCriteria87ed258a-a9c6-4aa4-bf54-5a7e4bb7dbd8 Work Title Starlight Zed" at bounding box center [756, 355] width 1021 height 38
click at [512, 355] on input "Starlight Zed" at bounding box center [847, 354] width 837 height 36
drag, startPoint x: 510, startPoint y: 351, endPoint x: 505, endPoint y: 358, distance: 8.6
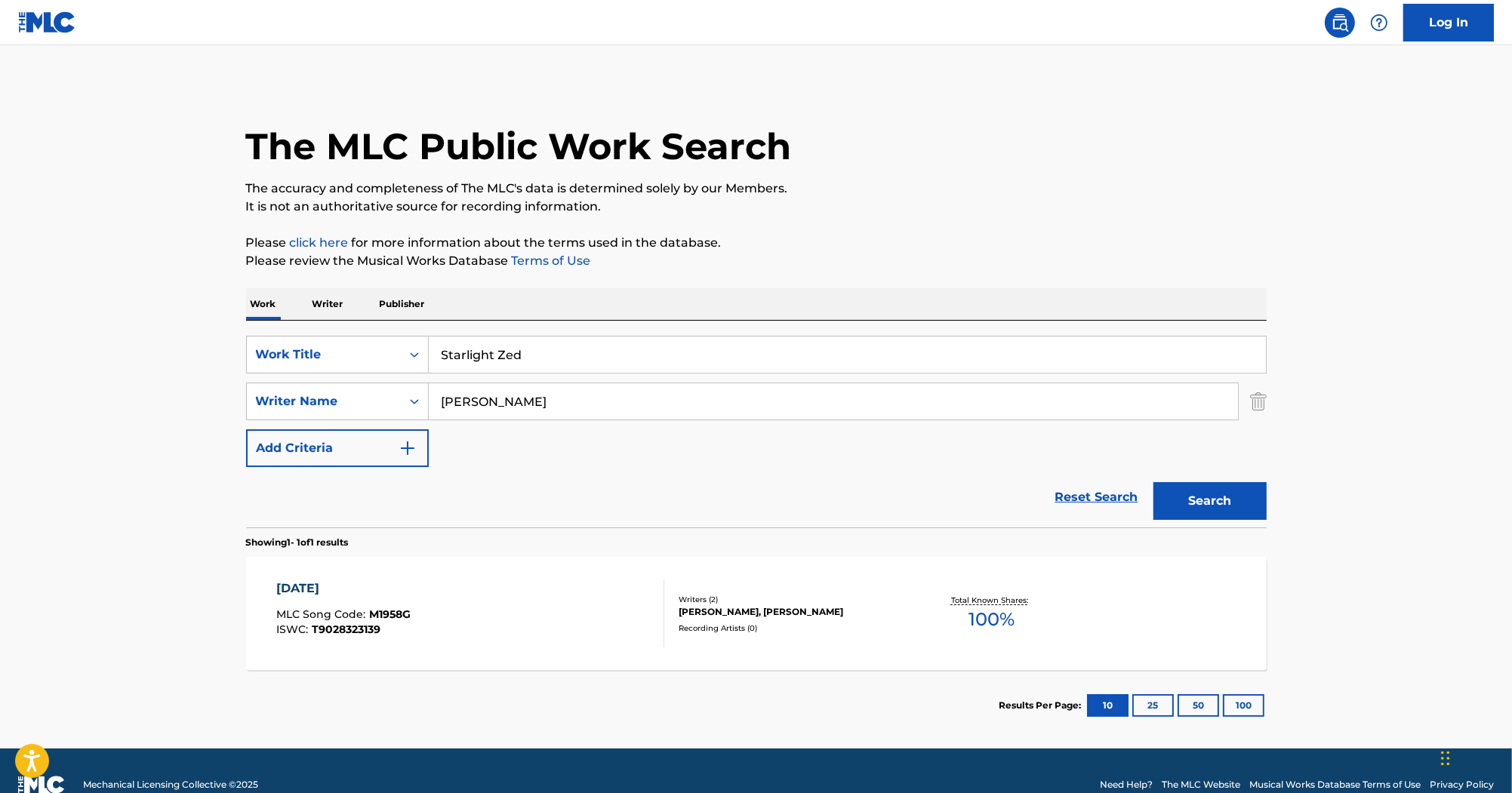
click at [505, 358] on input "Starlight Zed" at bounding box center [847, 354] width 837 height 36
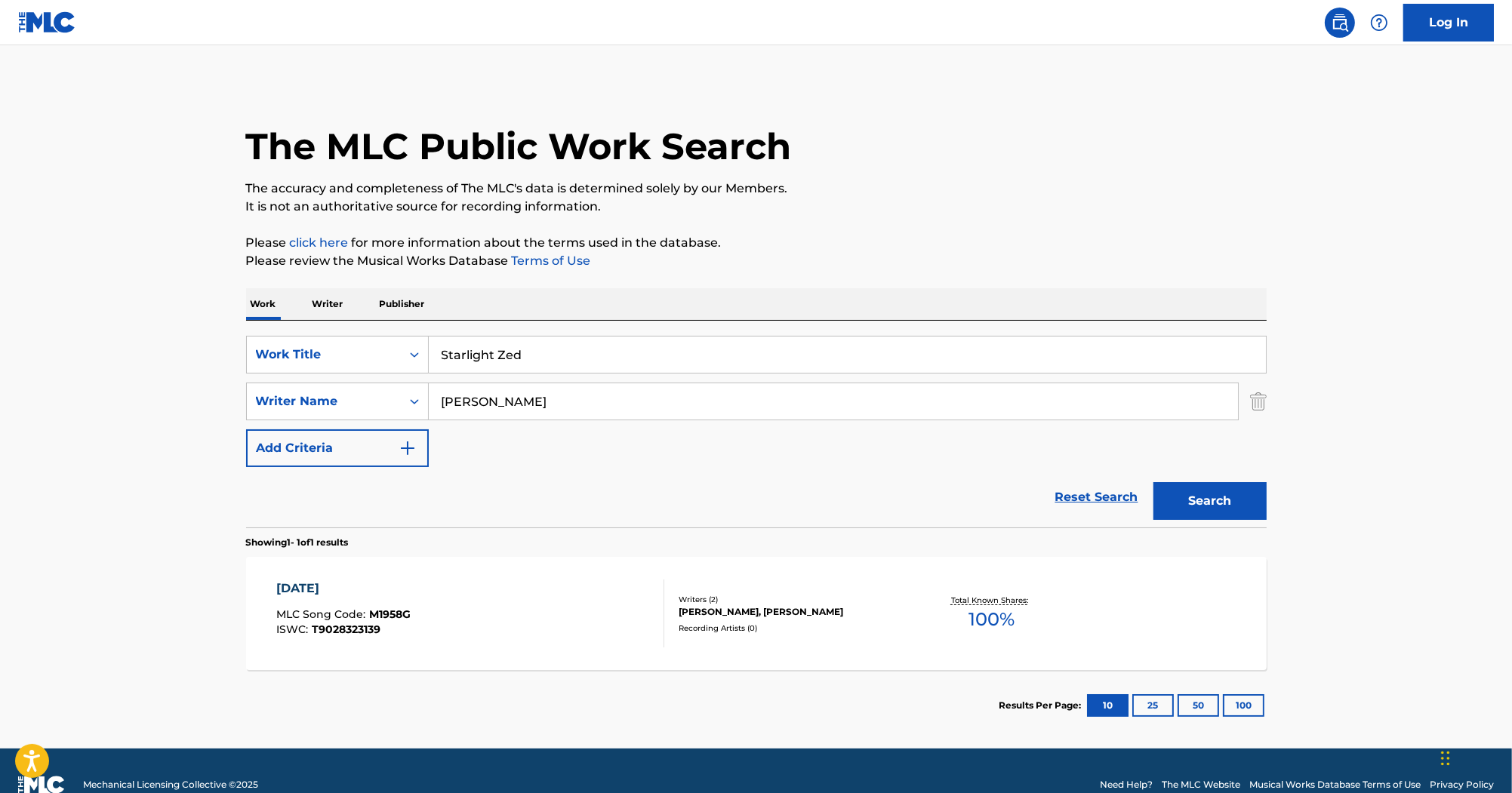
click at [505, 358] on input "Starlight Zed" at bounding box center [847, 354] width 837 height 36
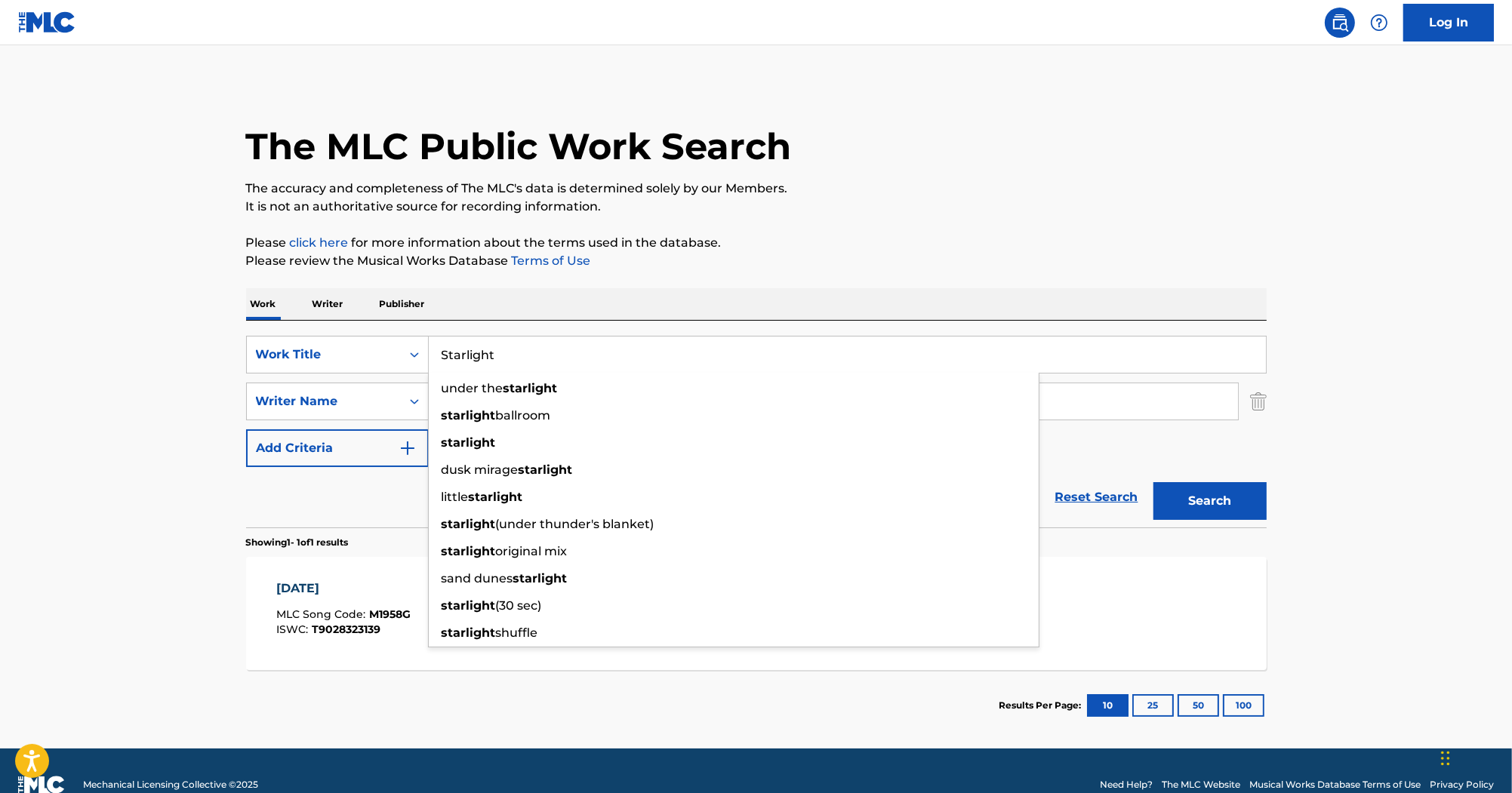
type input "Starlight"
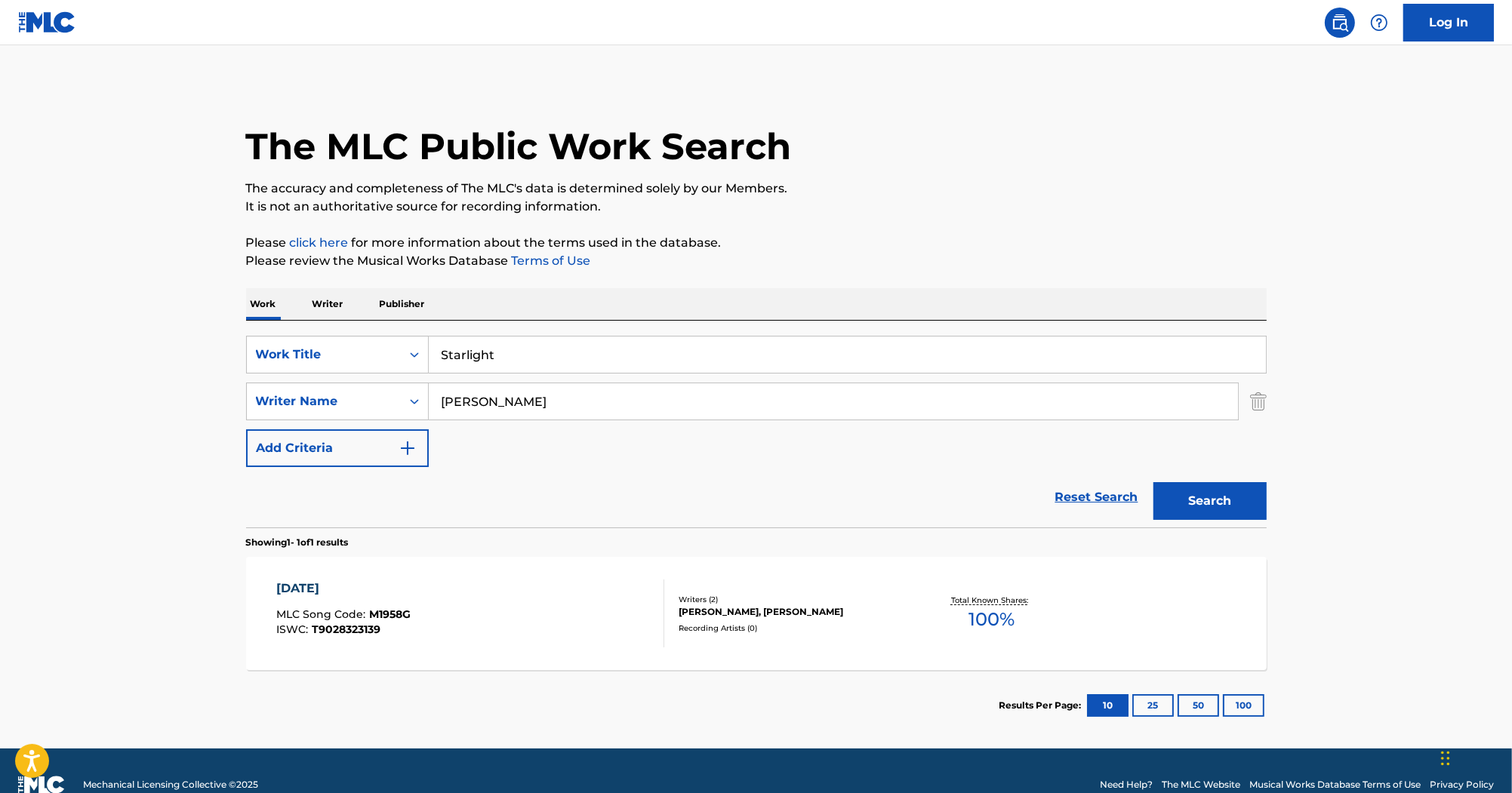
click at [618, 230] on div "The MLC Public Work Search The accuracy and completeness of The MLC's data is d…" at bounding box center [756, 412] width 1057 height 658
drag, startPoint x: 537, startPoint y: 398, endPoint x: 344, endPoint y: 372, distance: 194.7
click at [342, 374] on div "SearchWithCriteria87ed258a-a9c6-4aa4-bf54-5a7e4bb7dbd8 Work Title Starlight Sea…" at bounding box center [756, 402] width 1021 height 132
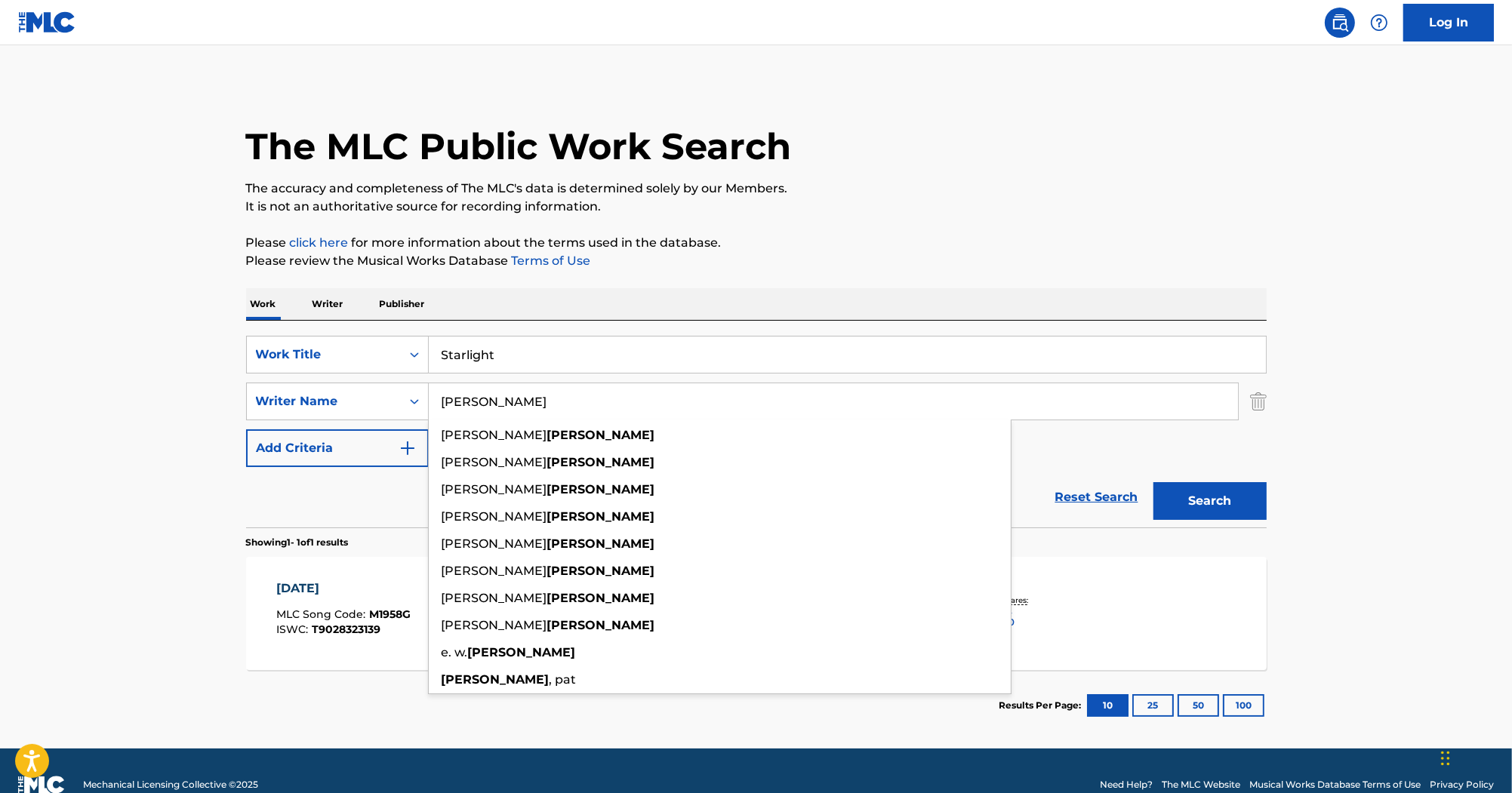
paste input "Cuomo"
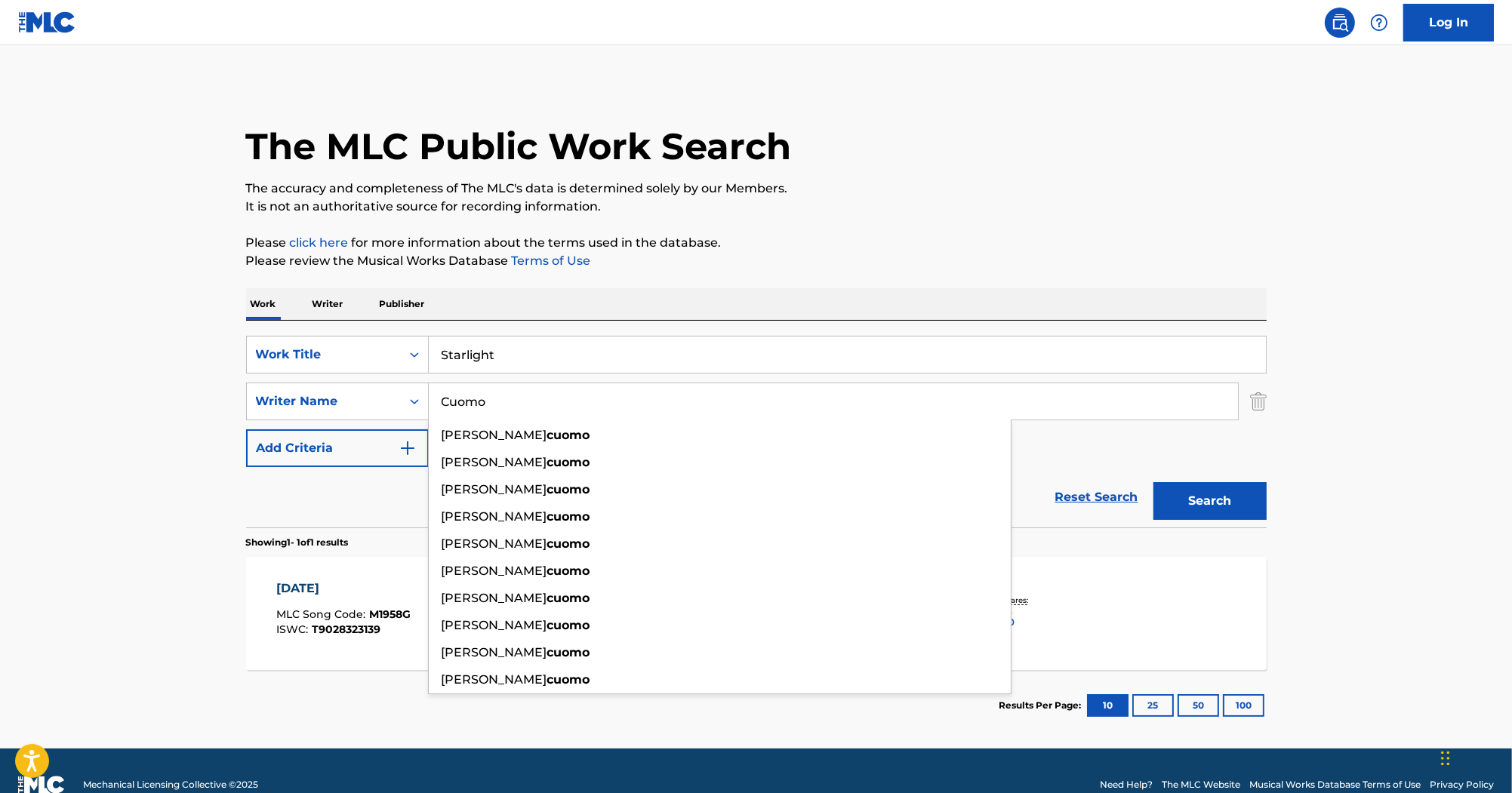
type input "Cuomo"
click at [1223, 516] on button "Search" at bounding box center [1210, 501] width 113 height 38
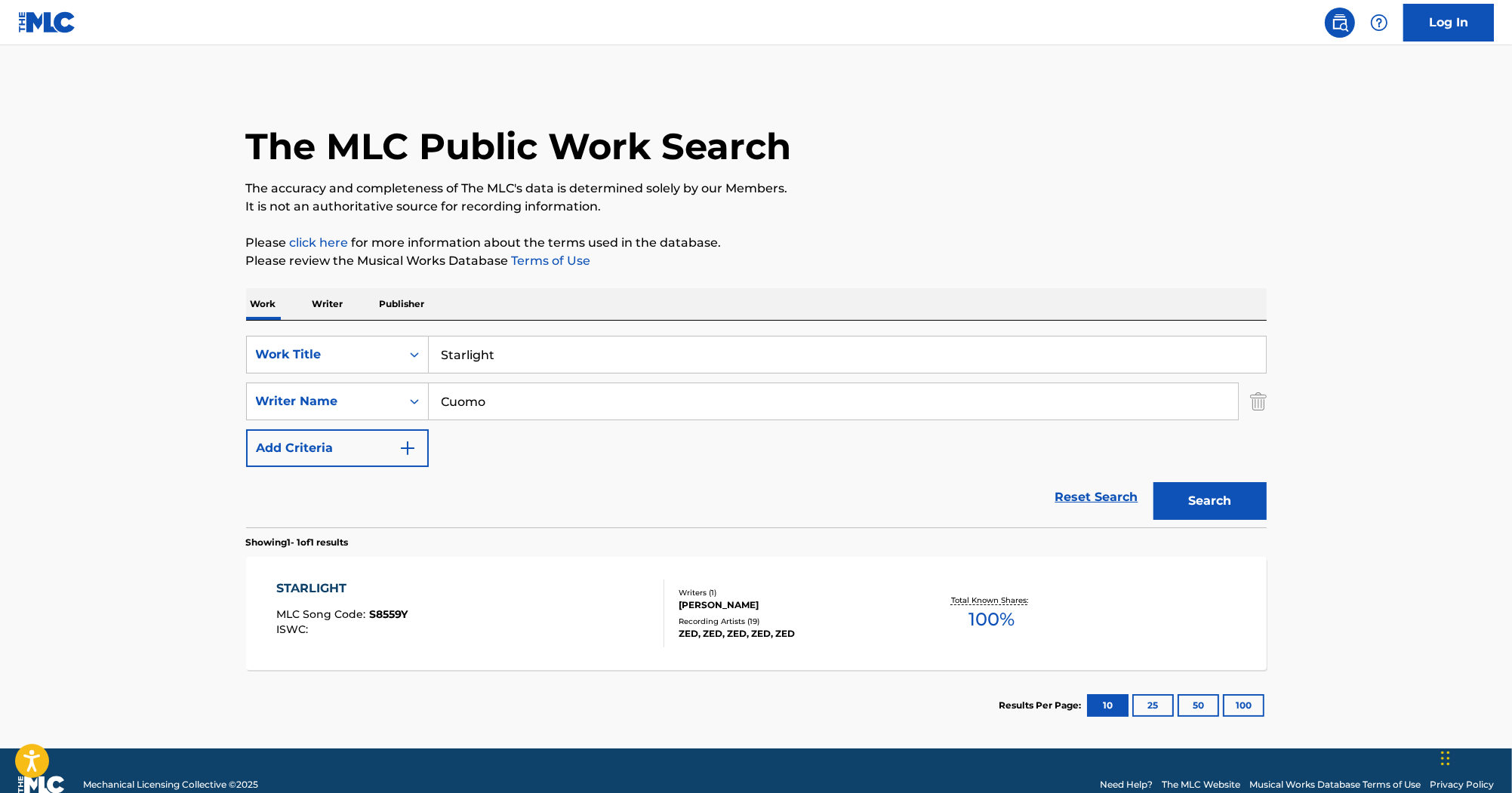
click at [302, 580] on div "STARLIGHT" at bounding box center [342, 589] width 132 height 18
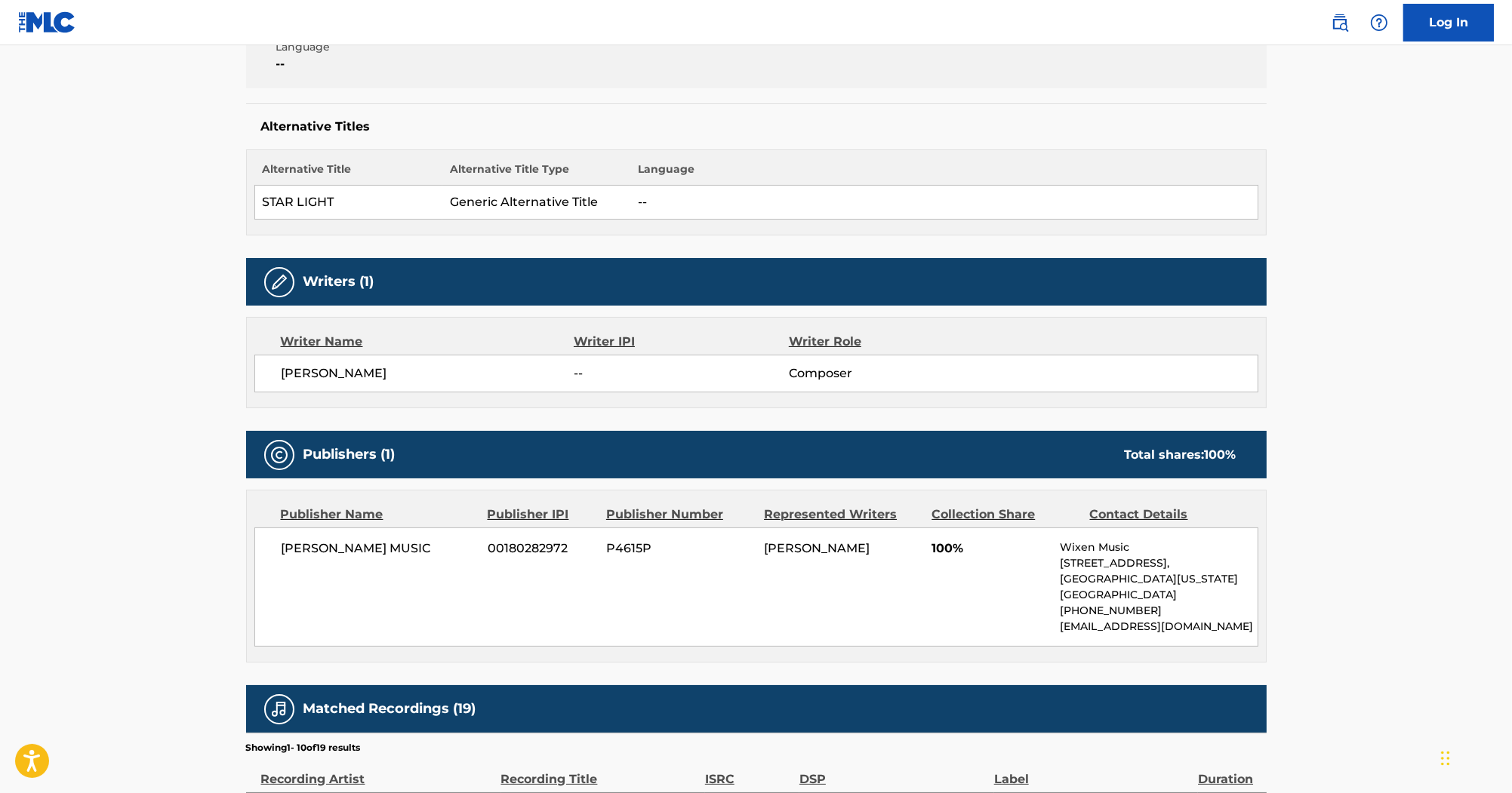
scroll to position [362, 0]
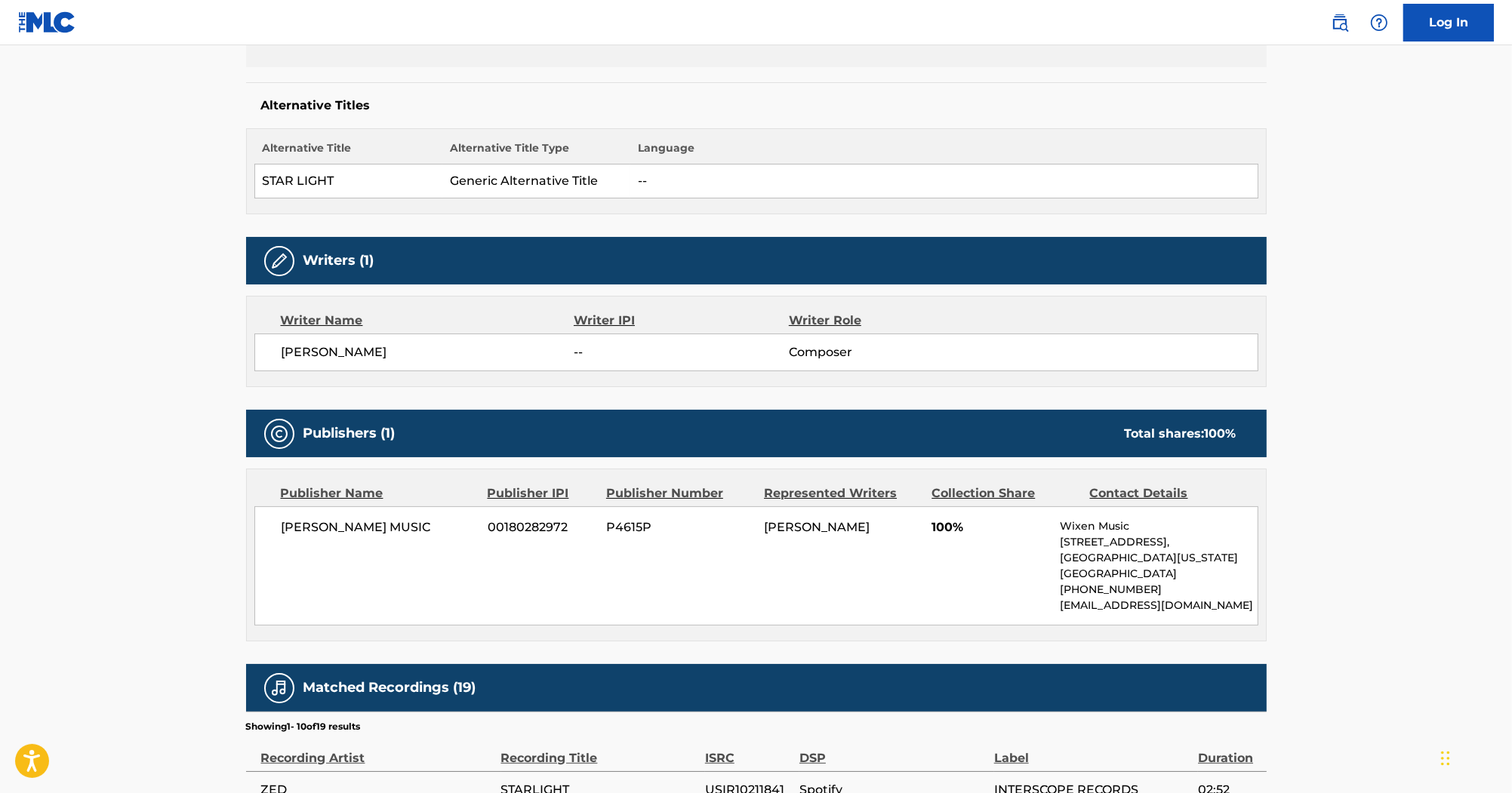
click at [365, 525] on span "E.O. SMITH MUSIC" at bounding box center [379, 528] width 196 height 18
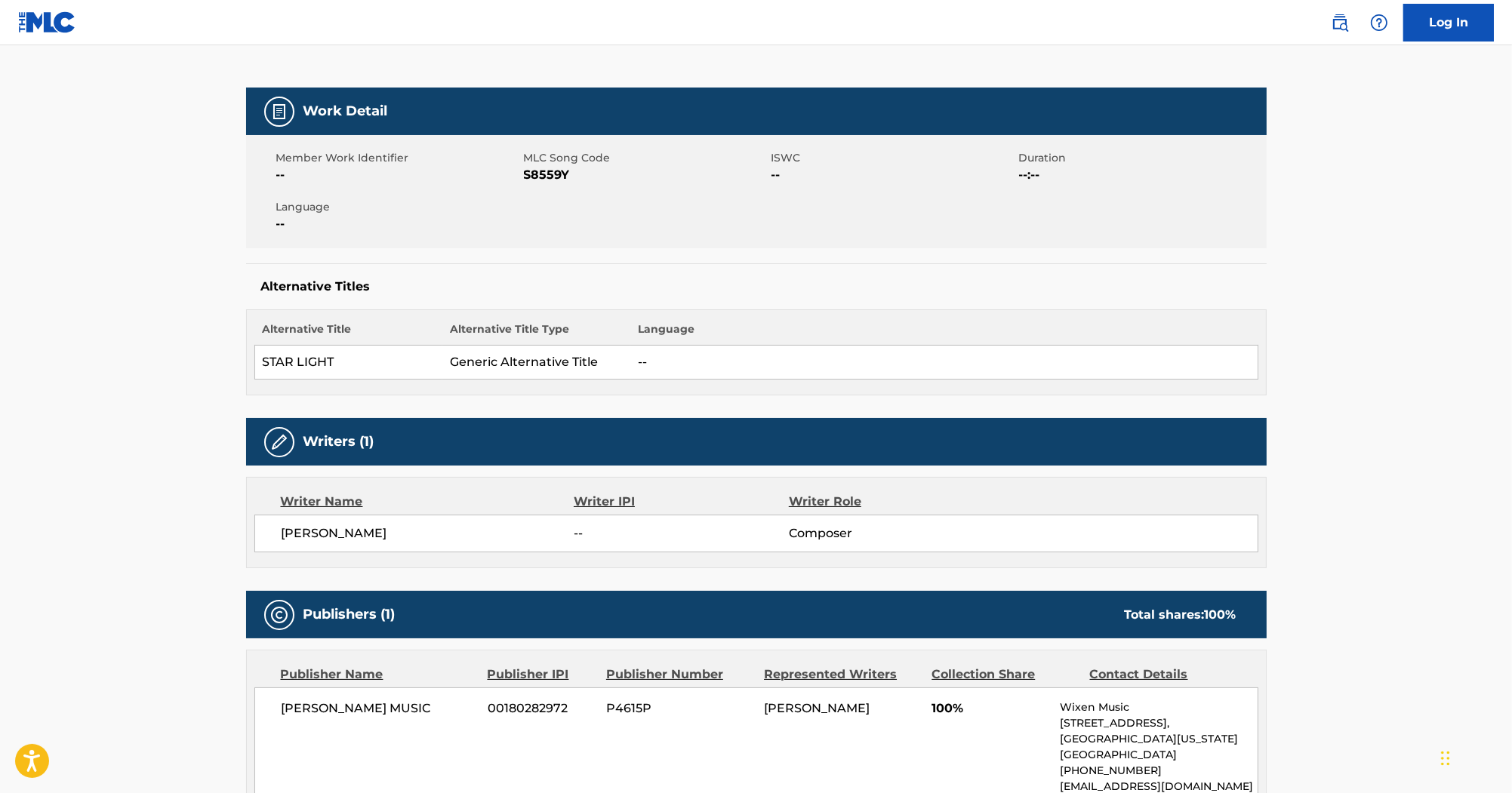
scroll to position [182, 0]
click at [553, 179] on span "S8559Y" at bounding box center [646, 175] width 244 height 18
click at [550, 172] on span "S8559Y" at bounding box center [646, 175] width 244 height 18
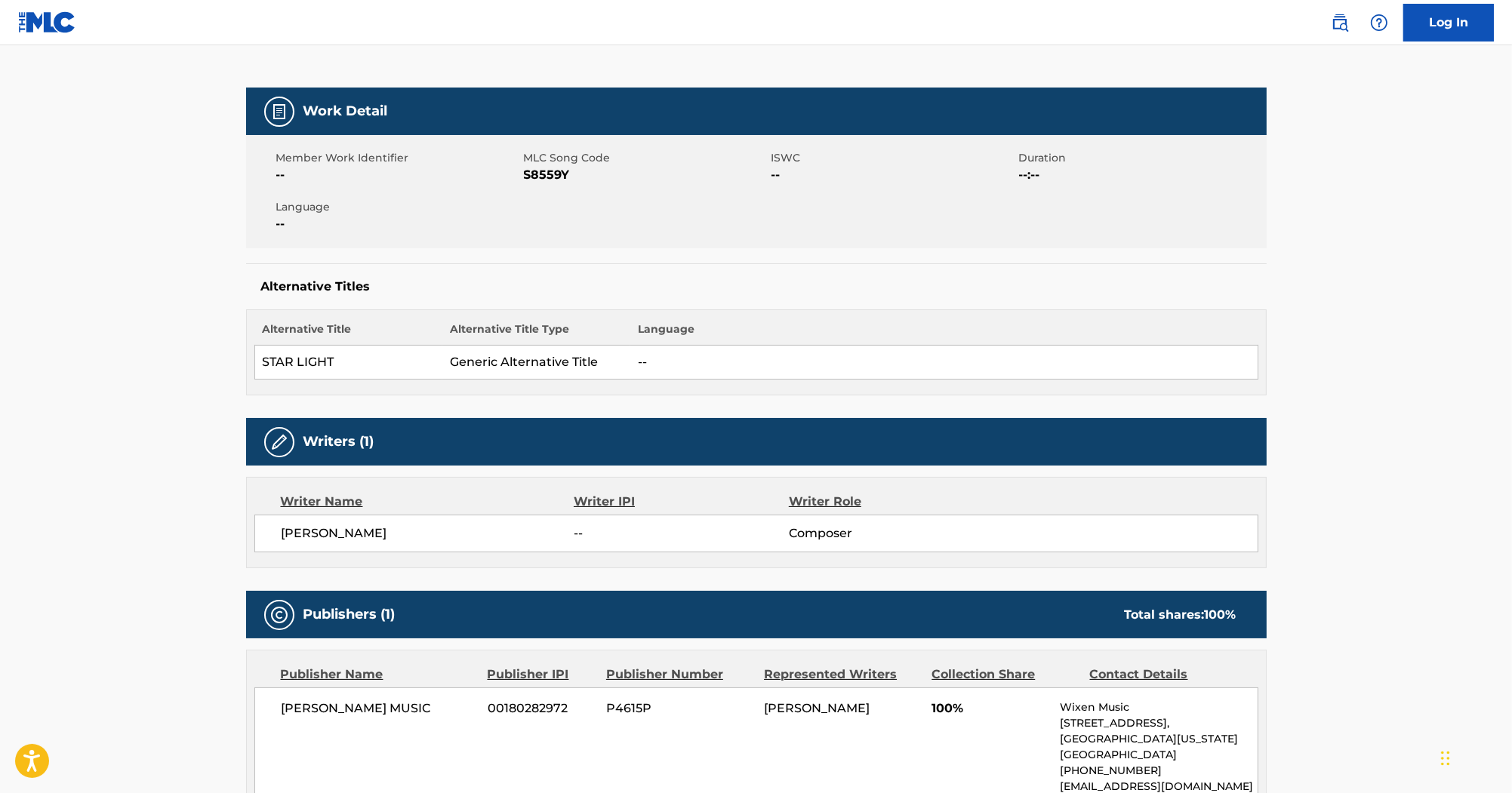
drag, startPoint x: 404, startPoint y: 236, endPoint x: 361, endPoint y: 140, distance: 105.2
click at [404, 236] on div "Member Work Identifier -- MLC Song Code S8559Y ISWC -- Duration --:-- Language …" at bounding box center [756, 191] width 1021 height 113
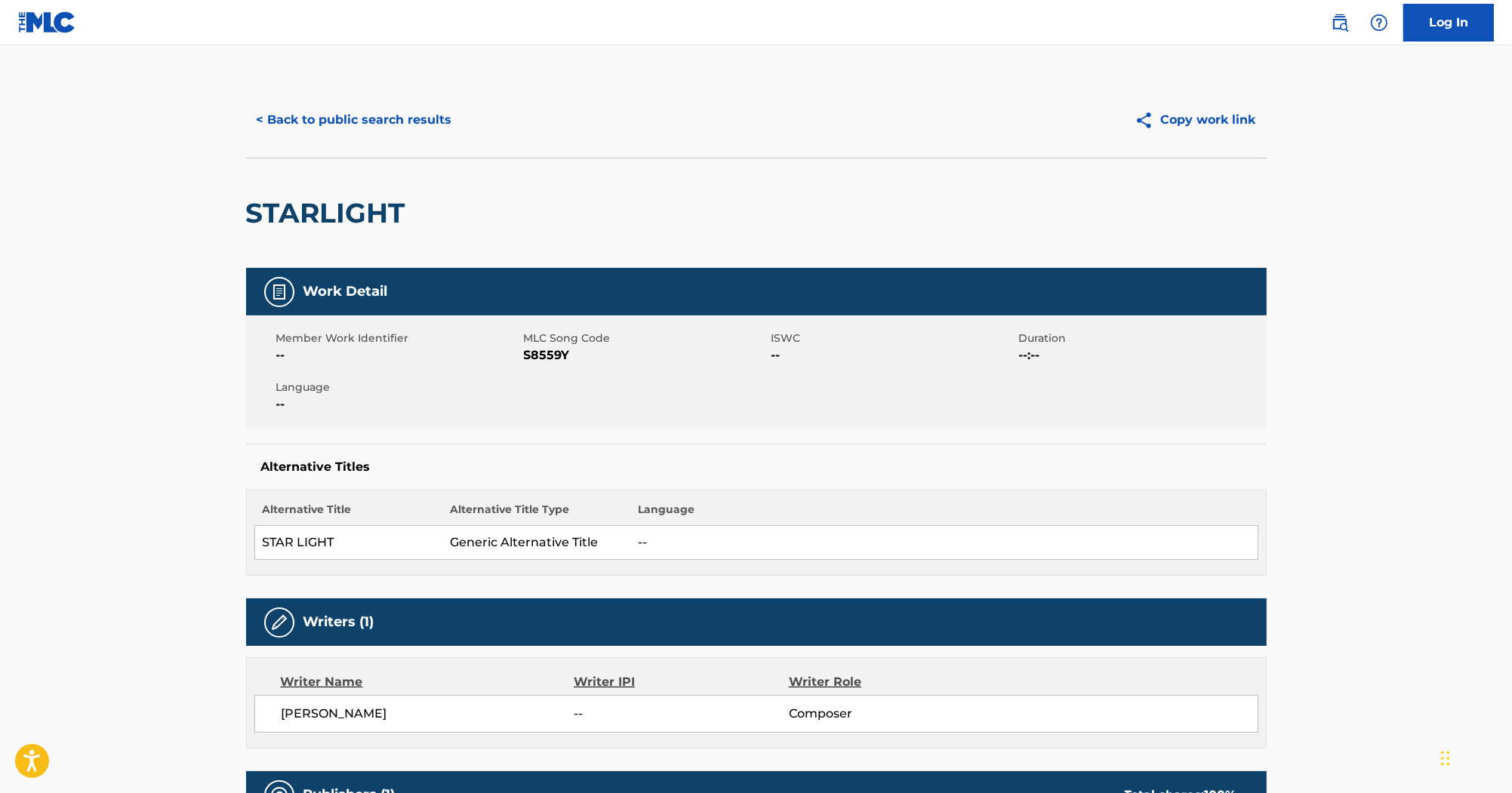
scroll to position [0, 0]
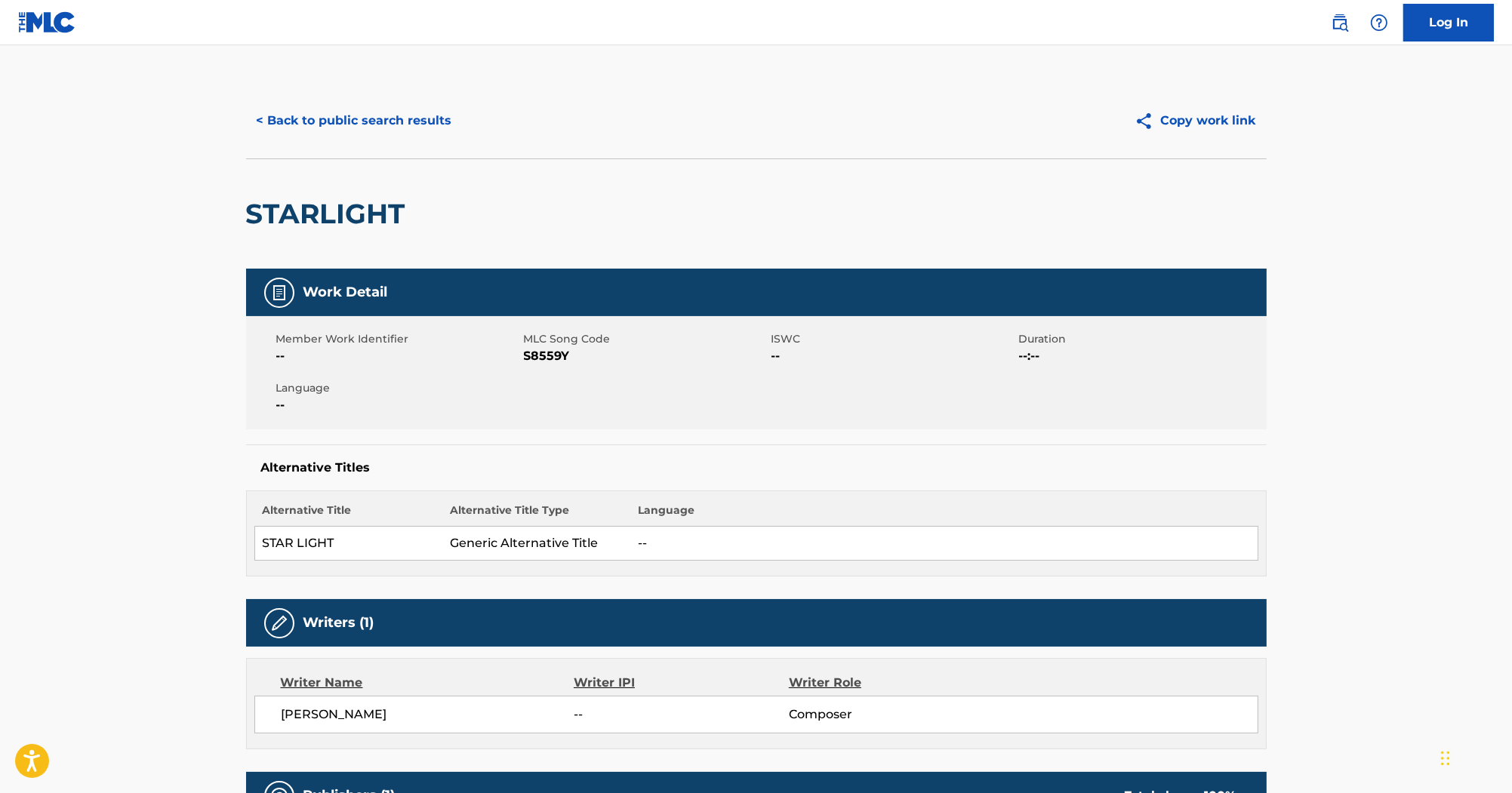
click at [380, 116] on button "< Back to public search results" at bounding box center [354, 121] width 217 height 38
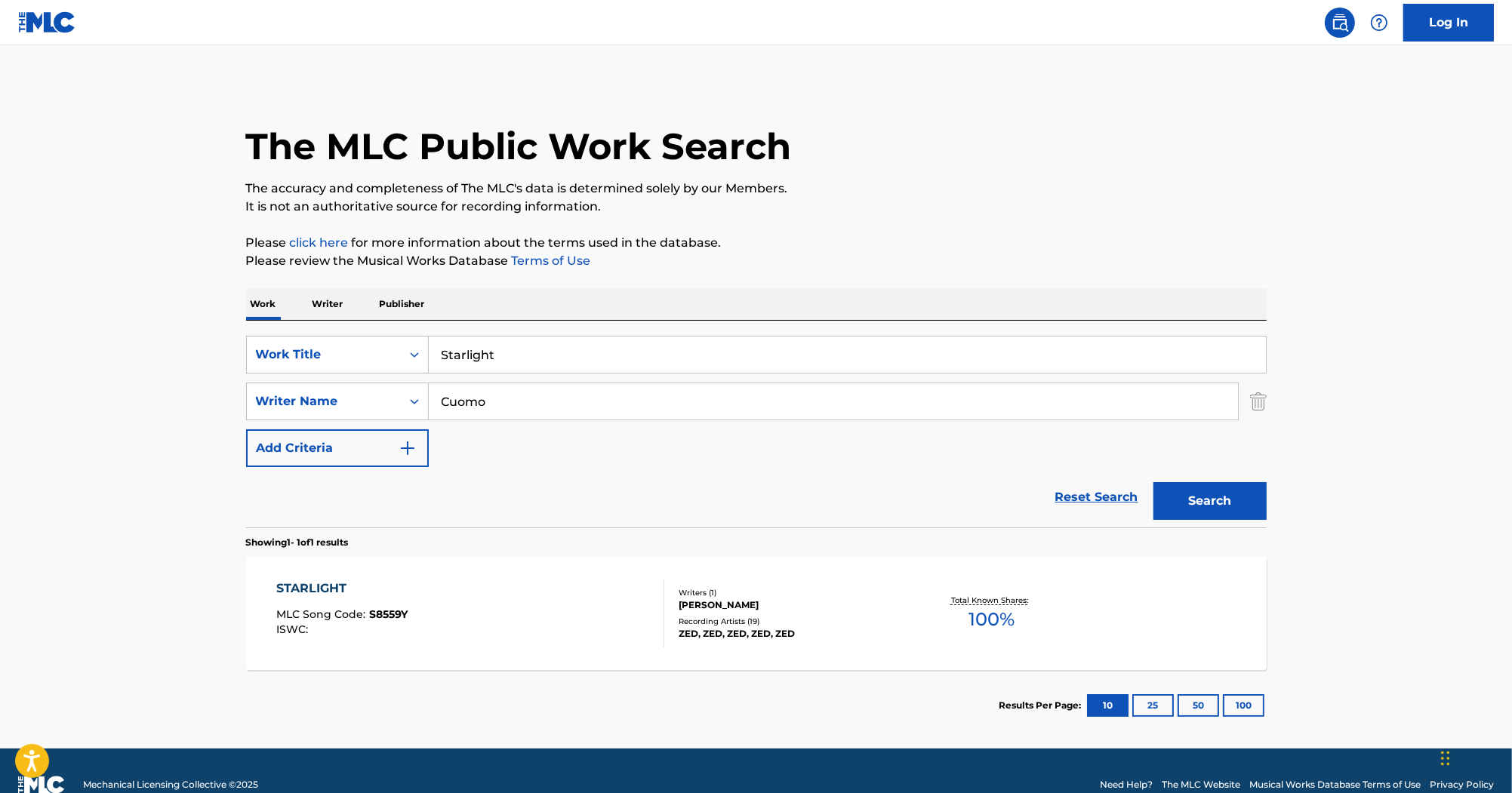
drag, startPoint x: 483, startPoint y: 362, endPoint x: 326, endPoint y: 321, distance: 162.3
click at [326, 321] on div "SearchWithCriteria87ed258a-a9c6-4aa4-bf54-5a7e4bb7dbd8 Work Title Starlight Sea…" at bounding box center [756, 423] width 1021 height 206
paste input "Do Whatcha Wanna Do"
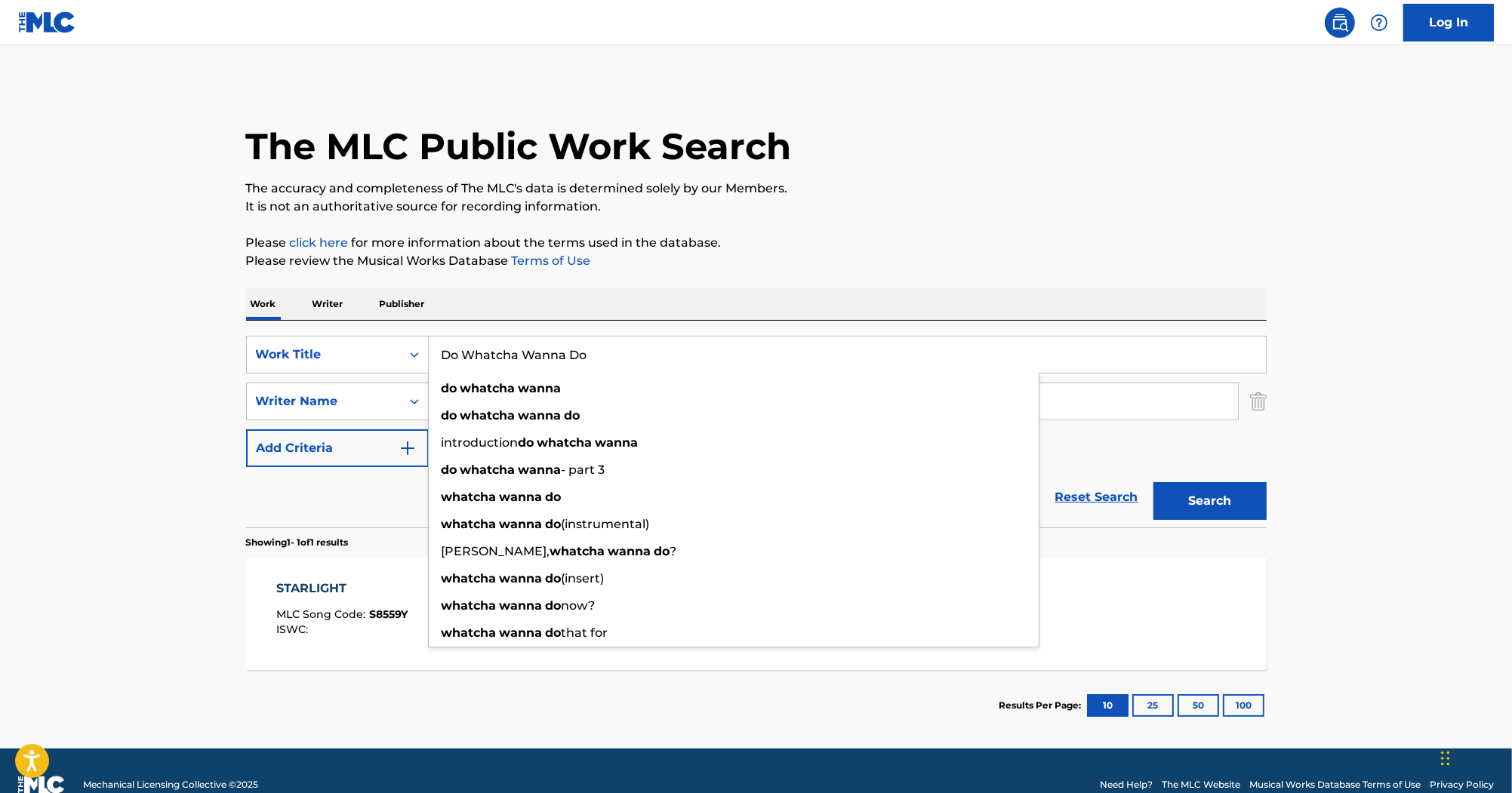
type input "Do Whatcha Wanna Do"
click at [687, 259] on p "Please review the Musical Works Database Terms of Use" at bounding box center [756, 261] width 1021 height 18
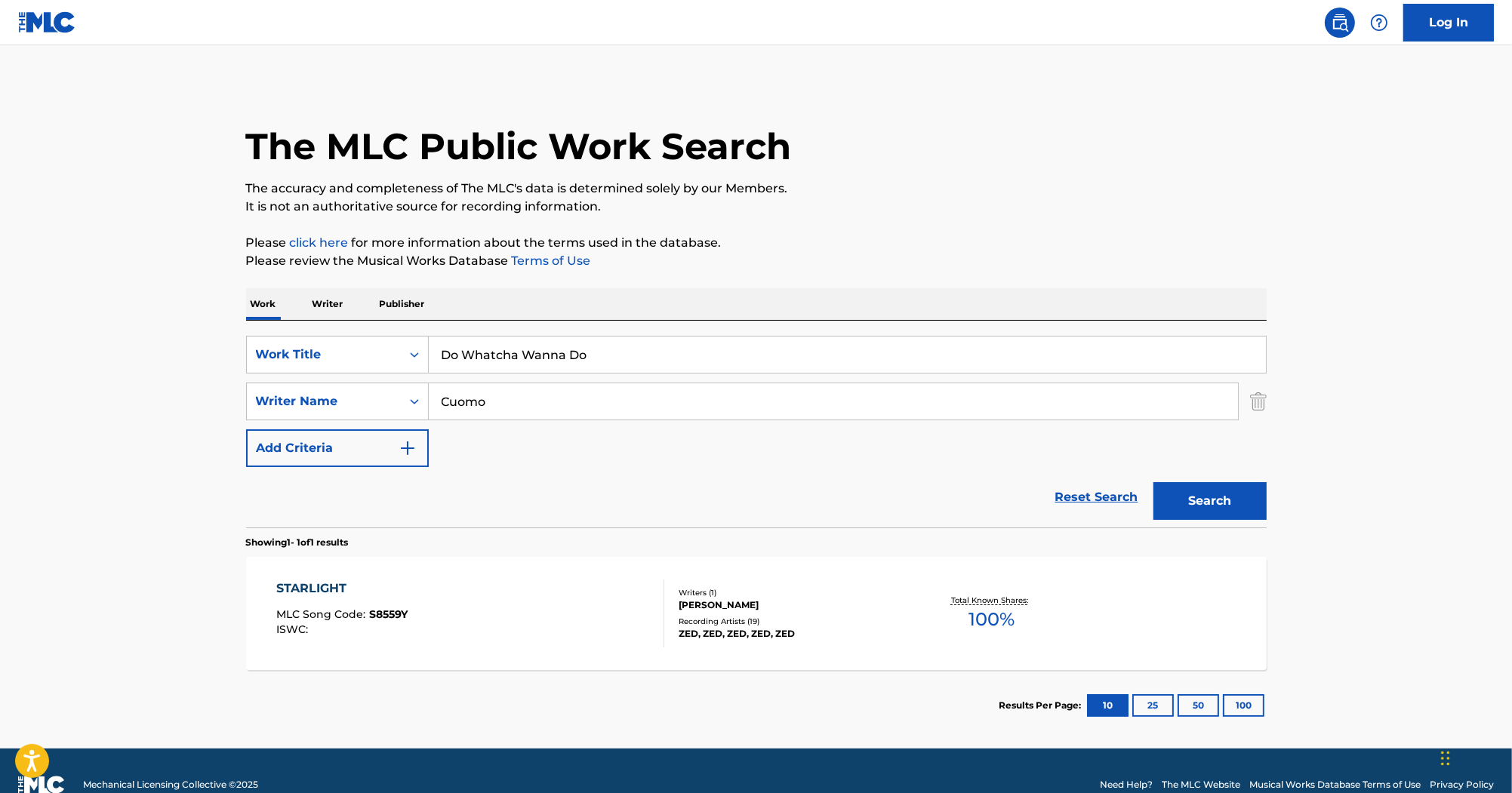
drag, startPoint x: 611, startPoint y: 405, endPoint x: 252, endPoint y: 378, distance: 360.0
click at [269, 383] on div "SearchWithCriteriab7ef6c63-9bf0-41a1-98ac-a2c5937f3347 Writer Name Cuomo" at bounding box center [756, 402] width 1021 height 38
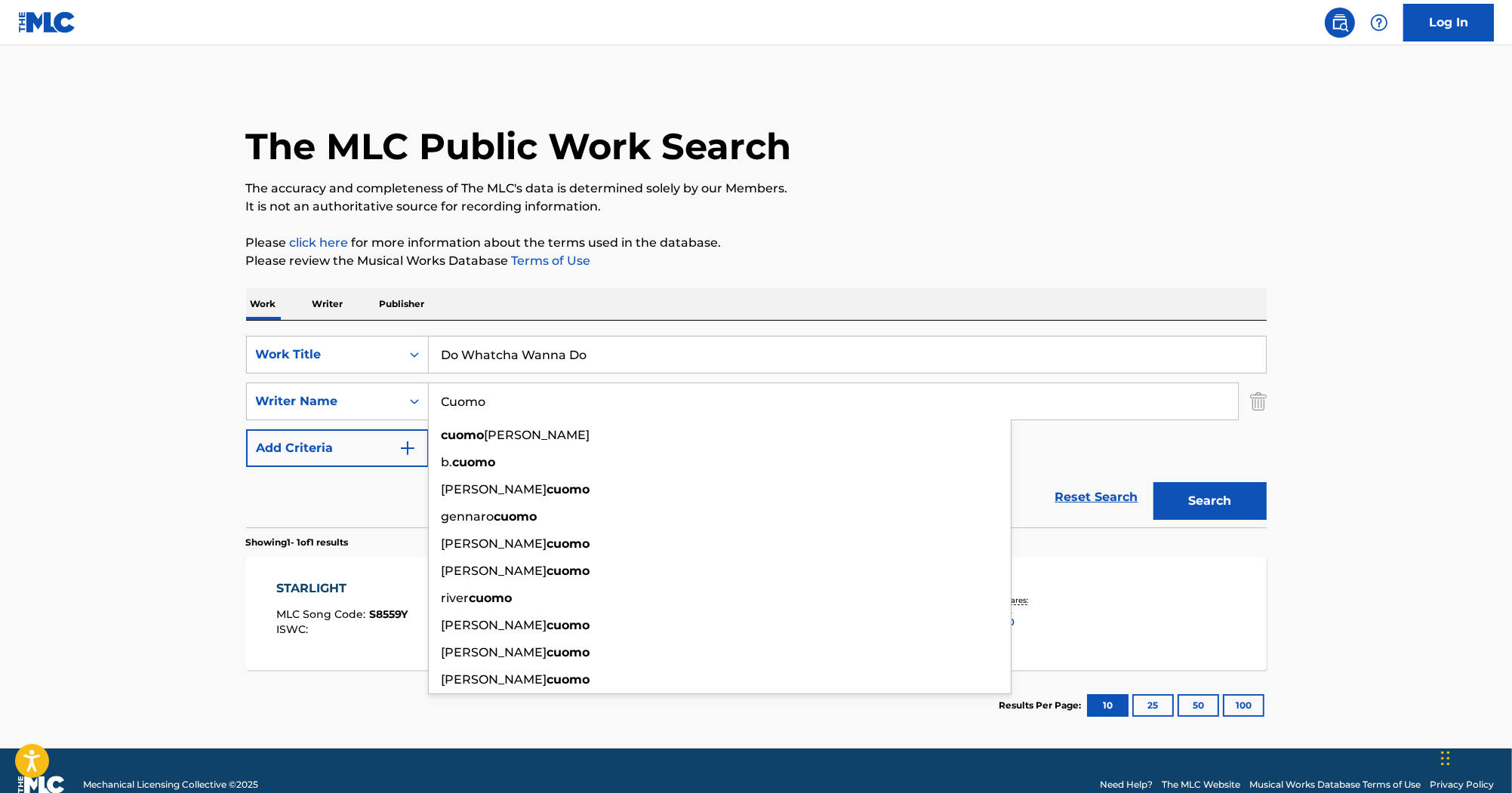
paste input "OSTANZO"
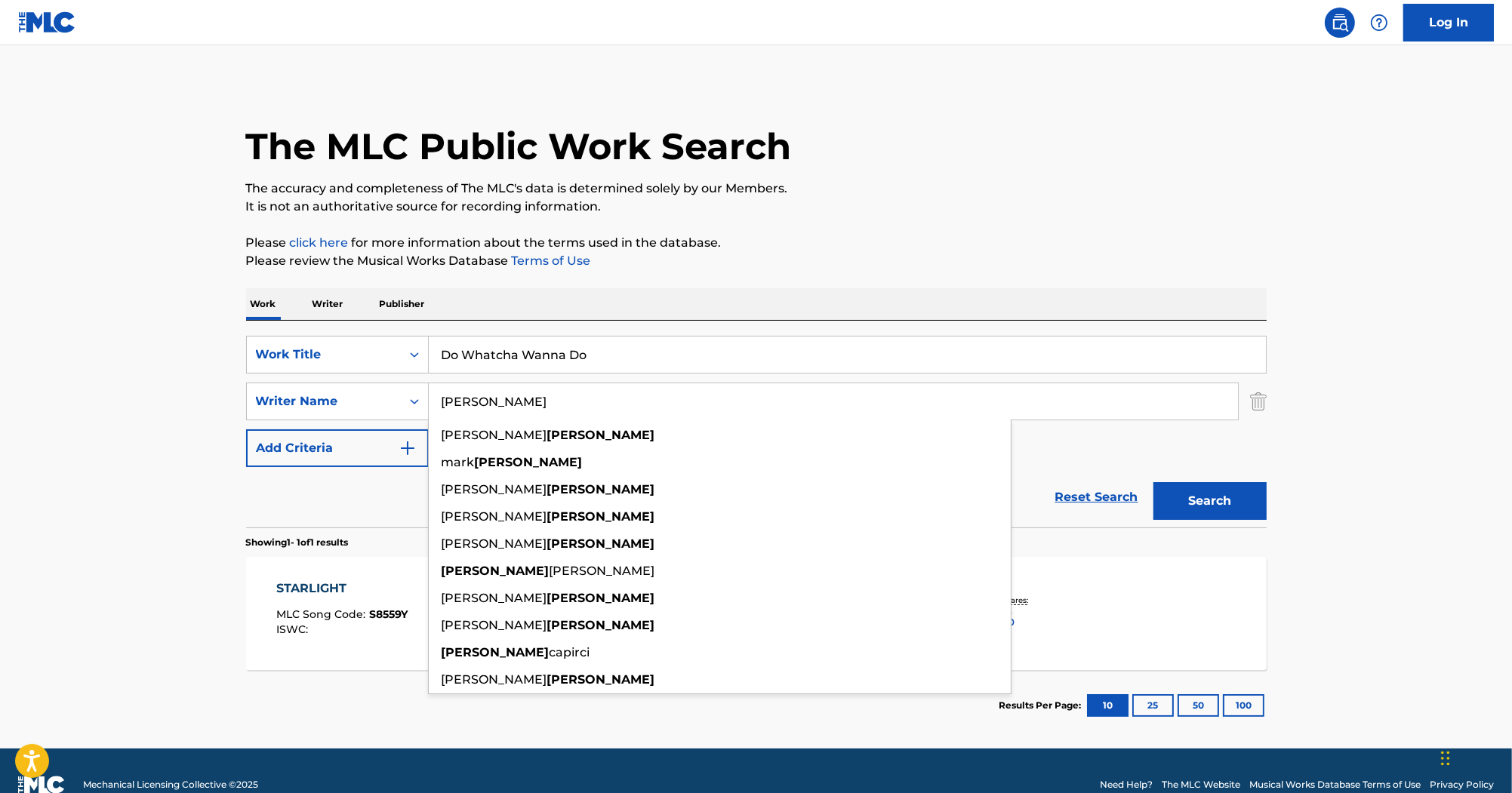
type input "COSTANZO"
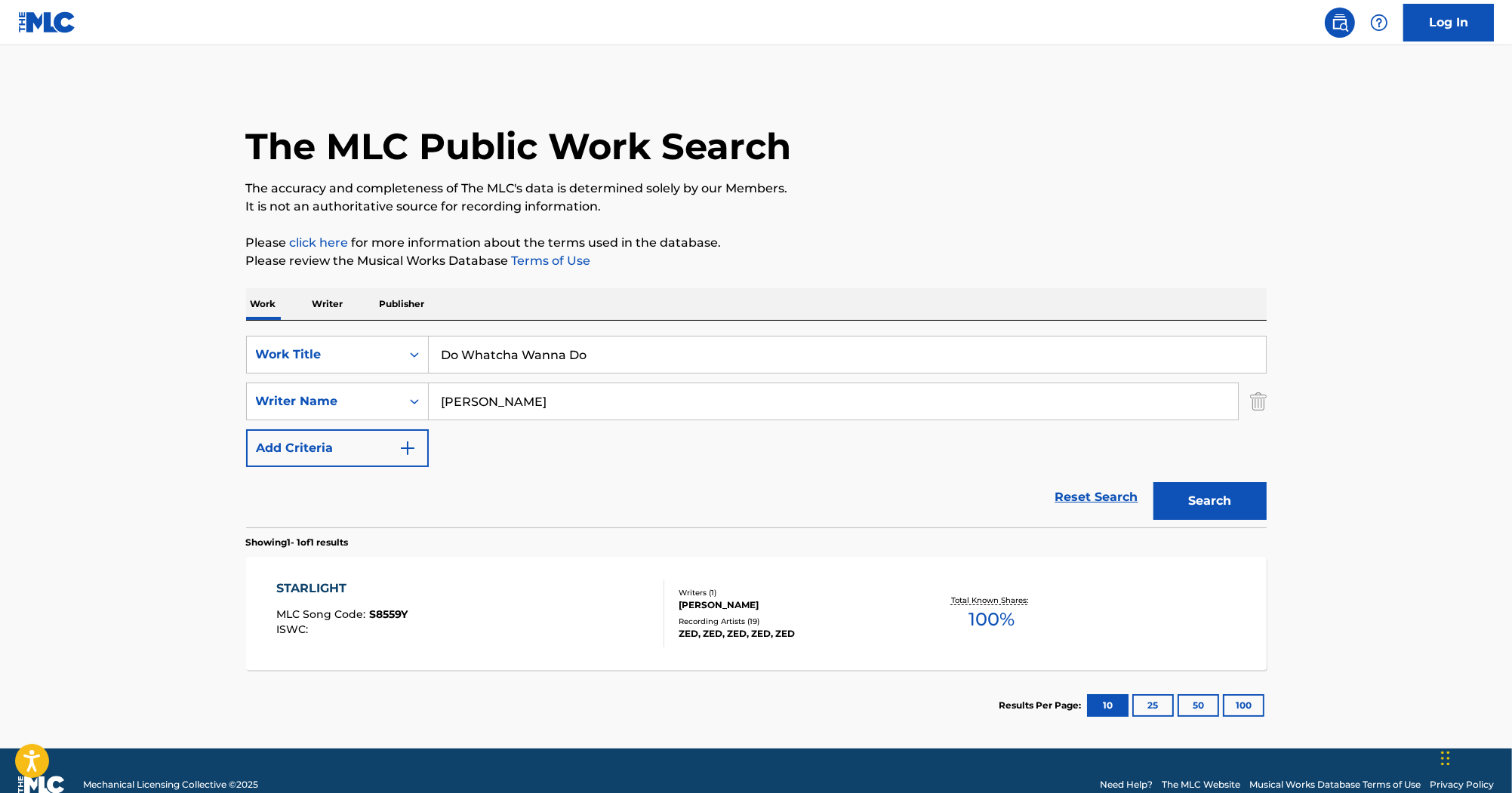
click at [1194, 489] on button "Search" at bounding box center [1210, 501] width 113 height 38
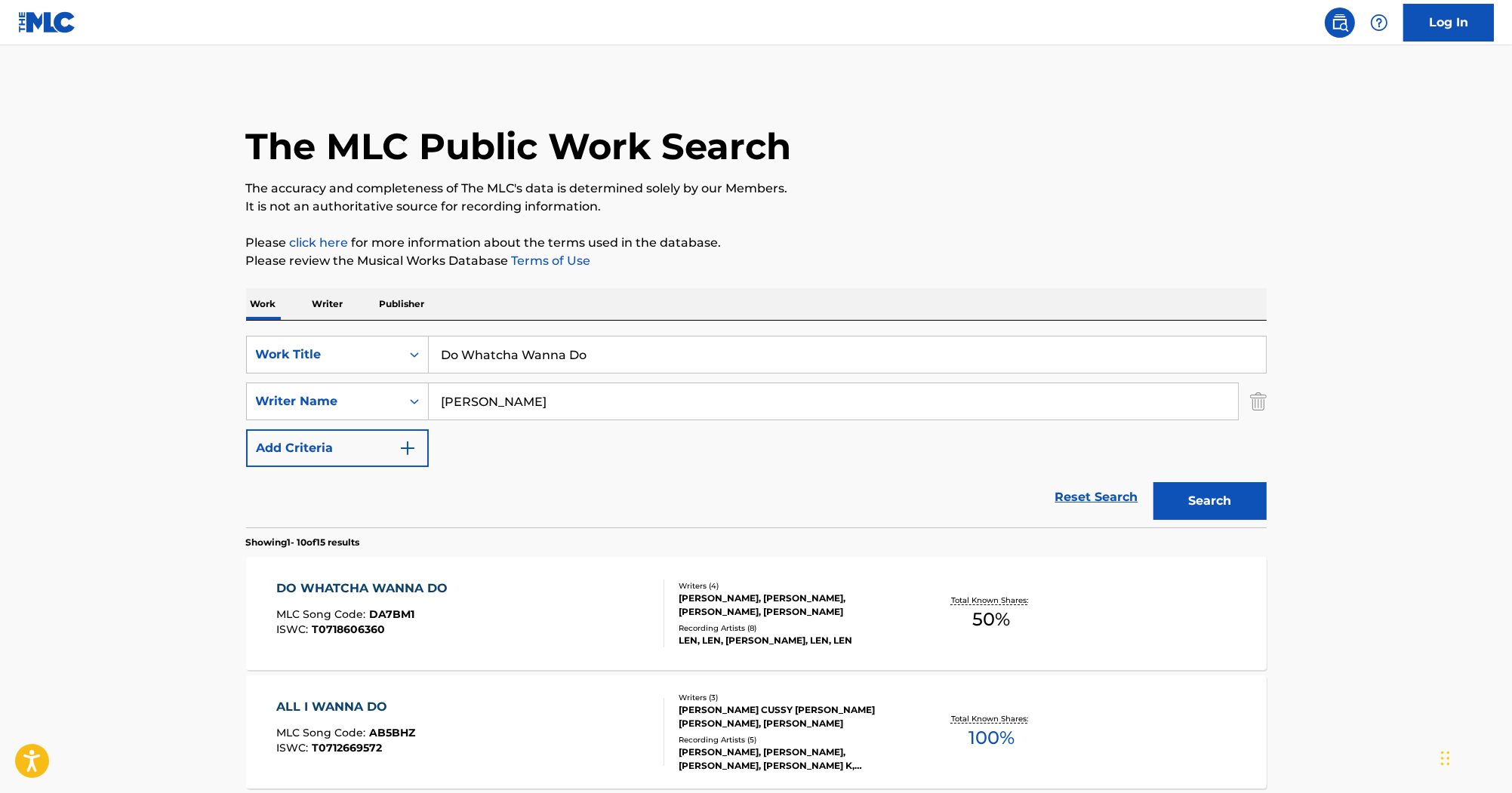
drag, startPoint x: 625, startPoint y: 358, endPoint x: 342, endPoint y: 320, distance: 285.5
click at [342, 320] on div "SearchWithCriteria87ed258a-a9c6-4aa4-bf54-5a7e4bb7dbd8 Work Title Do Whatcha Wa…" at bounding box center [756, 423] width 1021 height 206
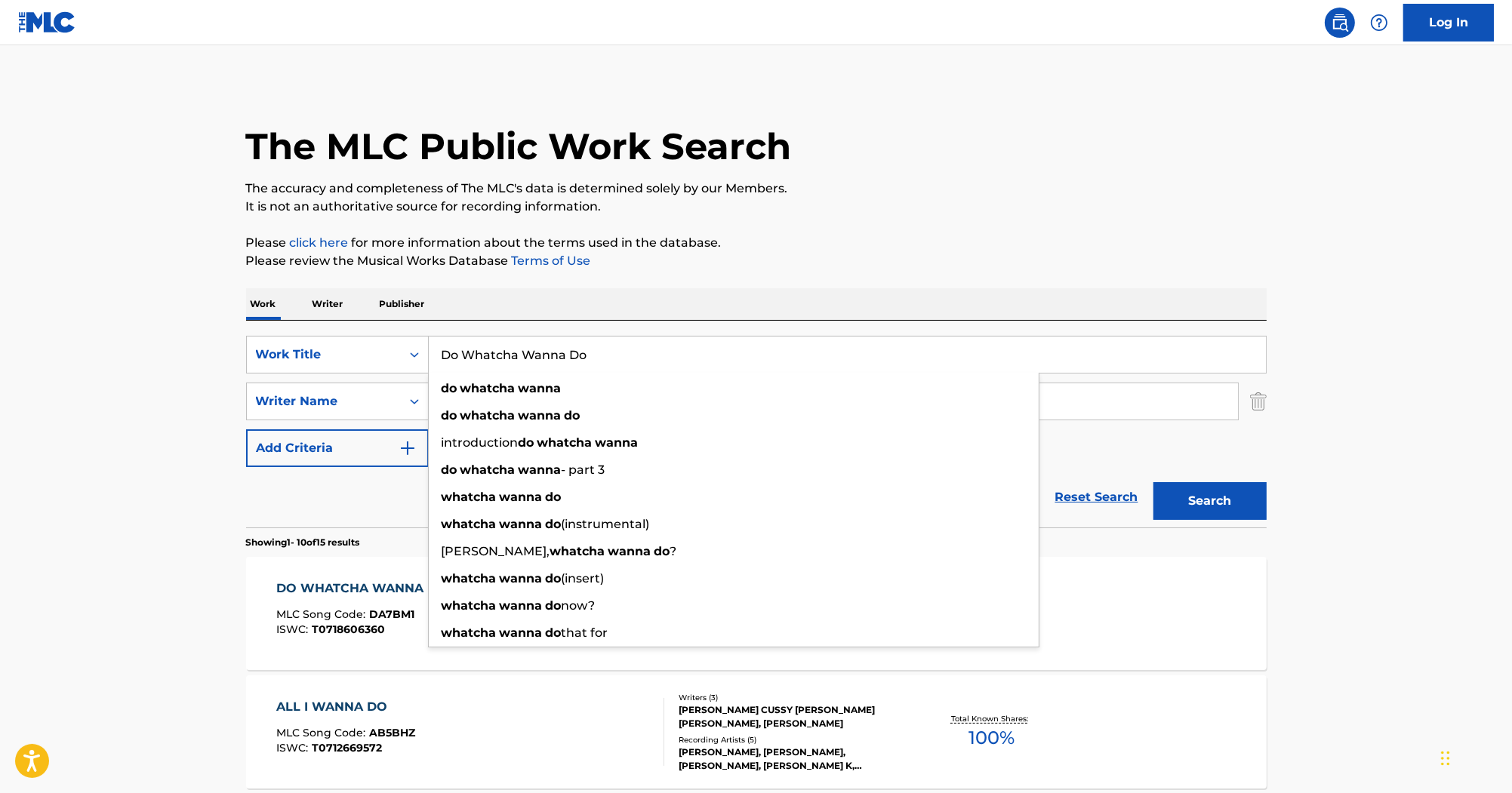
click at [384, 580] on div "DO WHATCHA WANNA DO" at bounding box center [365, 589] width 179 height 18
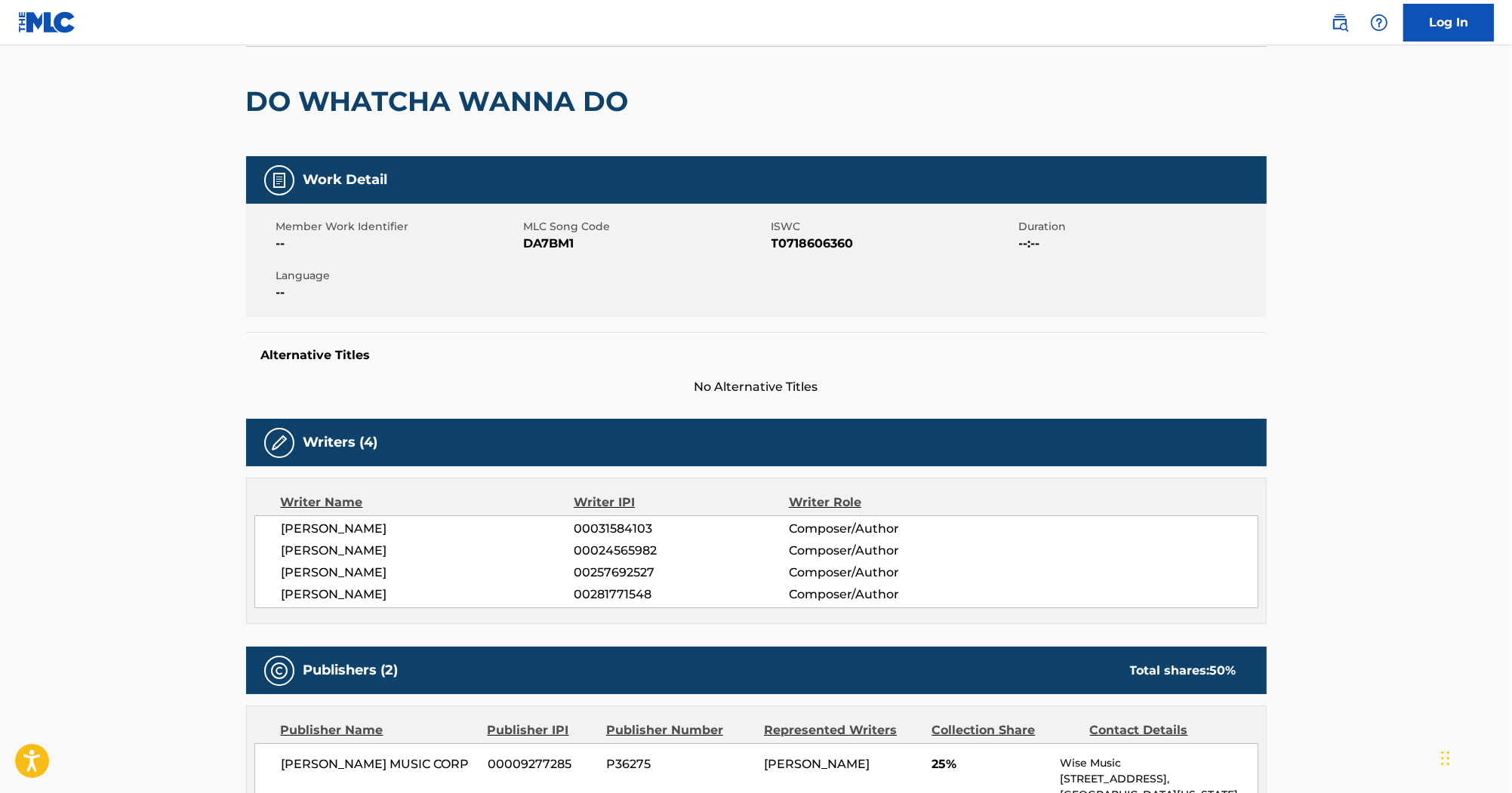
scroll to position [61, 0]
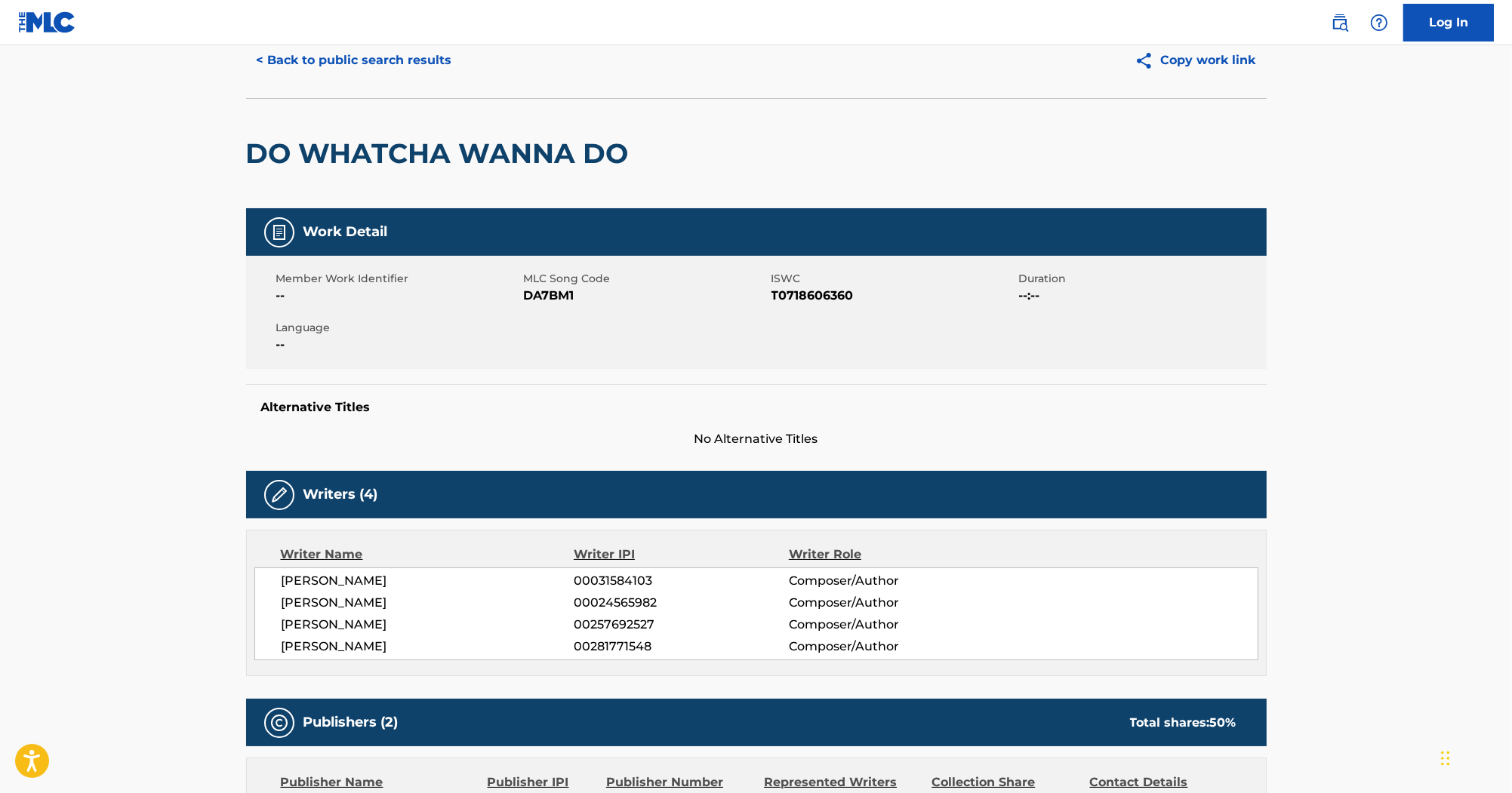
click at [543, 296] on span "DA7BM1" at bounding box center [646, 295] width 244 height 18
copy span "DA7BM1"
click at [823, 297] on span "T0718606360" at bounding box center [893, 295] width 244 height 18
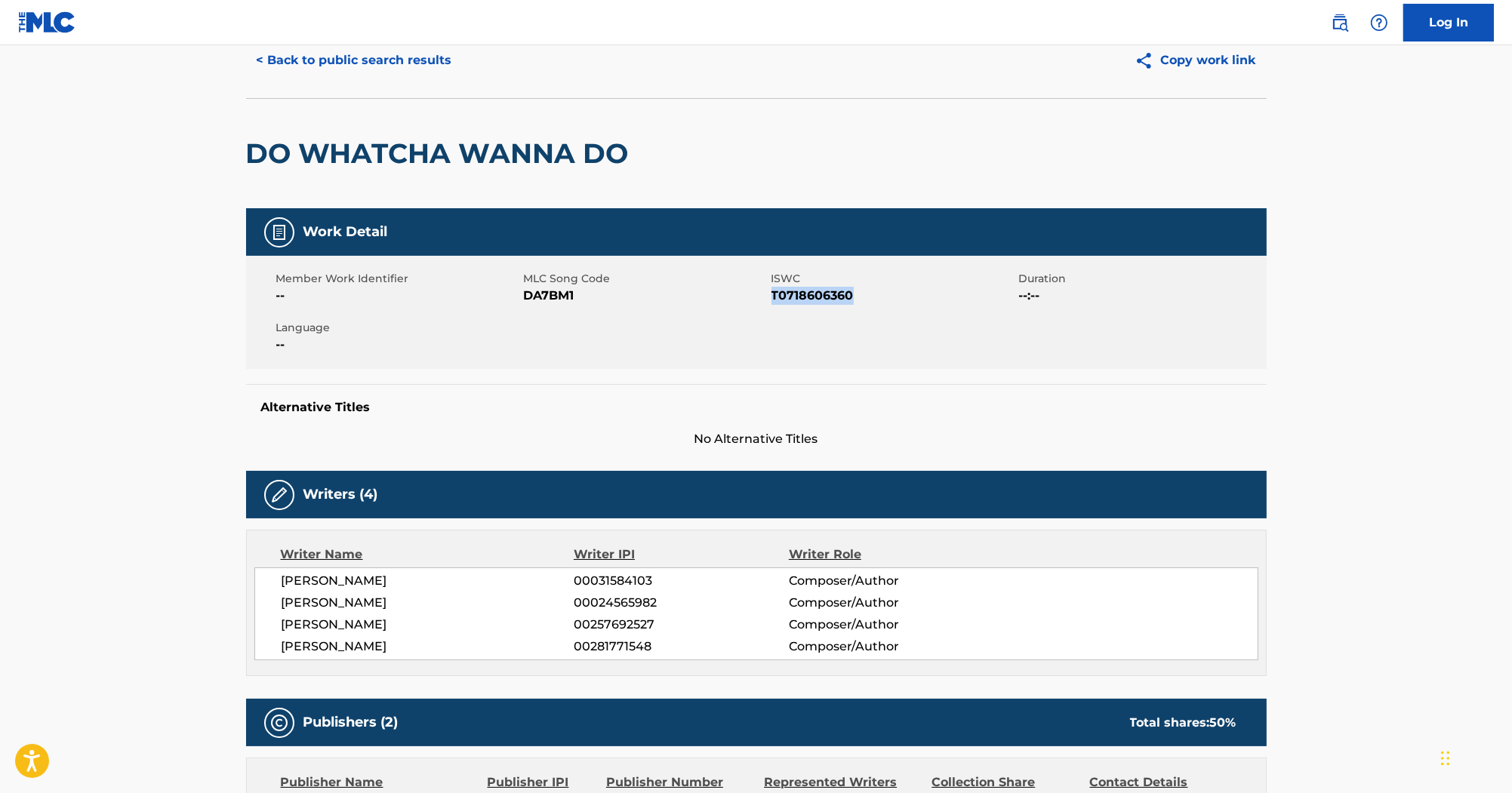
copy span "T0718606360"
click at [379, 76] on button "< Back to public search results" at bounding box center [354, 61] width 217 height 38
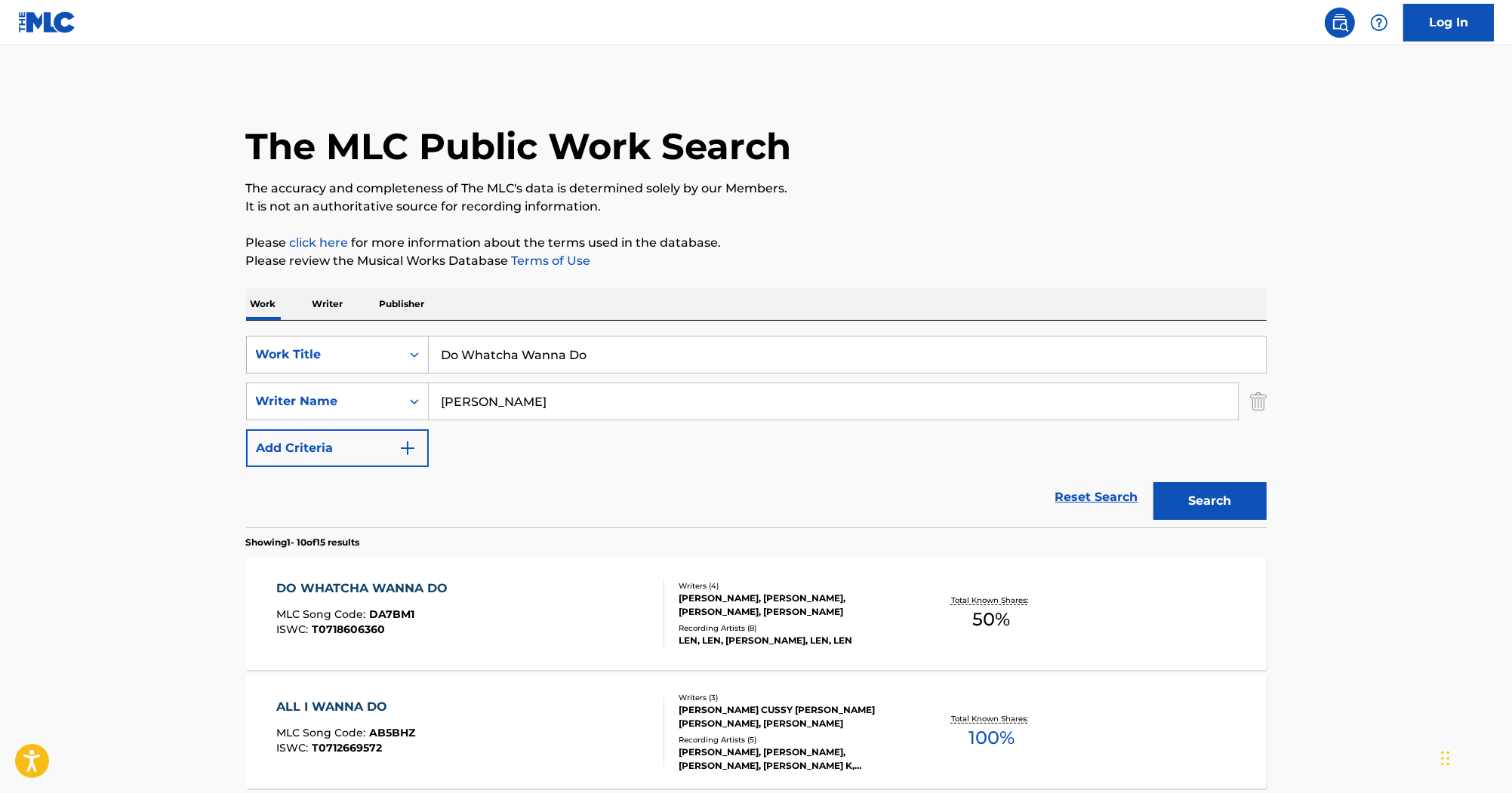
drag, startPoint x: 420, startPoint y: 380, endPoint x: 295, endPoint y: 346, distance: 129.5
paste input "Walker"
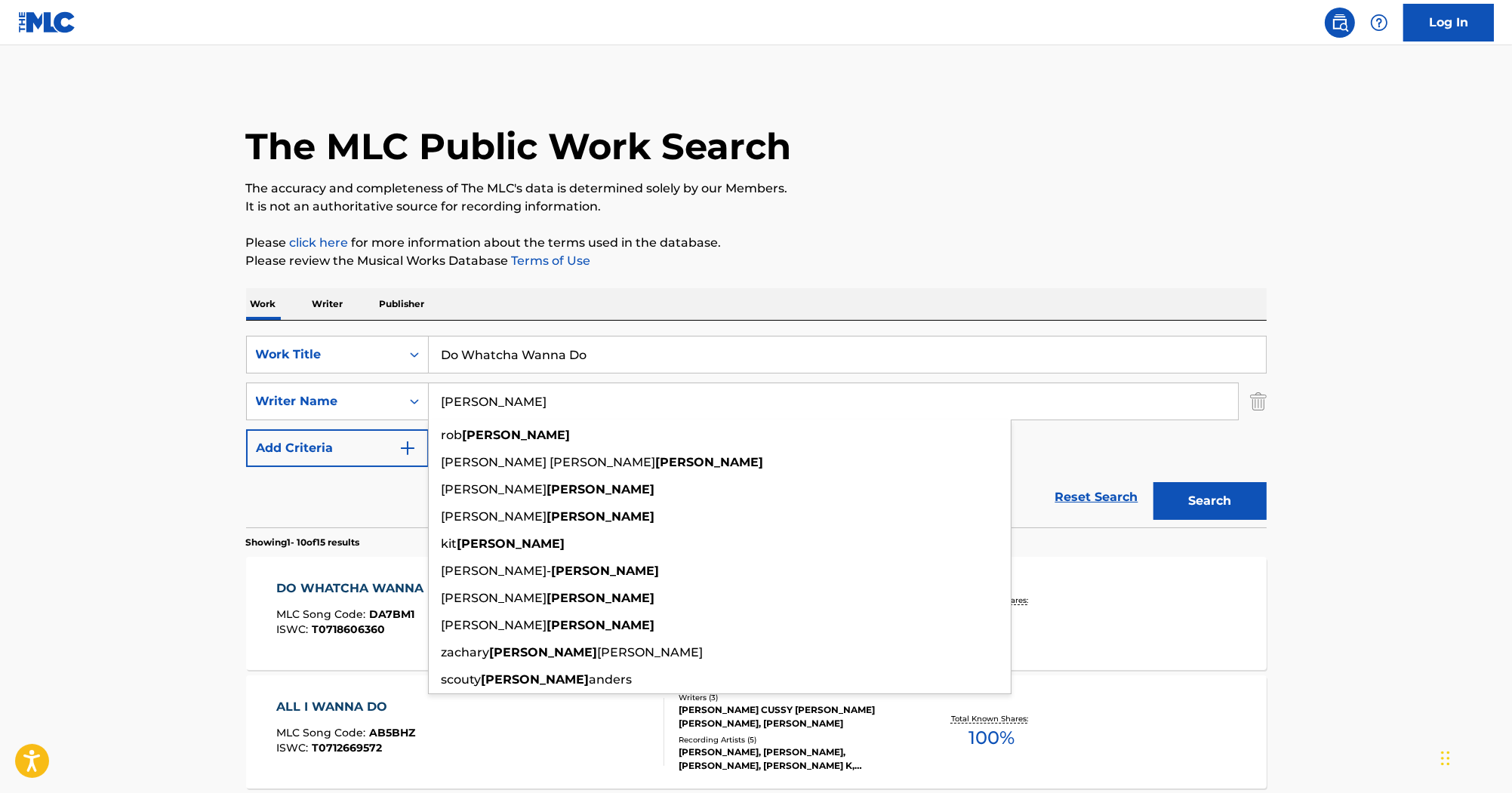
type input "Walker"
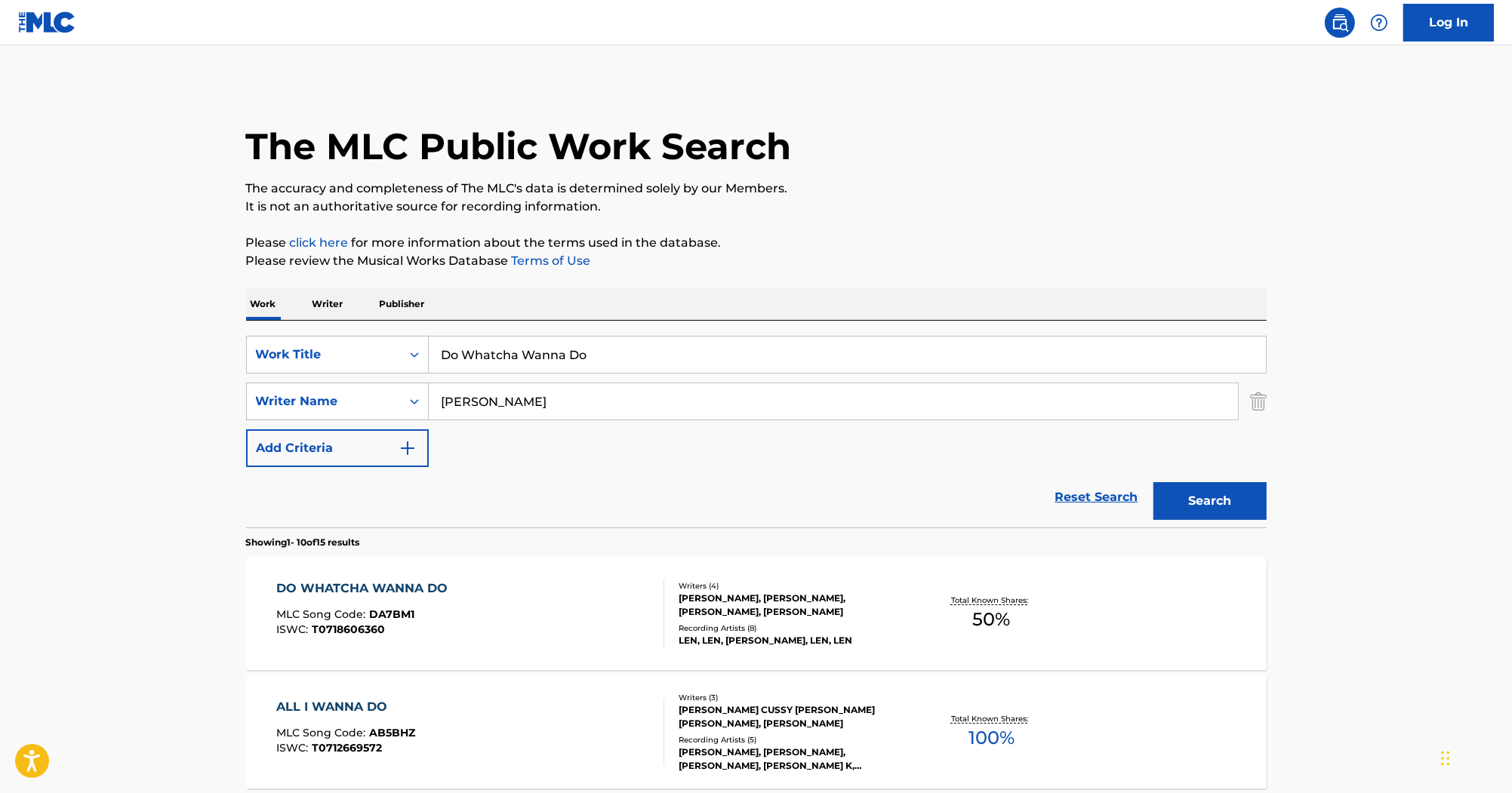
click at [1189, 495] on button "Search" at bounding box center [1210, 501] width 113 height 38
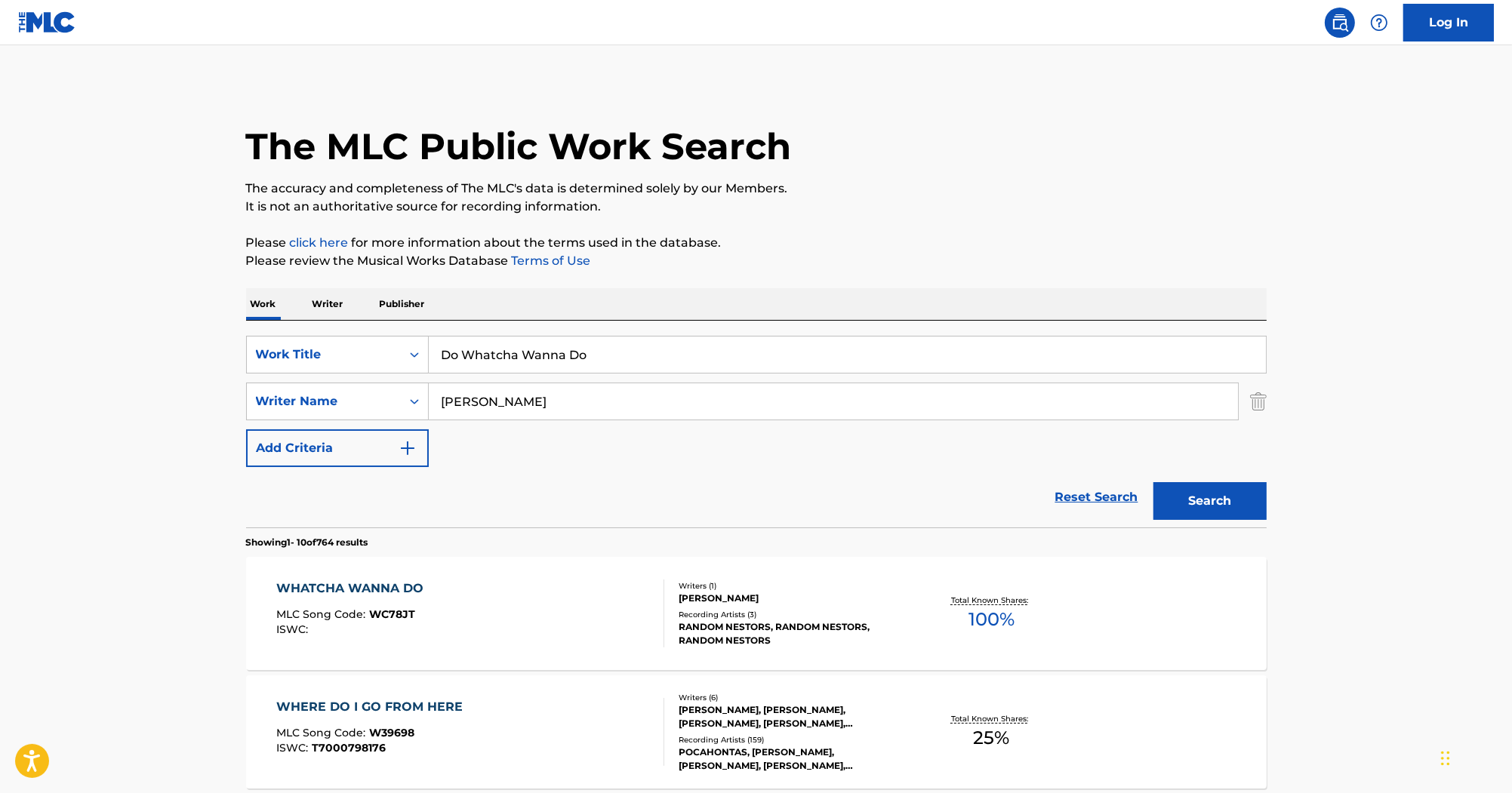
click at [470, 109] on div "The MLC Public Work Search" at bounding box center [756, 138] width 1021 height 110
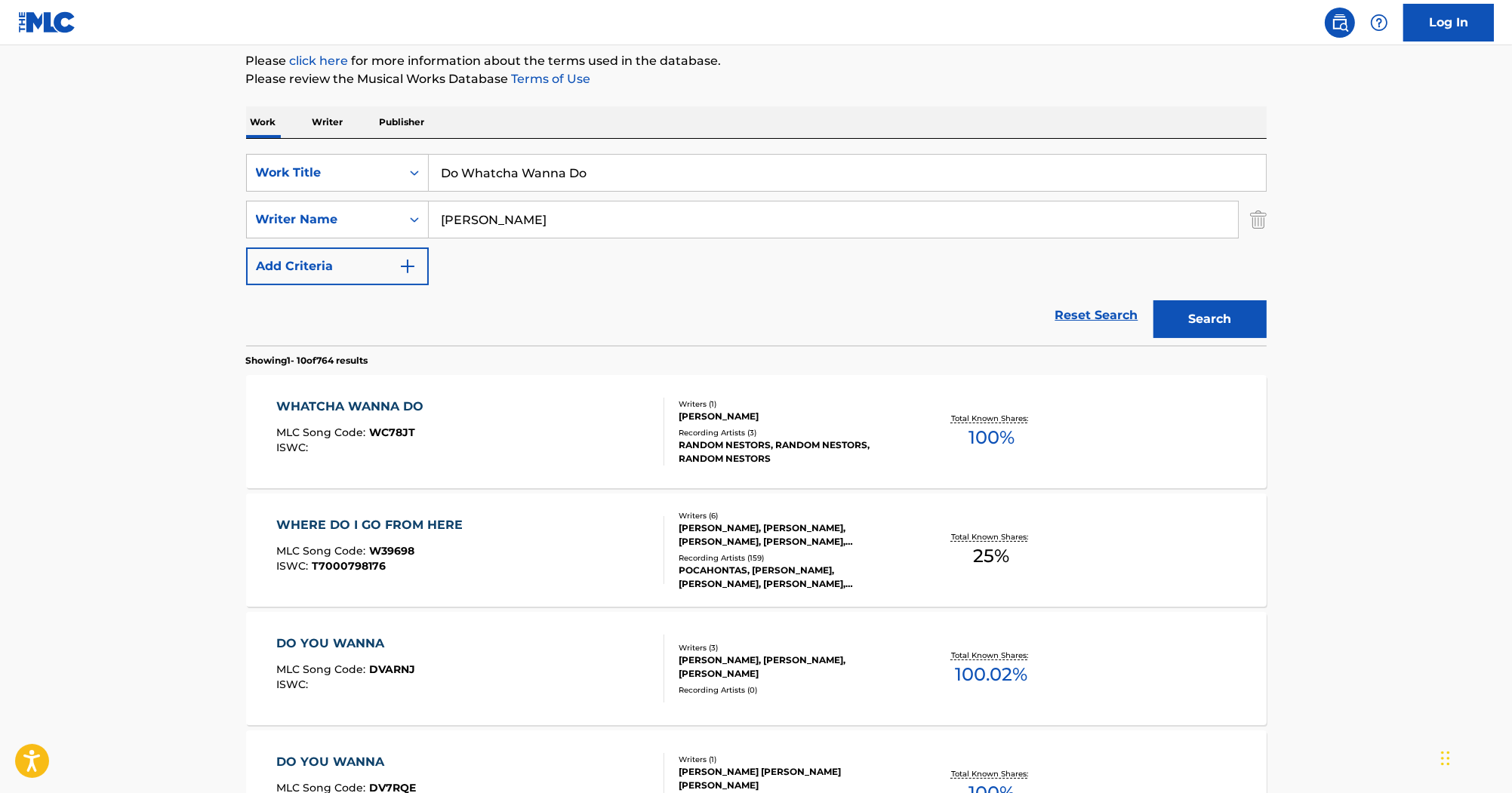
scroll to position [182, 0]
drag, startPoint x: 637, startPoint y: 175, endPoint x: 617, endPoint y: 179, distance: 20.4
click at [200, 169] on main "The MLC Public Work Search The accuracy and completeness of The MLC's data is d…" at bounding box center [756, 752] width 1512 height 1777
paste input "Take Tomorrow (One Day At A Time)"
click at [1202, 322] on button "Search" at bounding box center [1210, 320] width 113 height 38
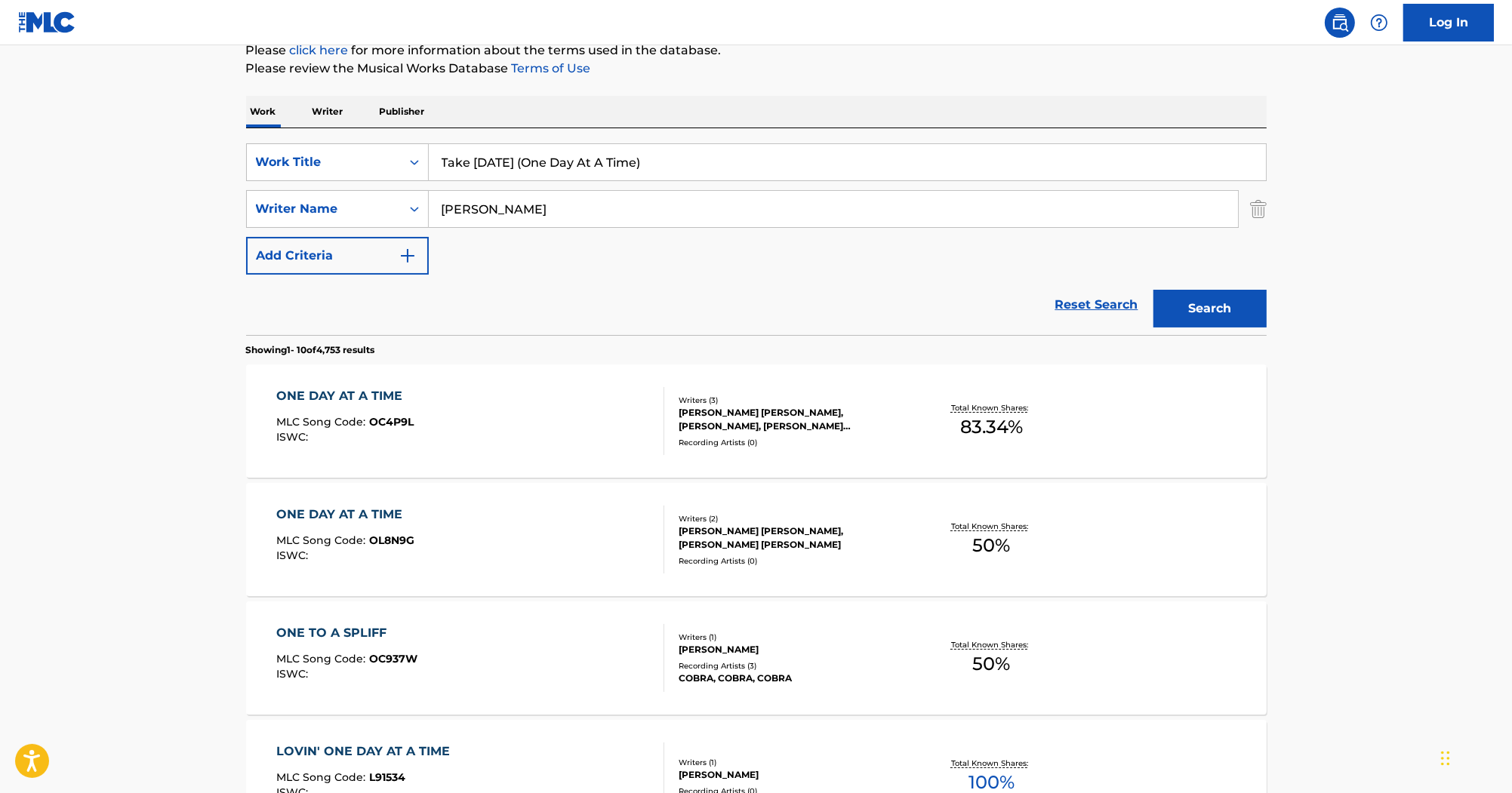
scroll to position [241, 0]
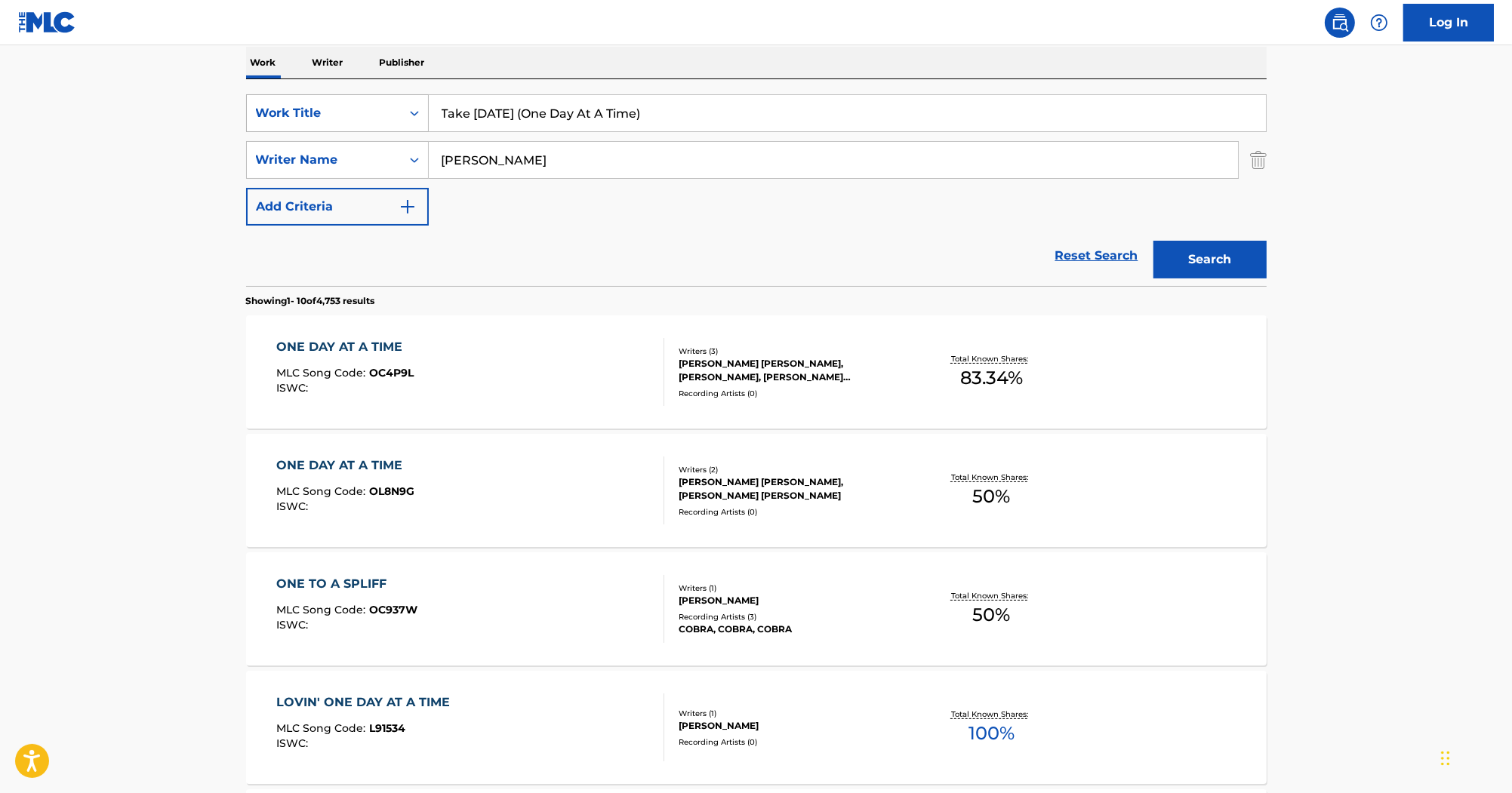
drag, startPoint x: 678, startPoint y: 113, endPoint x: 320, endPoint y: 106, distance: 358.1
click at [320, 106] on div "SearchWithCriteria87ed258a-a9c6-4aa4-bf54-5a7e4bb7dbd8 Work Title Take Tomorrow…" at bounding box center [756, 114] width 1021 height 38
paste input "Search Form"
type input "Take Tomorrow"
click at [1184, 257] on button "Search" at bounding box center [1210, 259] width 113 height 38
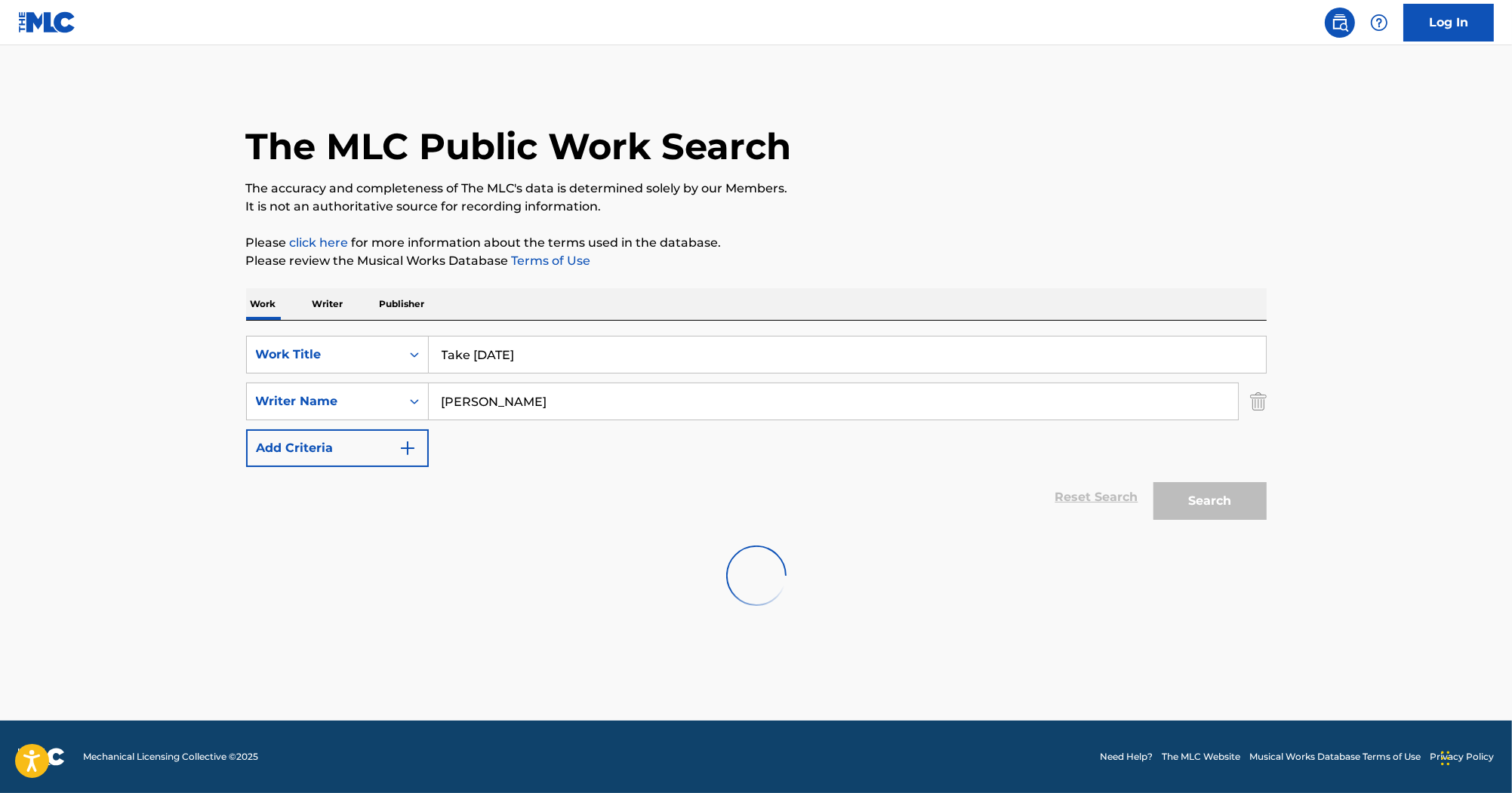
scroll to position [0, 0]
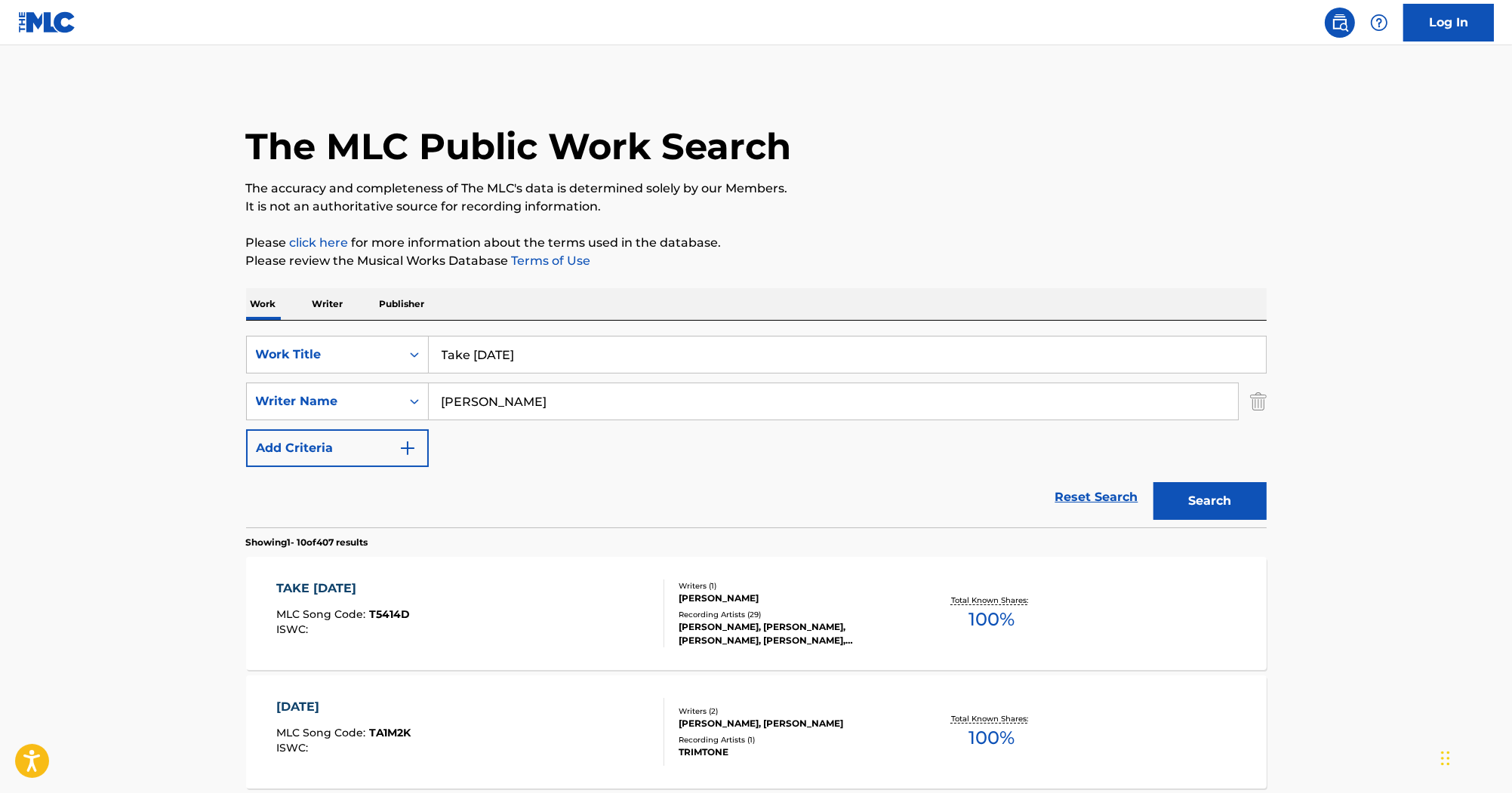
click at [392, 577] on div "TAKE TOMORROW MLC Song Code : T5414D ISWC : Writers ( 1 ) BUTCH WALKER Recordin…" at bounding box center [756, 612] width 1021 height 113
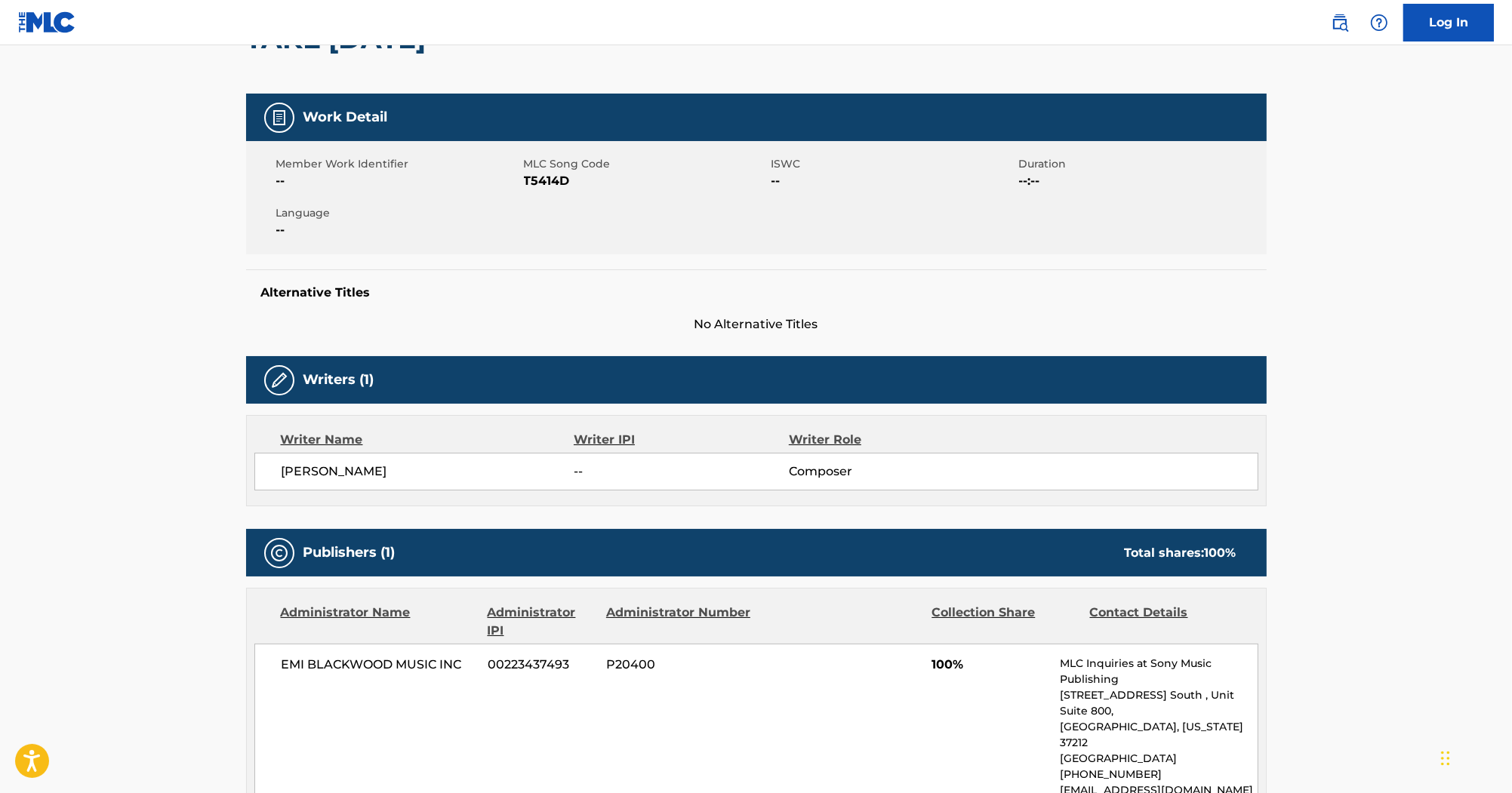
scroll to position [121, 0]
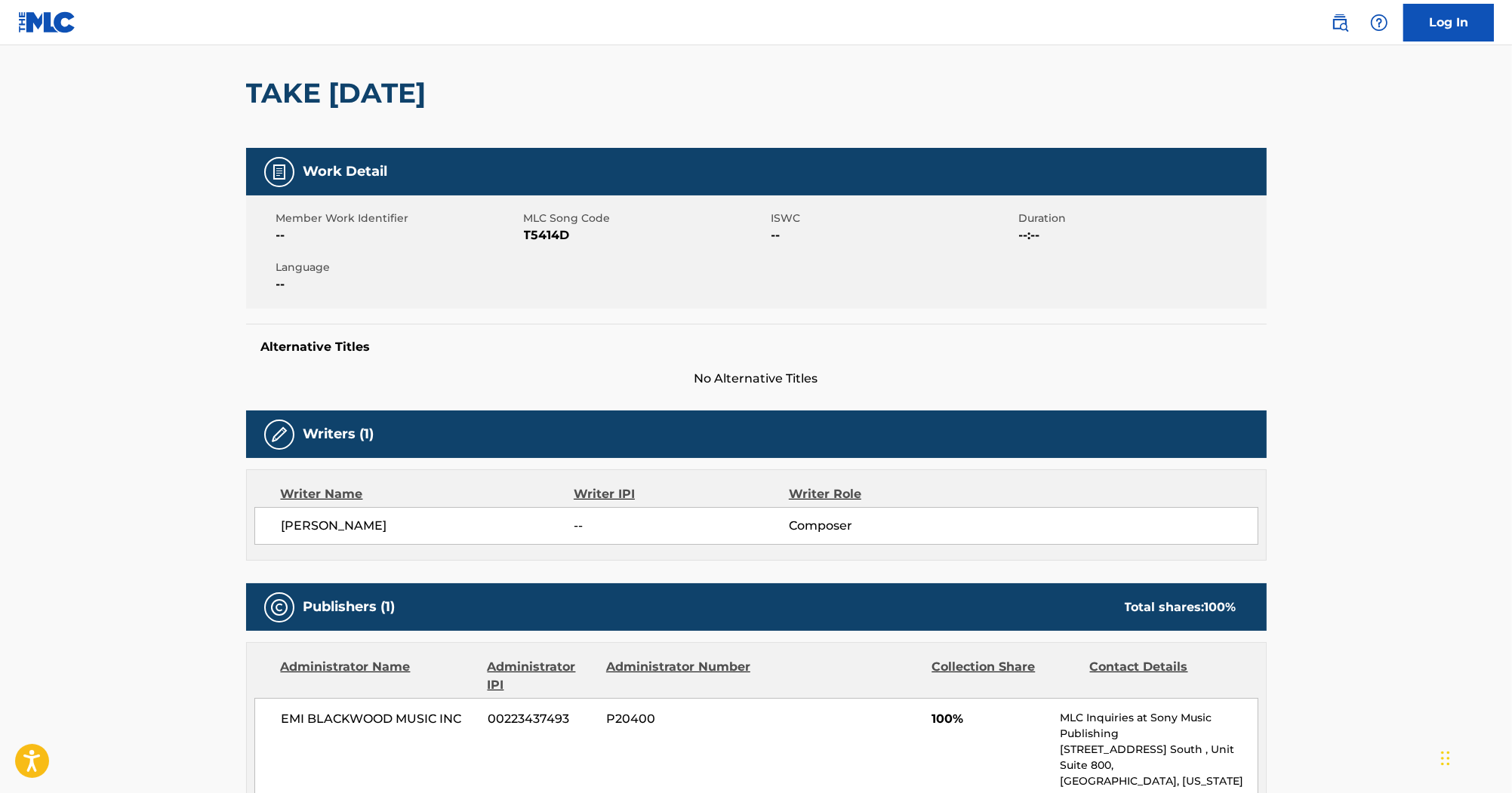
click at [559, 238] on span "T5414D" at bounding box center [646, 235] width 244 height 18
copy span "T5414D"
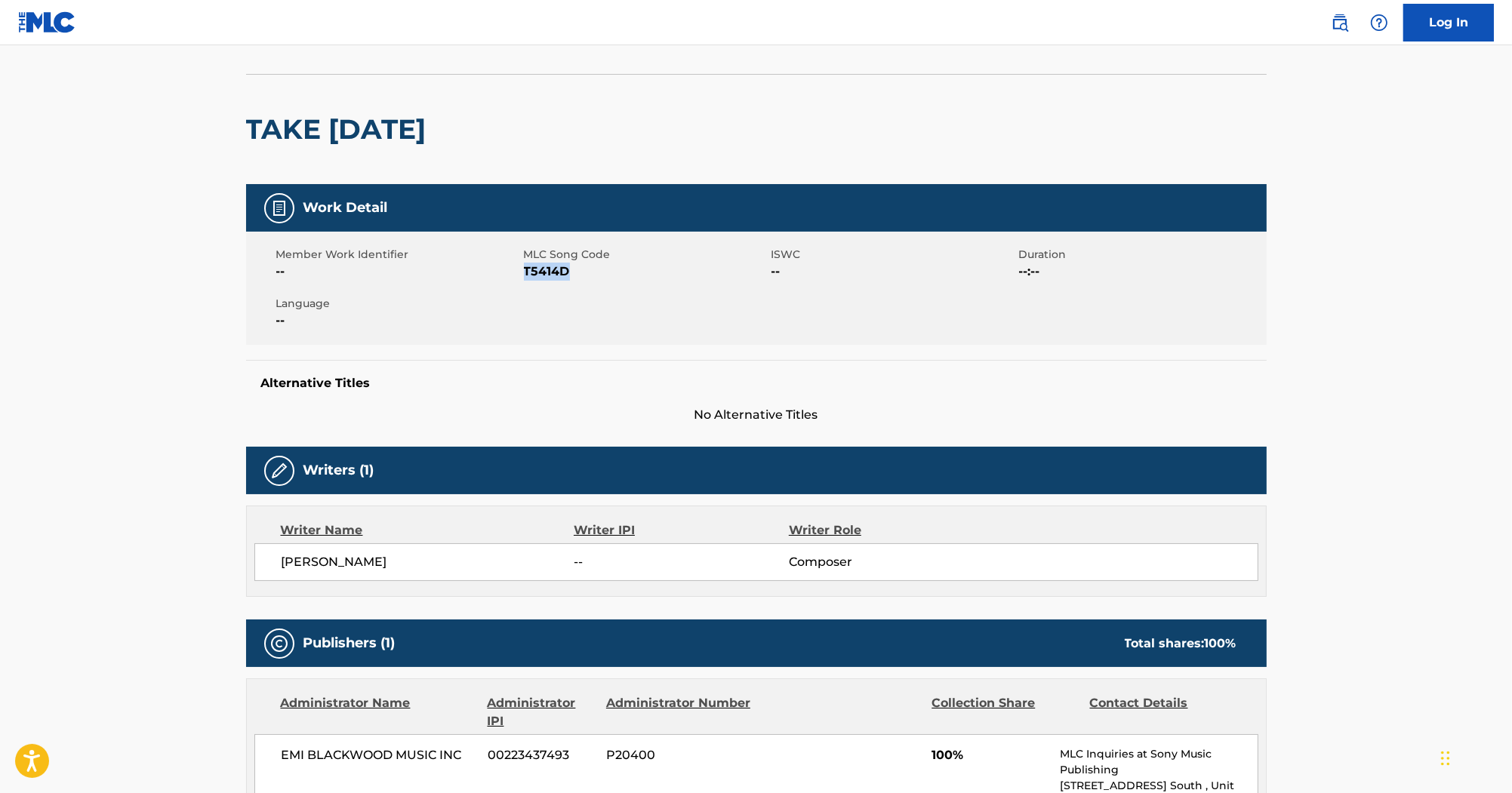
scroll to position [0, 0]
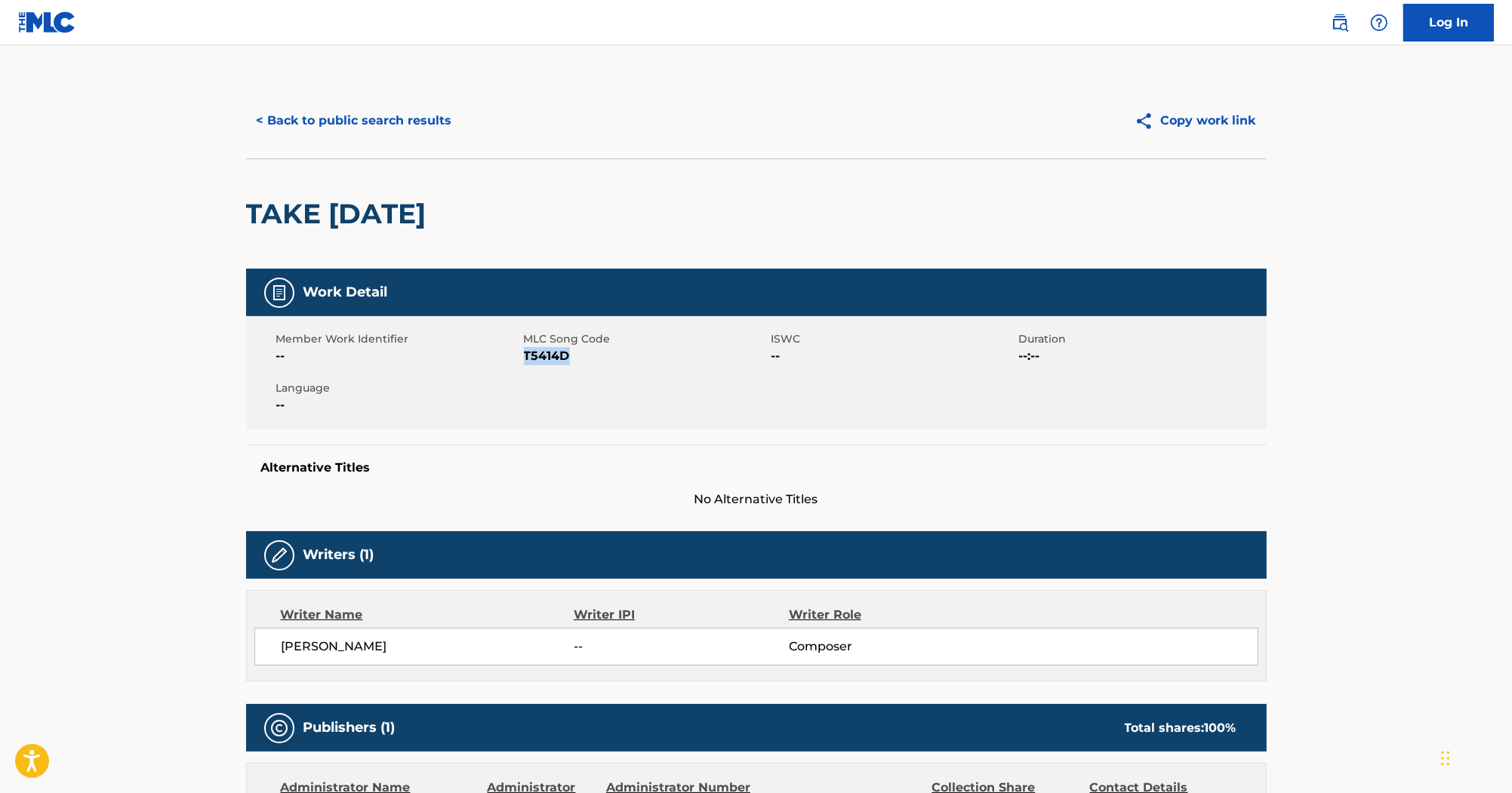
click at [407, 115] on button "< Back to public search results" at bounding box center [354, 121] width 217 height 38
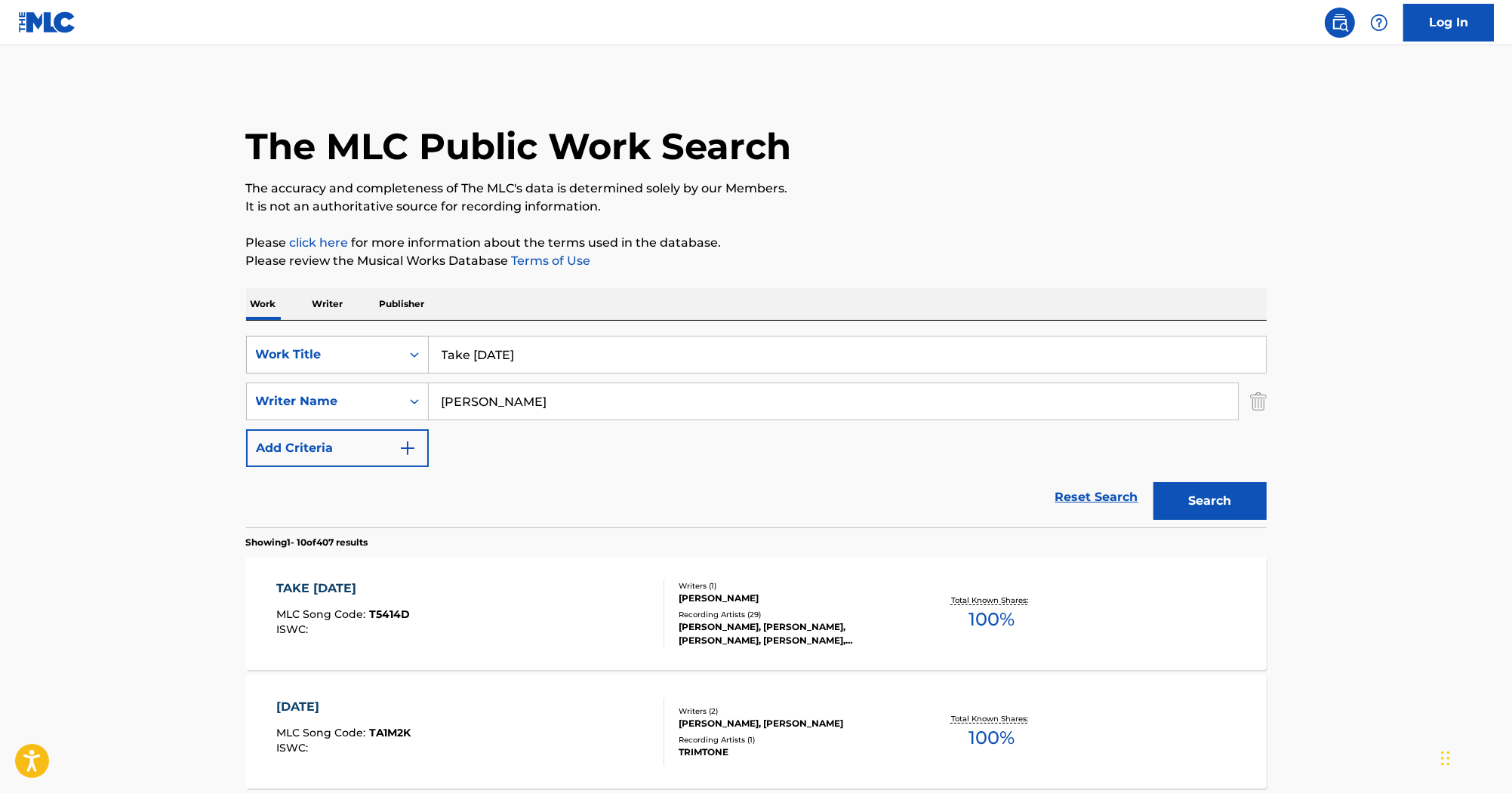
drag, startPoint x: 582, startPoint y: 355, endPoint x: 355, endPoint y: 355, distance: 227.0
click at [359, 356] on div "SearchWithCriteria87ed258a-a9c6-4aa4-bf54-5a7e4bb7dbd8 Work Title Take Tomorrow" at bounding box center [756, 355] width 1021 height 38
paste input "Firecracker"
click at [383, 255] on p "Please review the Musical Works Database Terms of Use" at bounding box center [756, 261] width 1021 height 18
click at [564, 352] on input "Firecracker" at bounding box center [847, 354] width 837 height 36
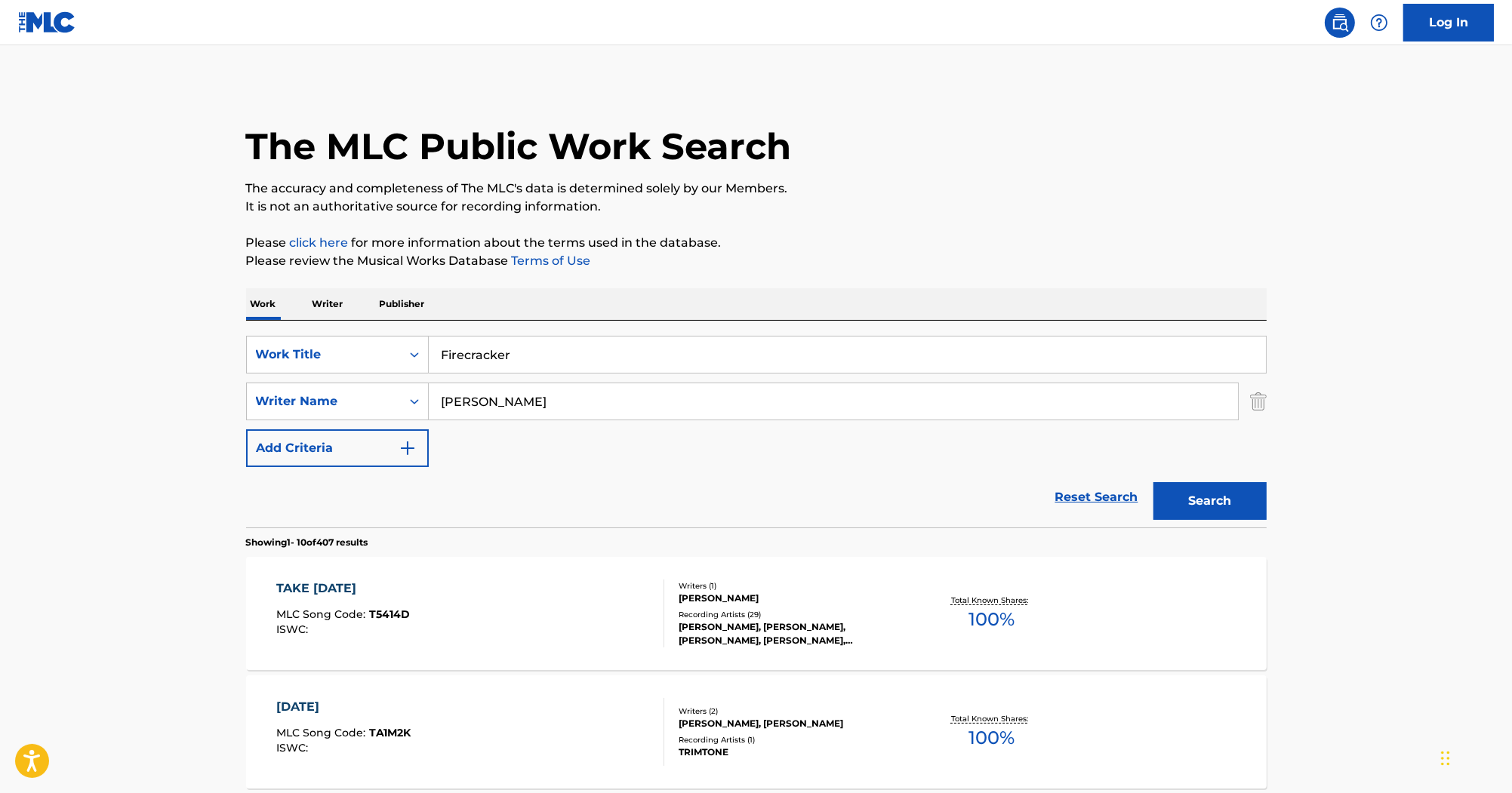
paste input "Roxy Saint"
drag, startPoint x: 637, startPoint y: 359, endPoint x: 416, endPoint y: 286, distance: 232.7
click at [397, 342] on div "SearchWithCriteria87ed258a-a9c6-4aa4-bf54-5a7e4bb7dbd8 Work Title Firecracker R…" at bounding box center [756, 355] width 1021 height 38
click at [619, 345] on input "Firecracker Roxy Saint" at bounding box center [847, 354] width 837 height 36
drag, startPoint x: 577, startPoint y: 364, endPoint x: 510, endPoint y: 356, distance: 67.5
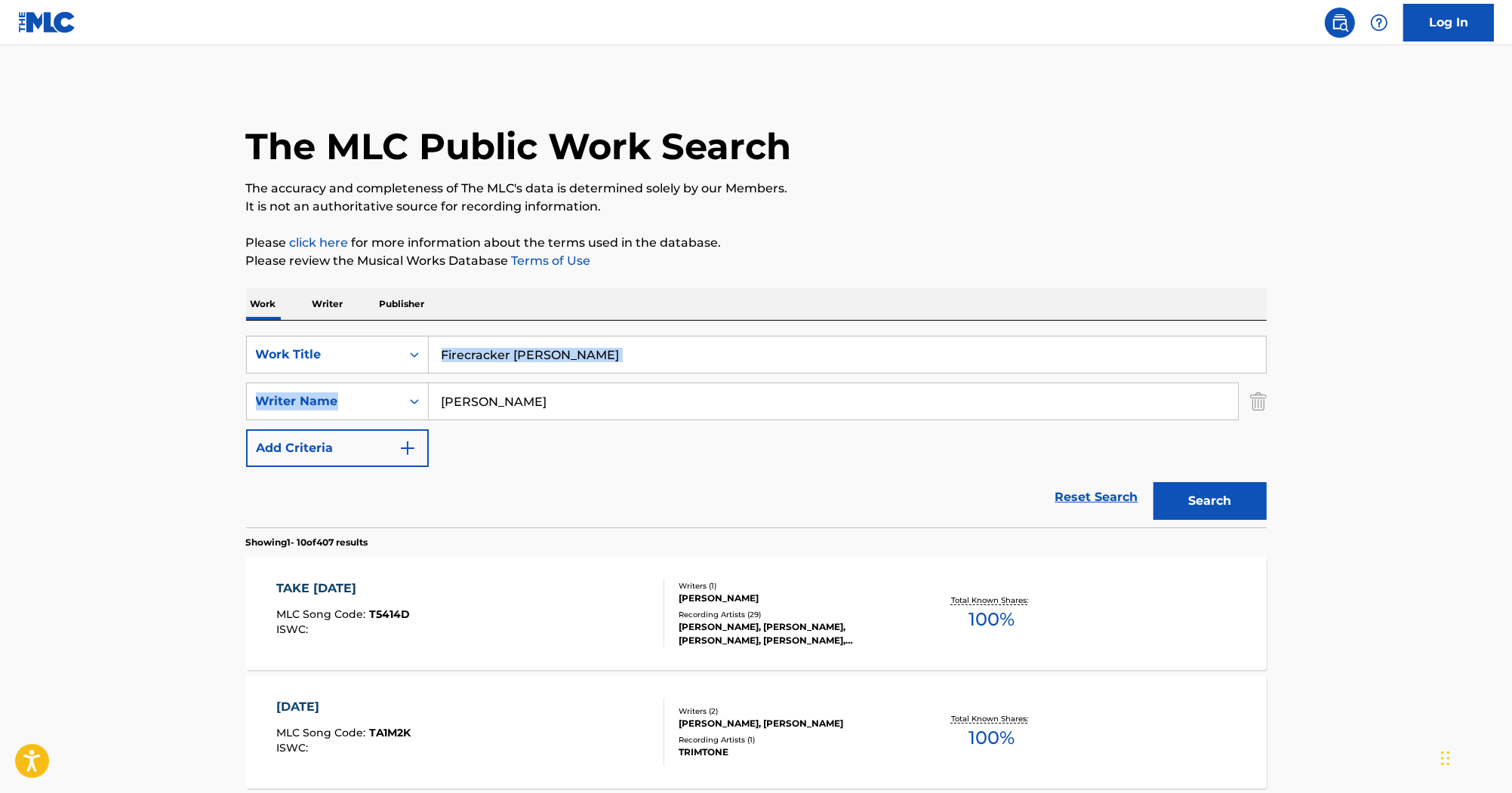
click at [510, 356] on div "SearchWithCriteria87ed258a-a9c6-4aa4-bf54-5a7e4bb7dbd8 Work Title Firecracker R…" at bounding box center [756, 402] width 1021 height 132
drag, startPoint x: 510, startPoint y: 353, endPoint x: 730, endPoint y: 357, distance: 220.0
click at [706, 362] on input "Firecracker Roxy Saint" at bounding box center [847, 354] width 837 height 36
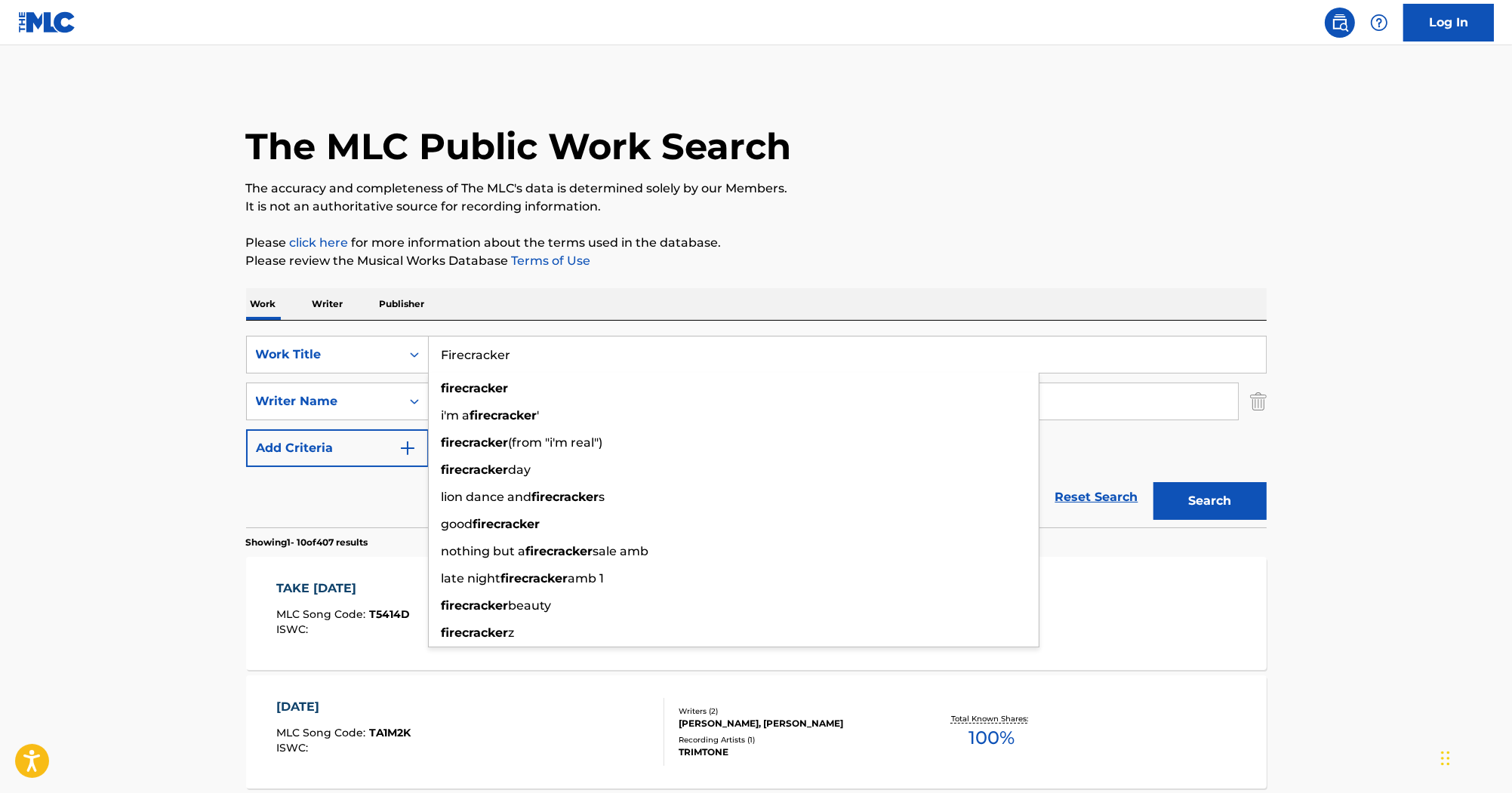
type input "Firecracker"
click at [755, 265] on p "Please review the Musical Works Database Terms of Use" at bounding box center [756, 261] width 1021 height 18
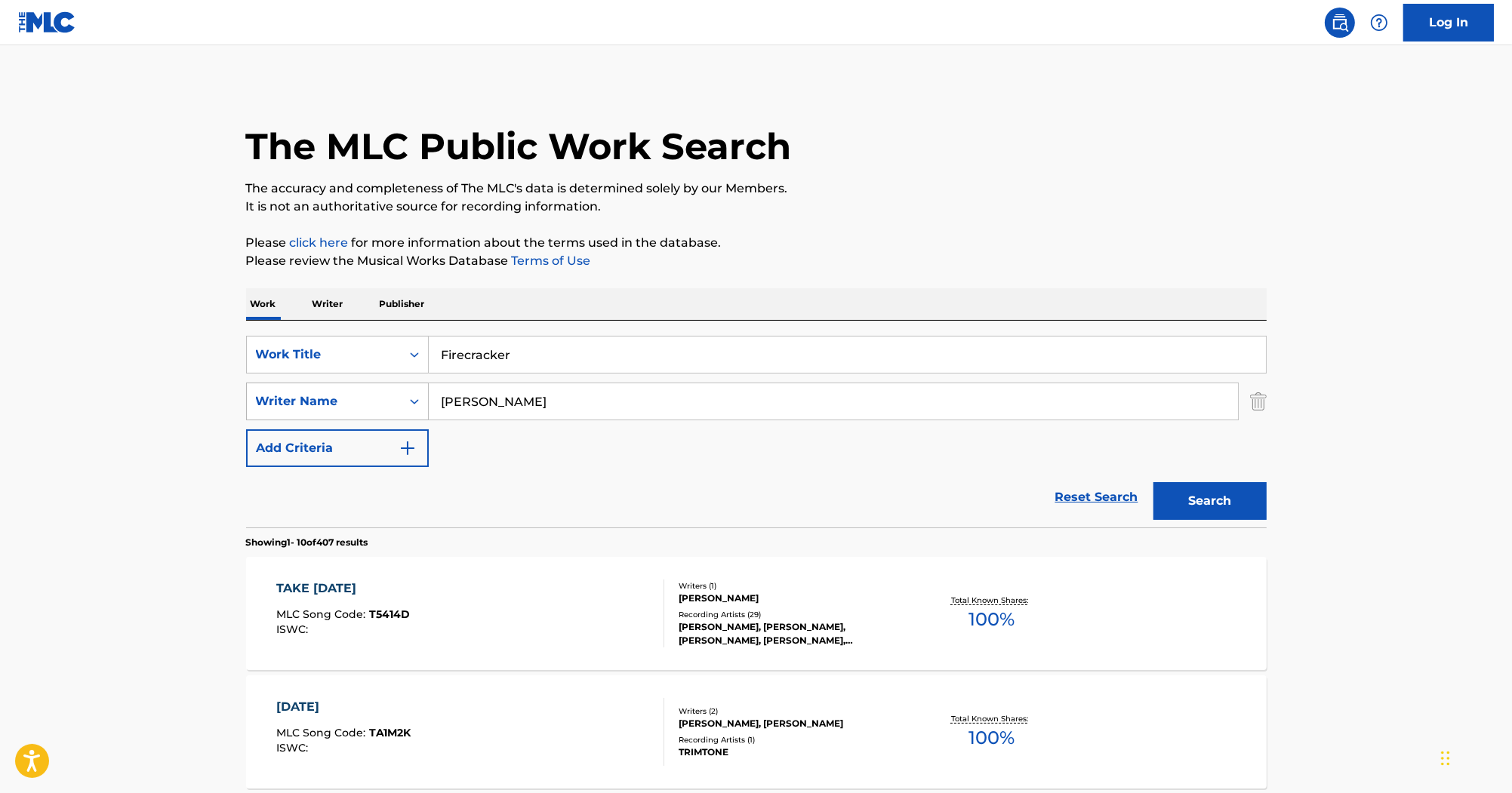
drag, startPoint x: 522, startPoint y: 410, endPoint x: 302, endPoint y: 382, distance: 221.8
click at [302, 383] on div "SearchWithCriteriab7ef6c63-9bf0-41a1-98ac-a2c5937f3347 Writer Name Walker" at bounding box center [756, 402] width 1021 height 38
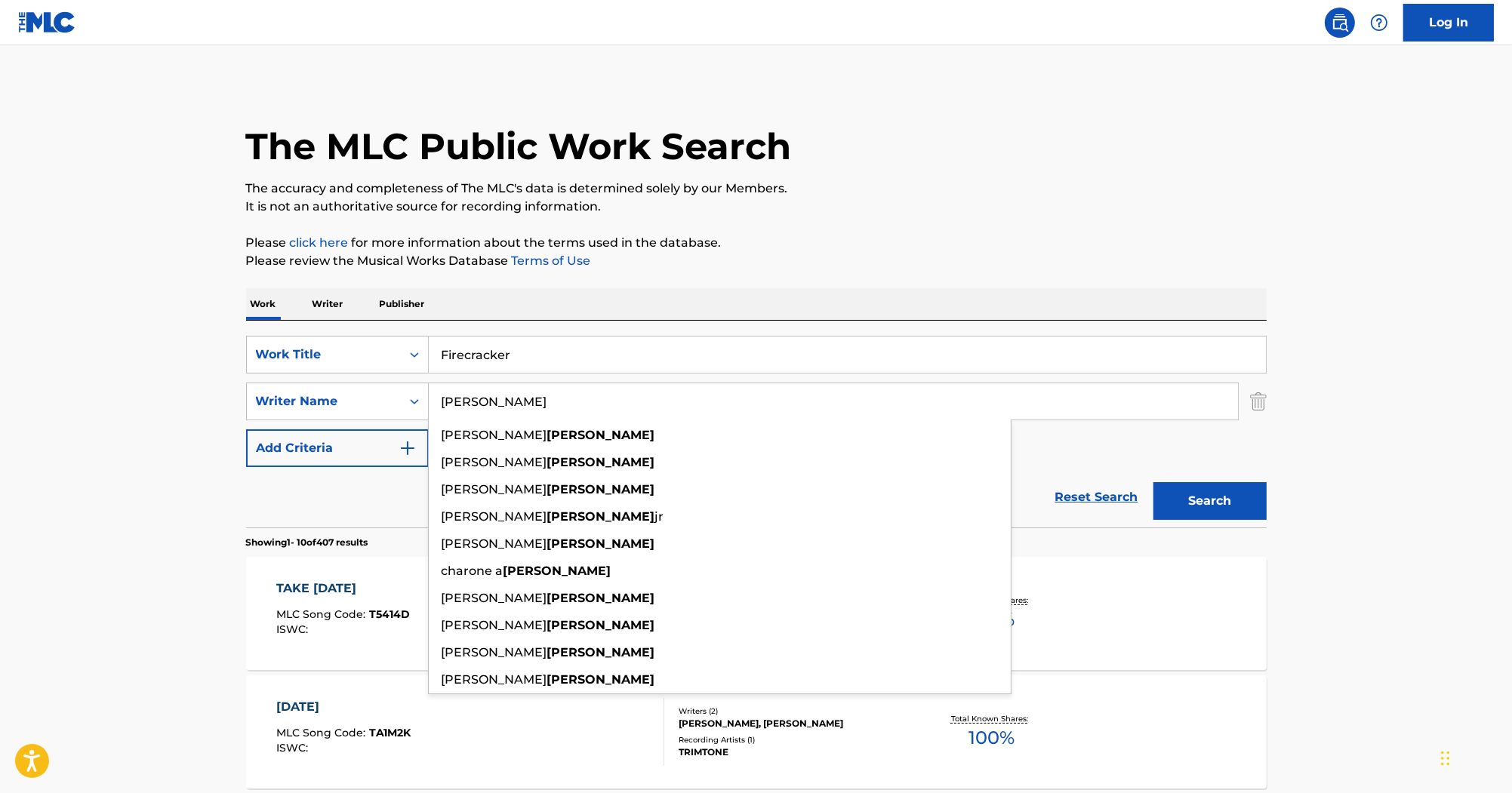
paste input "Saint"
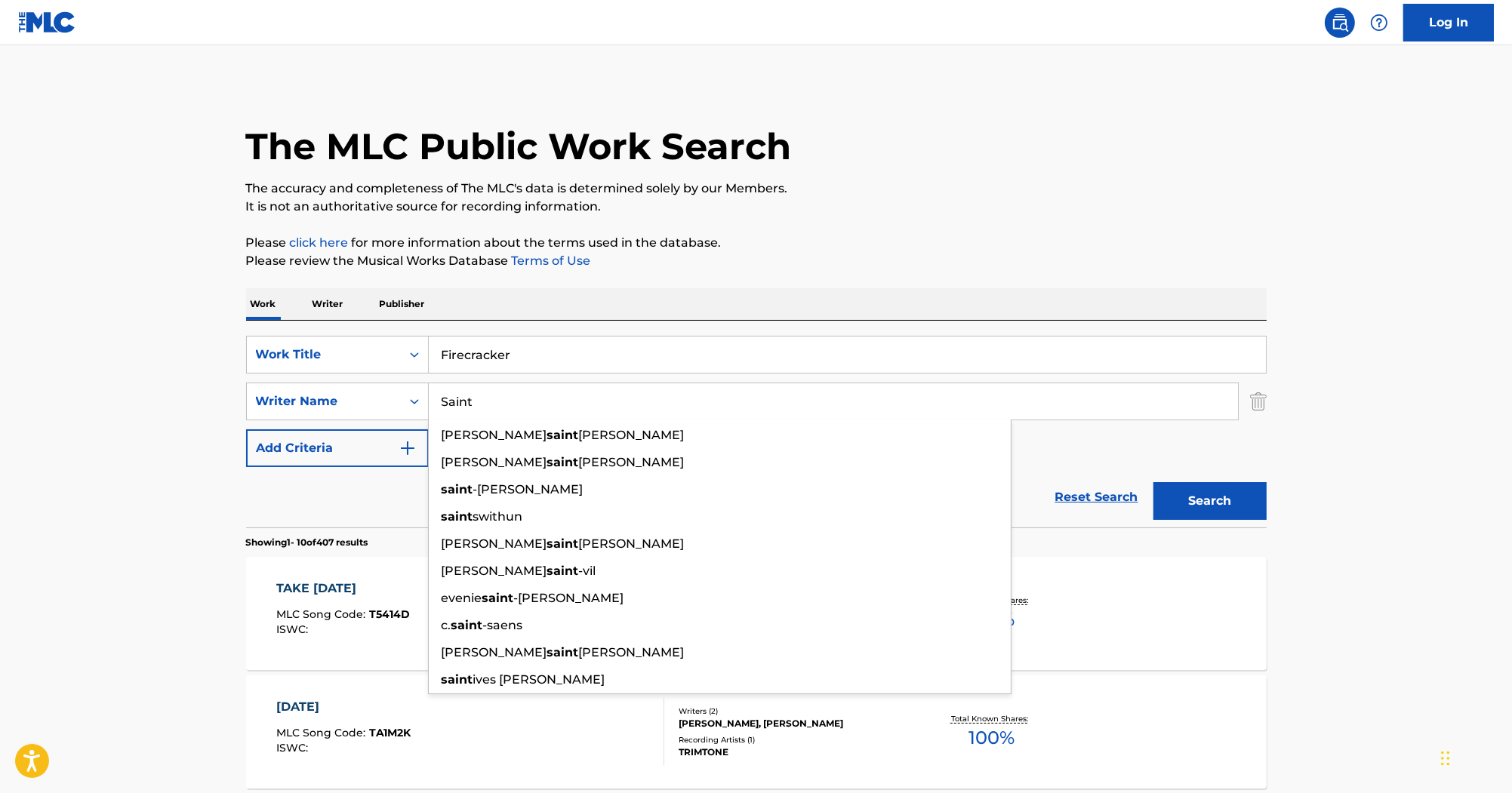
type input "Saint"
click at [1196, 496] on button "Search" at bounding box center [1210, 501] width 113 height 38
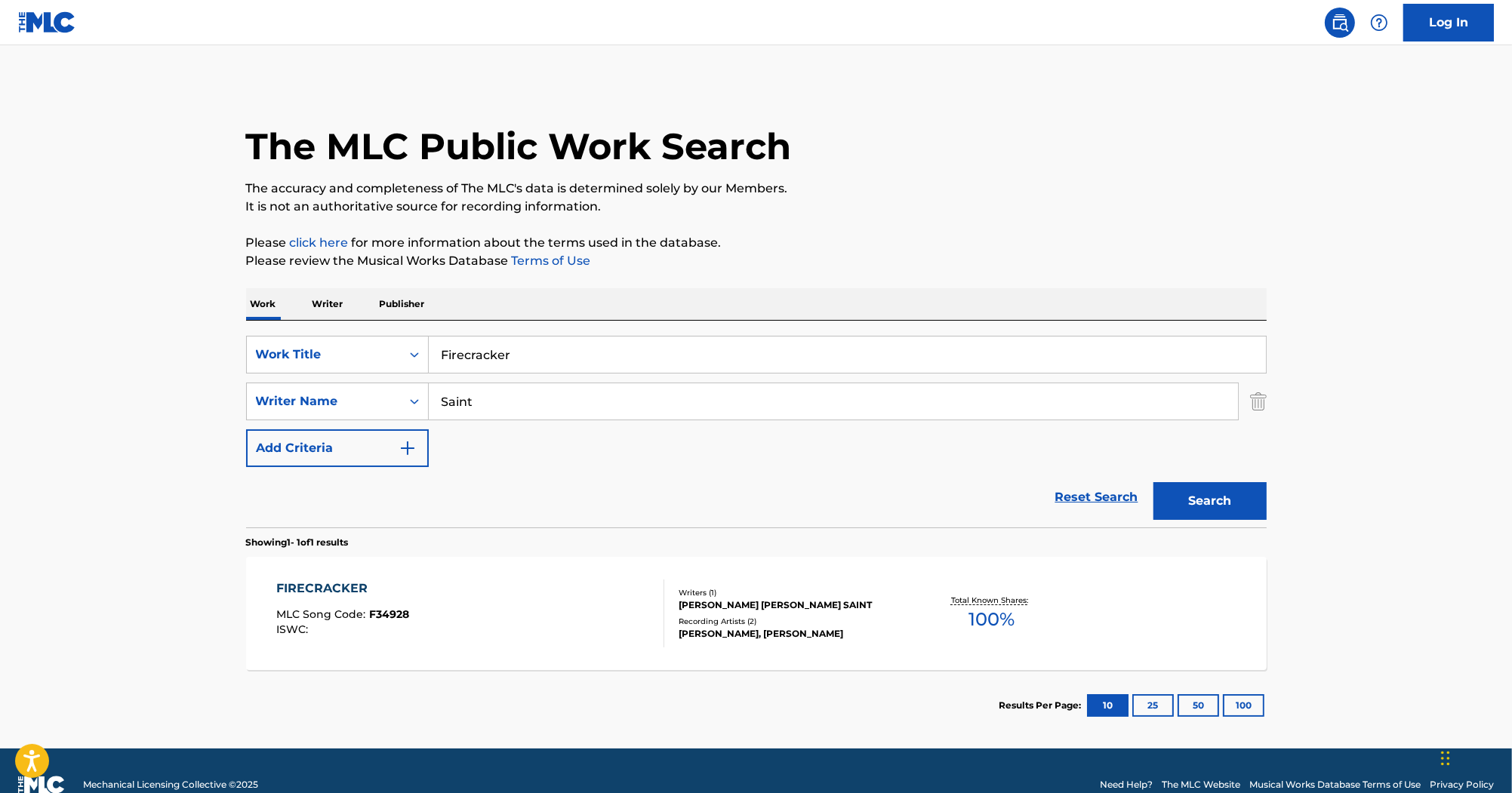
click at [336, 586] on div "FIRECRACKER" at bounding box center [342, 589] width 133 height 18
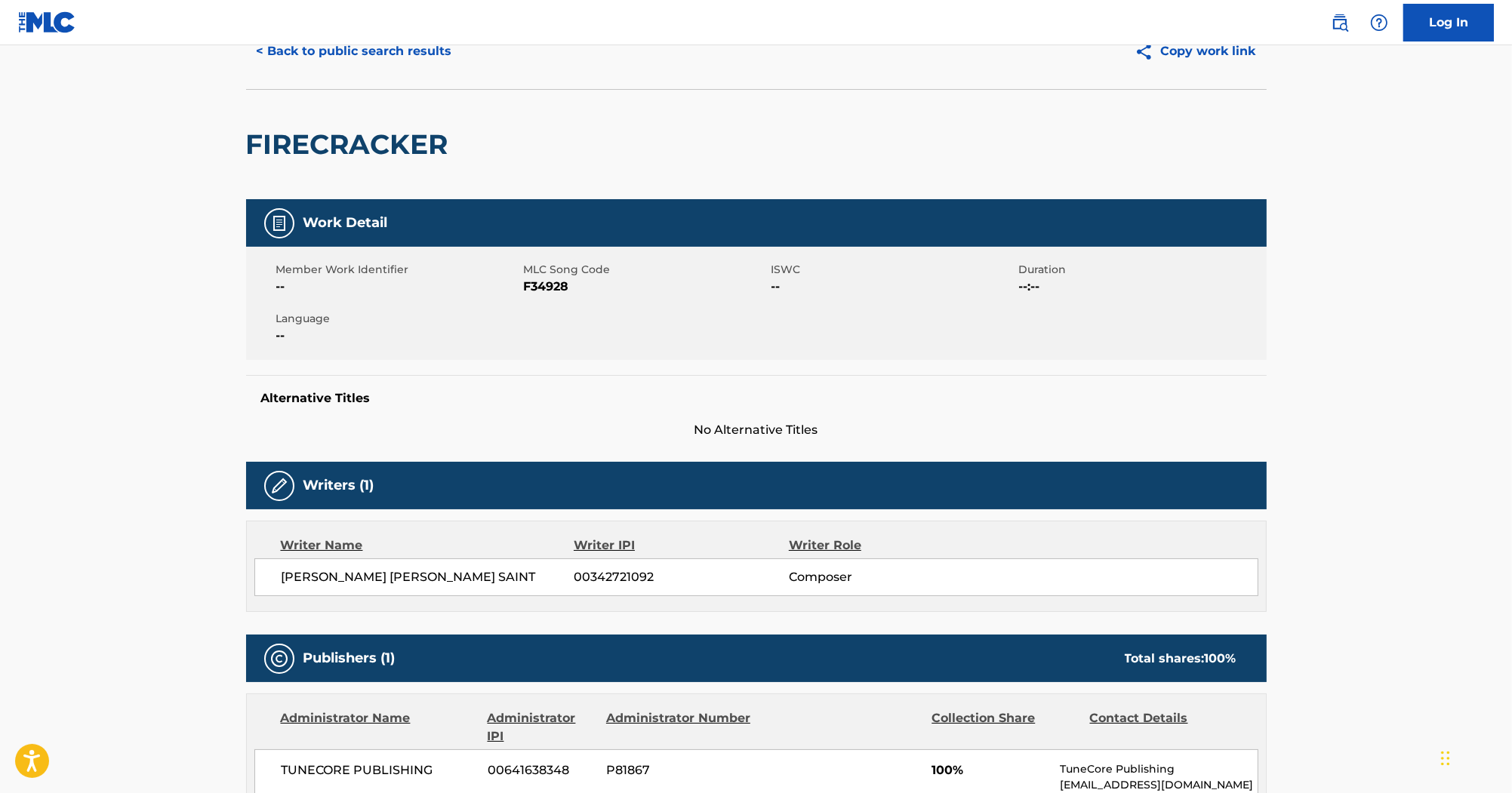
scroll to position [61, 0]
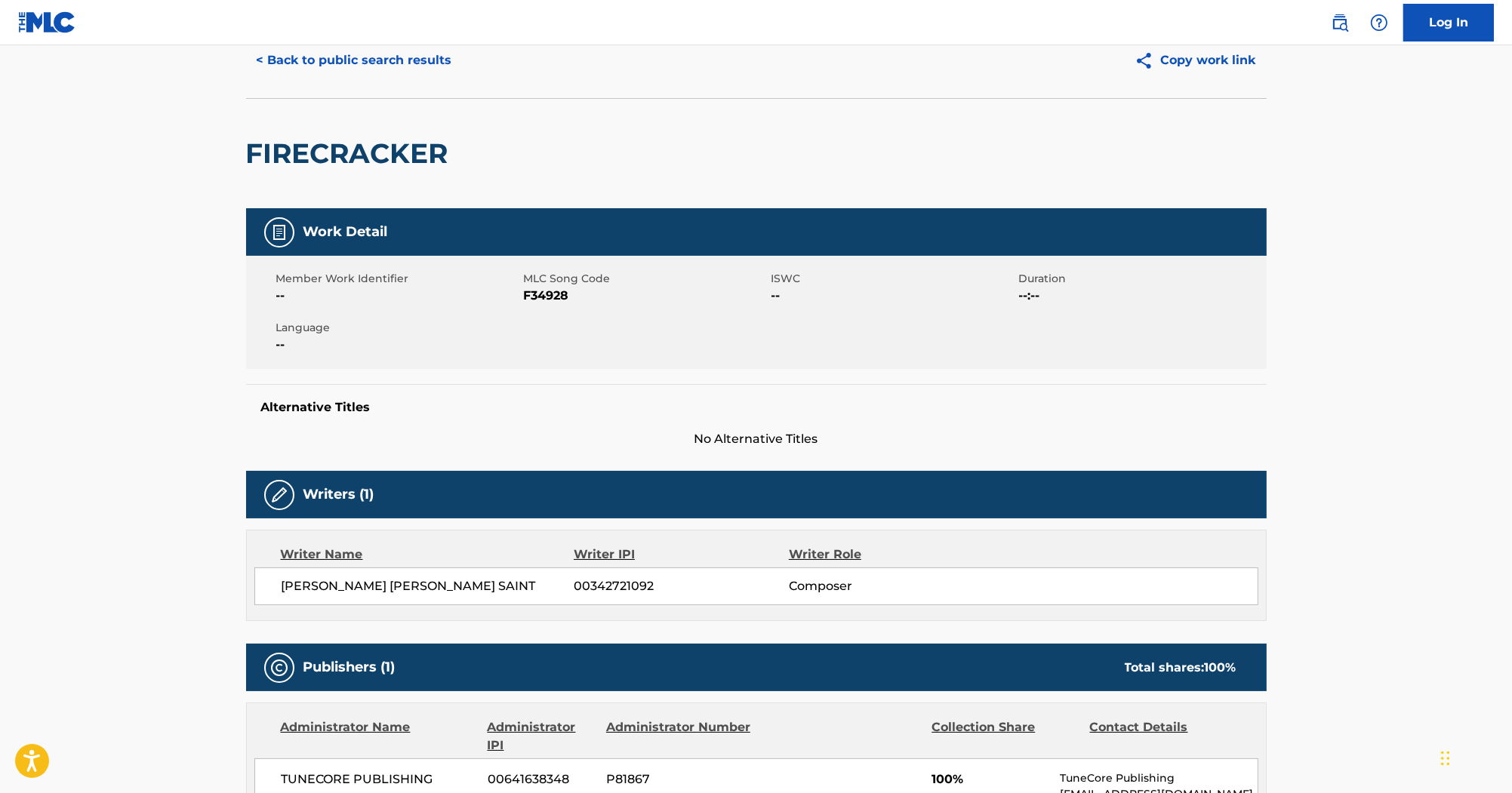
click at [547, 296] on span "F34928" at bounding box center [646, 295] width 244 height 18
copy span "F34928"
click at [433, 76] on button "< Back to public search results" at bounding box center [354, 61] width 217 height 38
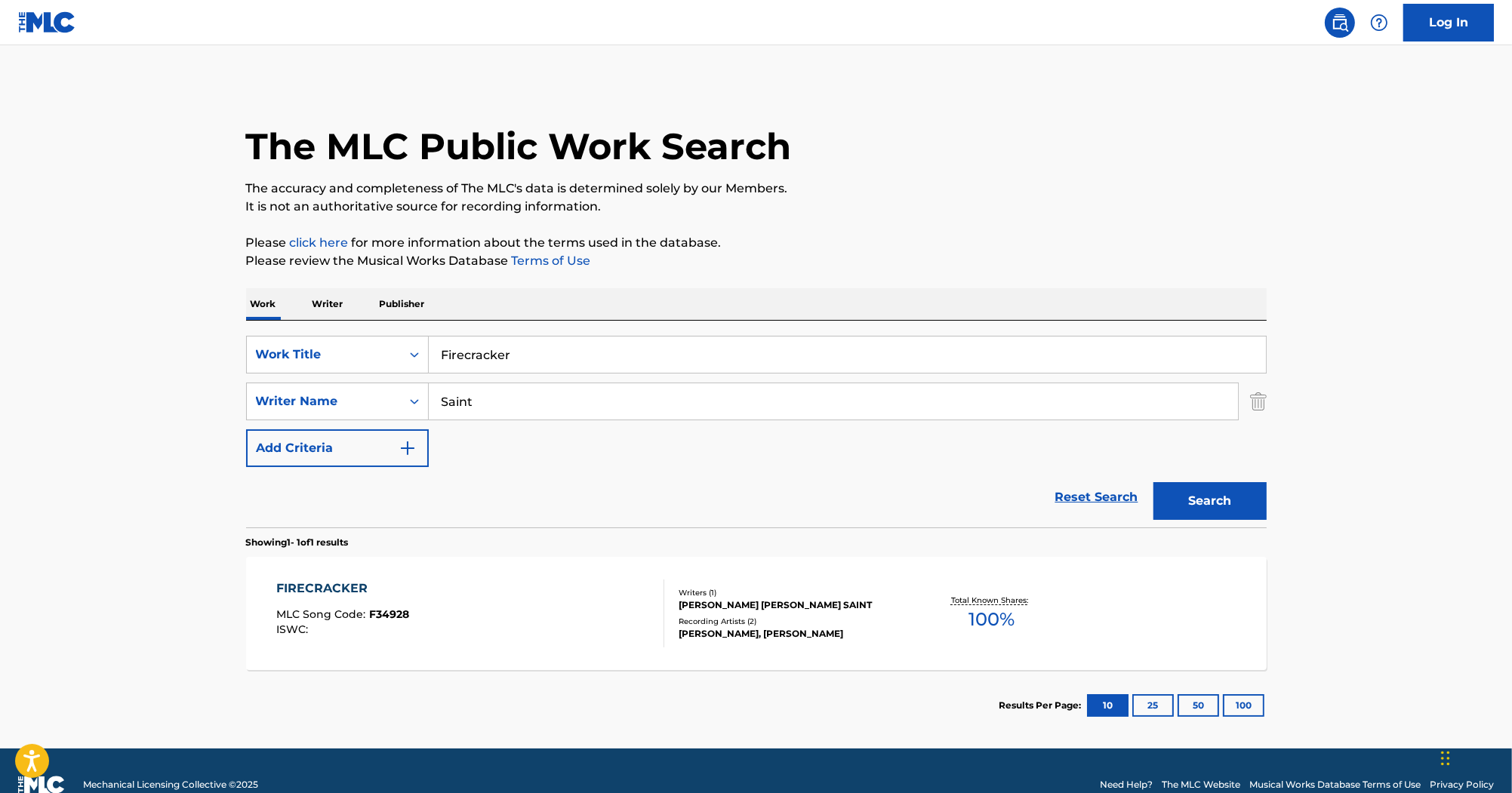
drag, startPoint x: 566, startPoint y: 360, endPoint x: 374, endPoint y: 330, distance: 194.3
click at [376, 331] on div "SearchWithCriteria87ed258a-a9c6-4aa4-bf54-5a7e4bb7dbd8 Work Title Firecracker S…" at bounding box center [756, 423] width 1021 height 206
paste input "Ash To Ash"
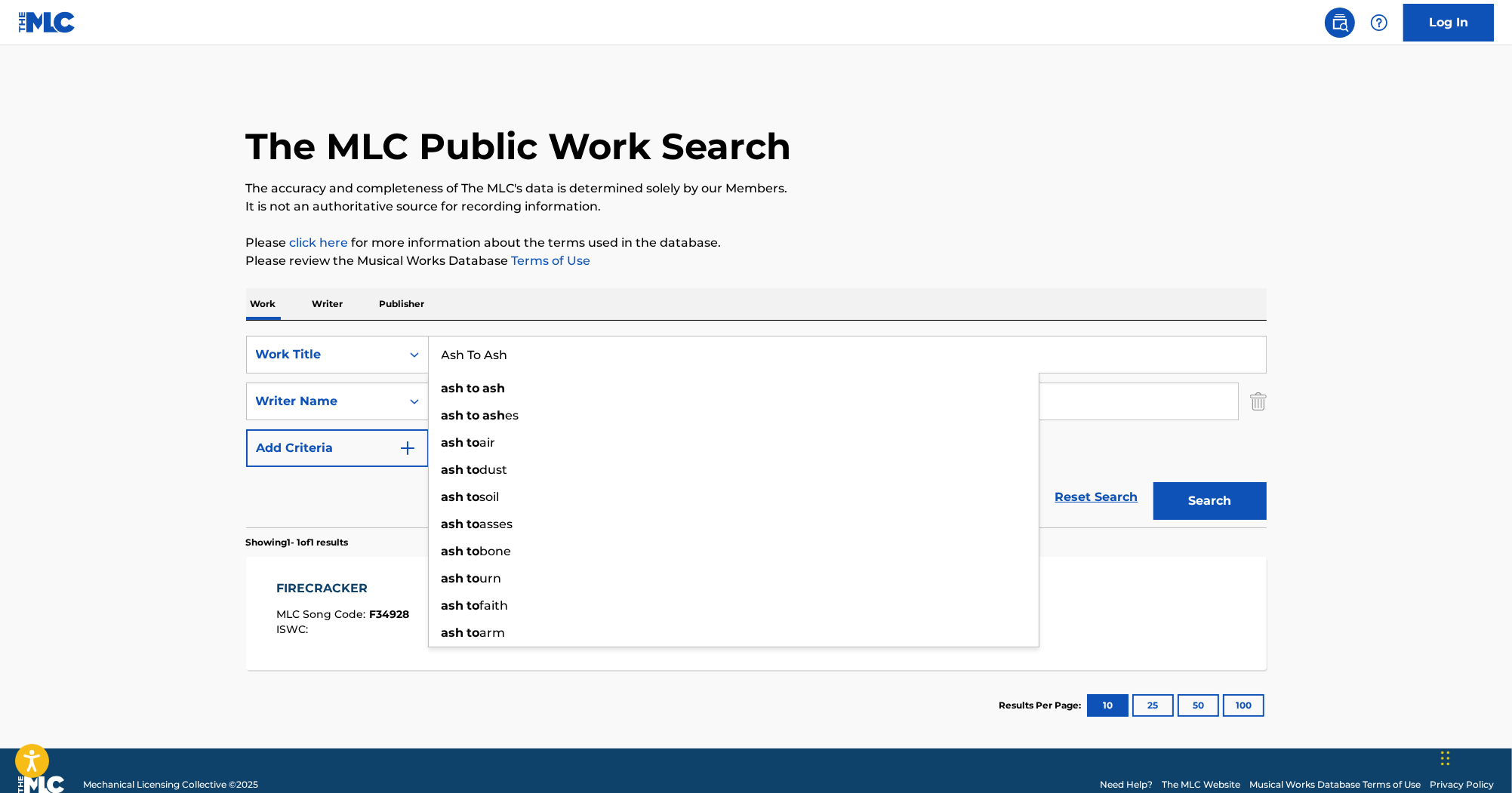
type input "Ash To Ash"
click at [562, 309] on div "Work Writer Publisher" at bounding box center [756, 304] width 1021 height 32
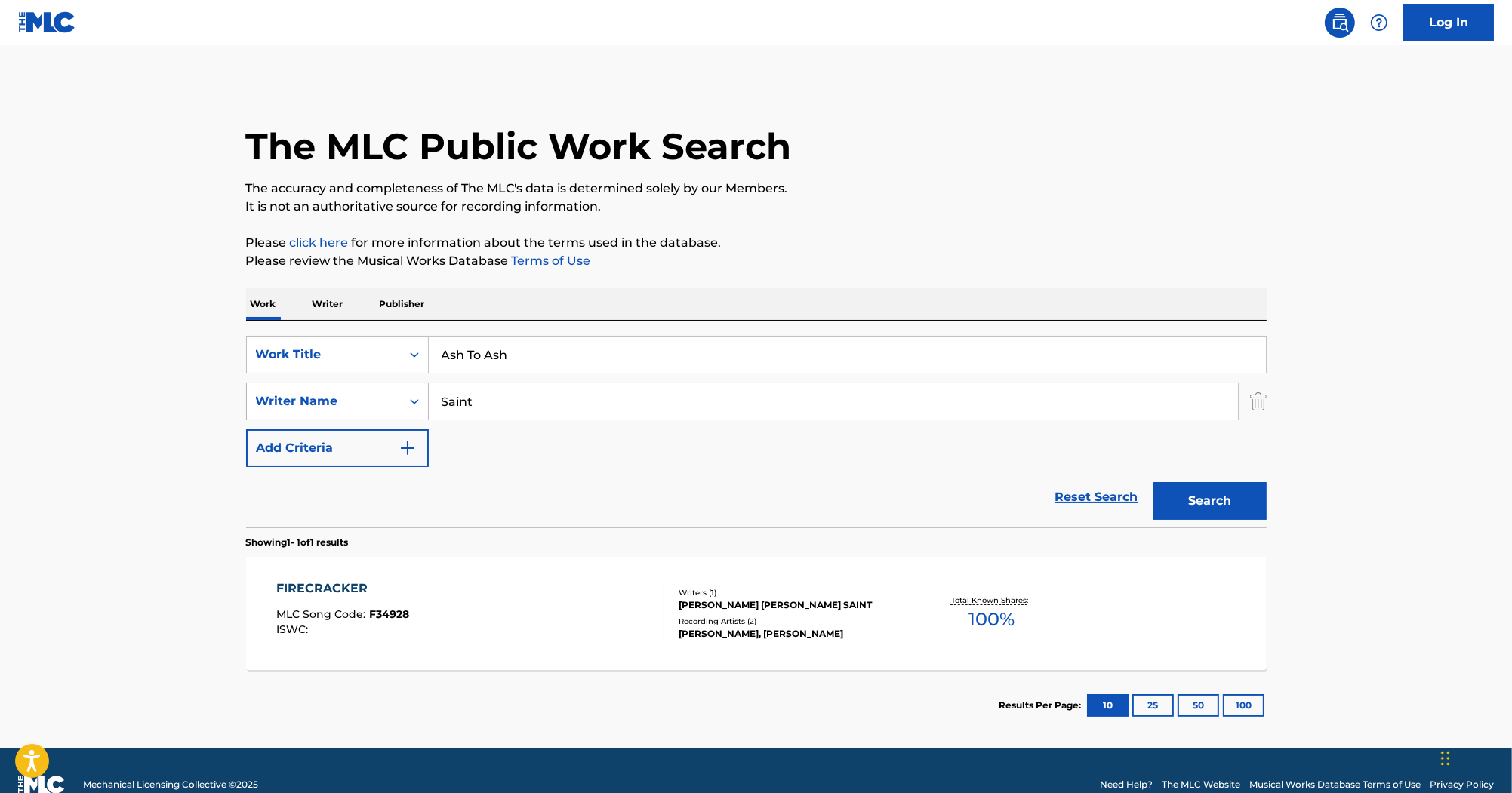
drag, startPoint x: 549, startPoint y: 395, endPoint x: 347, endPoint y: 389, distance: 202.1
click at [347, 389] on div "SearchWithCriteriab7ef6c63-9bf0-41a1-98ac-a2c5937f3347 Writer Name Saint" at bounding box center [756, 402] width 1021 height 38
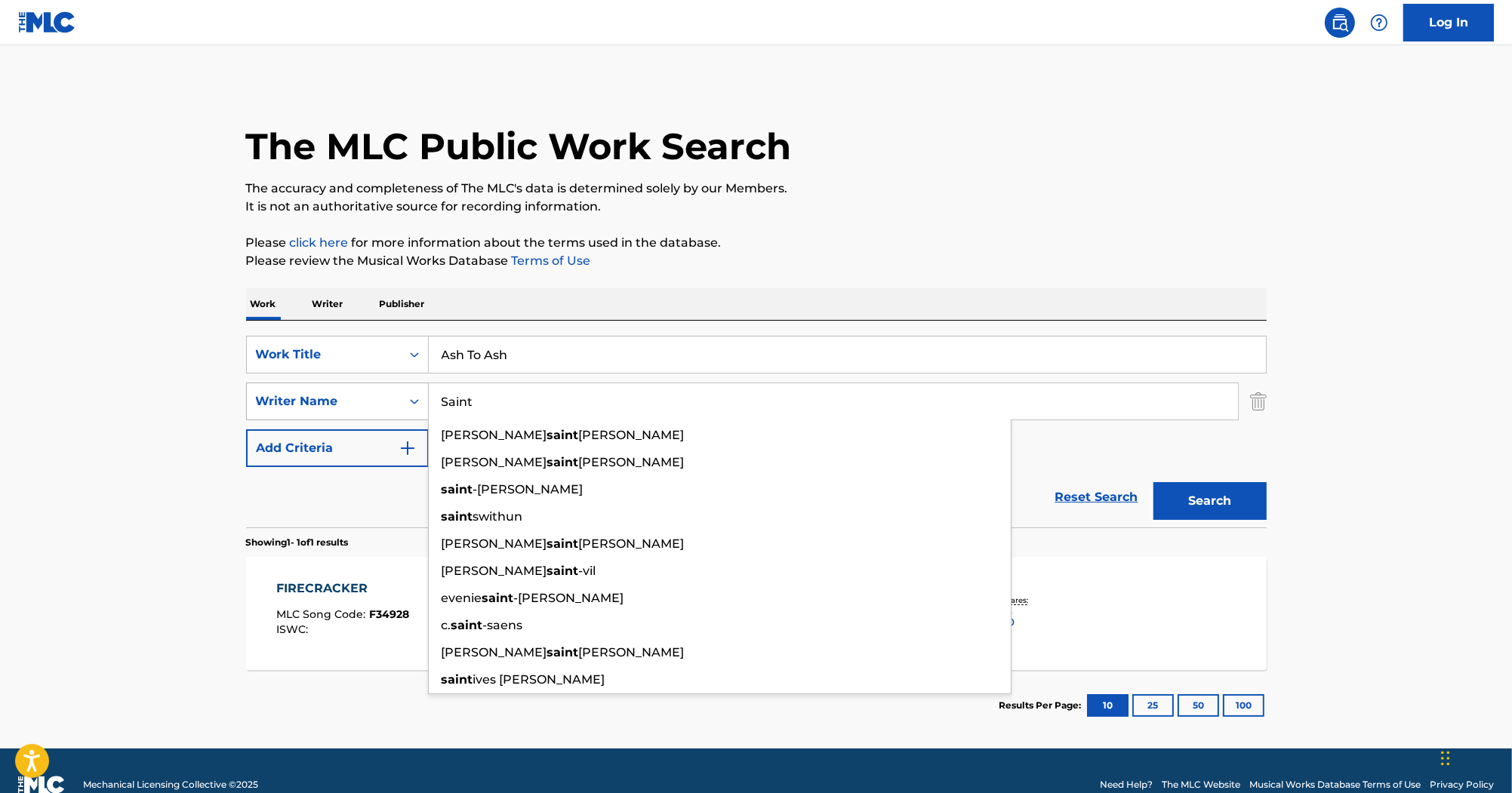
paste input "CARPENTER"
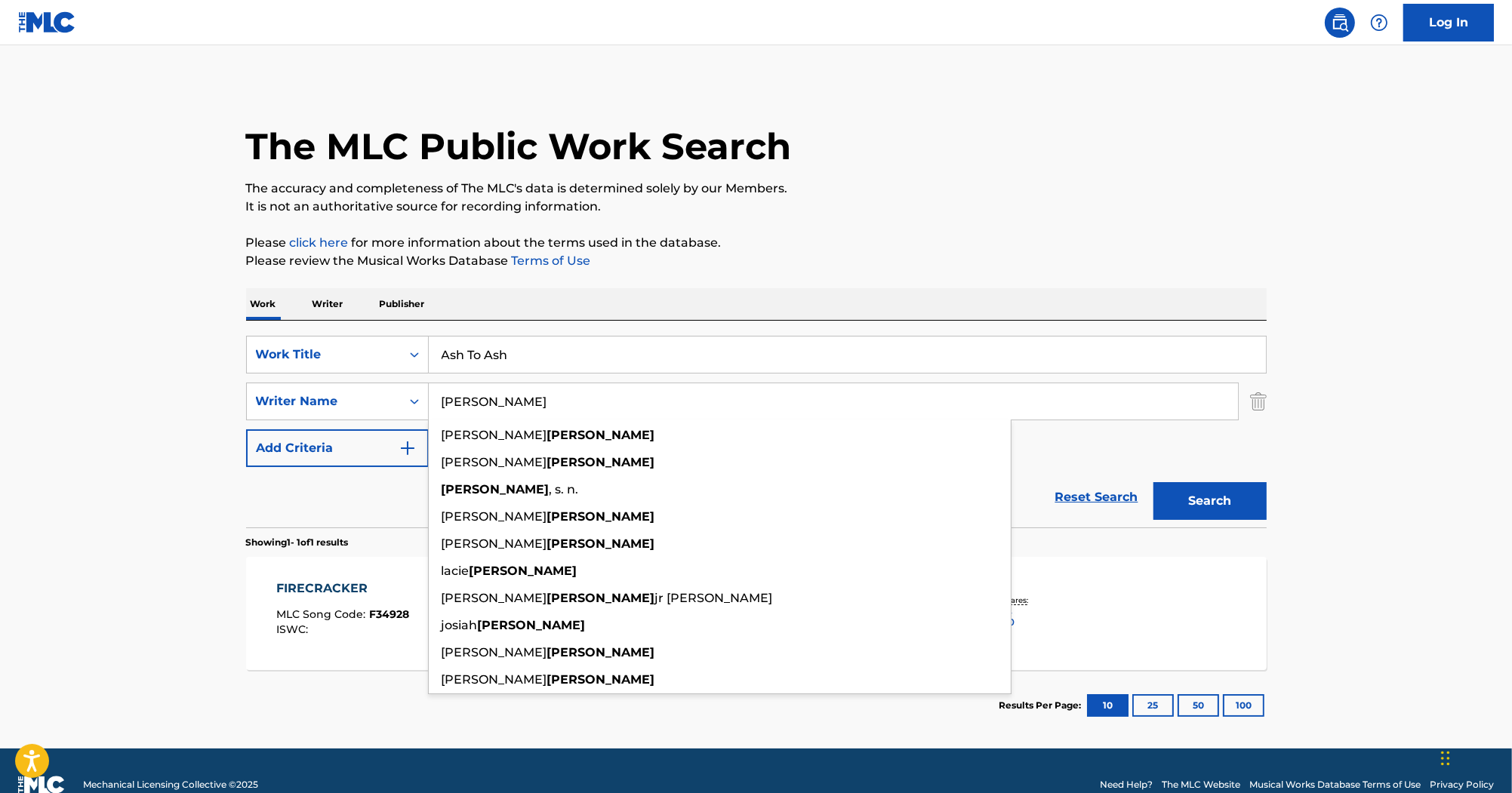
type input "CARPENTER"
drag, startPoint x: 1252, startPoint y: 492, endPoint x: 1239, endPoint y: 482, distance: 16.4
click at [1242, 492] on button "Search" at bounding box center [1210, 501] width 113 height 38
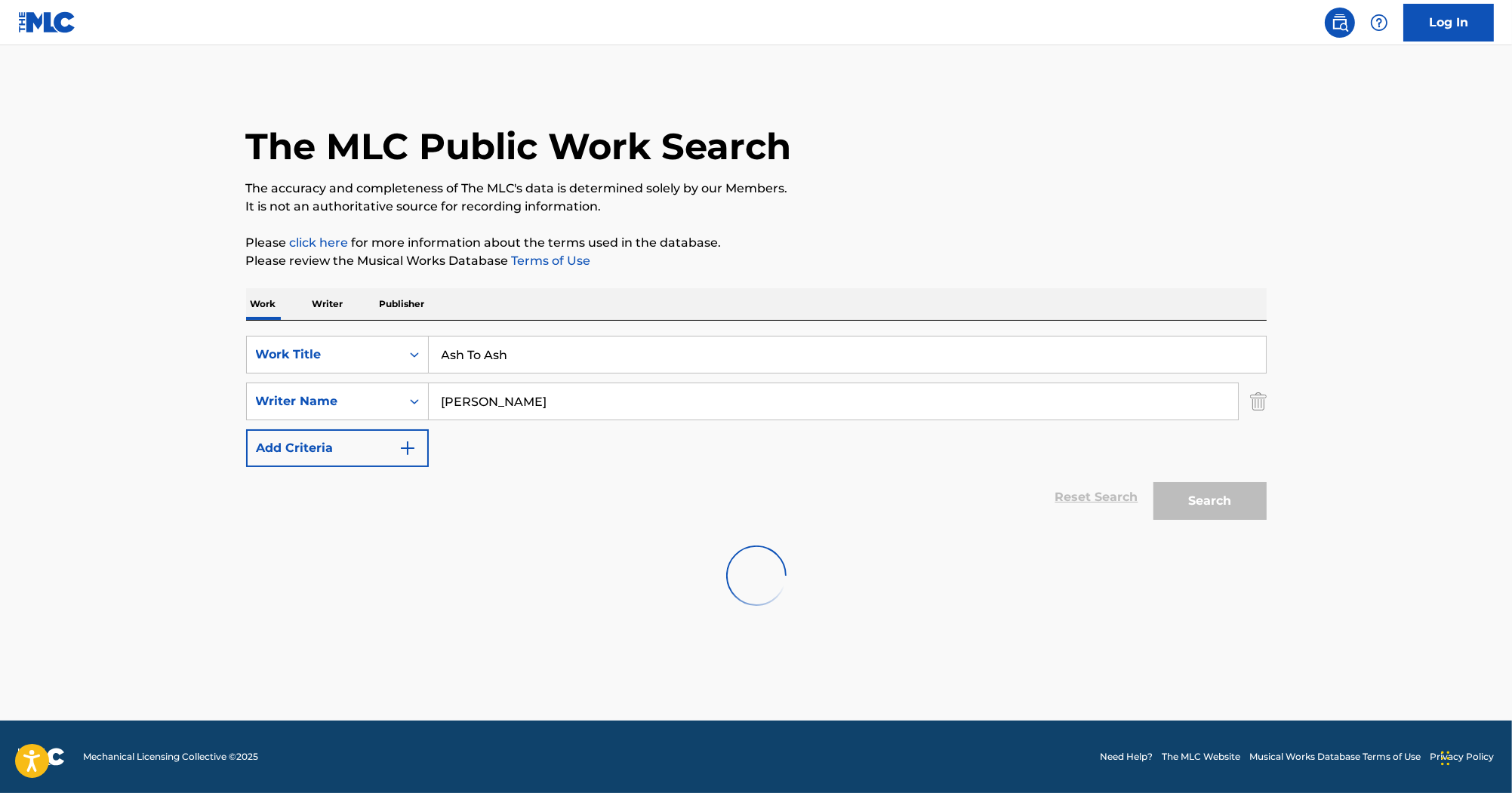
click at [869, 172] on div "The MLC Public Work Search" at bounding box center [756, 138] width 1021 height 110
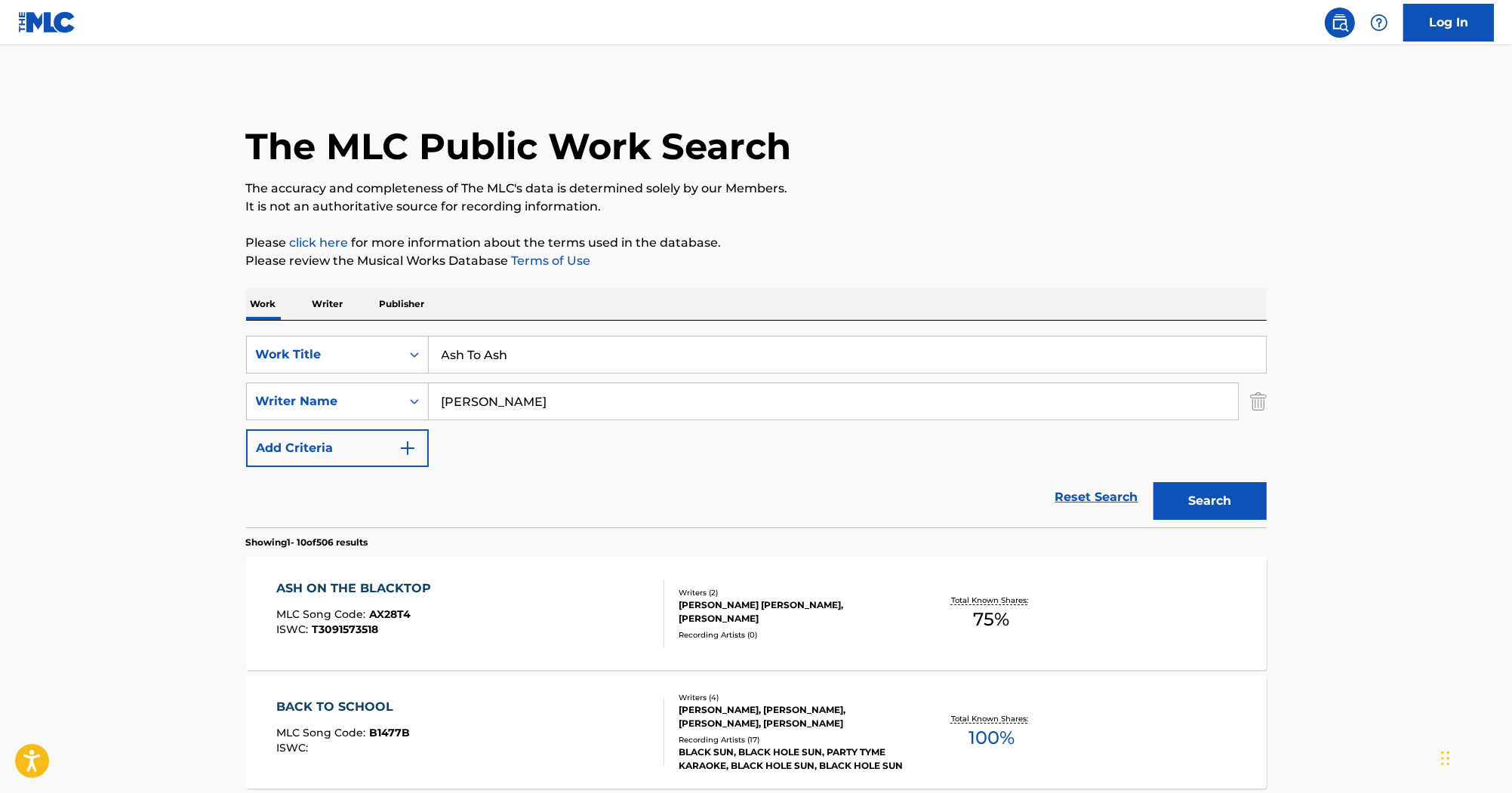
click at [361, 586] on div "ASH ON THE BLACKTOP" at bounding box center [357, 589] width 163 height 18
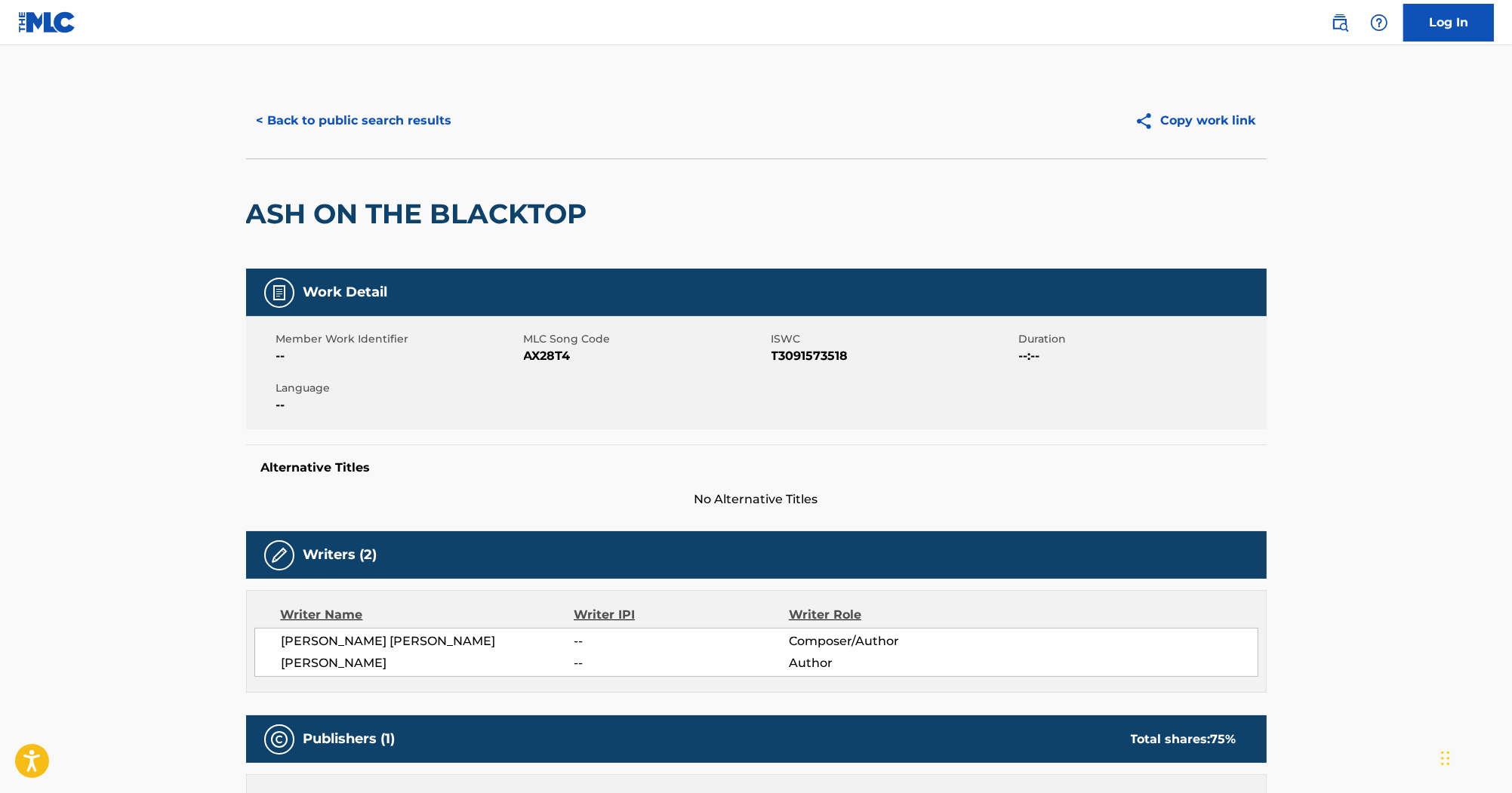
click at [395, 103] on button "< Back to public search results" at bounding box center [354, 121] width 217 height 38
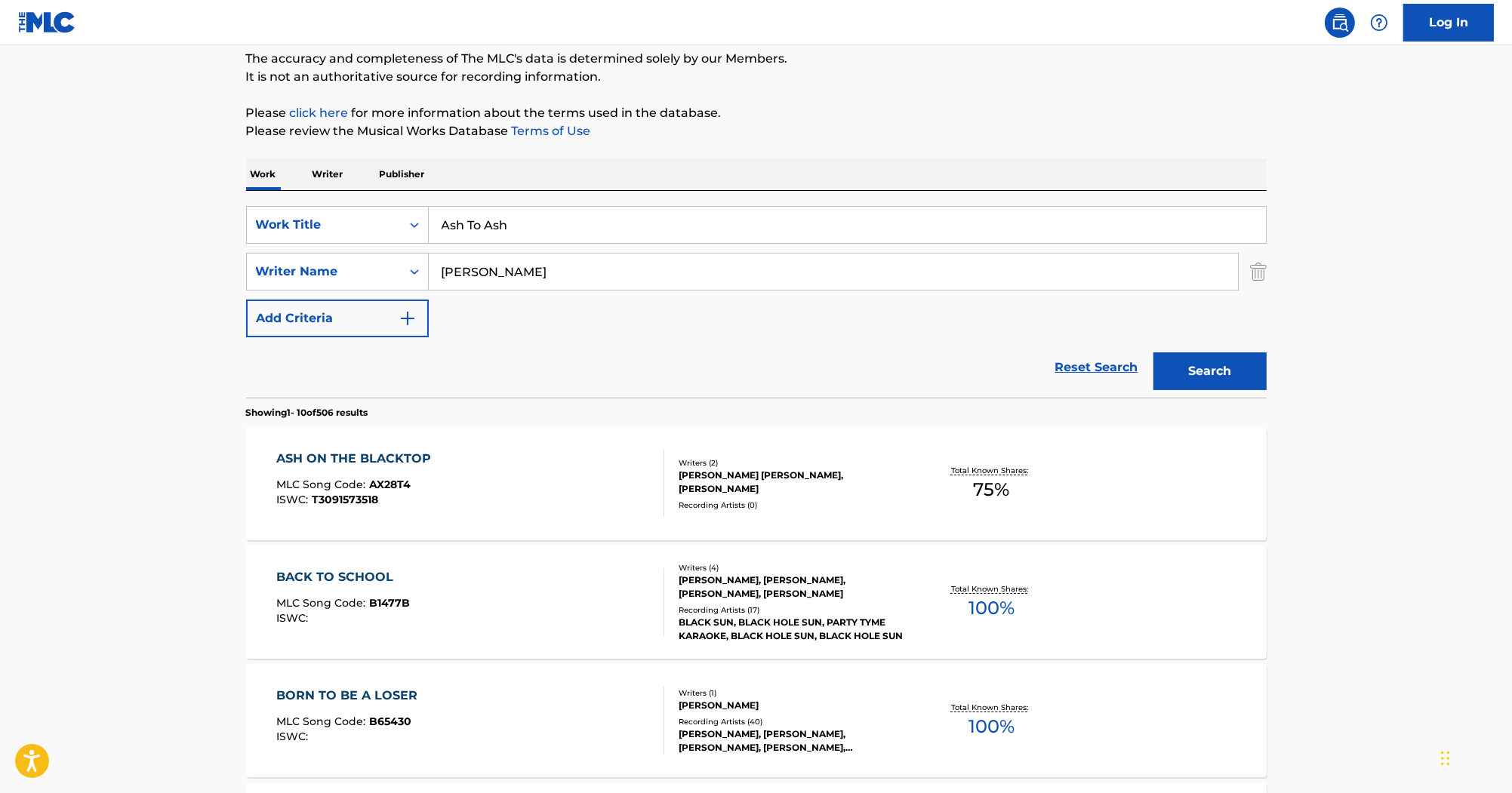
scroll to position [121, 0]
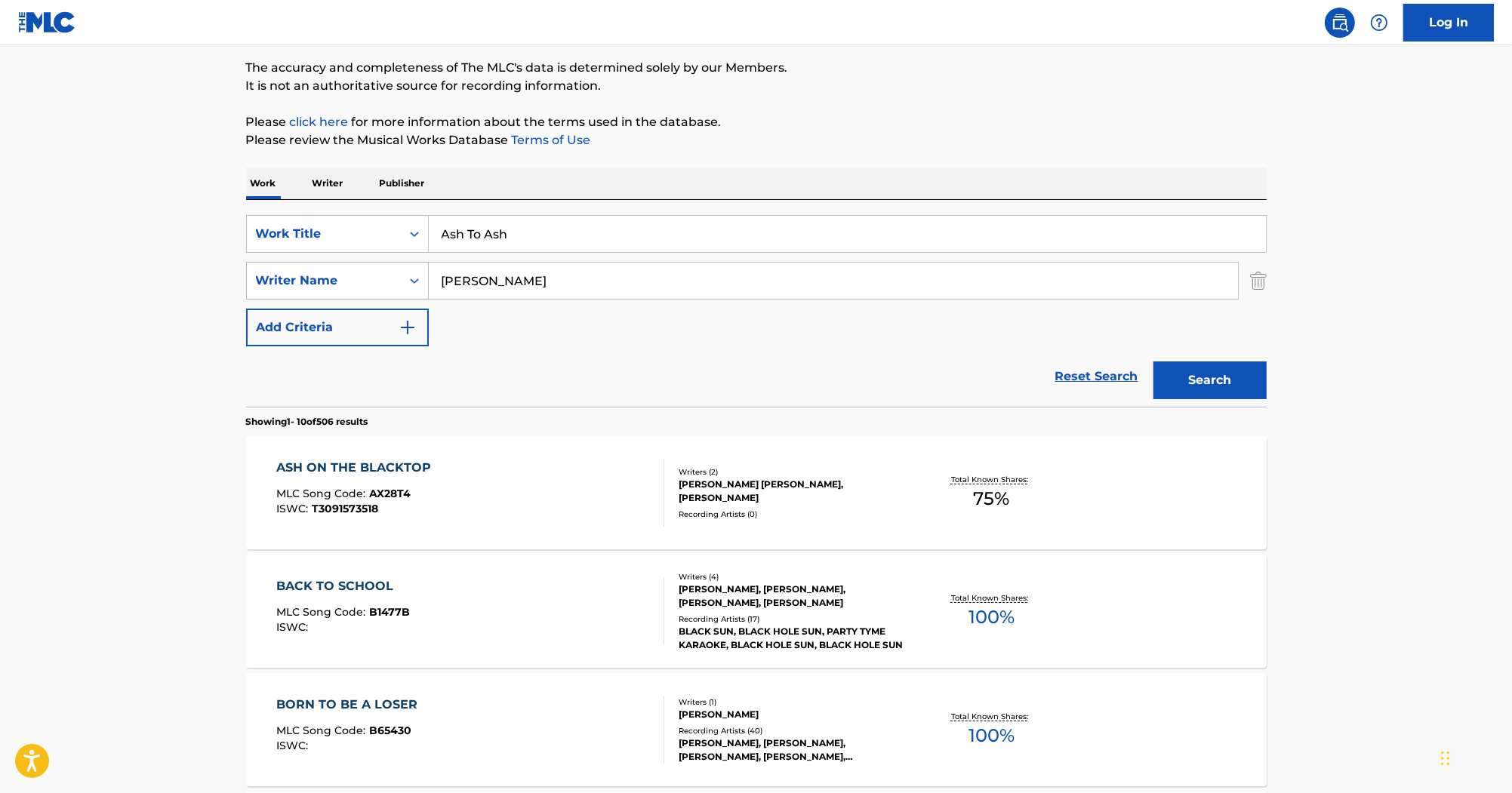
drag, startPoint x: 539, startPoint y: 280, endPoint x: 370, endPoint y: 265, distance: 169.7
click at [370, 265] on div "SearchWithCriteriab7ef6c63-9bf0-41a1-98ac-a2c5937f3347 Writer Name CARPENTER" at bounding box center [756, 280] width 1021 height 38
paste input "INGERSOLL"
drag, startPoint x: 1216, startPoint y: 387, endPoint x: 1211, endPoint y: 380, distance: 8.6
click at [1216, 386] on button "Search" at bounding box center [1210, 380] width 113 height 38
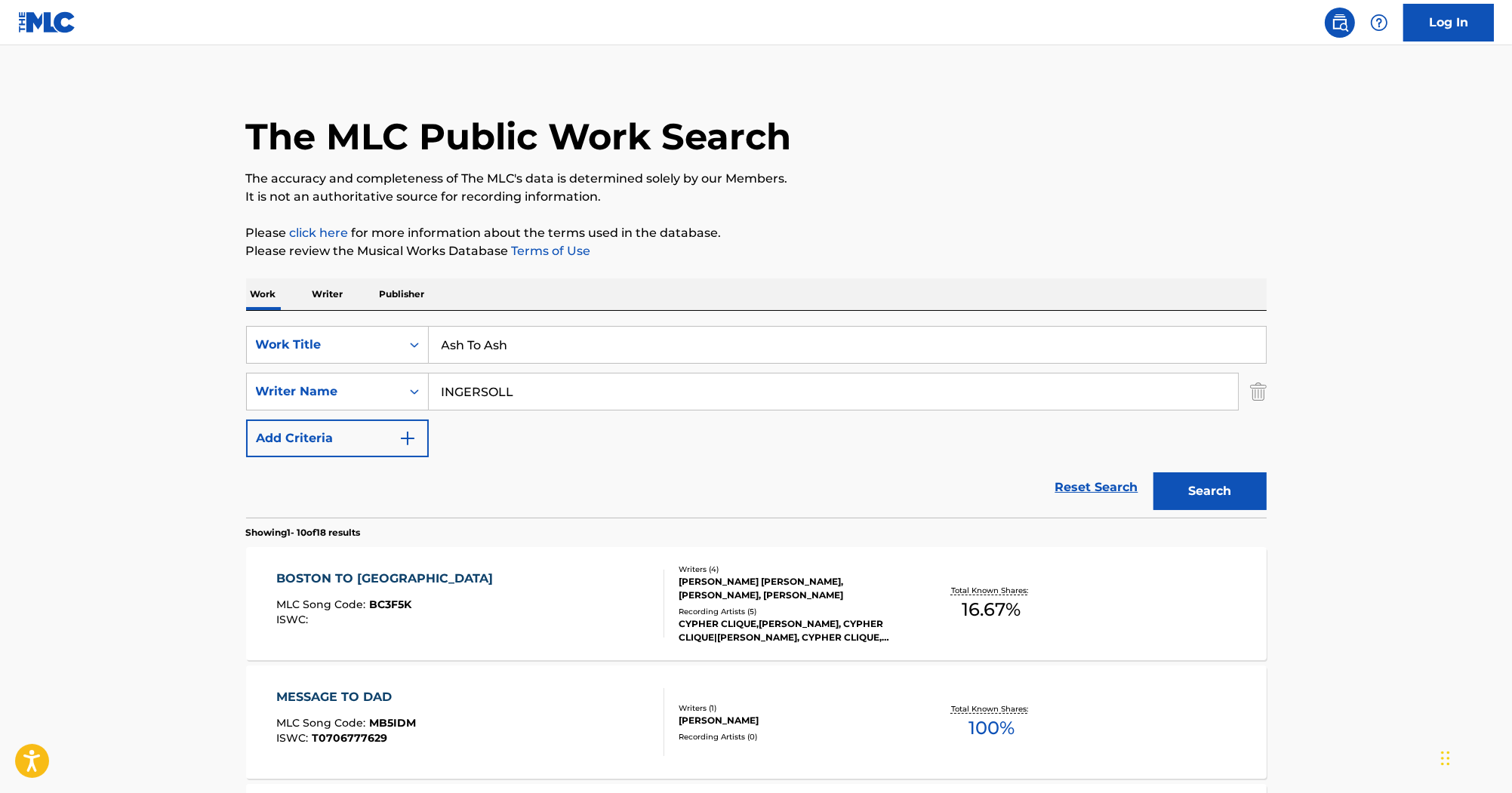
scroll to position [182, 0]
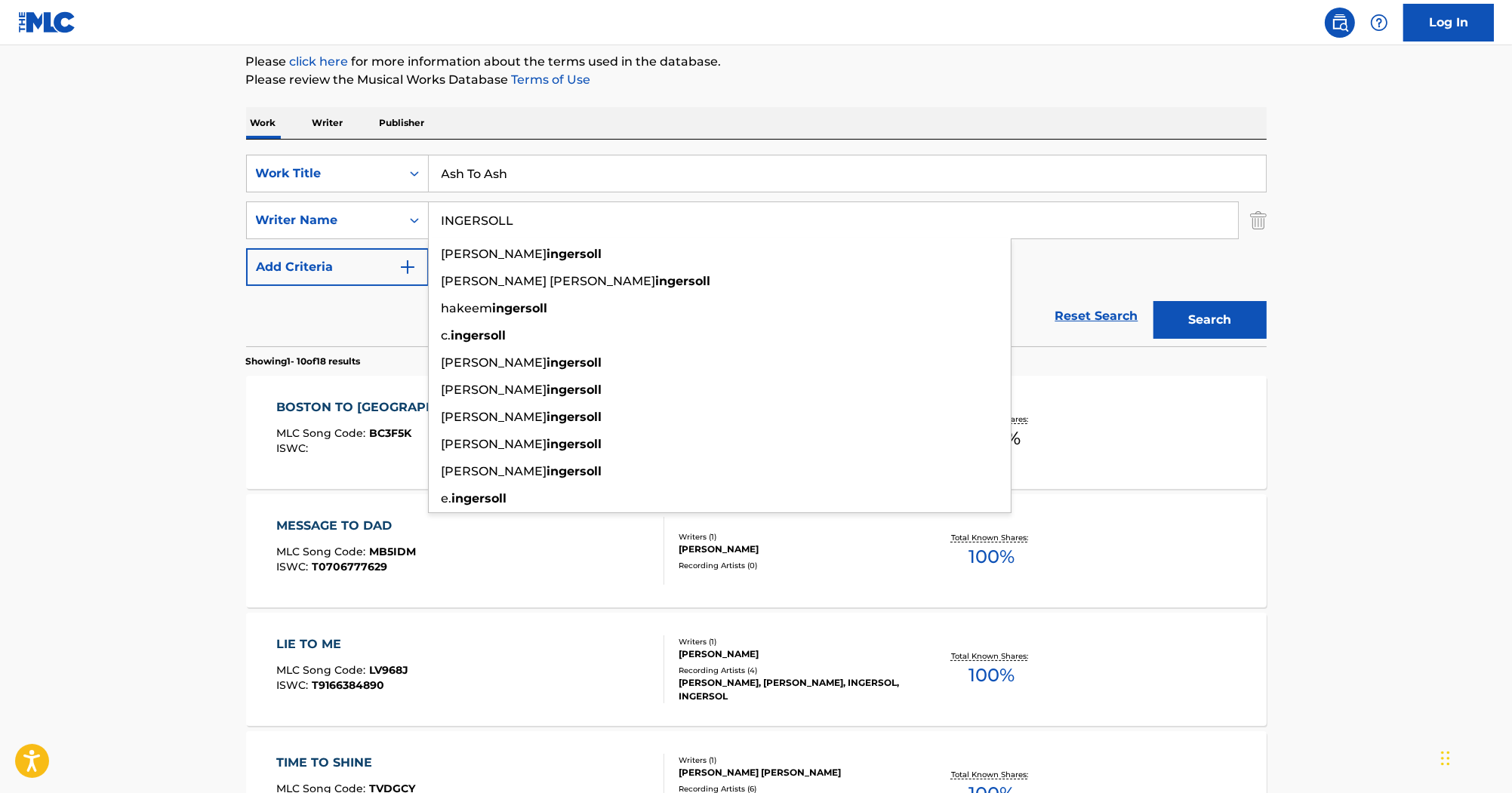
drag, startPoint x: 580, startPoint y: 221, endPoint x: 400, endPoint y: 199, distance: 181.3
click at [397, 199] on div "SearchWithCriteria87ed258a-a9c6-4aa4-bf54-5a7e4bb7dbd8 Work Title Ash To Ash Se…" at bounding box center [756, 220] width 1021 height 132
paste input "MIDDLETON"
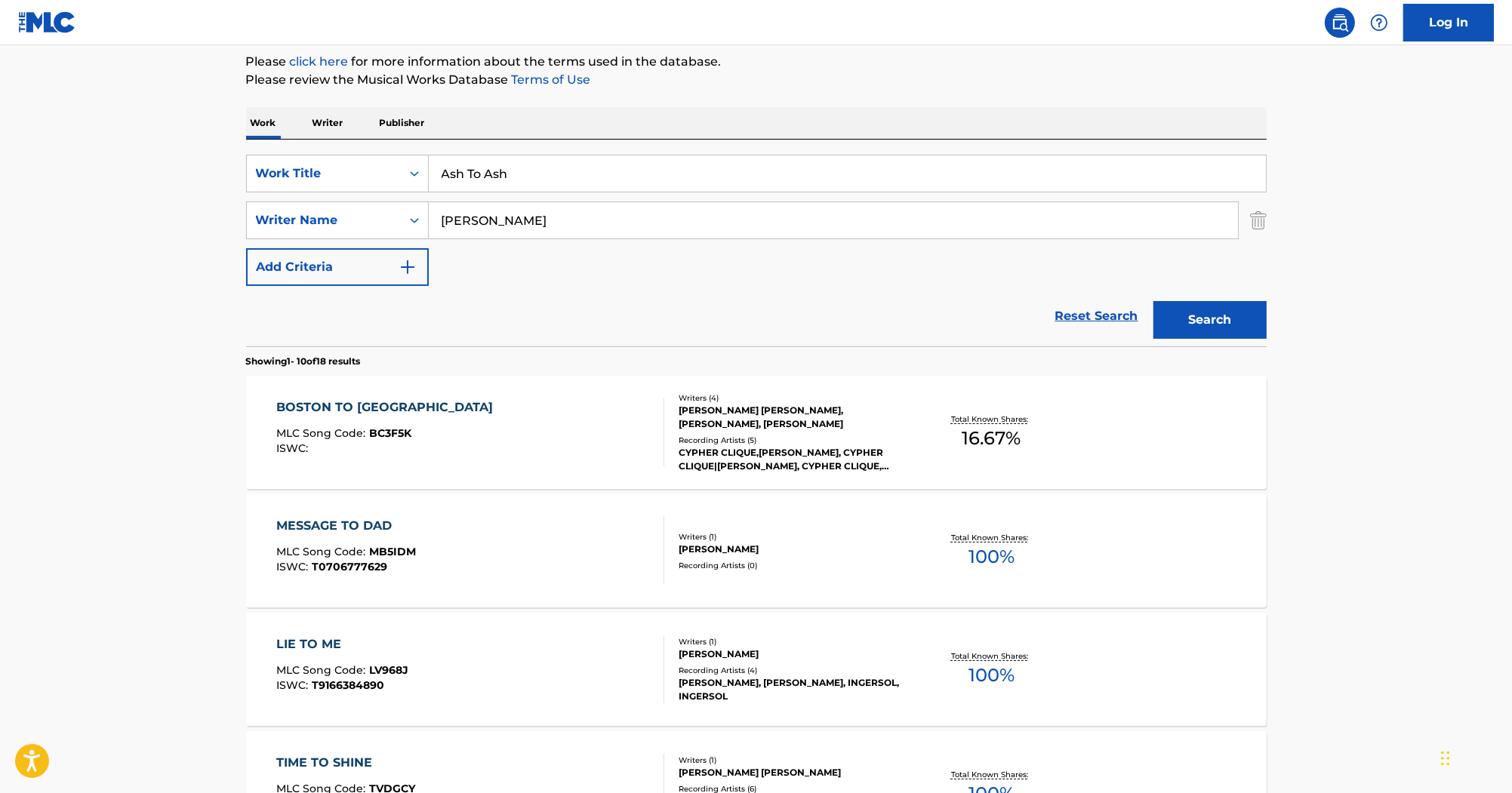
click at [1238, 311] on button "Search" at bounding box center [1210, 320] width 113 height 38
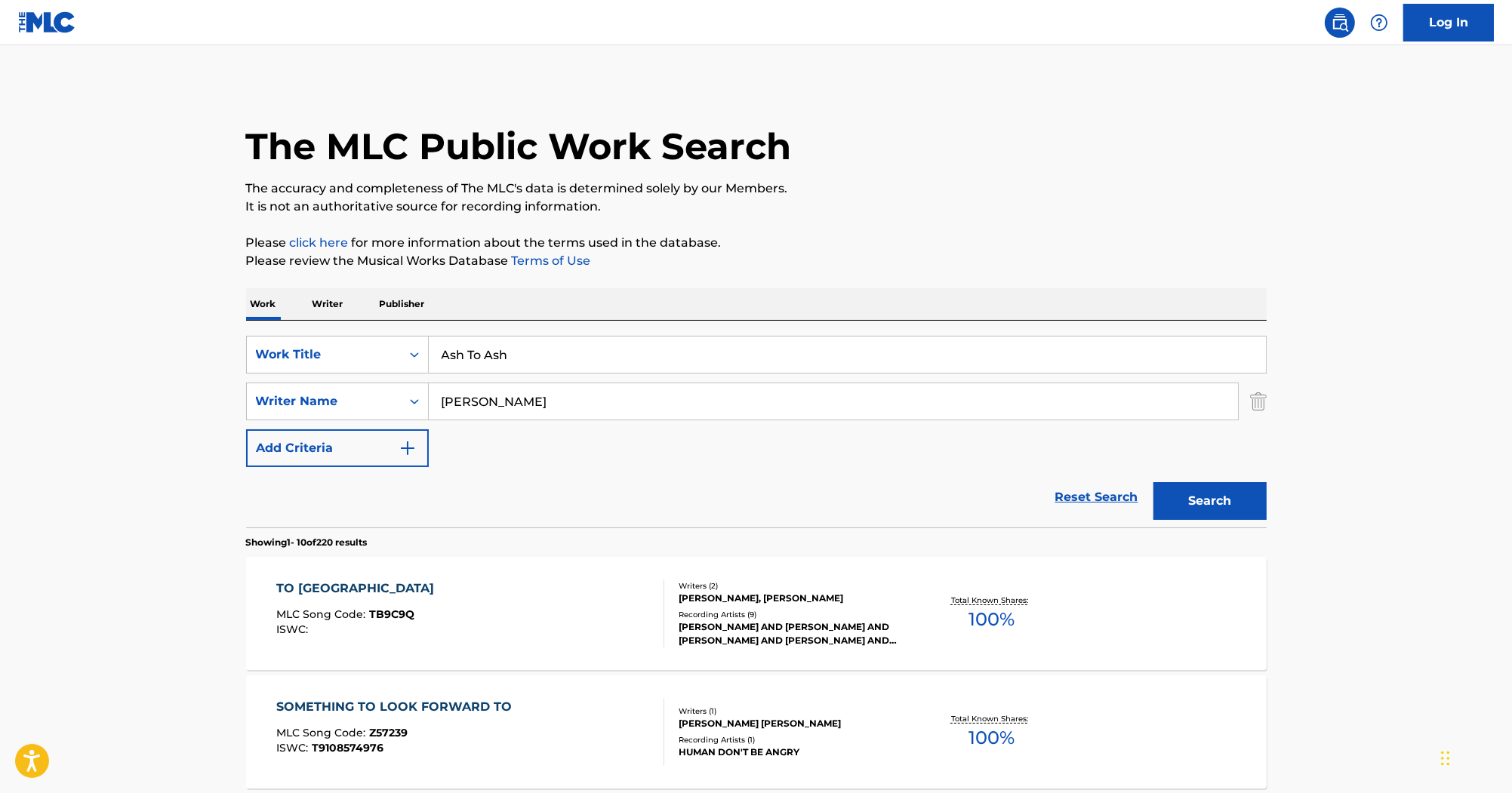
click at [643, 259] on p "Please review the Musical Works Database Terms of Use" at bounding box center [756, 261] width 1021 height 18
drag, startPoint x: 572, startPoint y: 410, endPoint x: 386, endPoint y: 417, distance: 186.1
click at [353, 409] on div "SearchWithCriteriab7ef6c63-9bf0-41a1-98ac-a2c5937f3347 Writer Name MIDDLETON" at bounding box center [756, 402] width 1021 height 38
paste input "WATROUS"
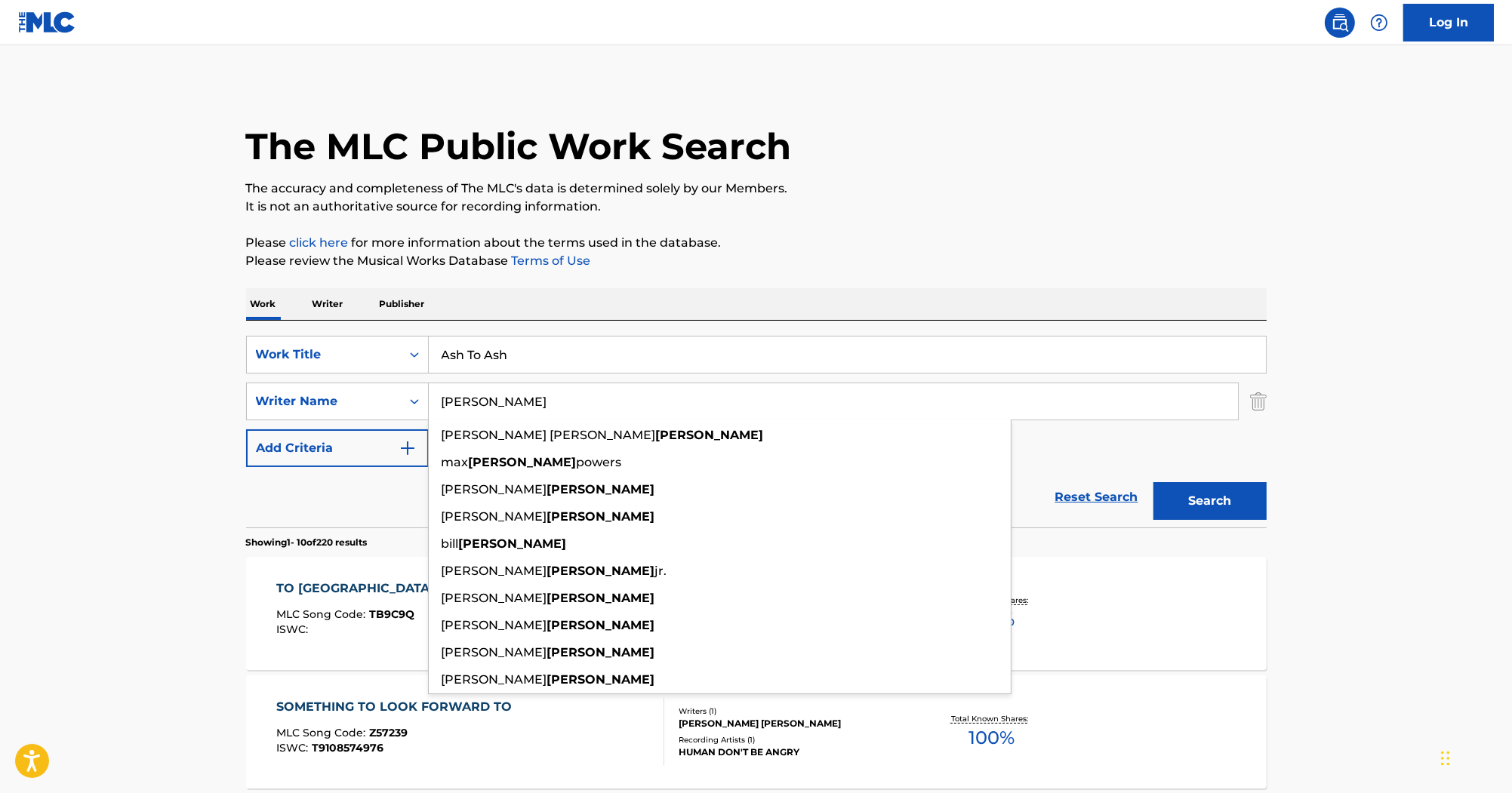
type input "WATROUS"
click at [1201, 504] on button "Search" at bounding box center [1210, 501] width 113 height 38
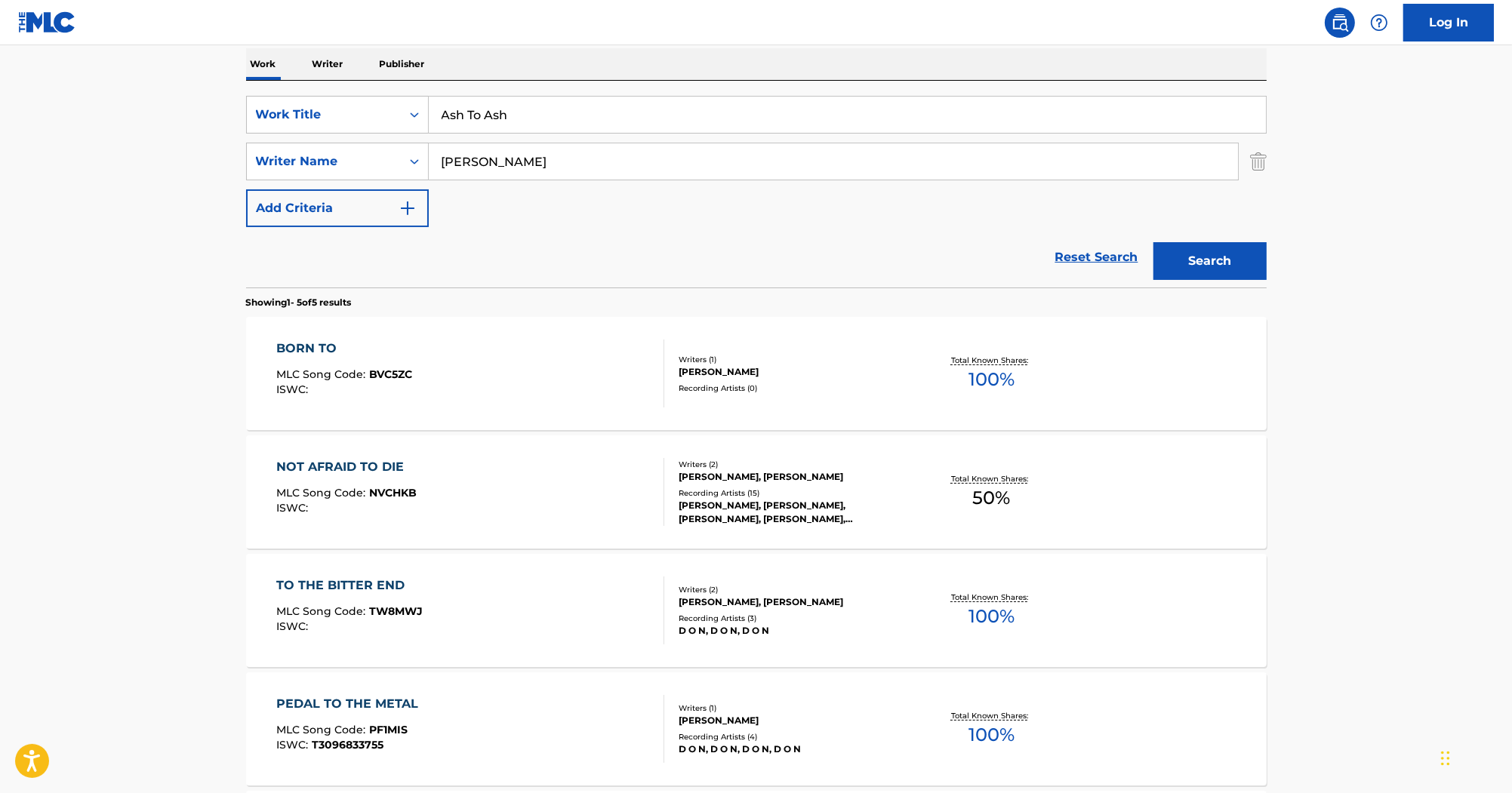
scroll to position [241, 0]
drag, startPoint x: 522, startPoint y: 106, endPoint x: 355, endPoint y: 100, distance: 167.1
click at [360, 102] on div "SearchWithCriteria87ed258a-a9c6-4aa4-bf54-5a7e4bb7dbd8 Work Title Ash To Ash" at bounding box center [756, 114] width 1021 height 38
paste input "Fever To The Flava"
type input "Fever To The Flava"
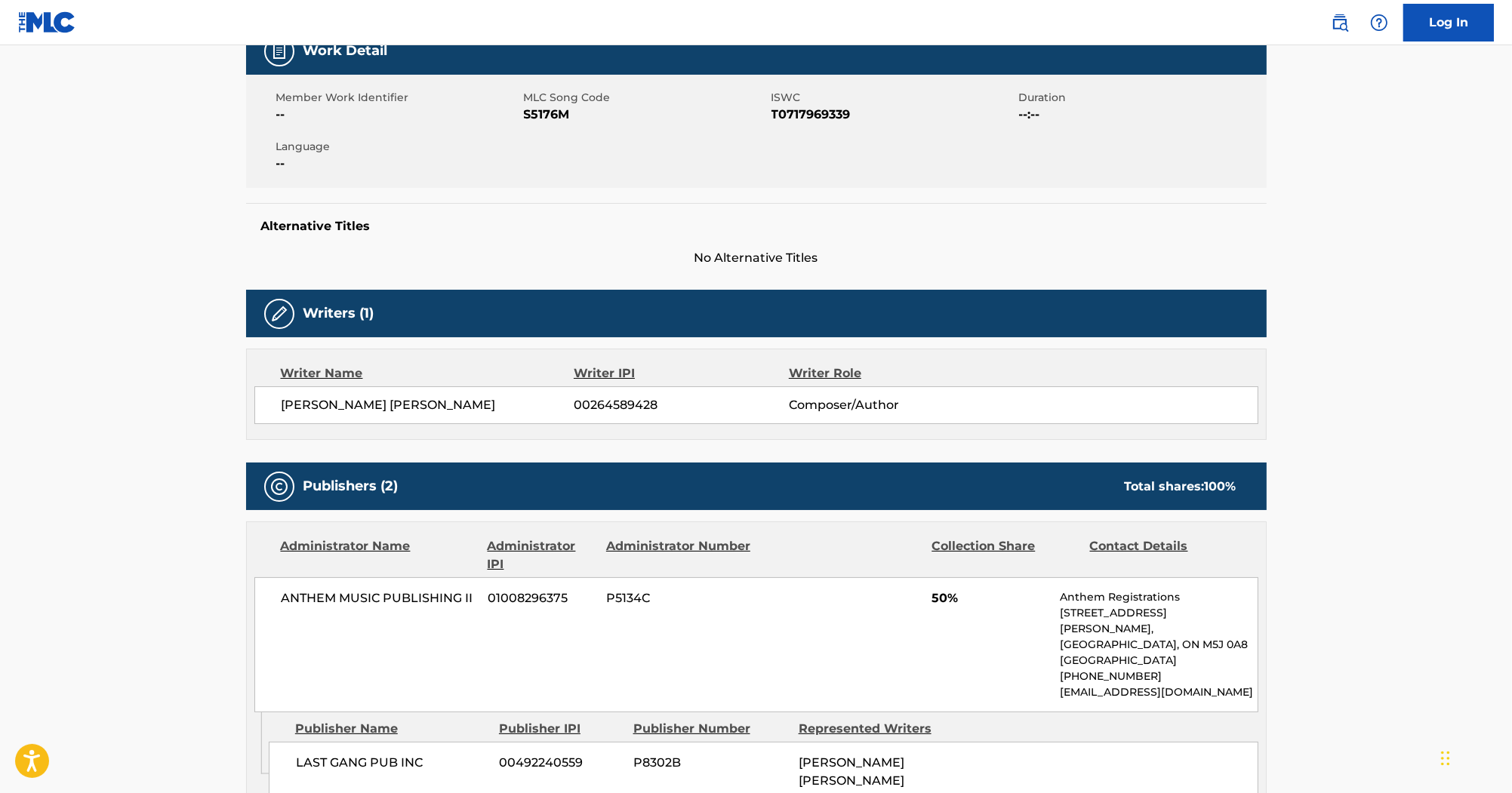
scroll to position [241, 0]
click at [544, 118] on span "S5176M" at bounding box center [646, 115] width 244 height 18
copy span "S5176M"
click at [794, 113] on span "T0717969339" at bounding box center [893, 115] width 244 height 18
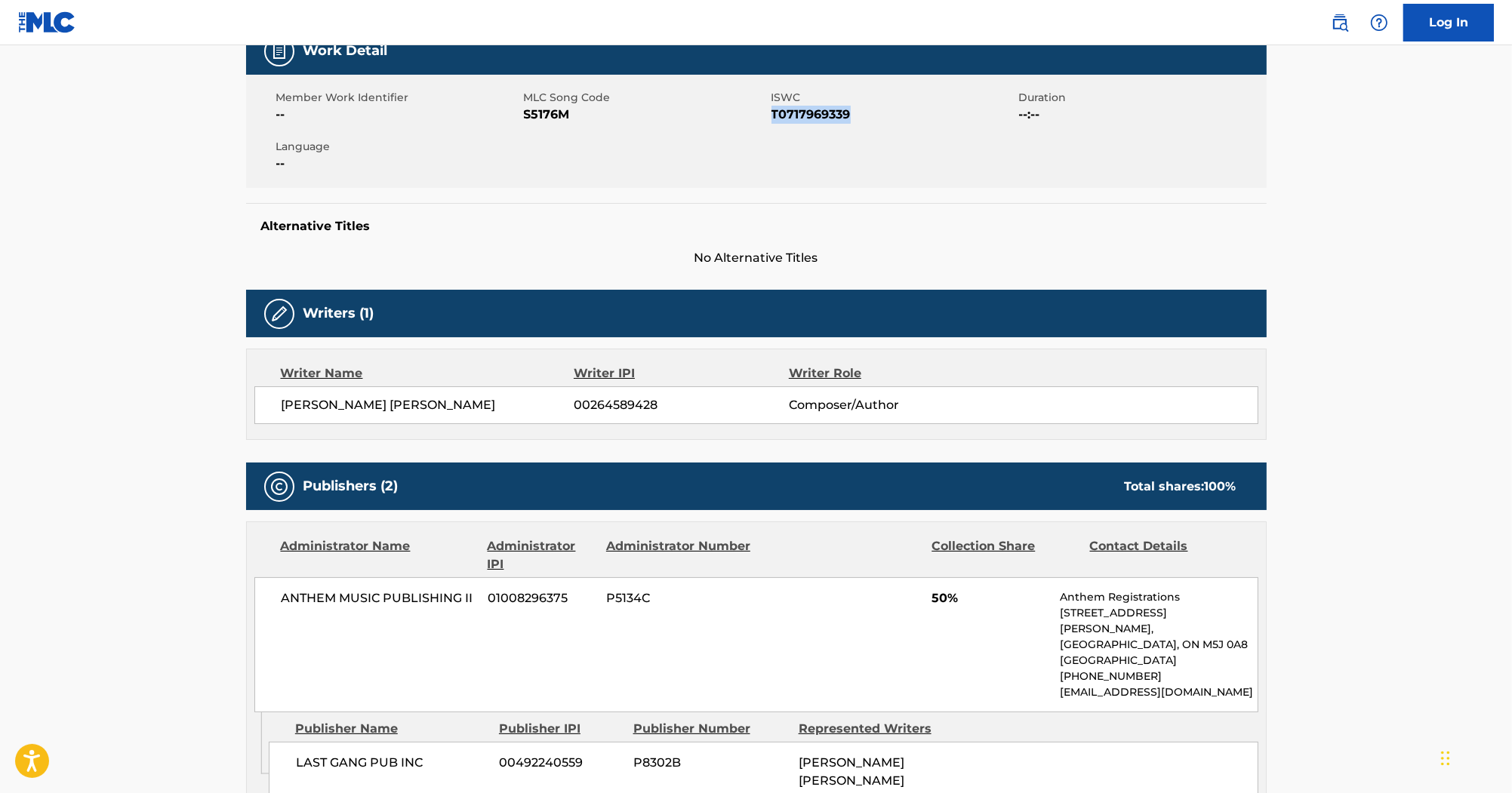
click at [794, 113] on span "T0717969339" at bounding box center [893, 115] width 244 height 18
copy span "T0717969339"
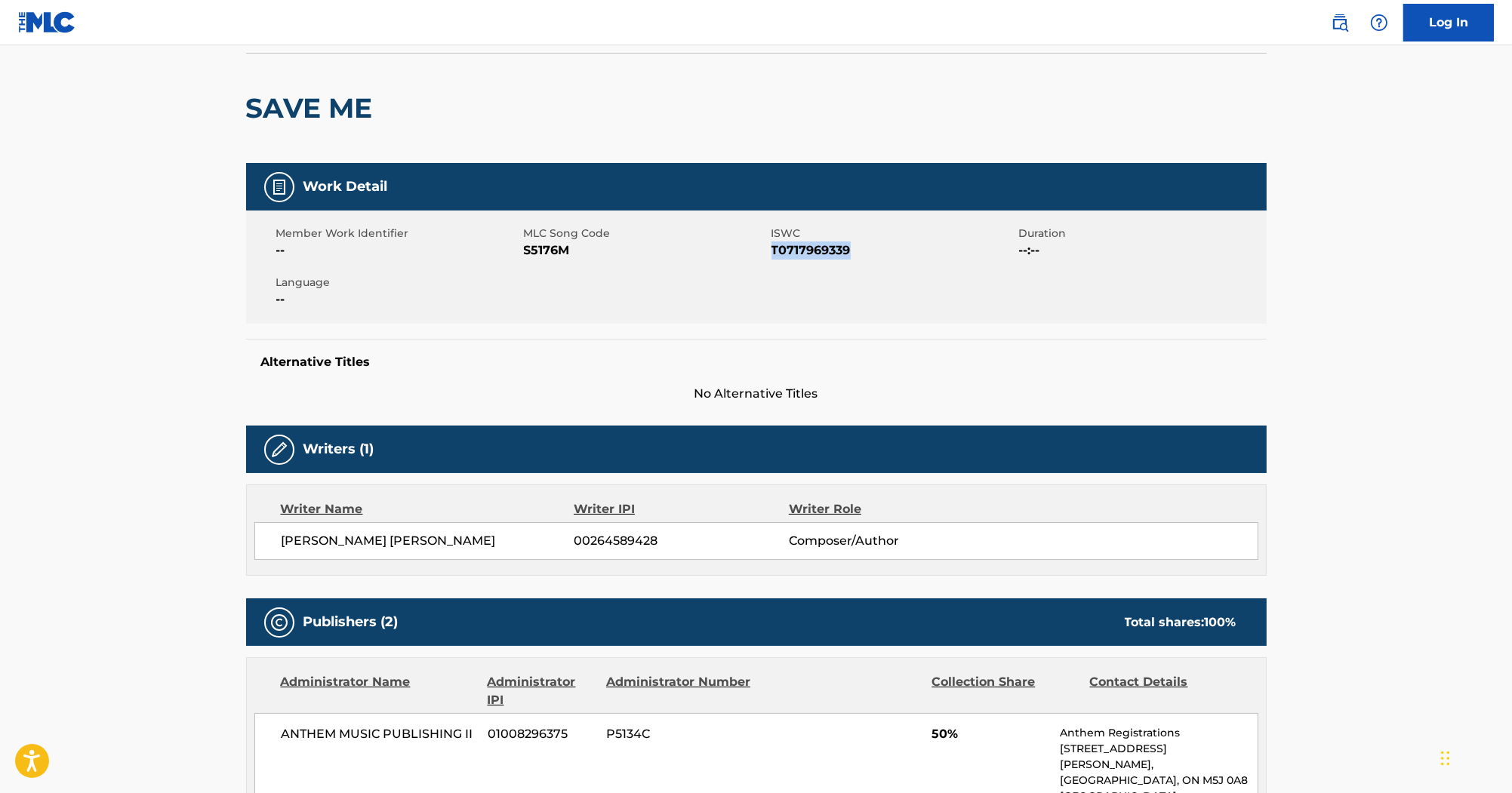
scroll to position [0, 0]
